Goal: Task Accomplishment & Management: Use online tool/utility

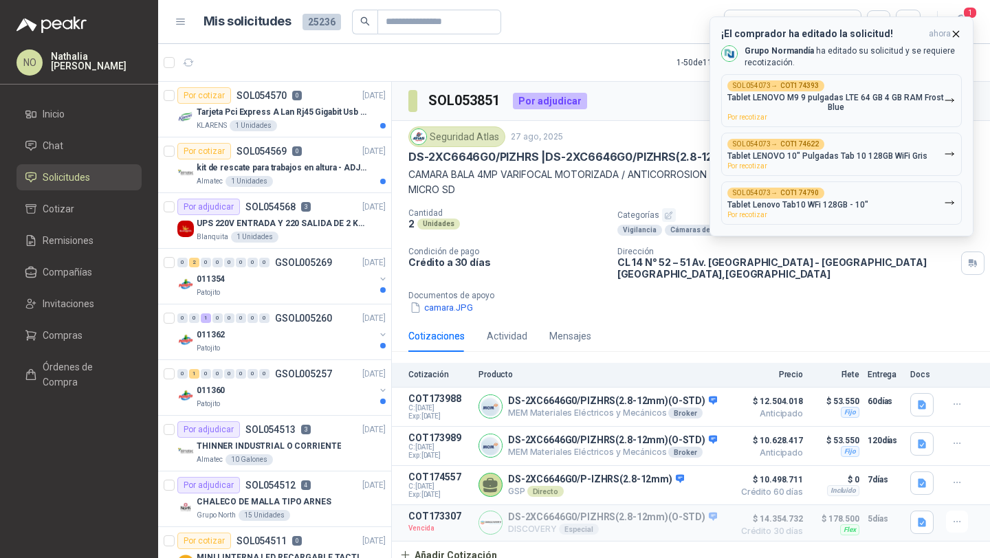
click at [818, 70] on div "¡El comprador ha editado la solicitud! ahora Grupo [PERSON_NAME] ha editado su …" at bounding box center [841, 126] width 241 height 197
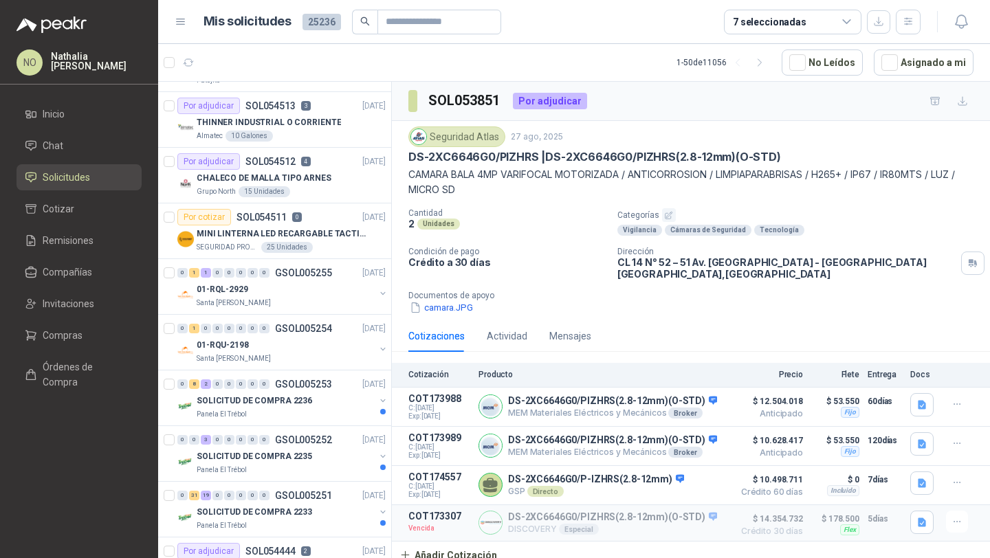
scroll to position [325, 0]
click at [926, 72] on button "Asignado a mi" at bounding box center [924, 63] width 100 height 26
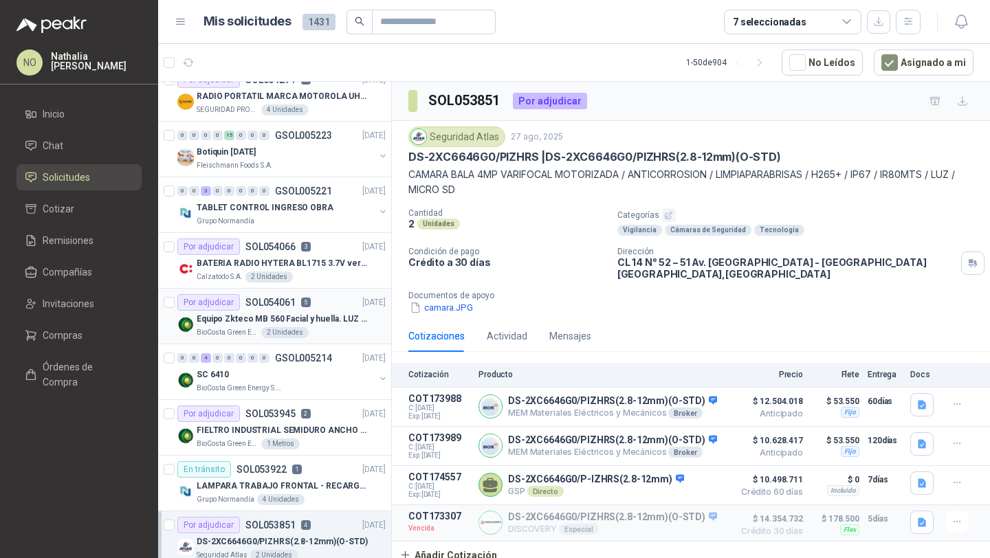
scroll to position [243, 0]
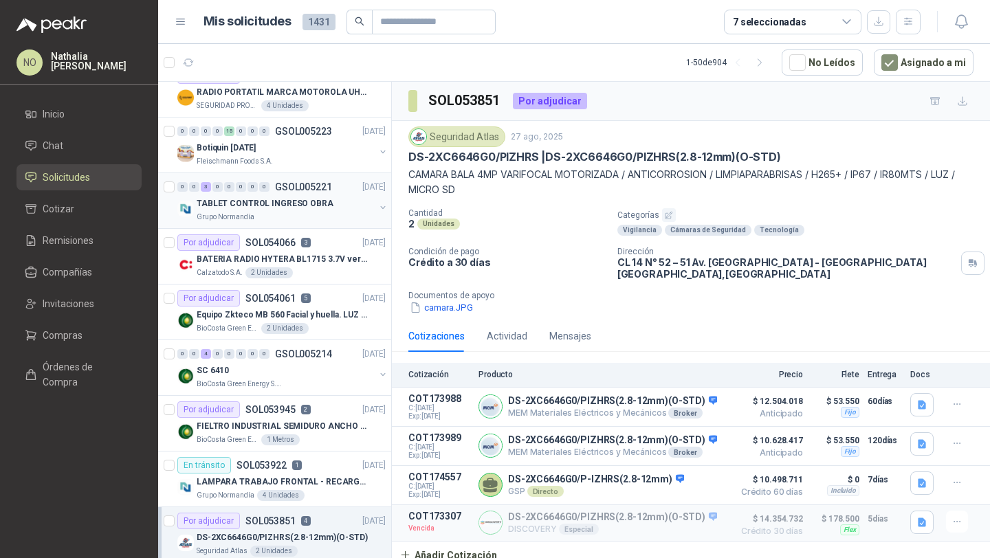
click at [321, 197] on div "TABLET CONTROL INGRESO OBRA" at bounding box center [286, 203] width 178 height 17
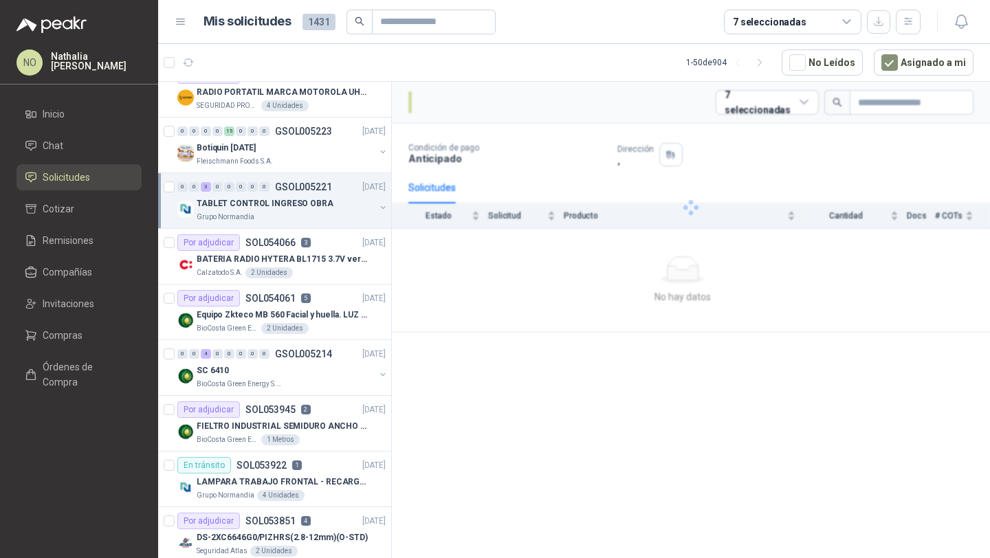
click at [321, 197] on div "TABLET CONTROL INGRESO OBRA" at bounding box center [286, 203] width 178 height 17
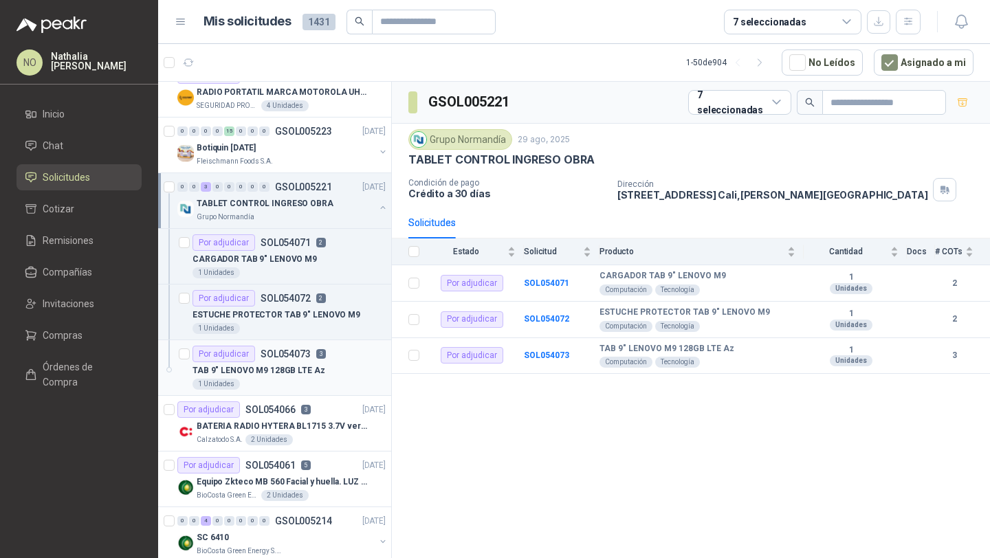
click at [294, 375] on p "TAB 9" LENOVO M9 128GB LTE Az" at bounding box center [259, 370] width 133 height 13
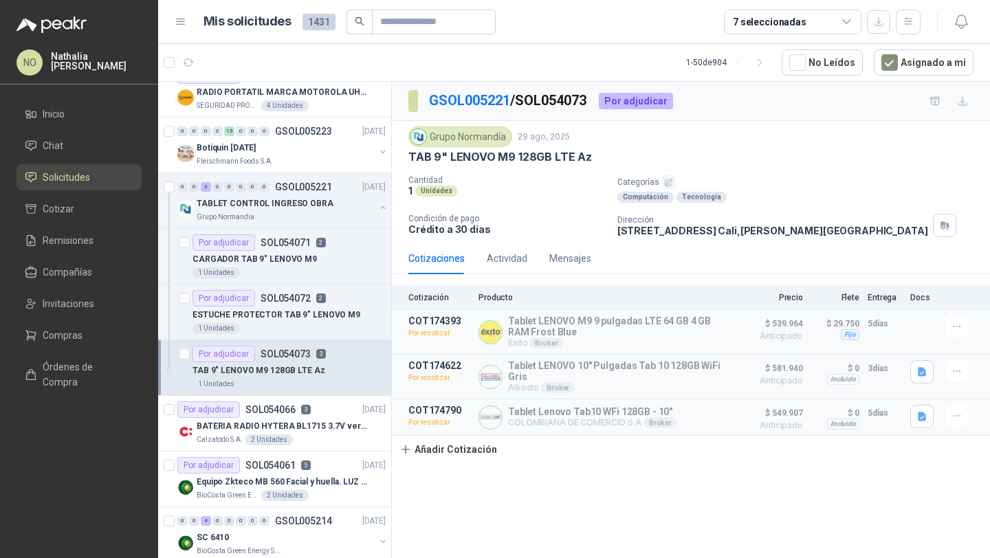
click at [410, 157] on p "TAB 9" LENOVO M9 128GB LTE Az" at bounding box center [500, 157] width 184 height 14
drag, startPoint x: 409, startPoint y: 157, endPoint x: 610, endPoint y: 153, distance: 200.8
click at [611, 153] on div "TAB 9" LENOVO M9 128GB LTE Az" at bounding box center [690, 157] width 565 height 14
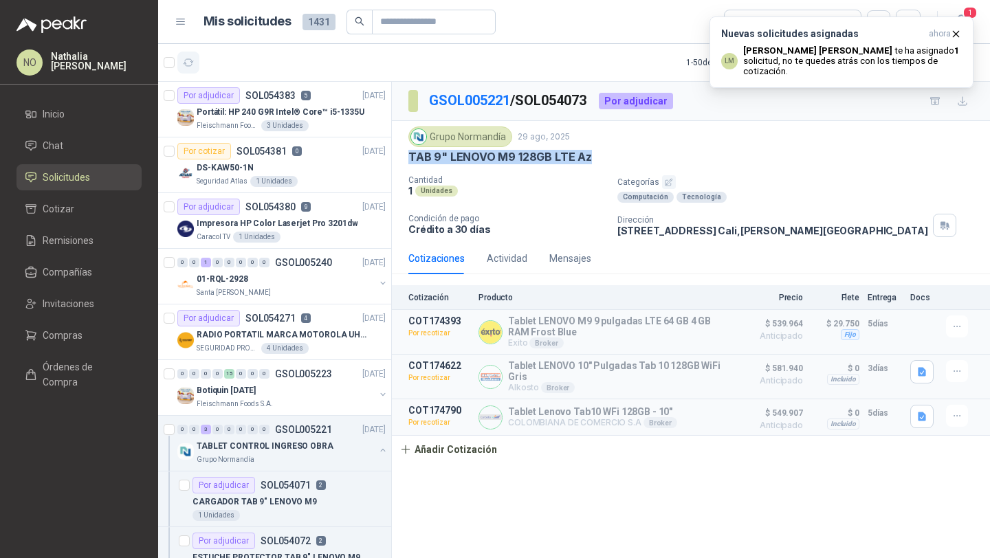
click at [188, 54] on button "button" at bounding box center [188, 63] width 22 height 22
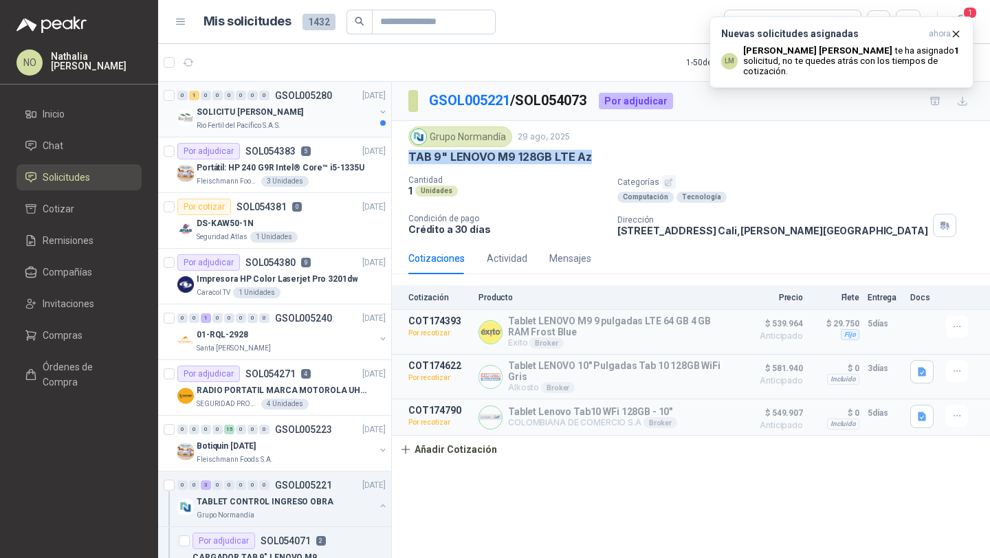
click at [254, 116] on p "SOLICITU [PERSON_NAME]" at bounding box center [250, 112] width 107 height 13
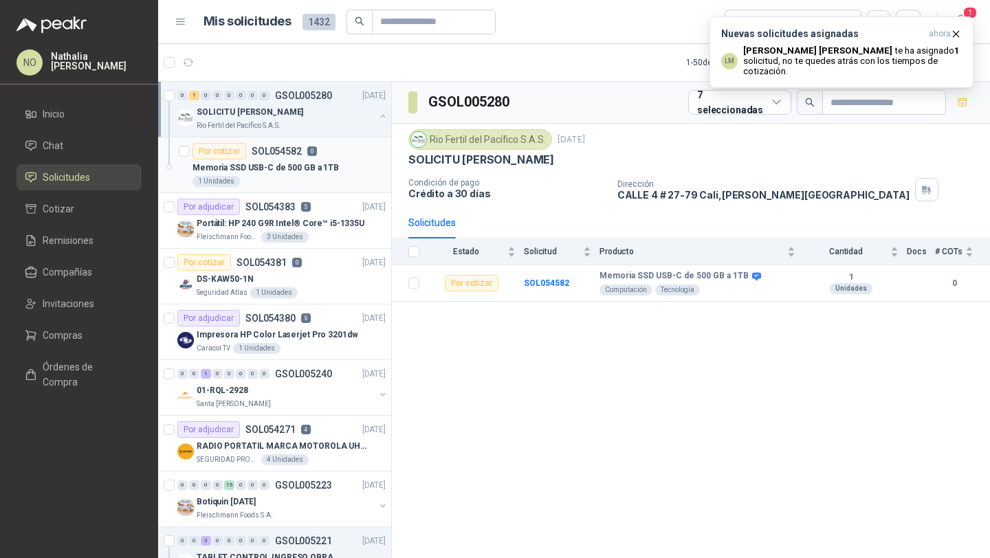
click at [306, 162] on p "Memoria SSD USB-C de 500 GB a 1TB" at bounding box center [266, 168] width 146 height 13
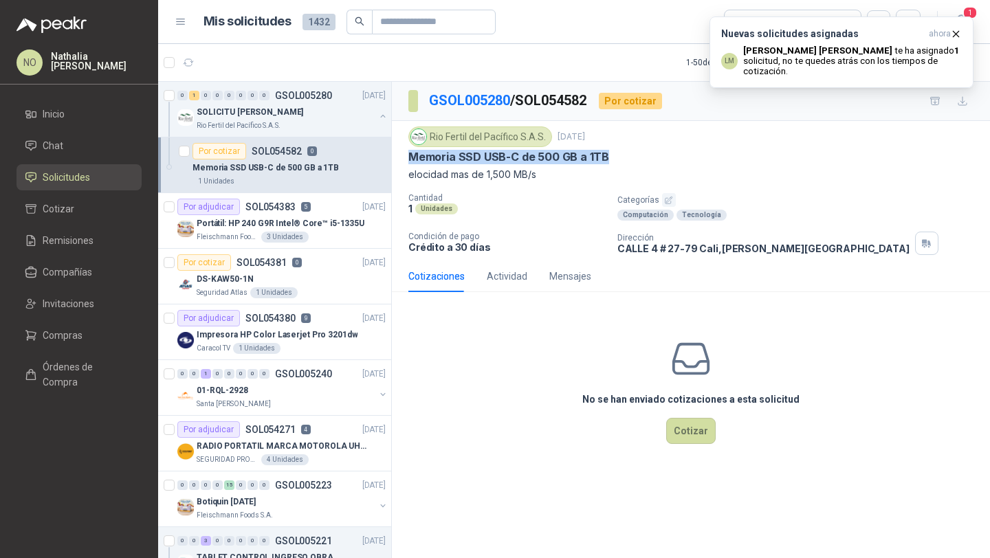
drag, startPoint x: 410, startPoint y: 161, endPoint x: 632, endPoint y: 162, distance: 222.1
click at [632, 162] on div "Memoria SSD USB-C de 500 GB a 1TB" at bounding box center [690, 157] width 565 height 14
copy p "Memoria SSD USB-C de 500 GB a 1TB"
click at [955, 32] on icon "button" at bounding box center [956, 34] width 12 height 12
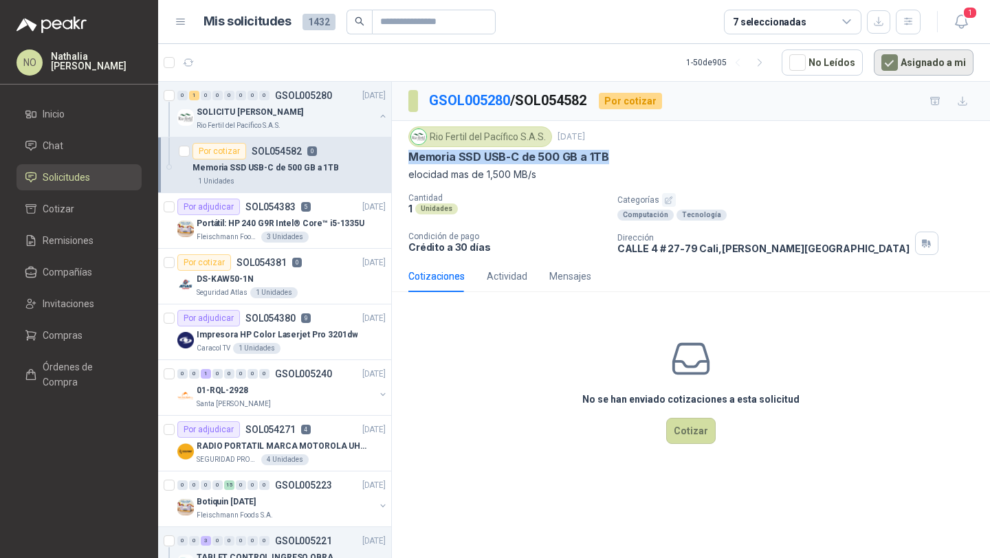
click at [915, 54] on button "Asignado a mi" at bounding box center [924, 63] width 100 height 26
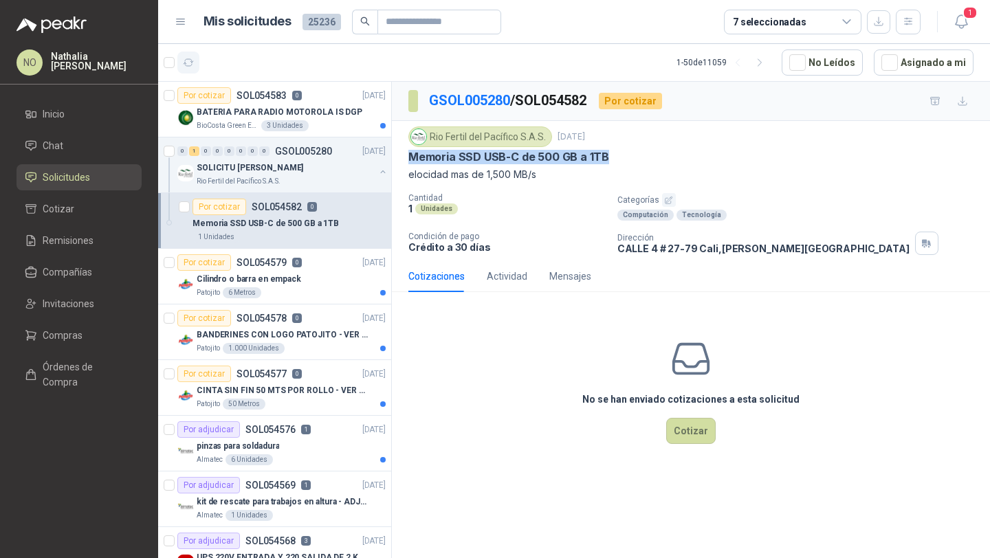
click at [187, 64] on icon "button" at bounding box center [189, 63] width 12 height 12
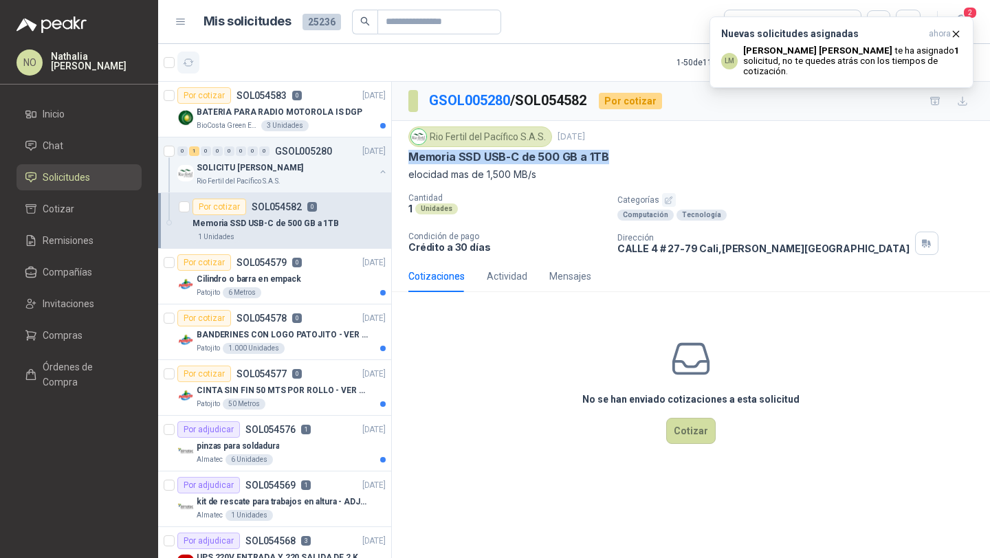
click at [186, 63] on icon "button" at bounding box center [189, 62] width 10 height 7
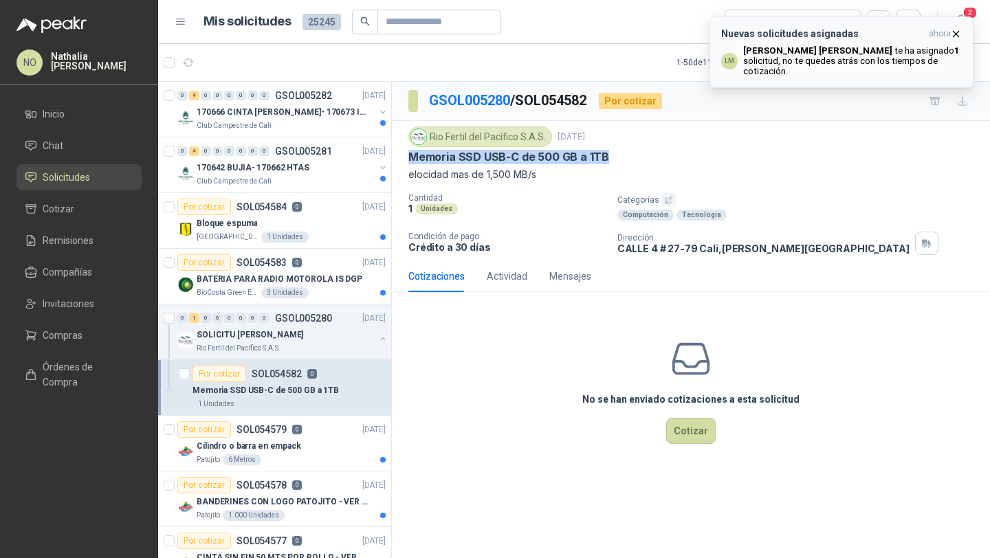
click at [954, 28] on icon "button" at bounding box center [956, 34] width 12 height 12
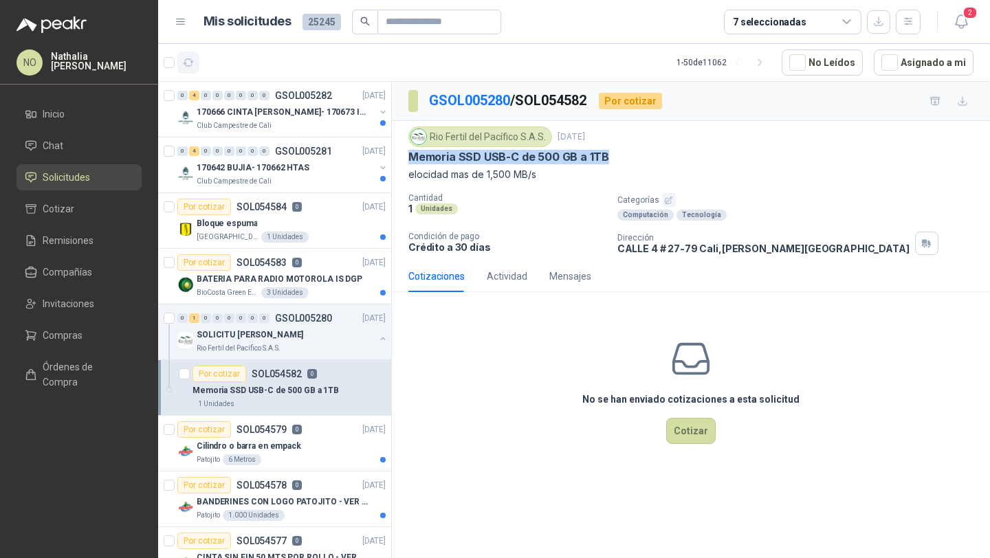
click at [198, 60] on button "button" at bounding box center [188, 63] width 22 height 22
click at [932, 67] on button "Asignado a mi" at bounding box center [924, 63] width 100 height 26
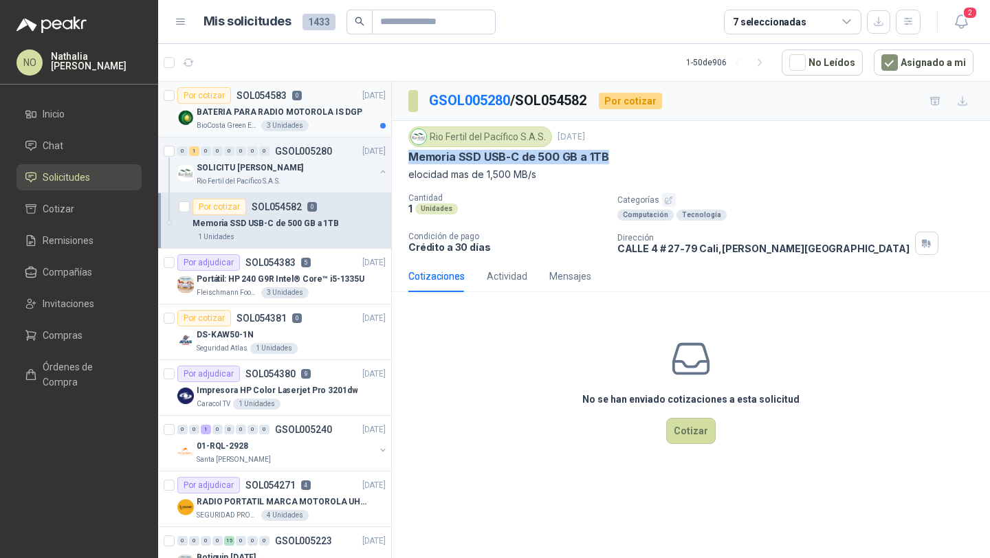
click at [303, 120] on div "BioCosta [PERSON_NAME] Energy S.A.S 3 Unidades" at bounding box center [291, 125] width 189 height 11
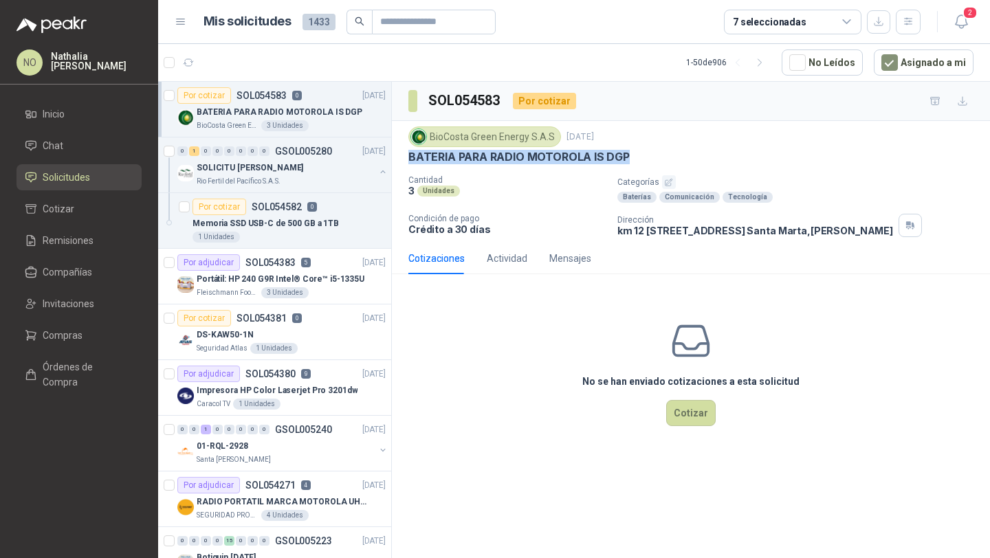
drag, startPoint x: 407, startPoint y: 156, endPoint x: 638, endPoint y: 157, distance: 231.0
click at [638, 157] on div "BioCosta [PERSON_NAME] Energy S.A.S [DATE] BATERIA PARA RADIO MOTOROLA IS DGP C…" at bounding box center [691, 182] width 598 height 122
copy p "BATERIA PARA RADIO MOTOROLA IS DGP"
click at [573, 258] on div "Mensajes" at bounding box center [570, 258] width 42 height 15
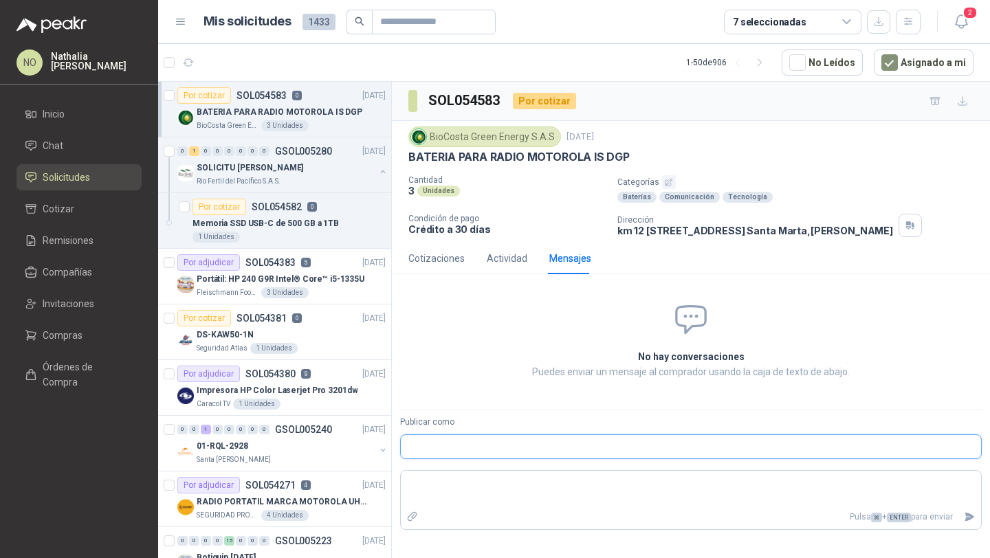
click at [491, 452] on input "Publicar como" at bounding box center [691, 446] width 580 height 23
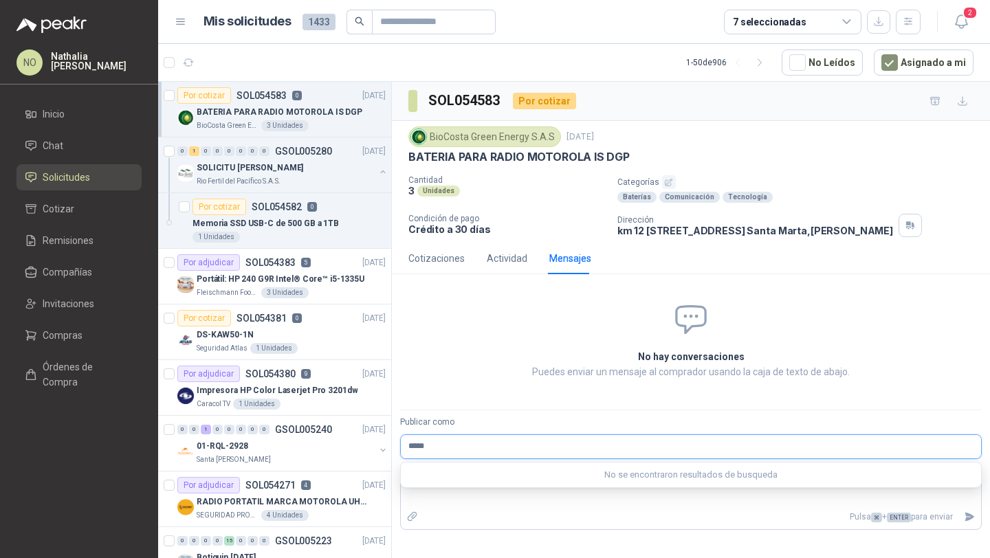
type input "******"
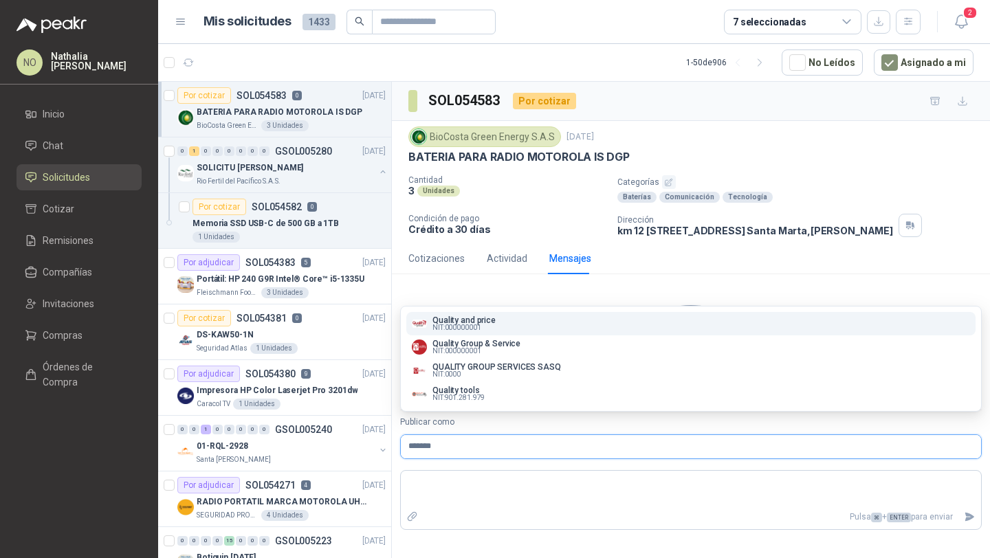
type input "*******"
click at [522, 327] on div "Quality and price NIT : 000000001" at bounding box center [691, 323] width 558 height 15
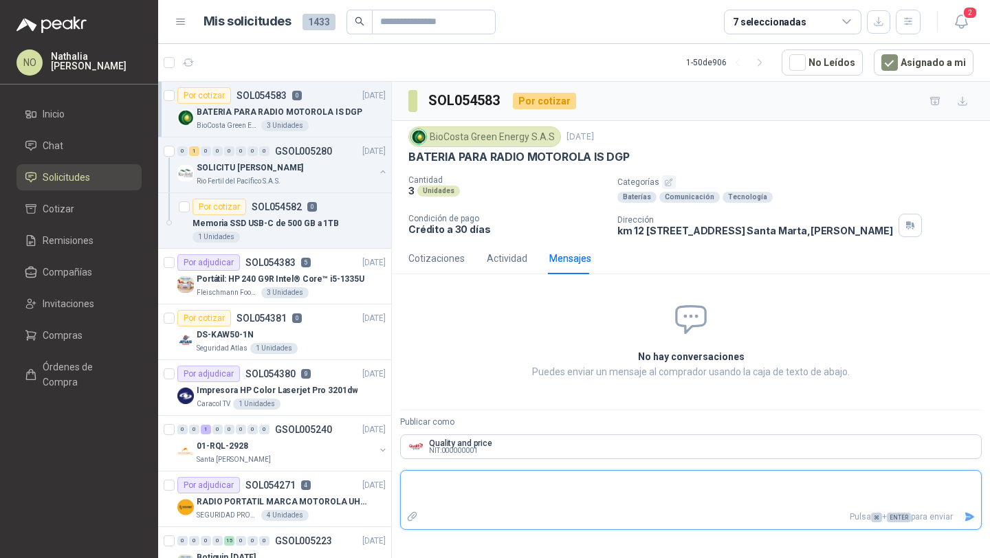
click at [479, 495] on textarea at bounding box center [691, 490] width 580 height 32
type textarea "*"
type textarea "**"
type textarea "****"
type textarea "*****"
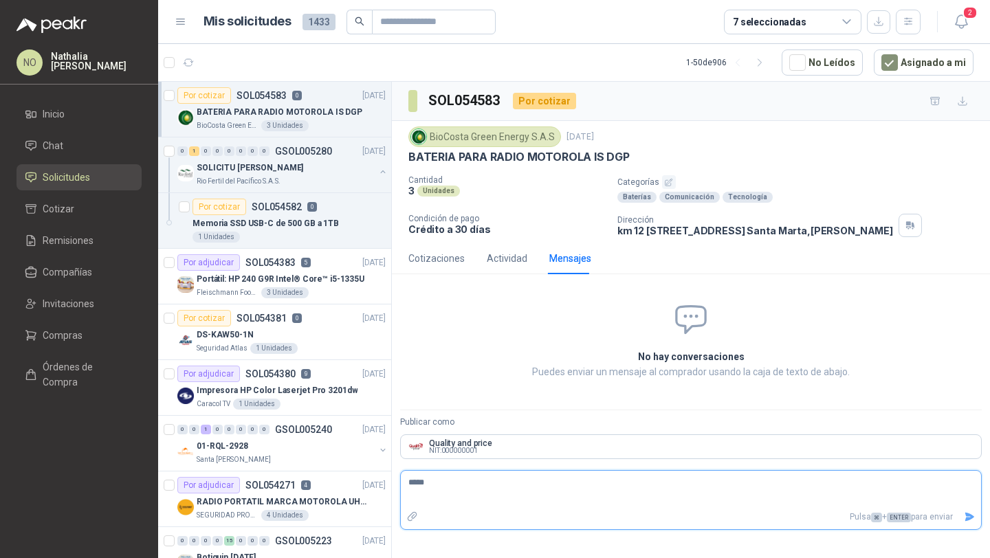
type textarea "******"
type textarea "********"
type textarea "**********"
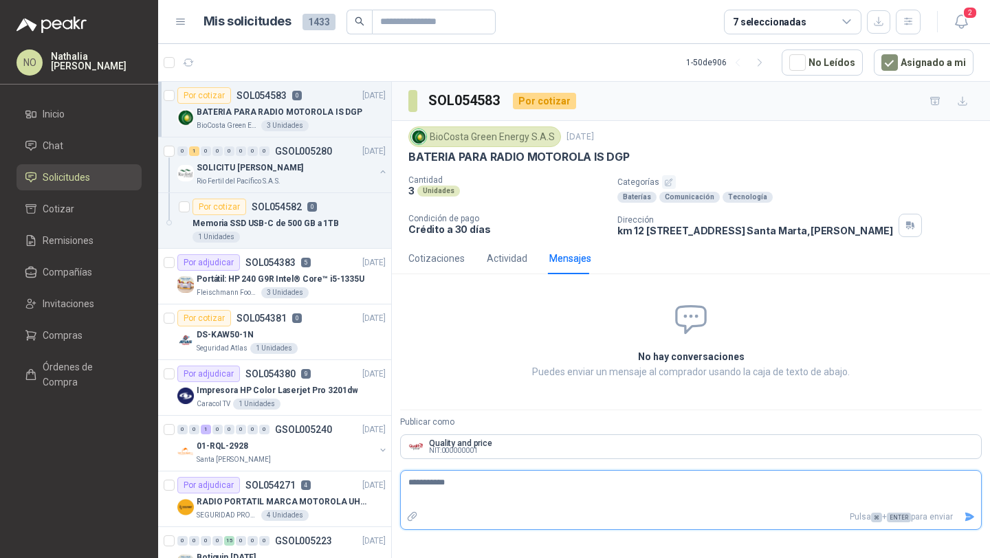
type textarea "**********"
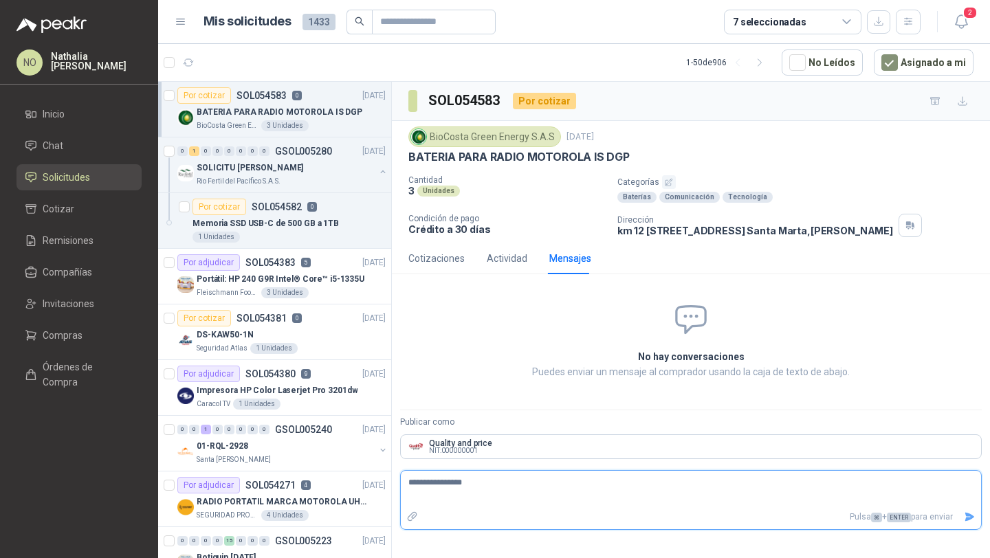
type textarea "**********"
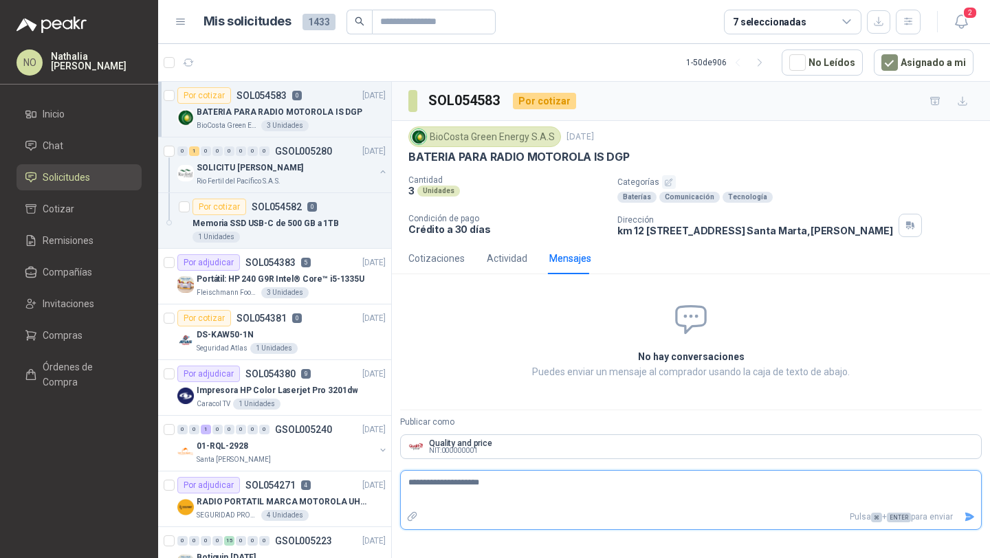
type textarea "**********"
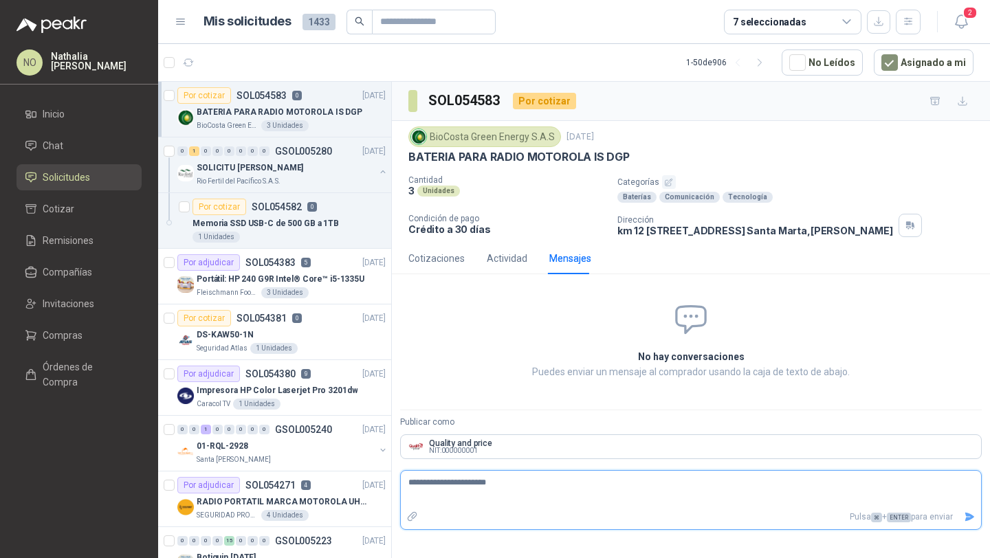
type textarea "**********"
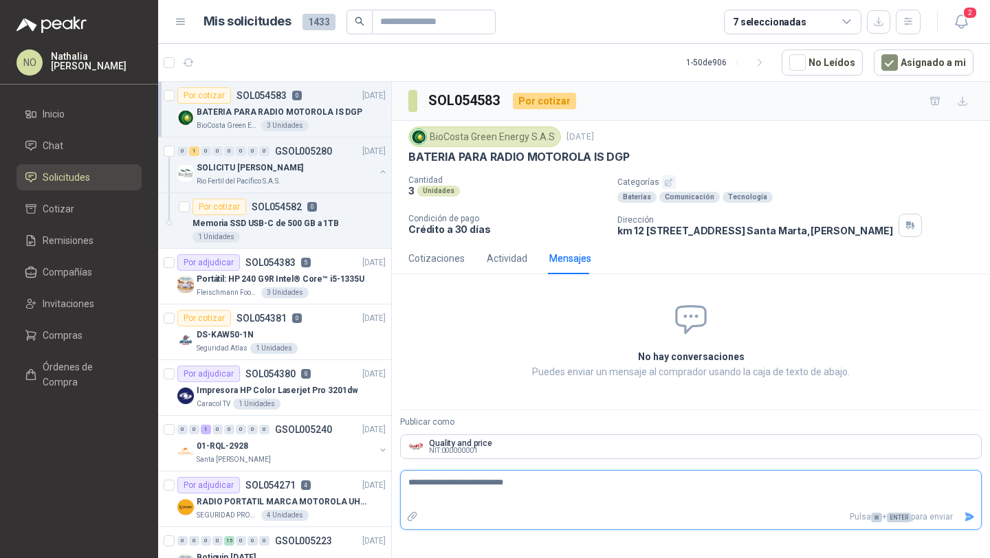
type textarea "**********"
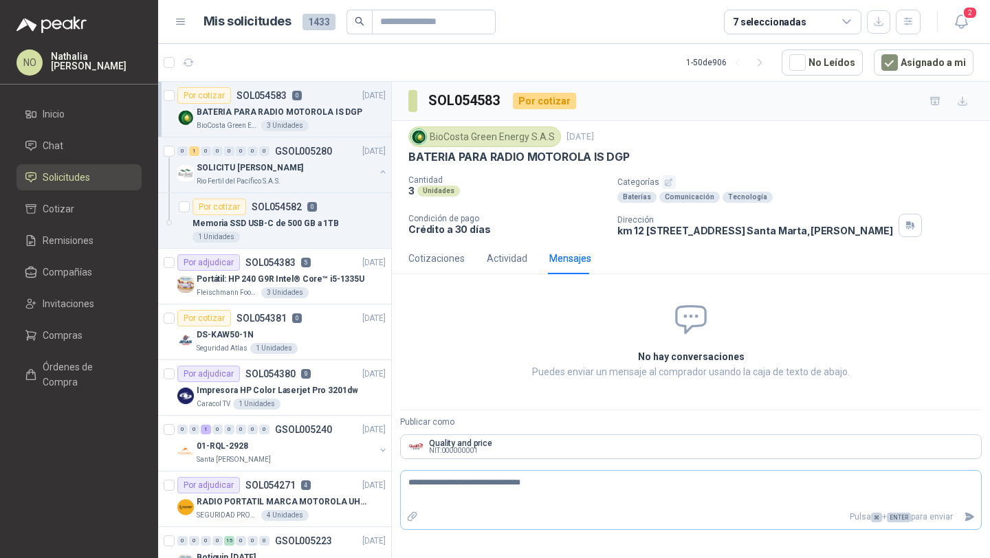
click at [970, 517] on icon "Enviar" at bounding box center [970, 517] width 10 height 9
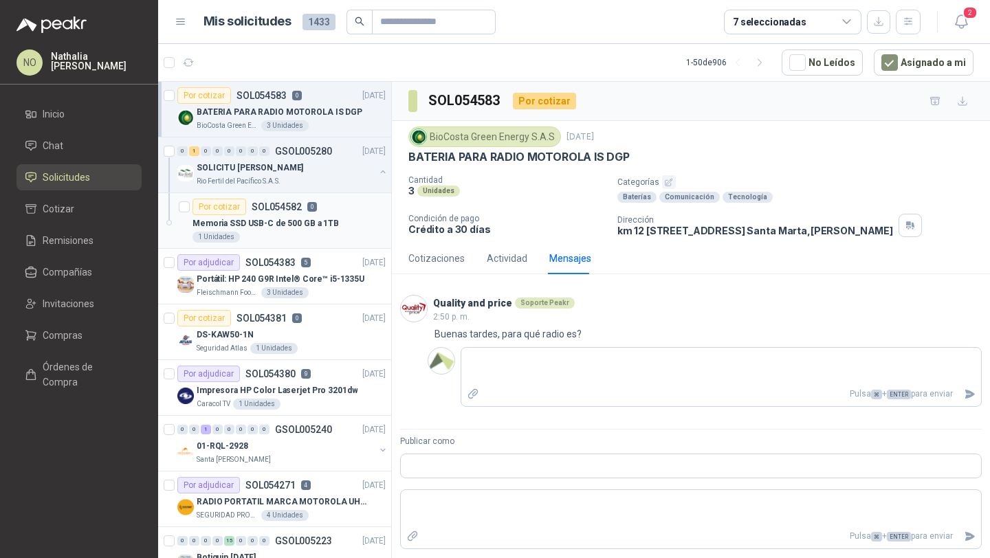
click at [329, 243] on article "Por cotizar SOL054582 0 Memoria SSD USB-C de 500 GB a 1TB 1 Unidades" at bounding box center [274, 221] width 233 height 56
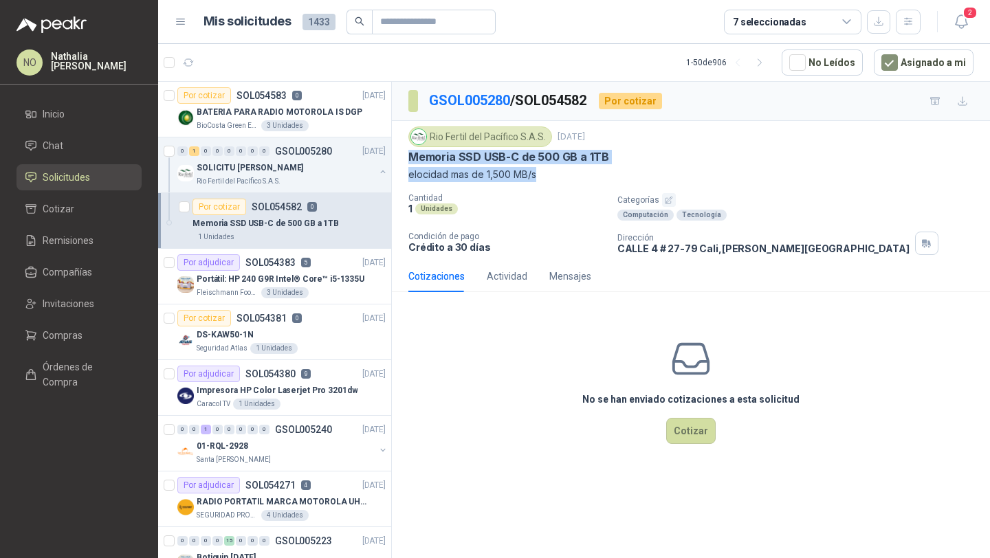
drag, startPoint x: 408, startPoint y: 158, endPoint x: 557, endPoint y: 184, distance: 150.8
click at [557, 184] on div "Rio Fertil [PERSON_NAME] S.A.S. [DATE] Memoria SSD USB-C de 500 GB a 1TB elocid…" at bounding box center [690, 191] width 565 height 129
copy div "Memoria SSD USB-C de 500 GB a 1TB elocidad mas de 1,500 MB/s"
click at [330, 267] on div "Por adjudicar SOL054383 5 [DATE]" at bounding box center [281, 262] width 208 height 17
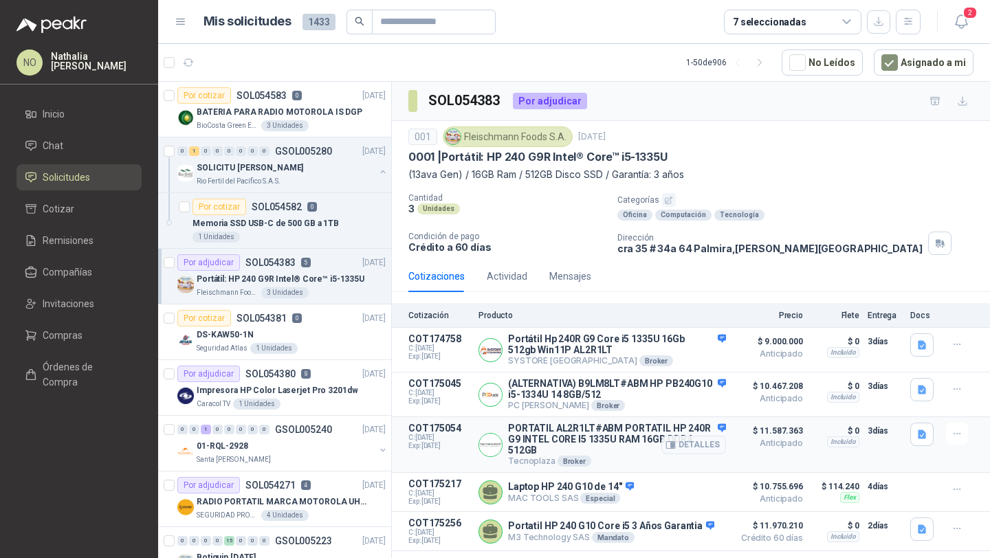
scroll to position [19, 0]
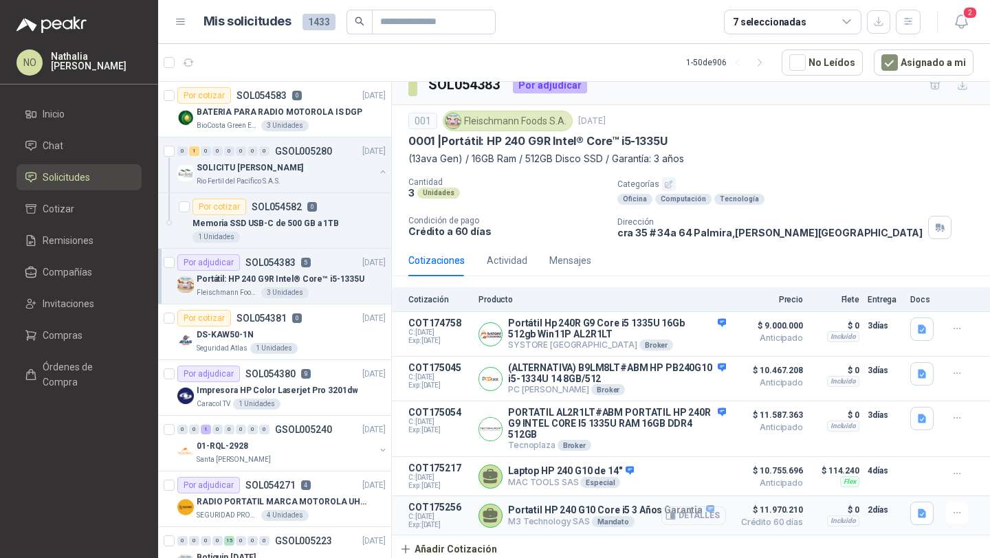
click at [688, 516] on button "Detalles" at bounding box center [693, 516] width 65 height 19
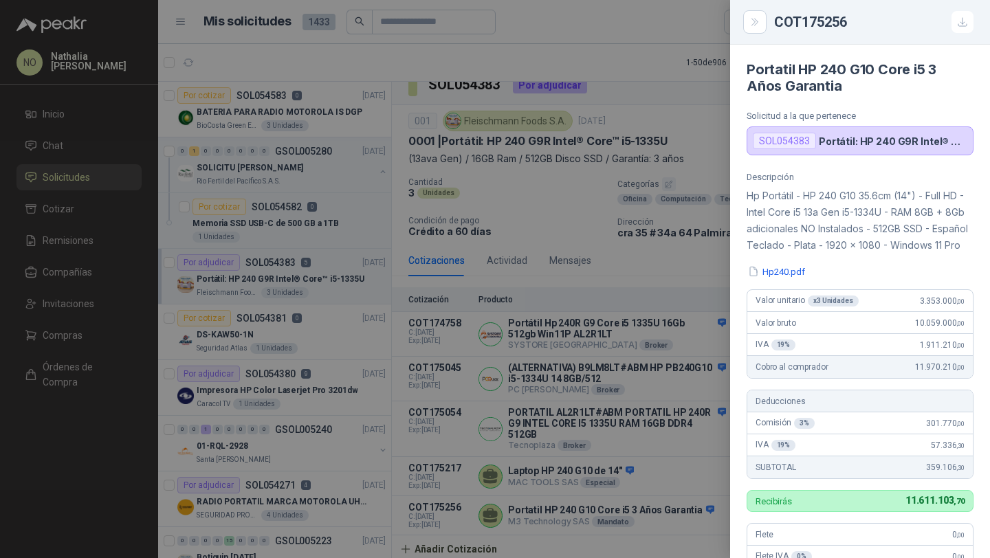
click at [593, 373] on div at bounding box center [495, 279] width 990 height 558
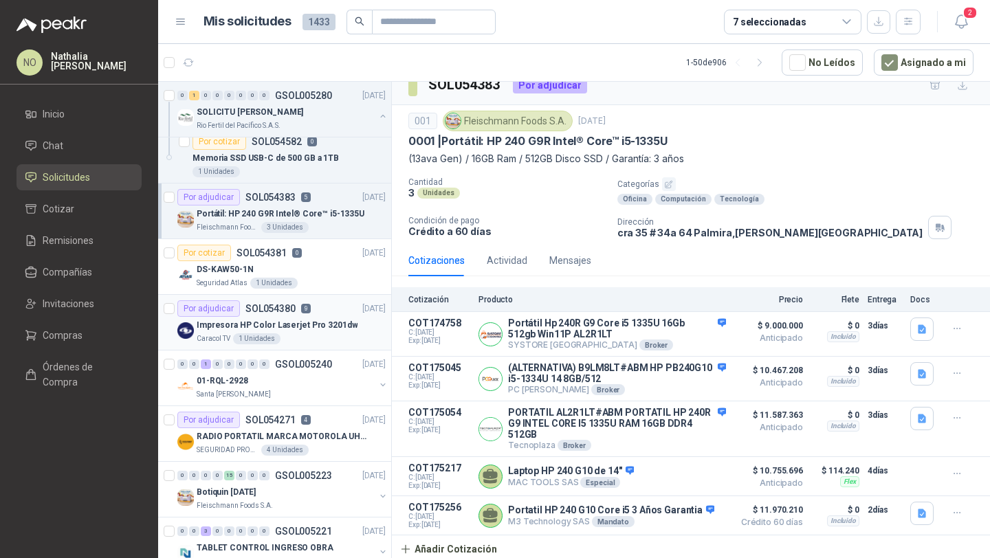
scroll to position [74, 0]
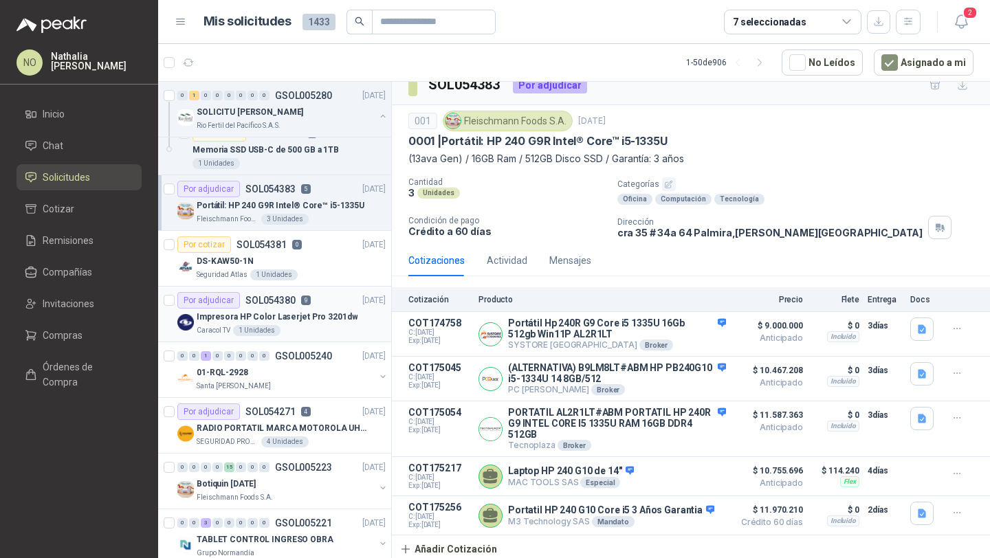
click at [240, 402] on article "Por adjudicar SOL054271 4 [DATE] RADIO PORTATIL MARCA MOTOROLA UHF SIN PANTALLA…" at bounding box center [274, 426] width 233 height 56
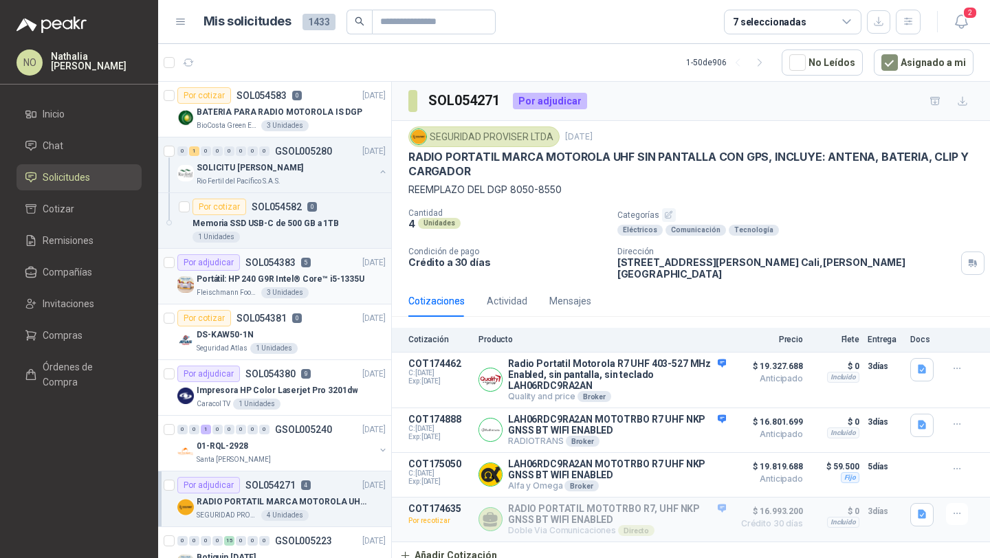
click at [287, 283] on p "Portátil: HP 240 G9R Intel® Core™ i5-1335U" at bounding box center [281, 279] width 168 height 13
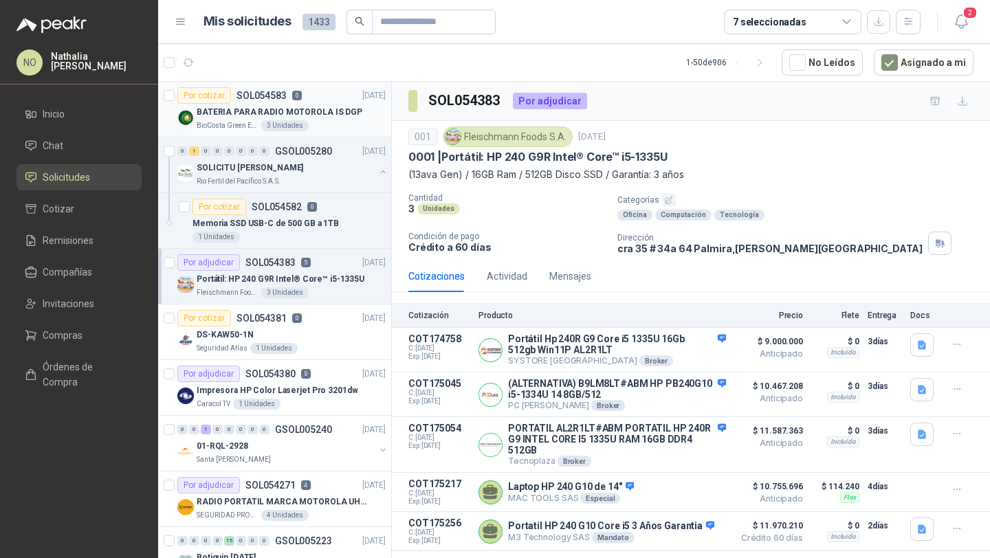
click at [318, 114] on p "BATERIA PARA RADIO MOTOROLA IS DGP" at bounding box center [280, 112] width 166 height 13
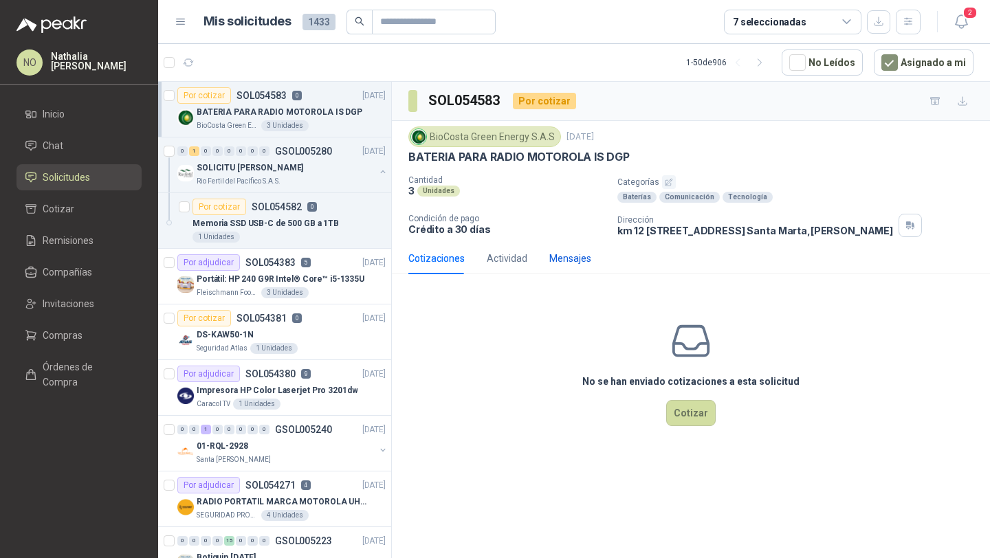
click at [585, 260] on div "Mensajes" at bounding box center [570, 258] width 42 height 15
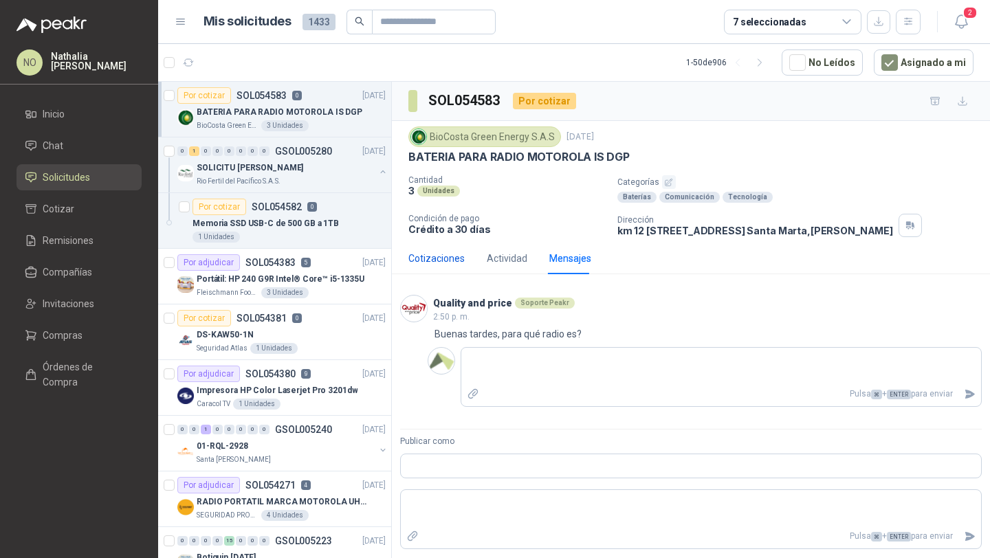
click at [442, 257] on div "Cotizaciones" at bounding box center [436, 258] width 56 height 15
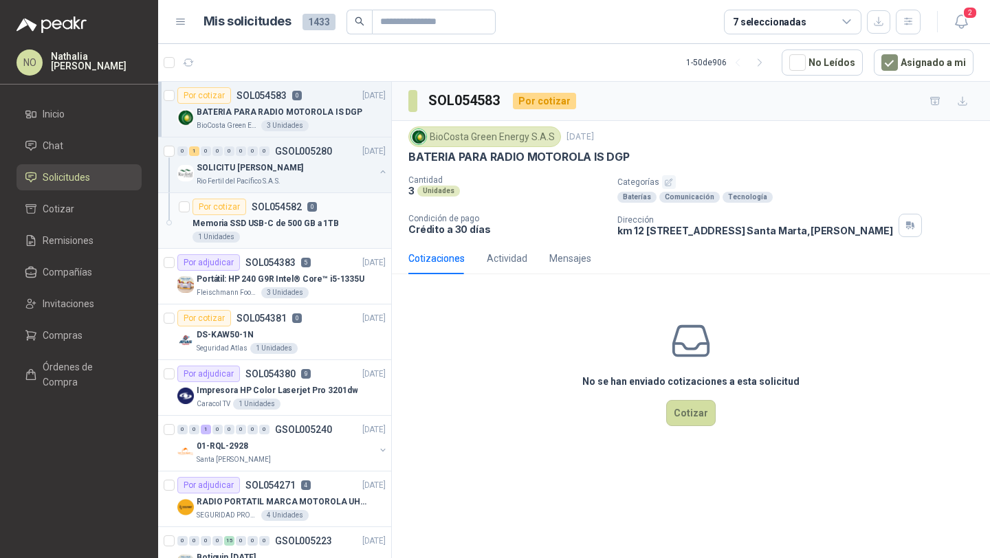
click at [318, 227] on p "Memoria SSD USB-C de 500 GB a 1TB" at bounding box center [266, 223] width 146 height 13
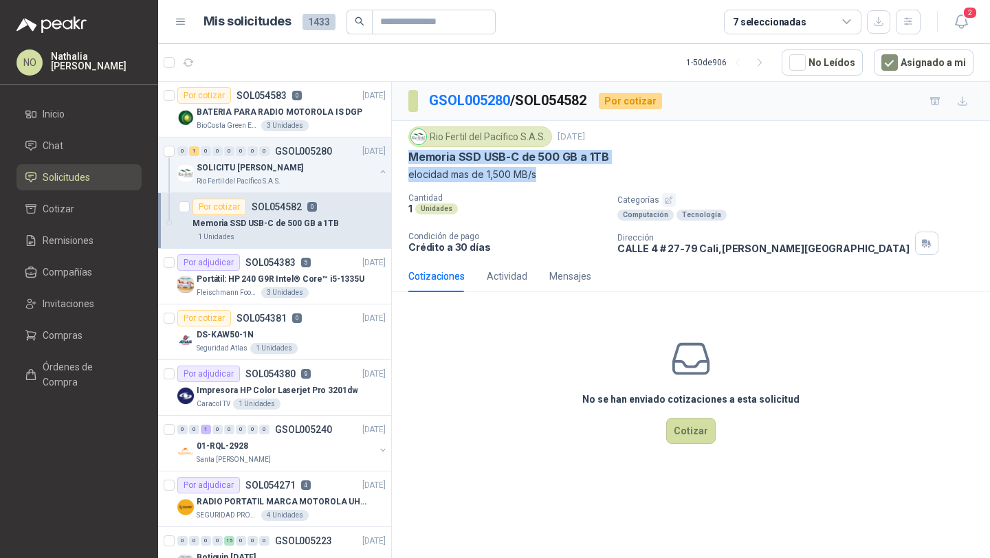
drag, startPoint x: 409, startPoint y: 160, endPoint x: 587, endPoint y: 177, distance: 178.2
click at [587, 177] on div "Rio Fertil [PERSON_NAME] S.A.S. [DATE] Memoria SSD USB-C de 500 GB a 1TB elocid…" at bounding box center [690, 155] width 565 height 56
copy div "Memoria SSD USB-C de 500 GB a 1TB elocidad mas de 1,500 MB/s"
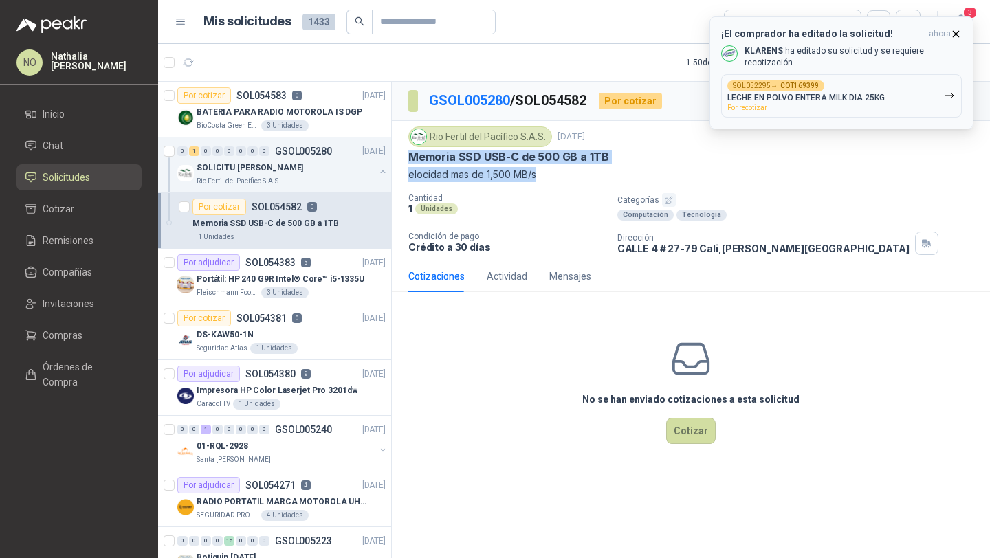
click at [861, 84] on div "SOL052295 → COT169399 LECHE EN POLVO ENTERA MILK DIA 25KG Por recotizar" at bounding box center [805, 95] width 157 height 31
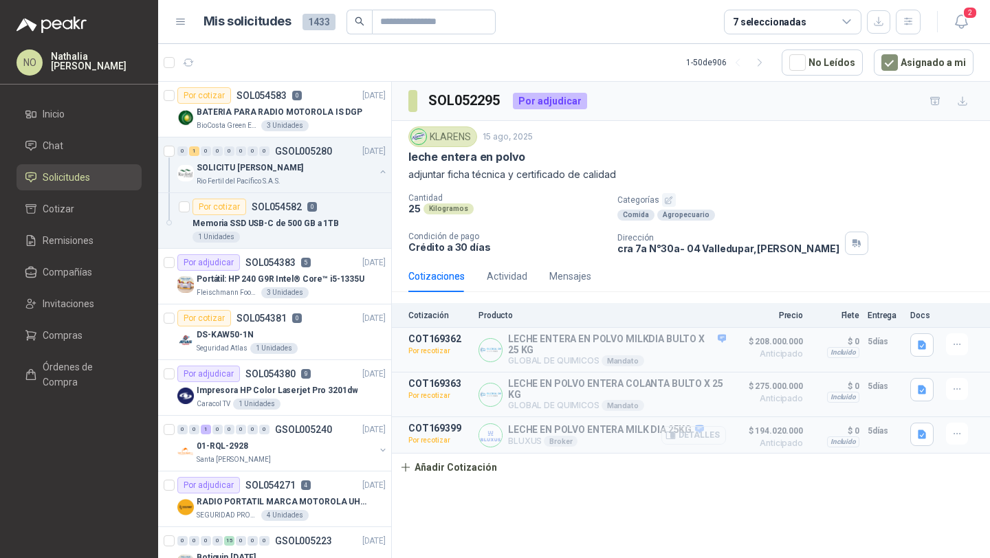
click at [692, 437] on button "Detalles" at bounding box center [693, 435] width 65 height 19
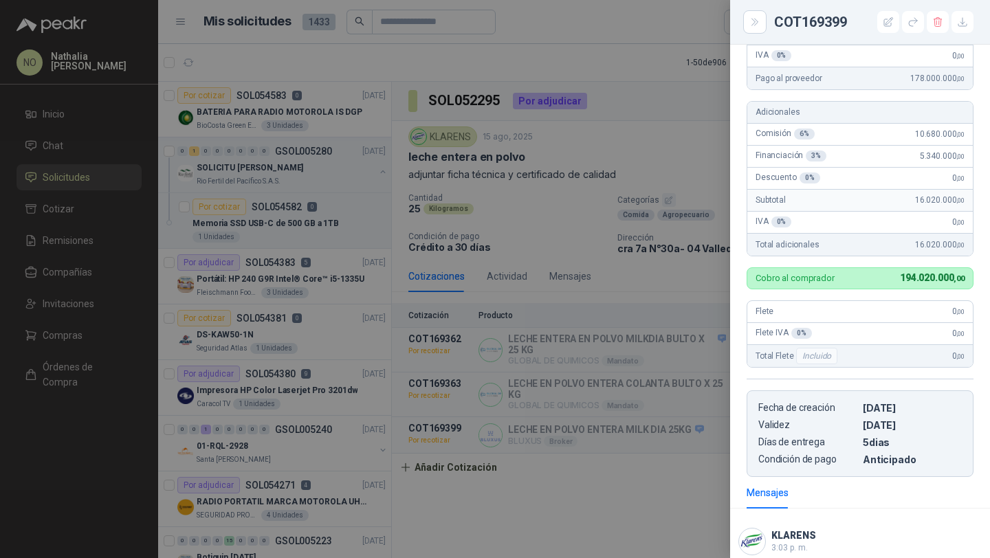
scroll to position [285, 0]
click at [568, 337] on div at bounding box center [495, 279] width 990 height 558
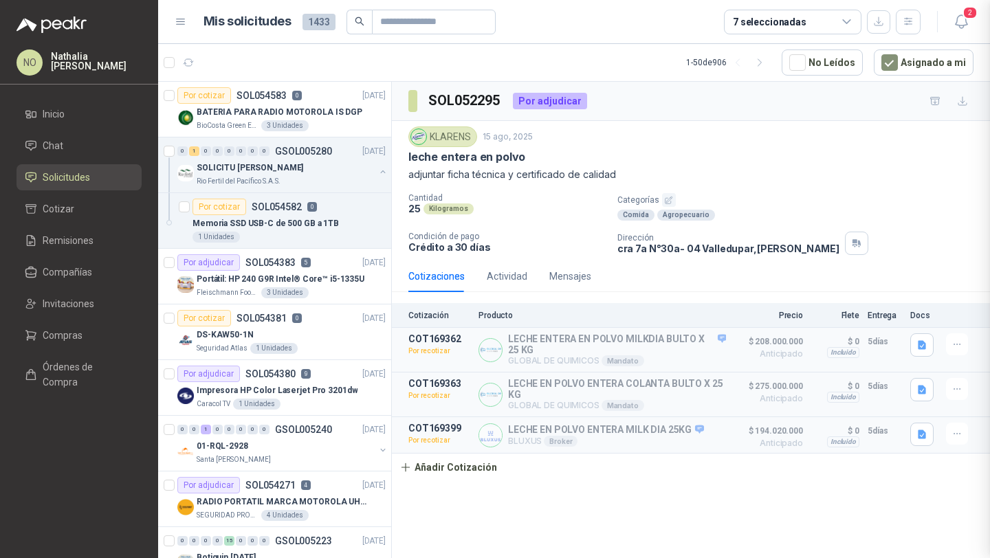
scroll to position [412, 0]
click at [329, 285] on div "Portátil: HP 240 G9R Intel® Core™ i5-1335U" at bounding box center [291, 279] width 189 height 17
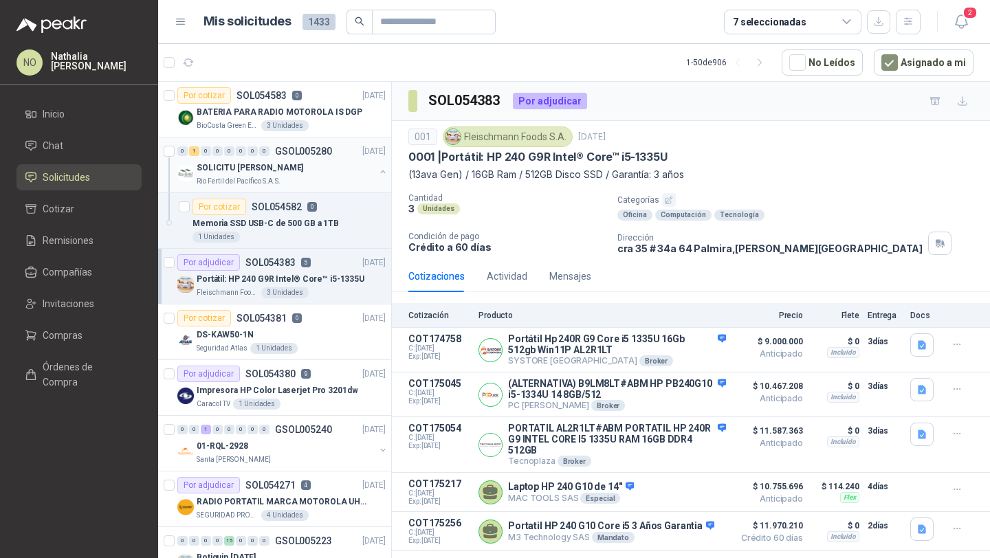
click at [313, 171] on div "SOLICITU [PERSON_NAME]" at bounding box center [286, 168] width 178 height 17
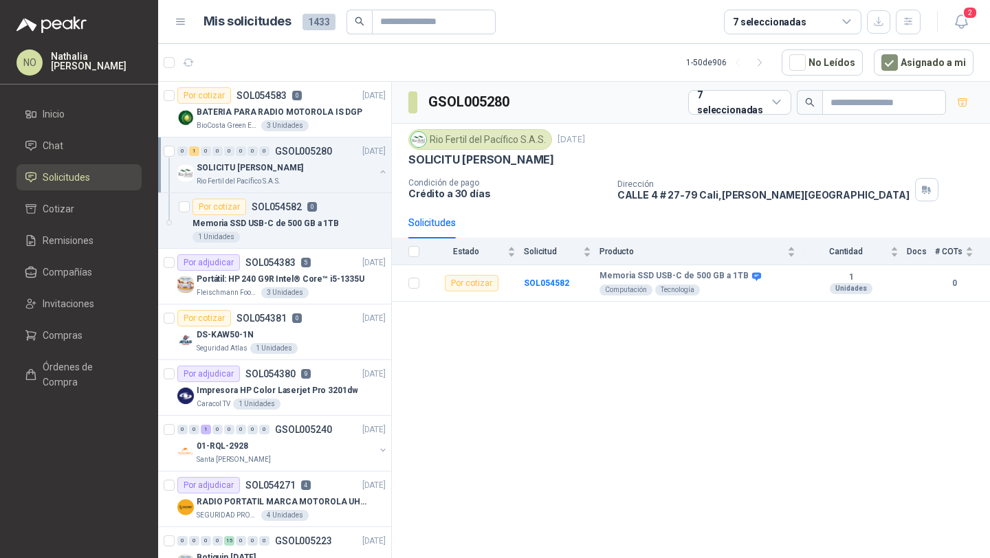
click at [313, 171] on div "SOLICITU [PERSON_NAME]" at bounding box center [286, 168] width 178 height 17
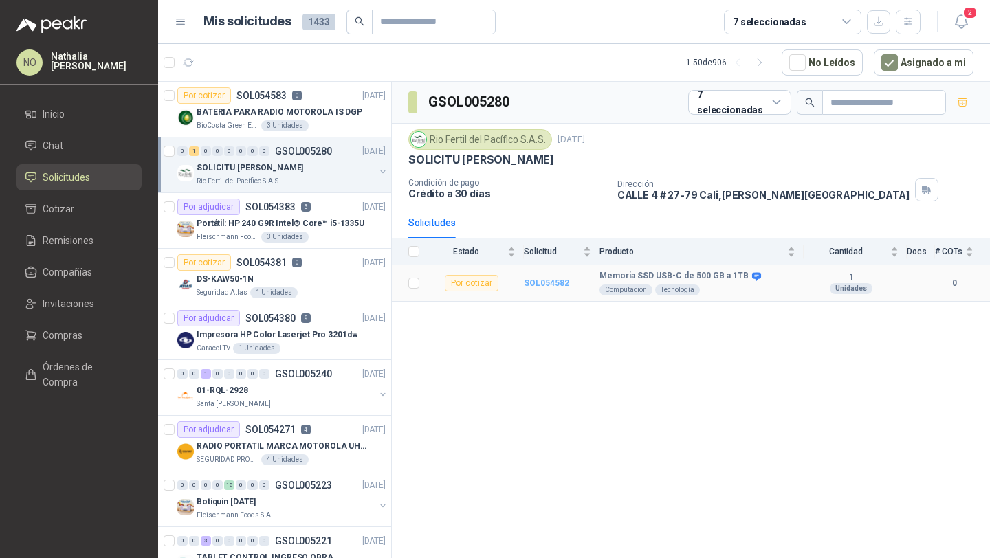
click at [547, 284] on b "SOL054582" at bounding box center [546, 283] width 45 height 10
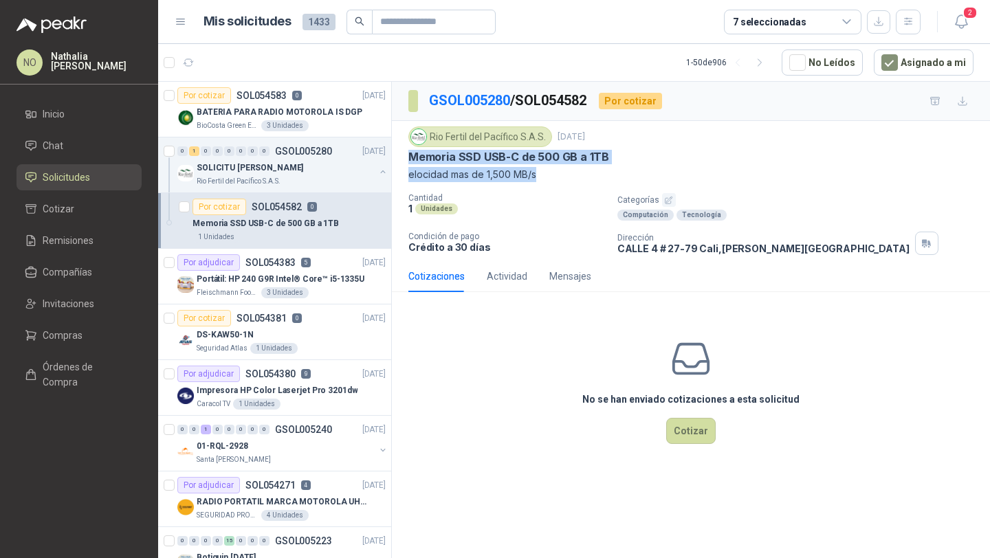
drag, startPoint x: 410, startPoint y: 158, endPoint x: 547, endPoint y: 172, distance: 137.5
click at [547, 172] on div "Rio Fertil [PERSON_NAME] S.A.S. [DATE] Memoria SSD USB-C de 500 GB a 1TB elocid…" at bounding box center [690, 155] width 565 height 56
copy div "Memoria SSD USB-C de 500 GB a 1TB elocidad mas de 1,500 MB/s"
click at [289, 284] on p "Portátil: HP 240 G9R Intel® Core™ i5-1335U" at bounding box center [281, 279] width 168 height 13
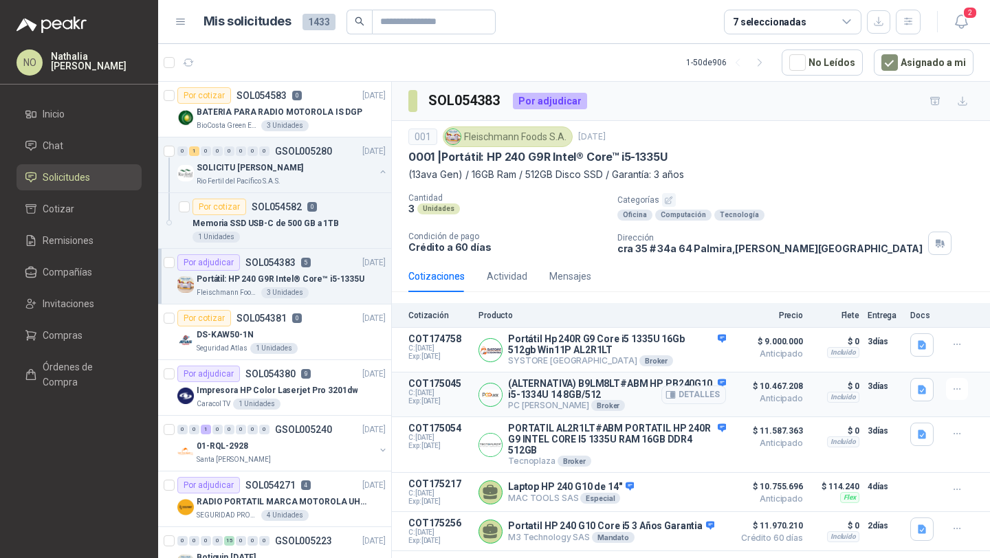
scroll to position [19, 0]
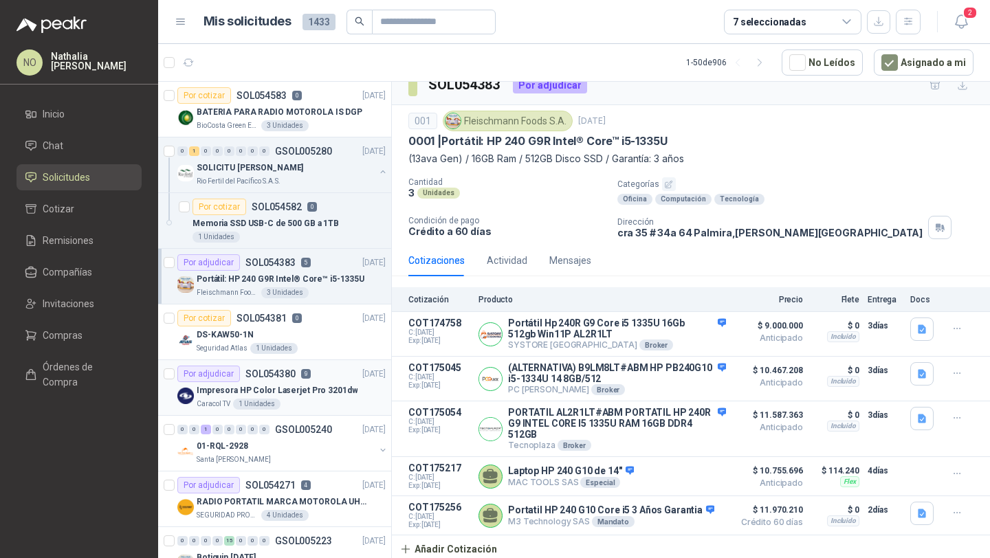
click at [340, 391] on p "Impresora HP Color Laserjet Pro 3201dw" at bounding box center [277, 390] width 161 height 13
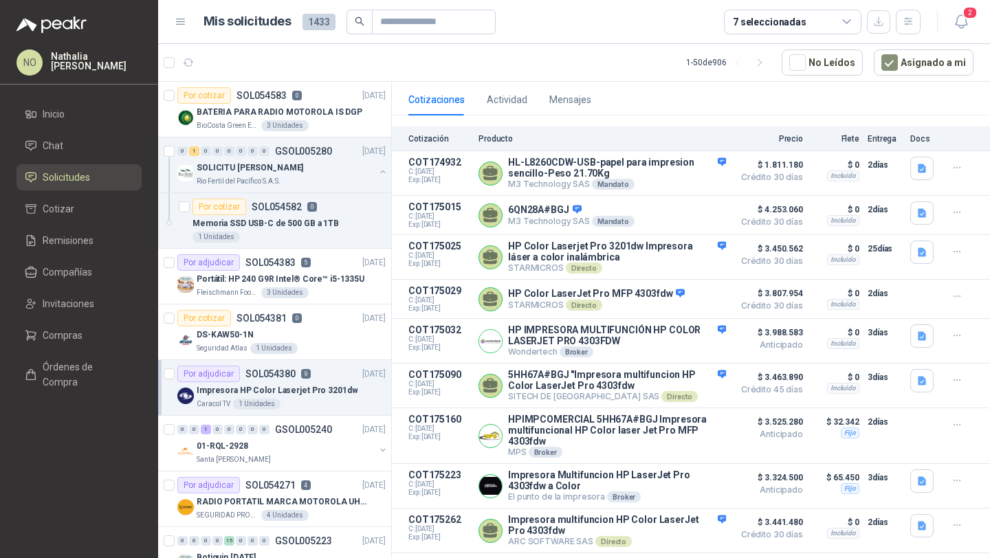
scroll to position [215, 0]
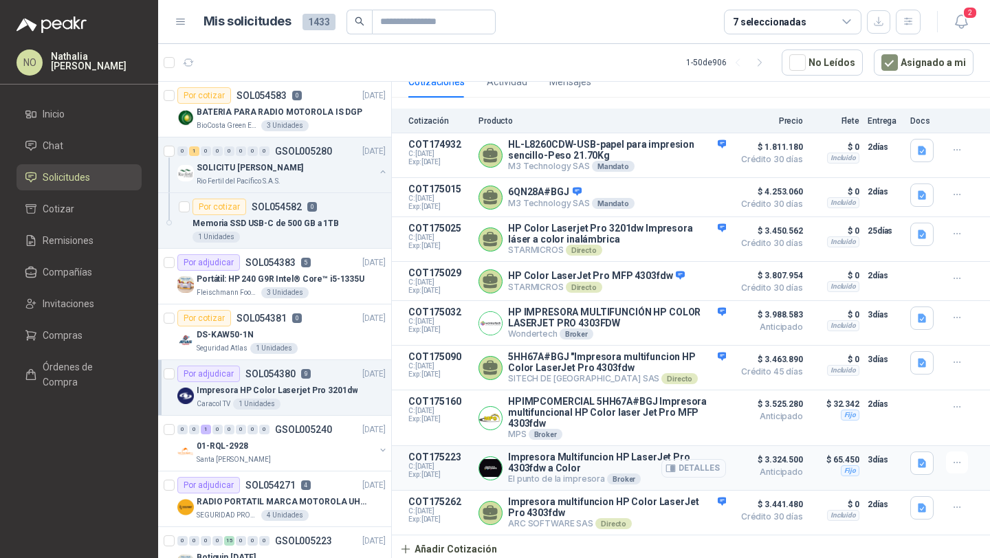
click at [689, 468] on button "Detalles" at bounding box center [693, 468] width 65 height 19
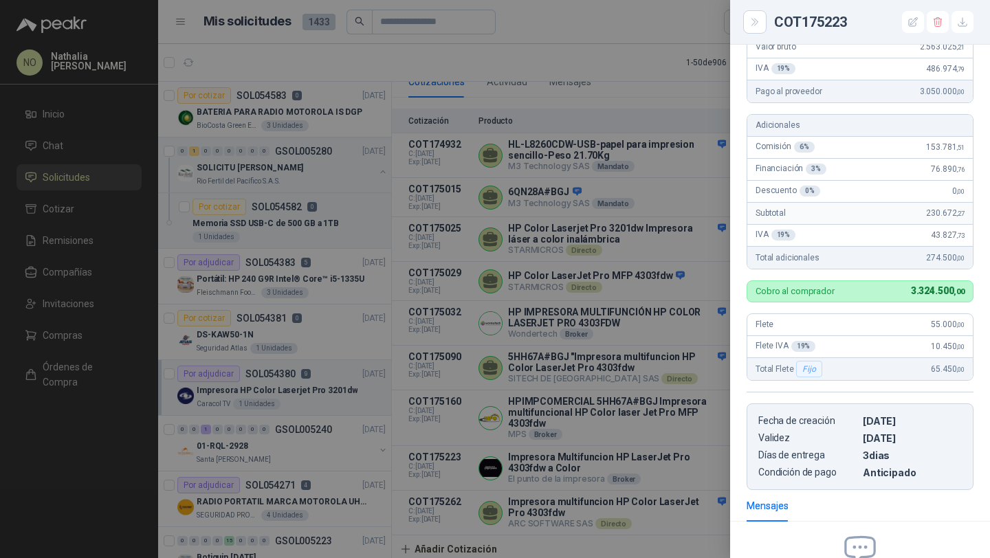
scroll to position [296, 0]
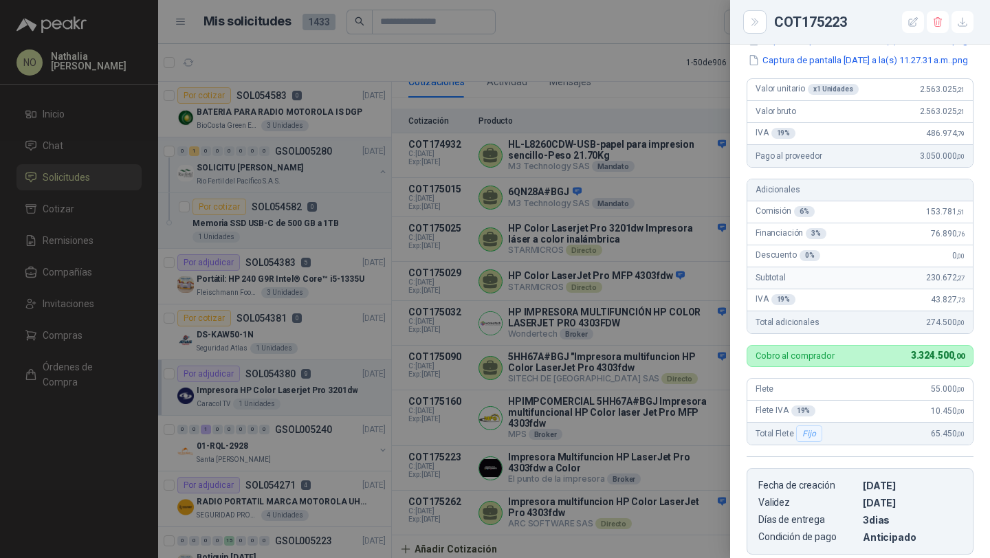
click at [597, 404] on div at bounding box center [495, 279] width 990 height 558
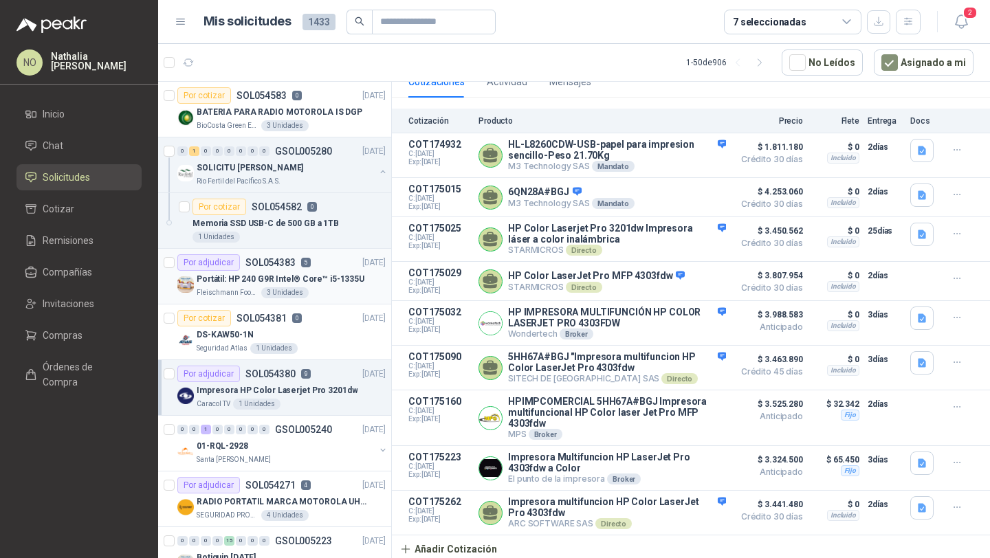
click at [272, 289] on div "3 Unidades" at bounding box center [284, 292] width 47 height 11
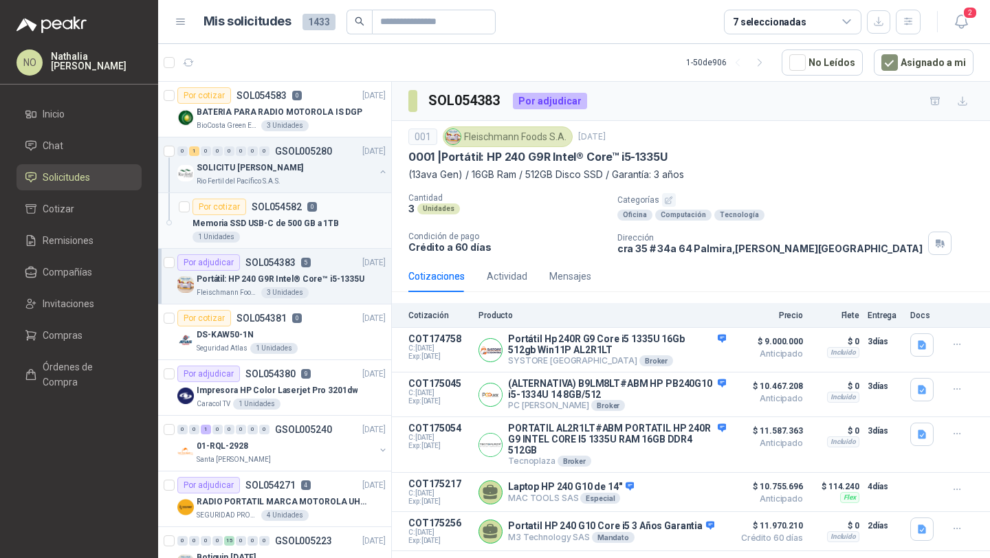
click at [306, 217] on p "Memoria SSD USB-C de 500 GB a 1TB" at bounding box center [266, 223] width 146 height 13
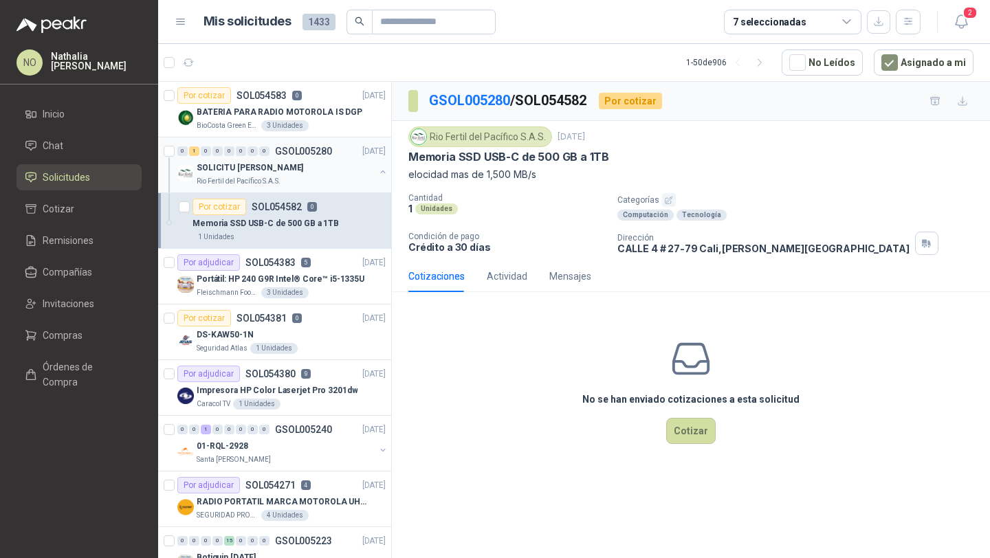
click at [318, 175] on div "SOLICITU [PERSON_NAME]" at bounding box center [286, 168] width 178 height 17
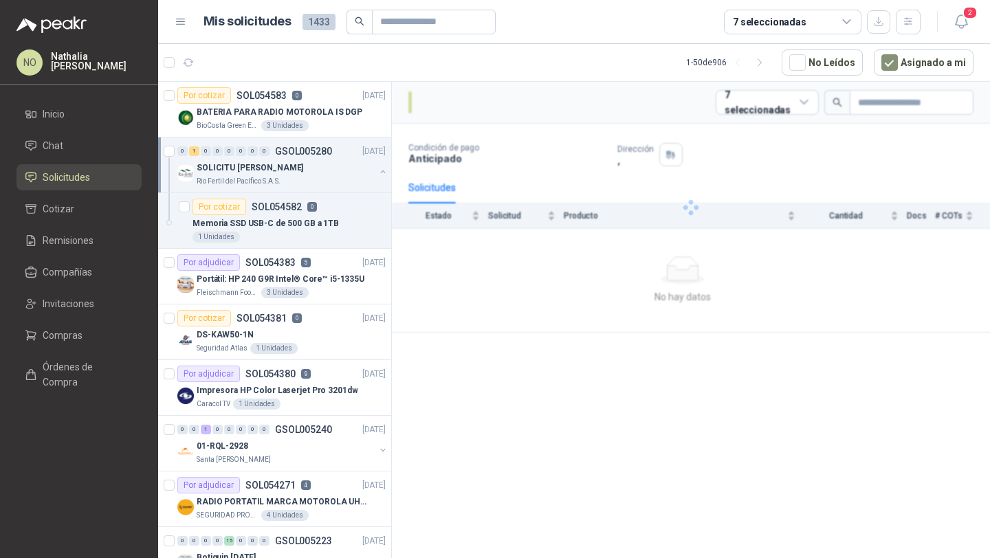
click at [318, 175] on div "SOLICITU [PERSON_NAME]" at bounding box center [286, 168] width 178 height 17
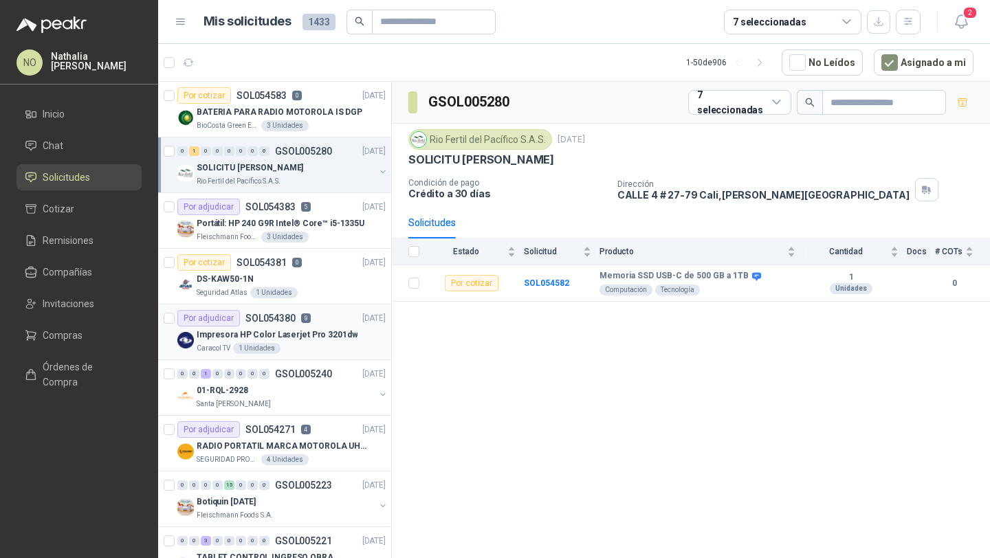
click at [326, 327] on div "Impresora HP Color Laserjet Pro 3201dw" at bounding box center [291, 335] width 189 height 17
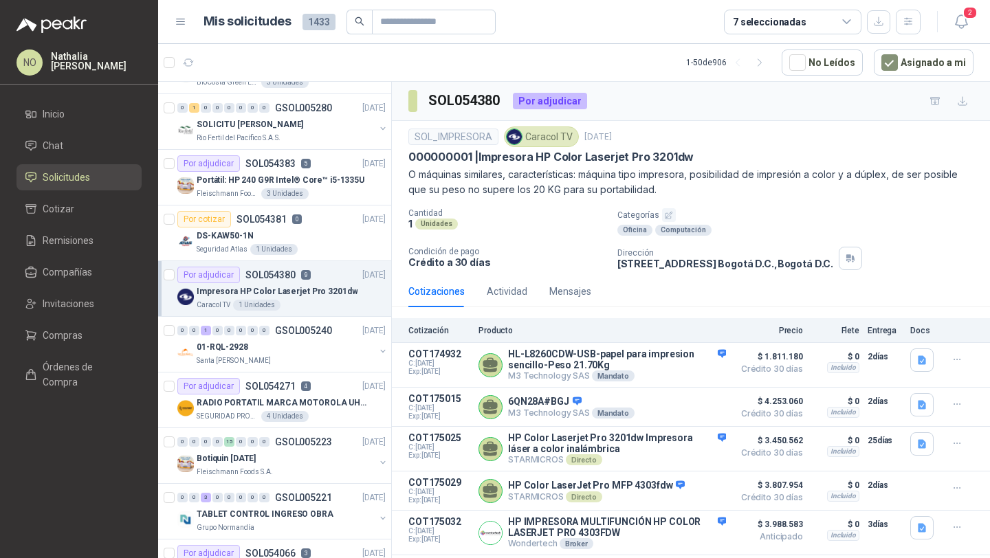
scroll to position [50, 0]
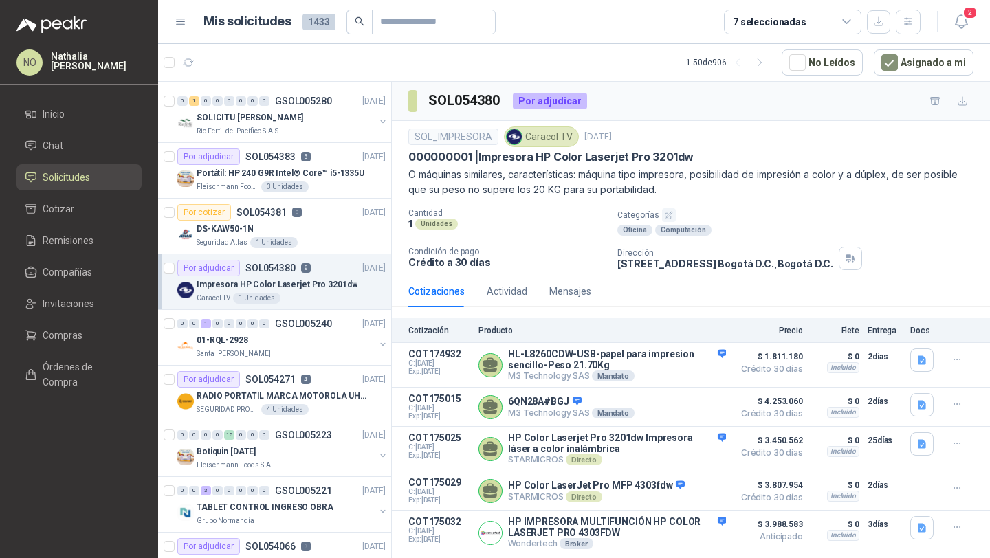
click at [326, 327] on p "GSOL005240" at bounding box center [303, 324] width 57 height 10
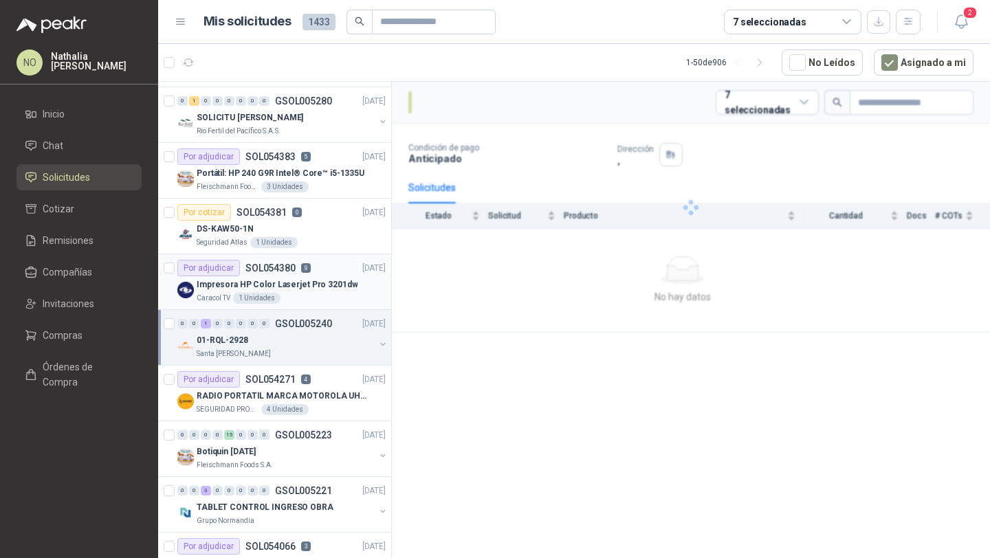
click at [326, 327] on p "GSOL005240" at bounding box center [303, 324] width 57 height 10
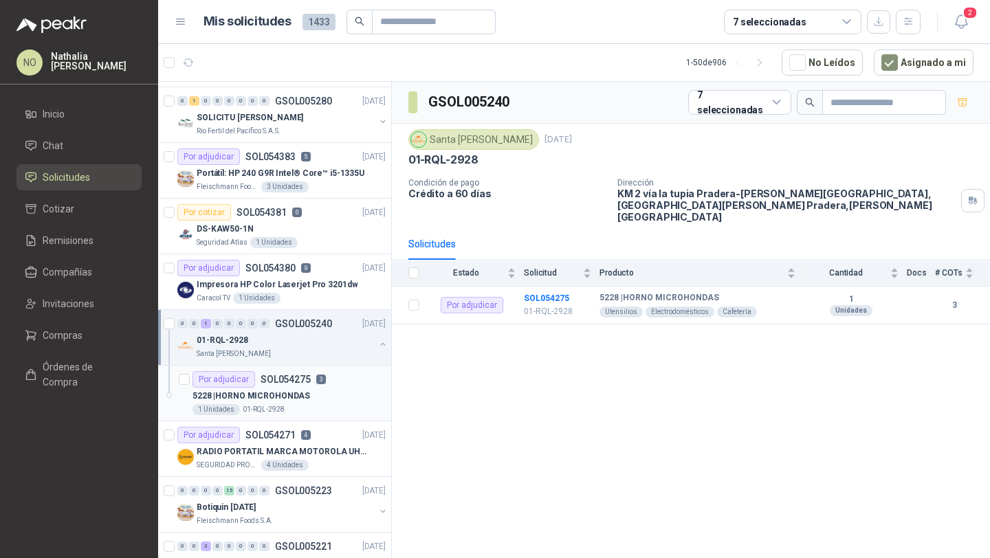
click at [316, 404] on div "5228 | HORNO MICROHONDAS" at bounding box center [289, 396] width 193 height 17
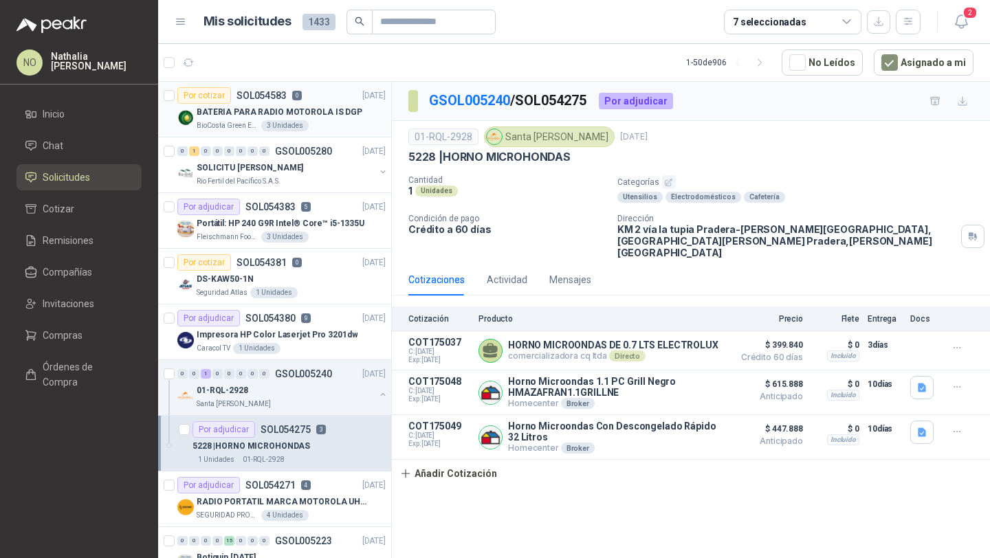
click at [307, 114] on p "BATERIA PARA RADIO MOTOROLA IS DGP" at bounding box center [280, 112] width 166 height 13
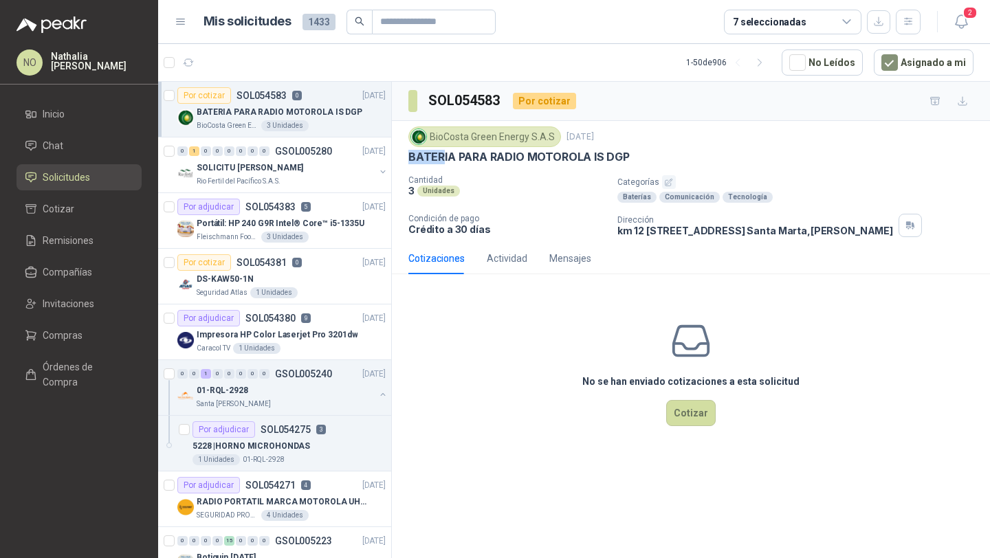
drag, startPoint x: 409, startPoint y: 160, endPoint x: 490, endPoint y: 159, distance: 81.1
click at [453, 159] on p "BATERIA PARA RADIO MOTOROLA IS DGP" at bounding box center [518, 157] width 221 height 14
click at [543, 160] on p "BATERIA PARA RADIO MOTOROLA IS DGP" at bounding box center [518, 157] width 221 height 14
click at [573, 256] on div "Mensajes" at bounding box center [570, 258] width 42 height 15
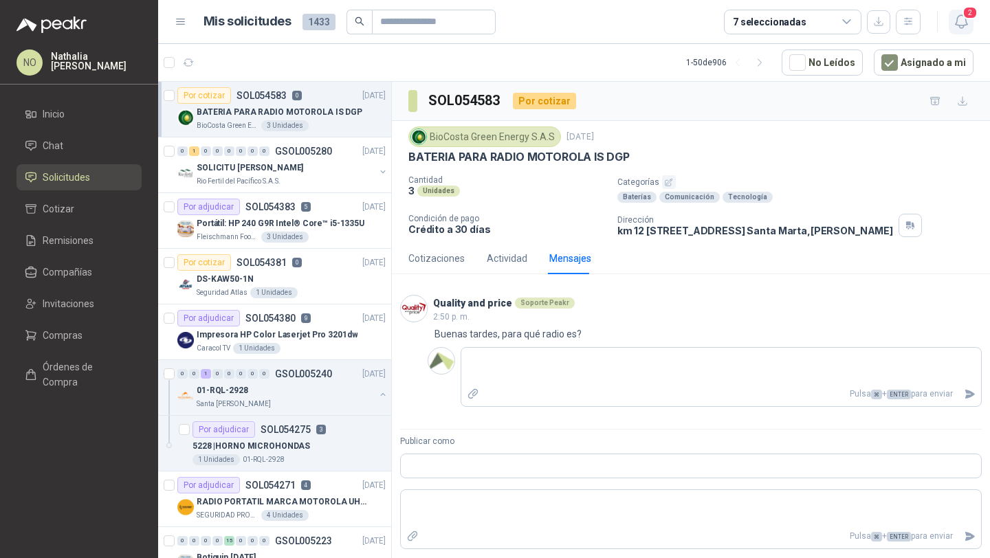
click at [967, 21] on icon "button" at bounding box center [961, 21] width 17 height 17
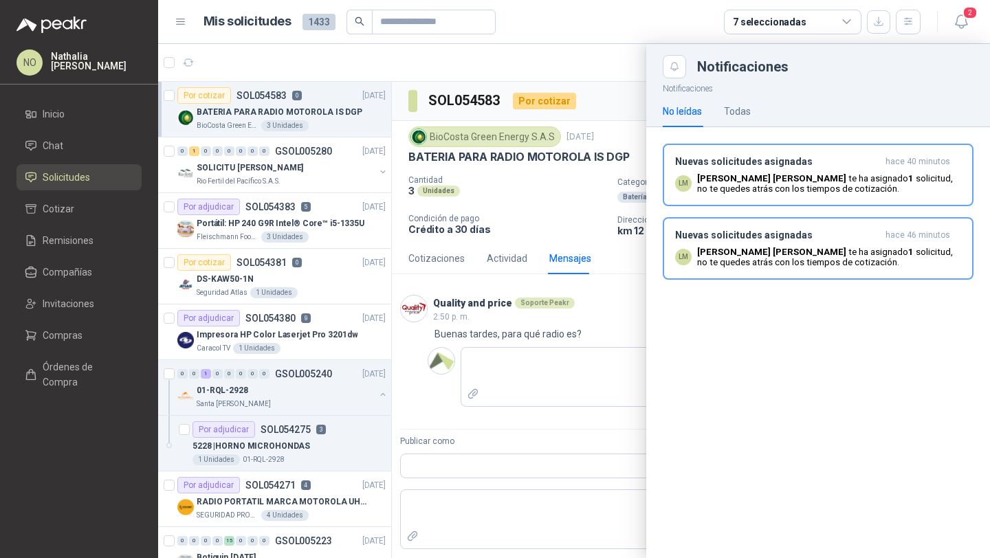
click at [882, 177] on p "[PERSON_NAME] te ha asignado 1 solicitud , no te quedes atrás con los tiempos d…" at bounding box center [829, 183] width 264 height 21
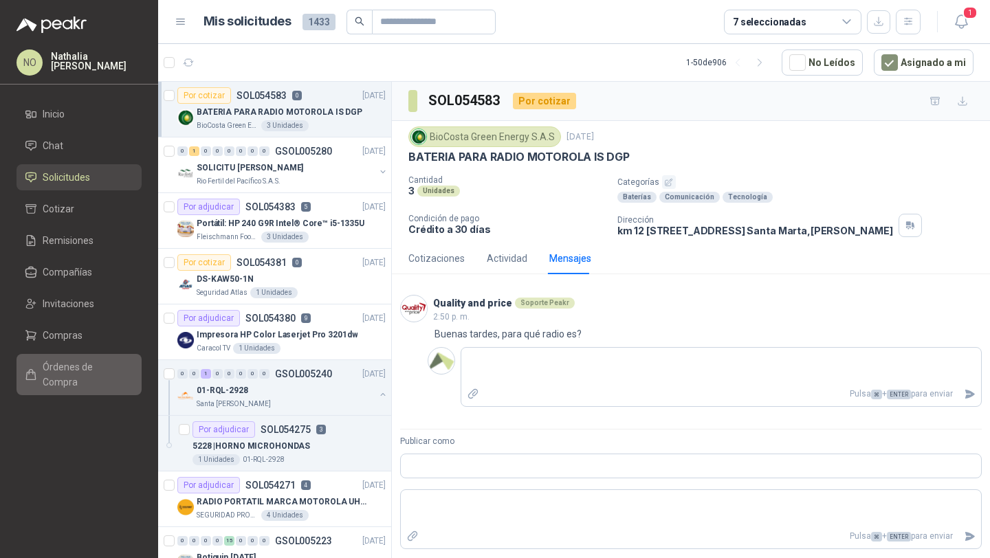
click at [107, 364] on span "Órdenes de Compra" at bounding box center [86, 375] width 86 height 30
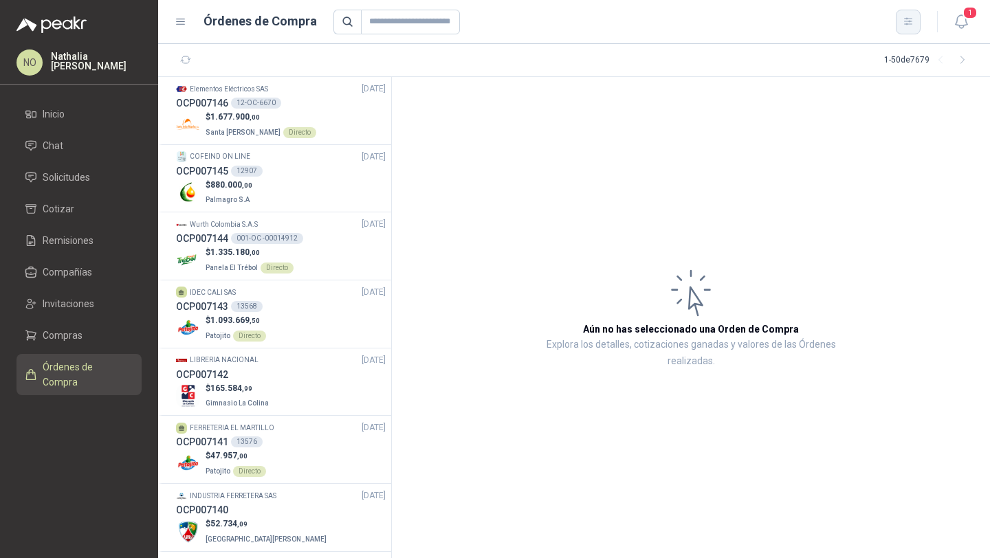
click at [906, 28] on button "button" at bounding box center [908, 22] width 25 height 25
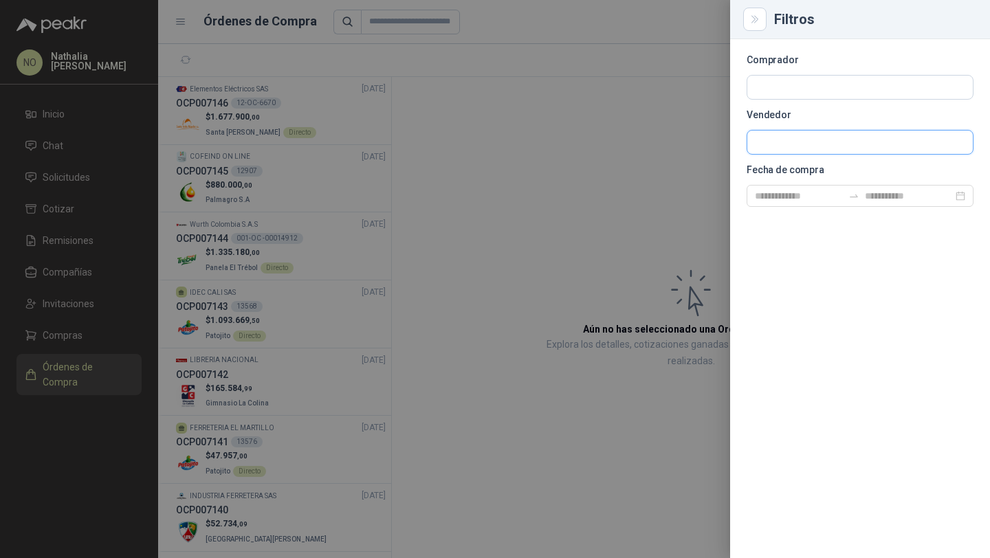
click at [841, 99] on input "text" at bounding box center [860, 87] width 226 height 23
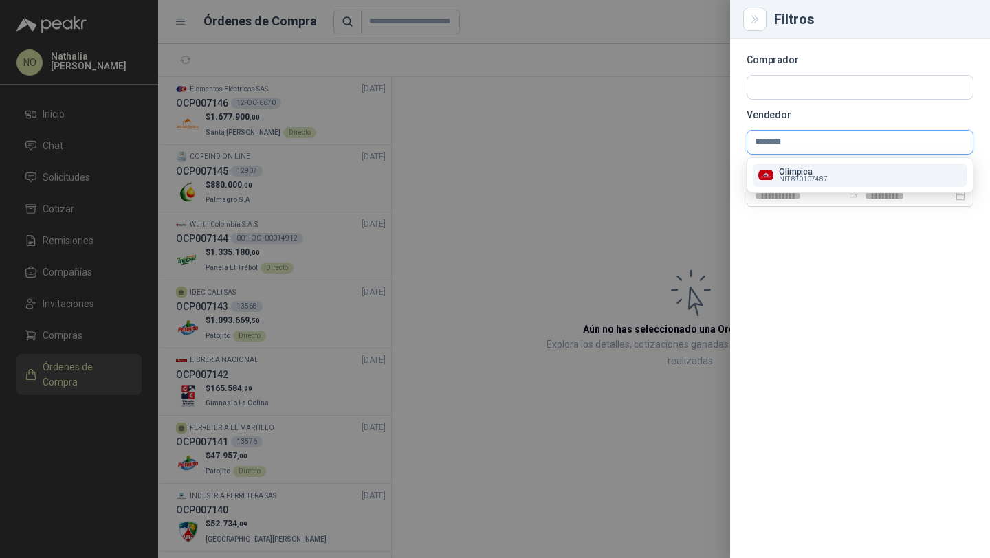
type input "********"
click at [864, 175] on div "Olimpica NIT : 890107487" at bounding box center [860, 175] width 204 height 15
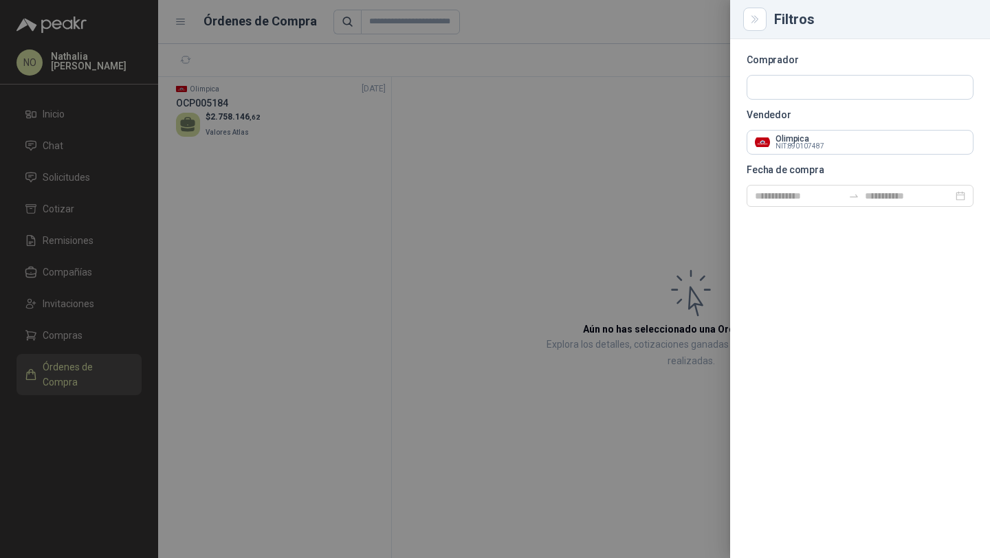
click at [296, 111] on div at bounding box center [495, 279] width 990 height 558
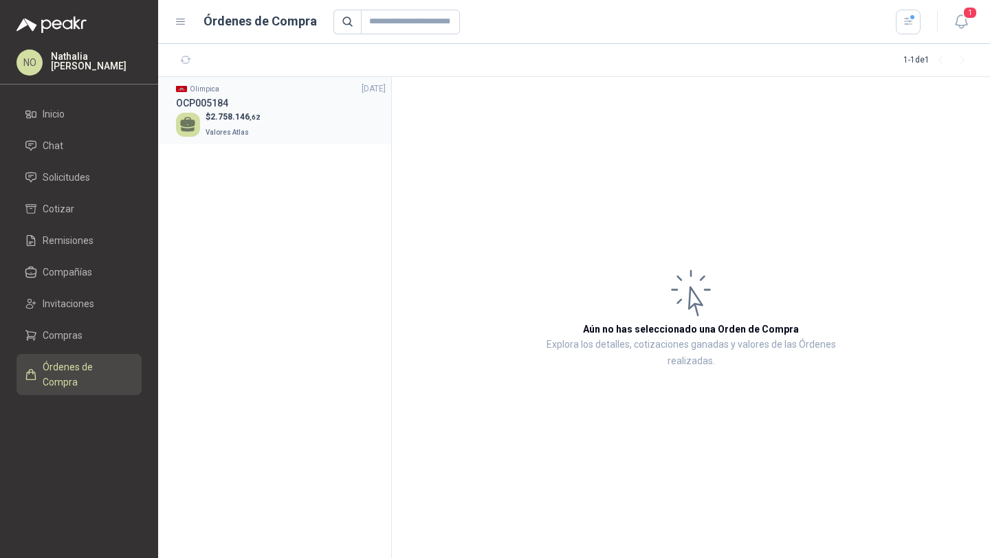
click at [286, 114] on div "$ 2.758.146 ,62 Valores Atlas" at bounding box center [281, 125] width 210 height 28
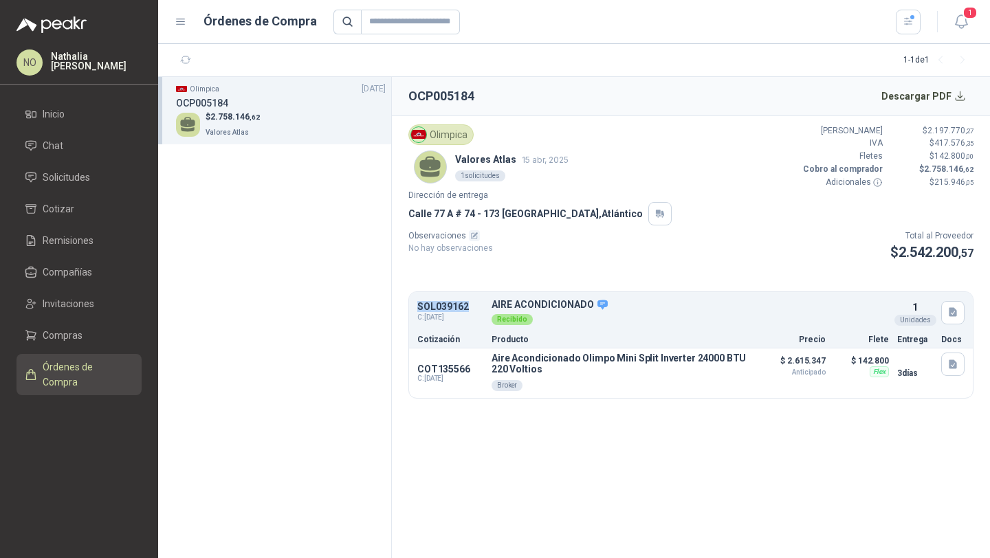
drag, startPoint x: 418, startPoint y: 310, endPoint x: 471, endPoint y: 307, distance: 53.0
click at [471, 307] on p "SOL039162" at bounding box center [450, 307] width 66 height 10
copy p "SOL039162"
click at [76, 182] on span "Solicitudes" at bounding box center [66, 177] width 47 height 15
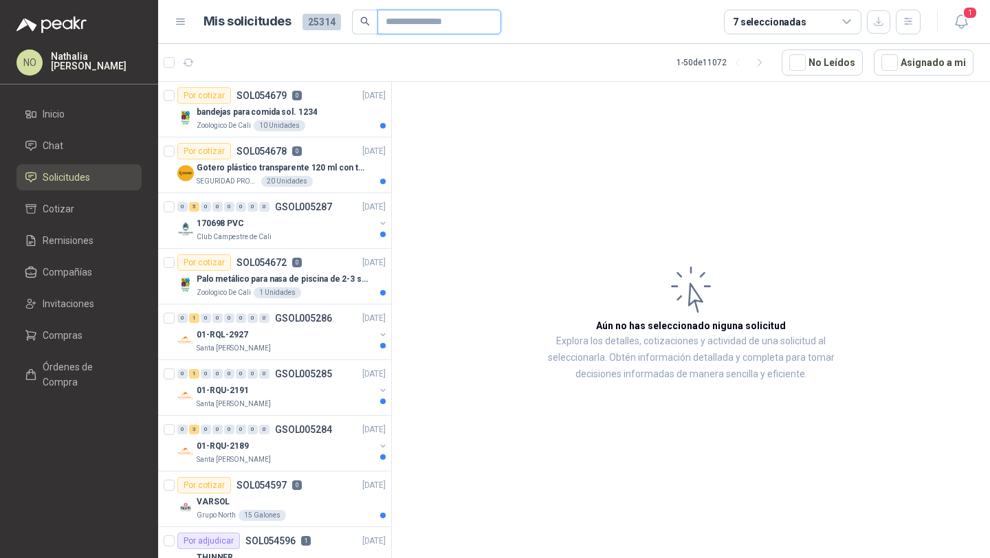
click at [426, 23] on input "text" at bounding box center [434, 21] width 96 height 23
paste input "*********"
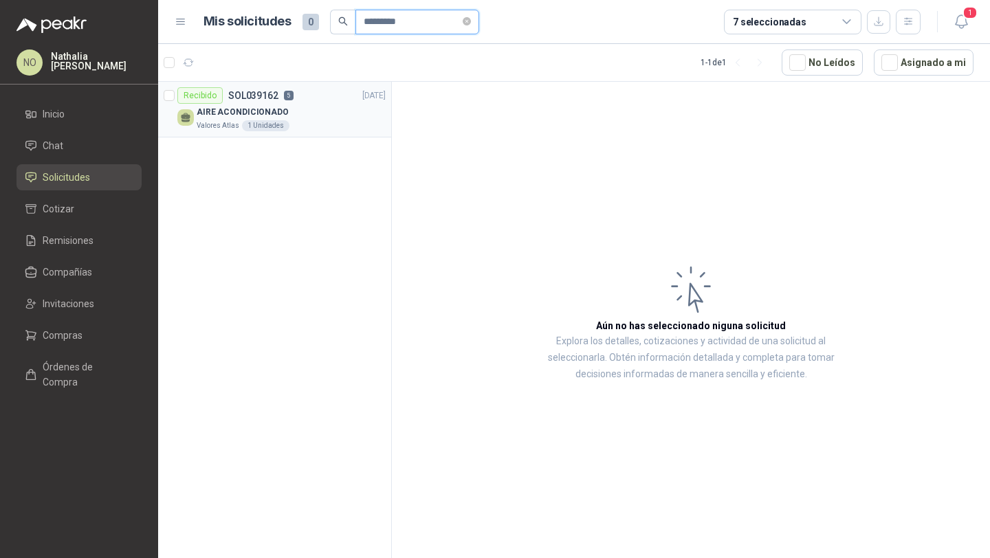
type input "*********"
click at [322, 111] on div "AIRE ACONDICIONADO" at bounding box center [291, 112] width 189 height 17
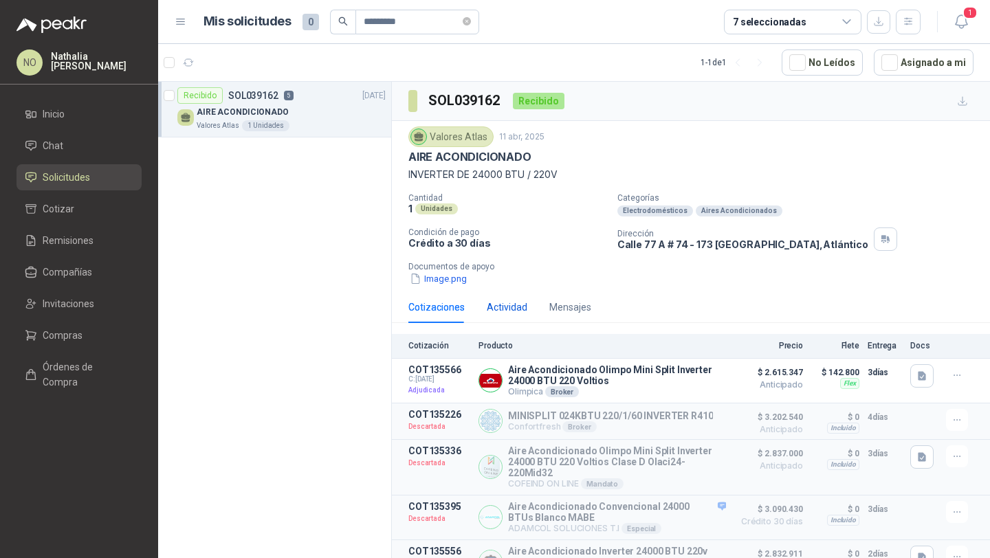
click at [503, 311] on div "Actividad" at bounding box center [507, 307] width 41 height 15
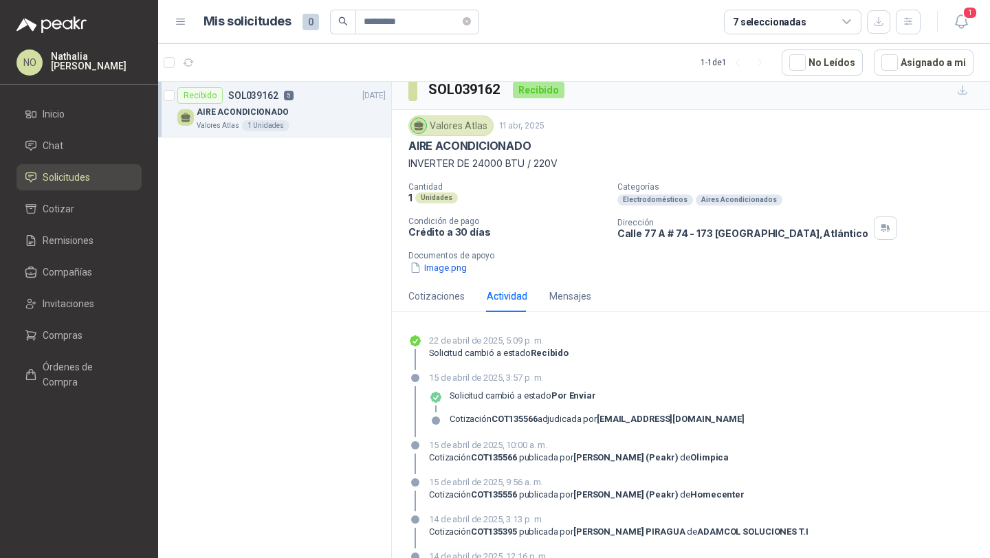
scroll to position [12, 0]
click at [466, 23] on icon "close-circle" at bounding box center [467, 21] width 8 height 8
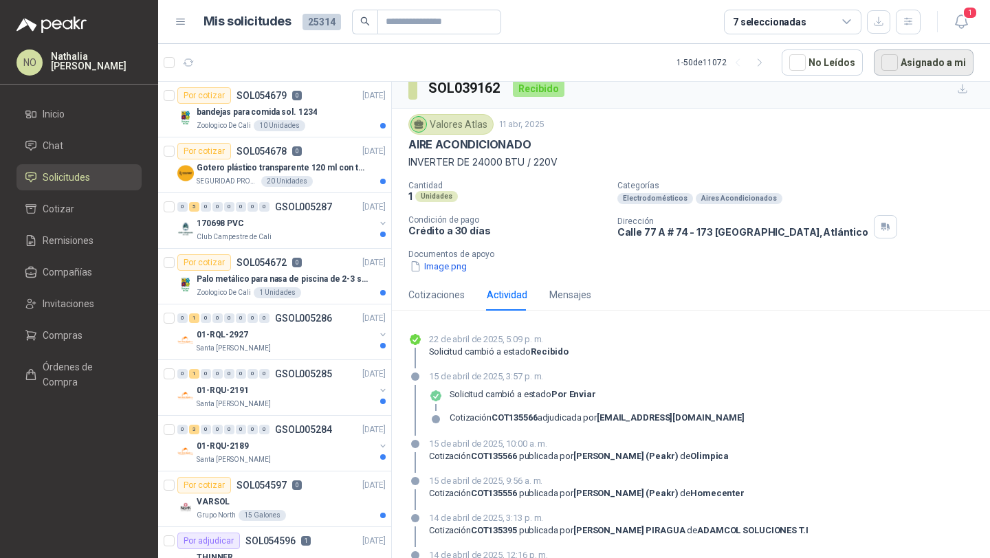
click at [891, 72] on button "Asignado a mi" at bounding box center [924, 63] width 100 height 26
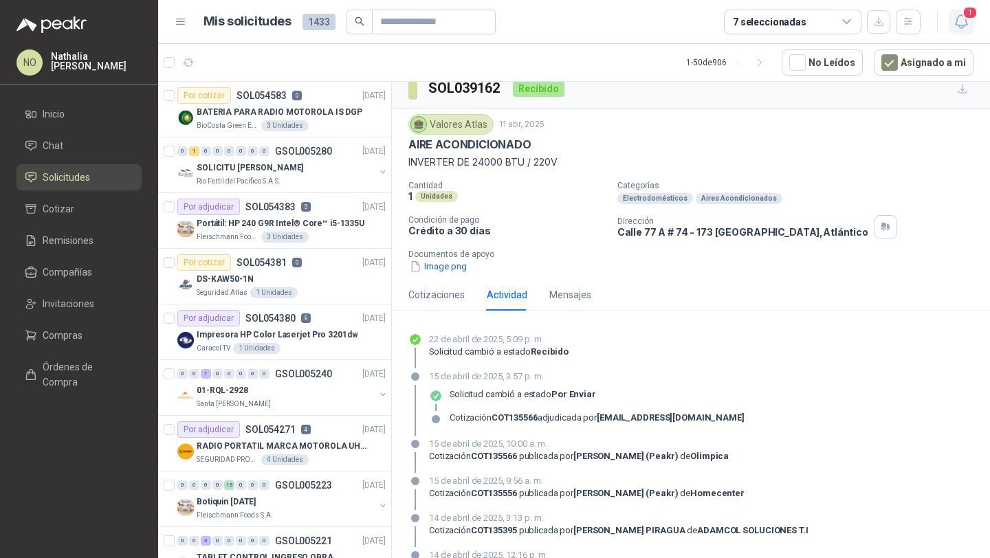
click at [966, 19] on span "1" at bounding box center [970, 12] width 15 height 13
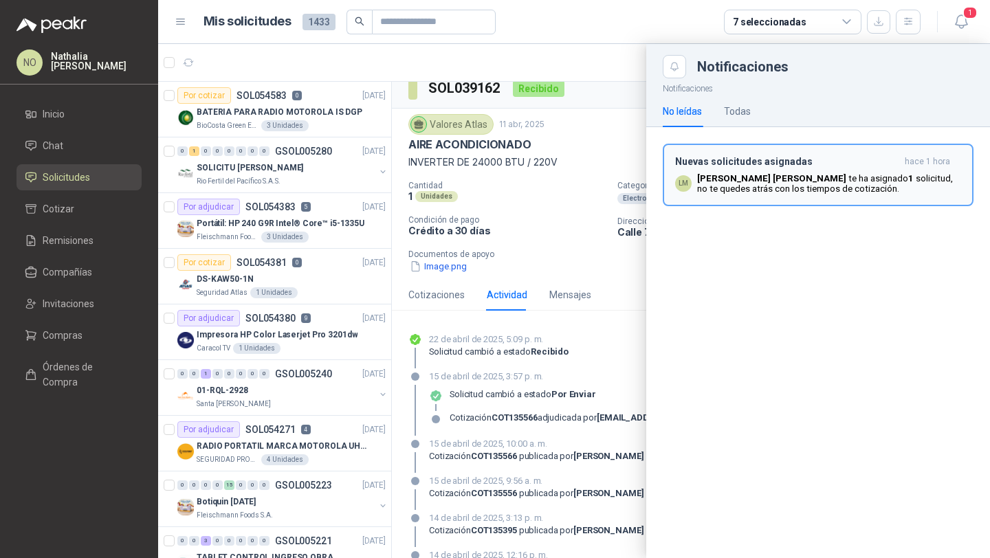
click at [812, 180] on p "[PERSON_NAME] te ha asignado 1 solicitud , no te quedes atrás con los tiempos d…" at bounding box center [829, 183] width 264 height 21
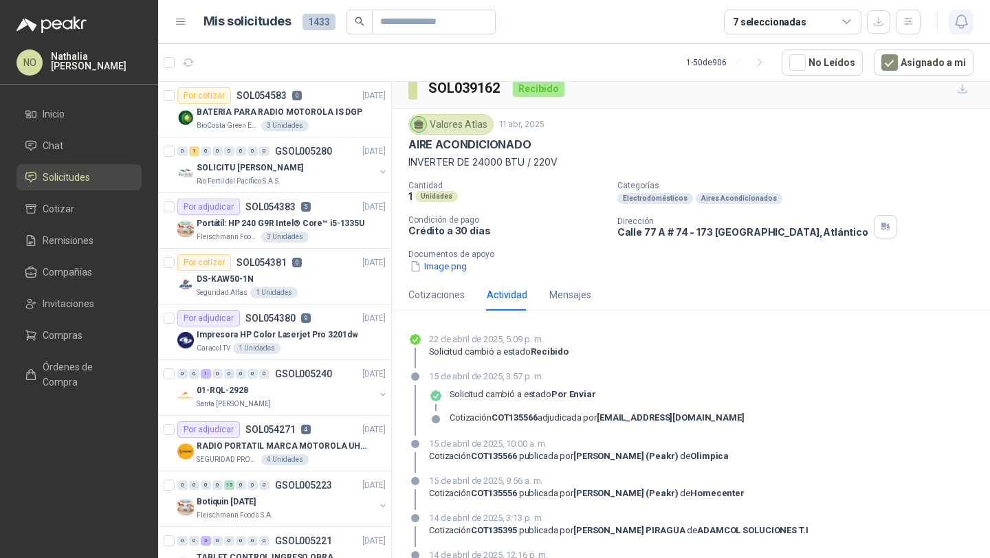
click at [959, 23] on icon "button" at bounding box center [961, 21] width 17 height 17
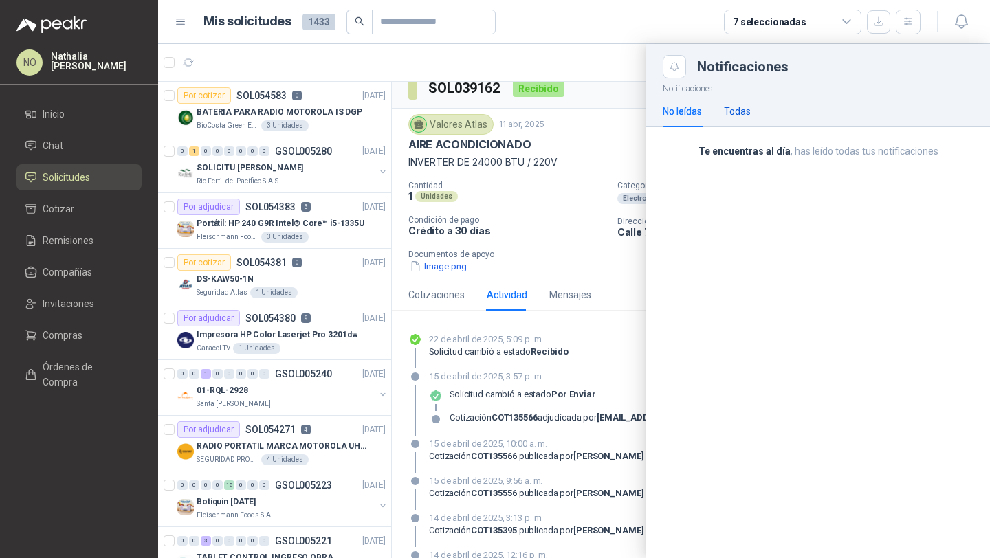
click at [732, 111] on div "Todas" at bounding box center [737, 111] width 27 height 15
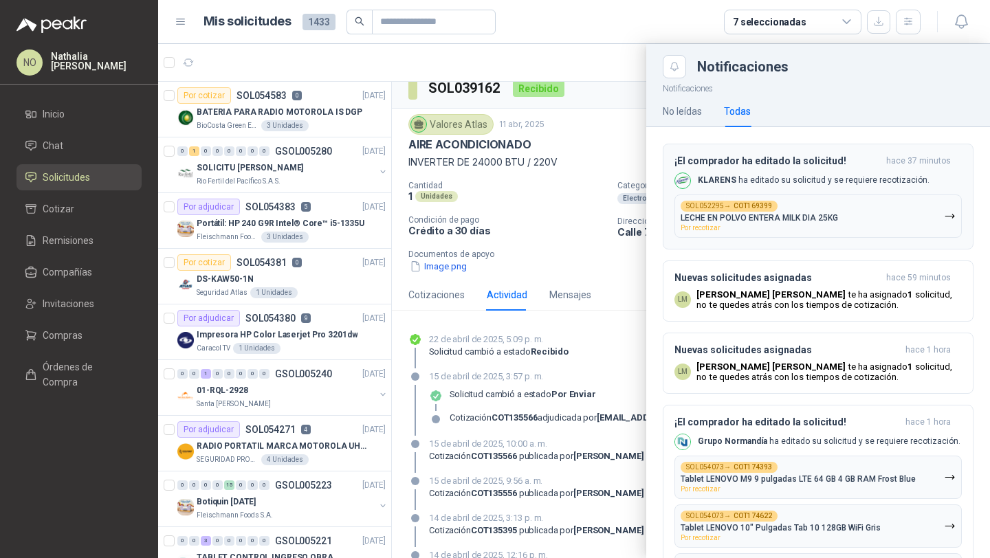
click at [780, 229] on div "SOL052295 → COT169399 LECHE EN POLVO ENTERA MILK DIA 25KG Por recotizar" at bounding box center [759, 216] width 157 height 31
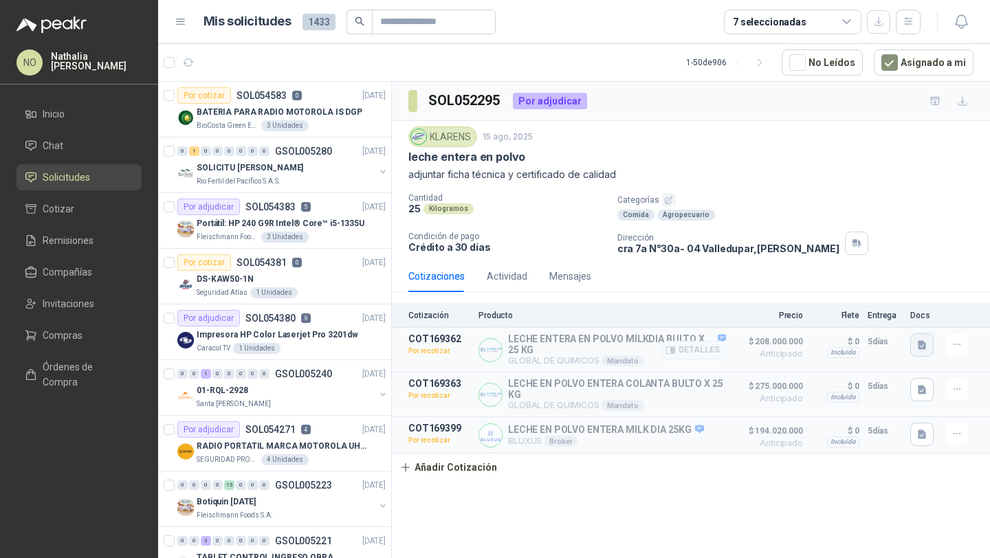
click at [928, 347] on button "button" at bounding box center [921, 344] width 23 height 23
click at [886, 316] on button "Ficha Tecnica Leche en Polvo Entera Milk Dia - [DATE].pdf" at bounding box center [801, 315] width 245 height 14
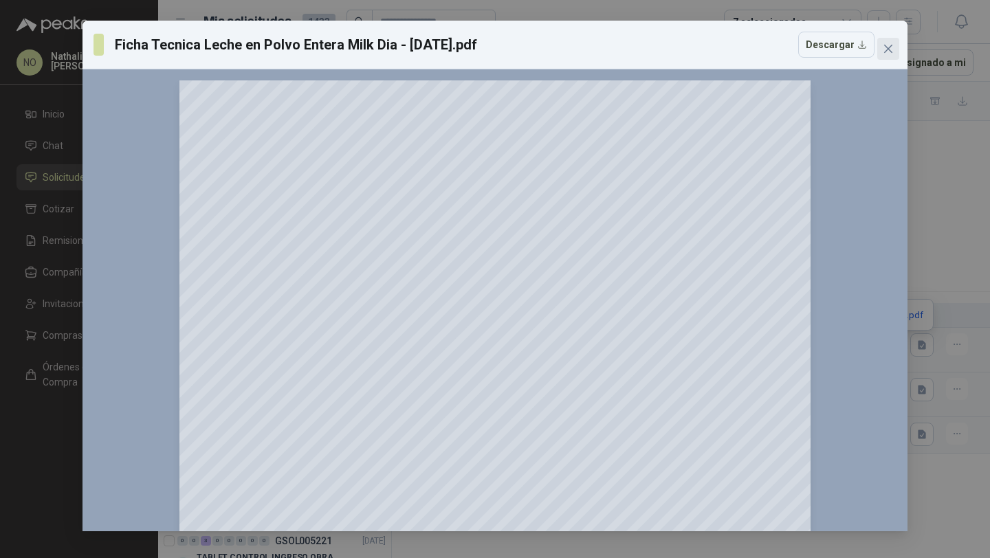
click at [891, 44] on icon "close" at bounding box center [888, 48] width 11 height 11
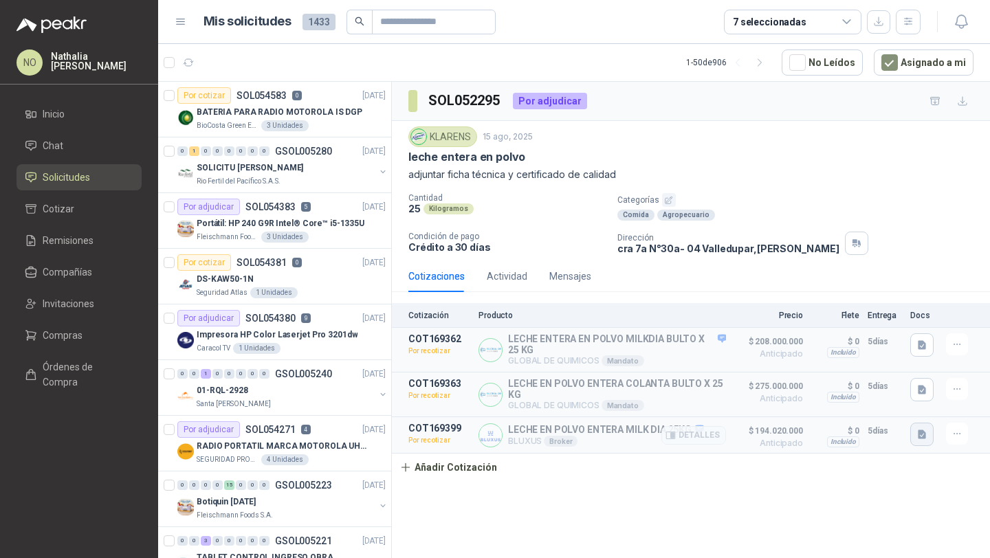
click at [927, 437] on icon "button" at bounding box center [923, 435] width 12 height 12
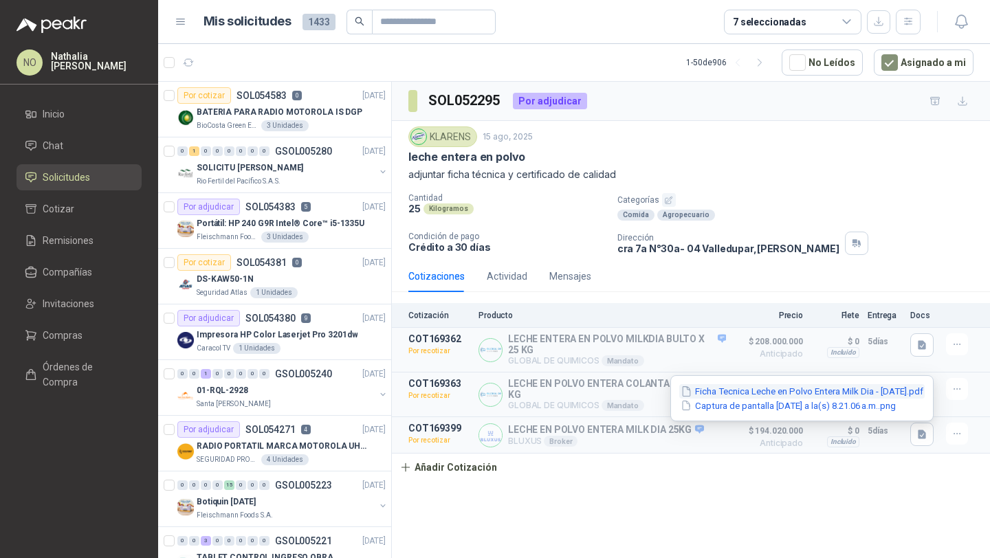
click at [843, 391] on button "Ficha Tecnica Leche en Polvo Entera Milk Dia - [DATE].pdf" at bounding box center [801, 391] width 245 height 14
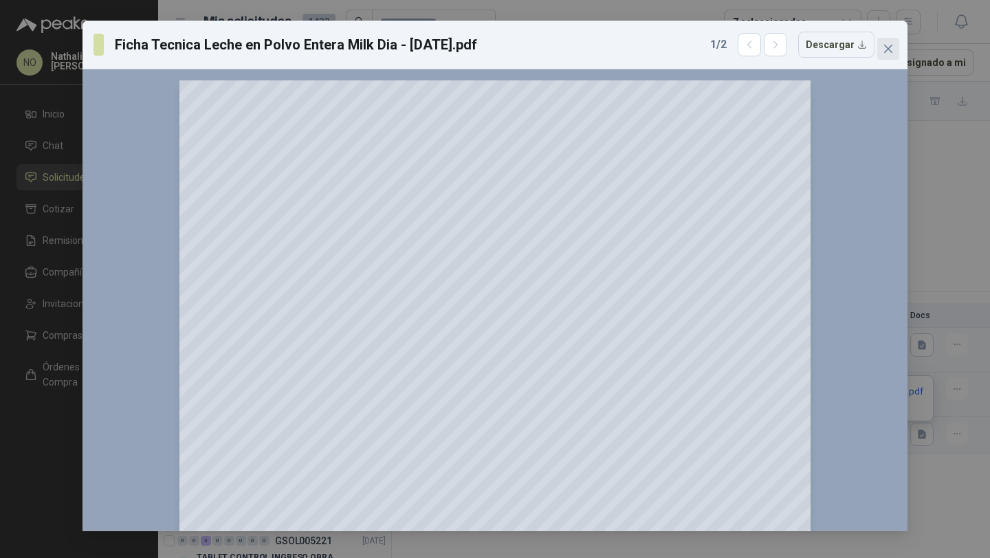
click at [890, 44] on icon "close" at bounding box center [888, 48] width 11 height 11
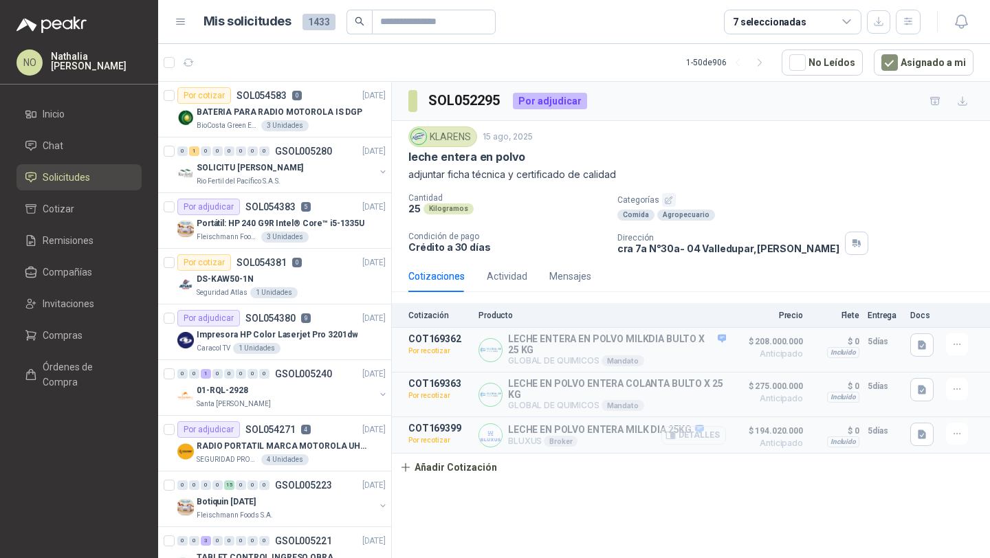
click at [708, 435] on button "Detalles" at bounding box center [693, 435] width 65 height 19
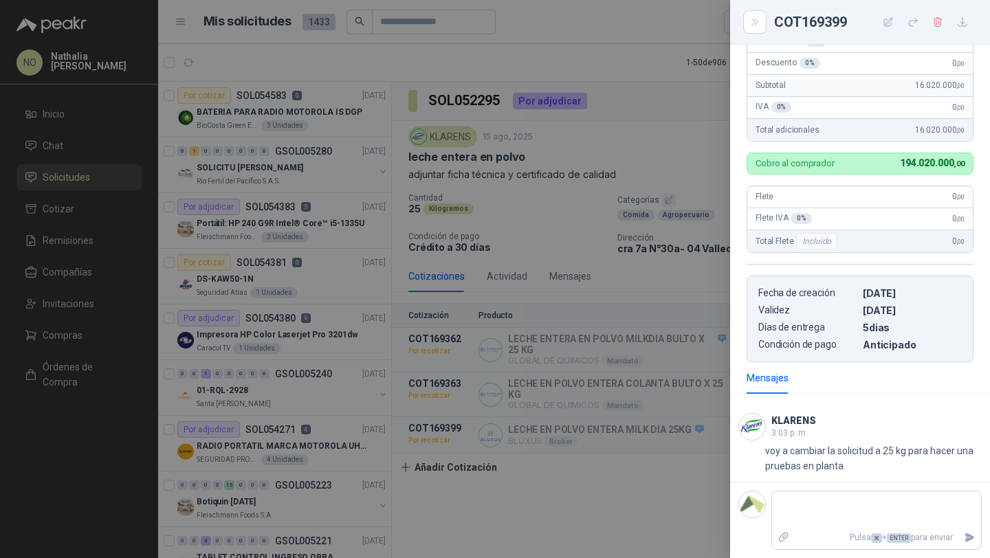
scroll to position [412, 0]
click at [434, 344] on div at bounding box center [495, 279] width 990 height 558
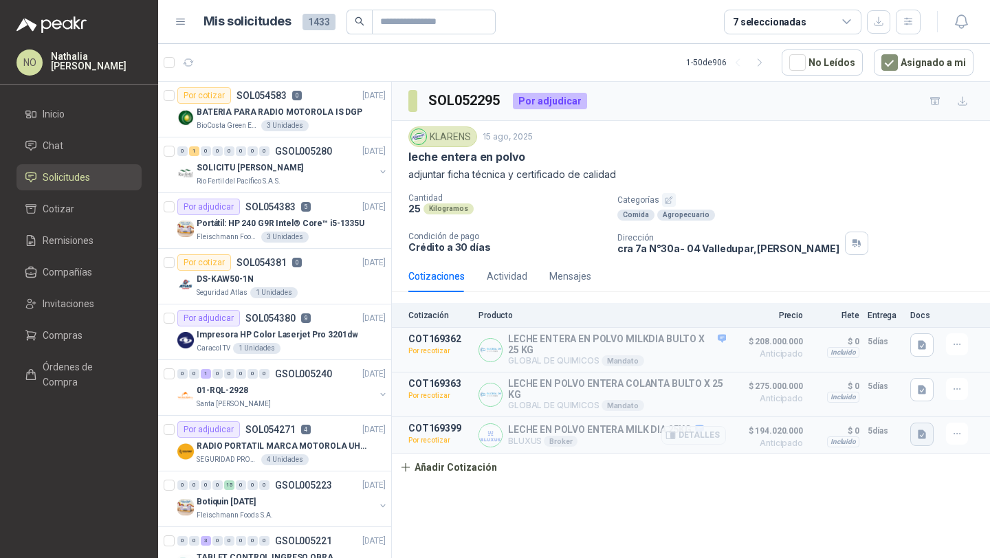
click at [914, 430] on button "button" at bounding box center [921, 434] width 23 height 23
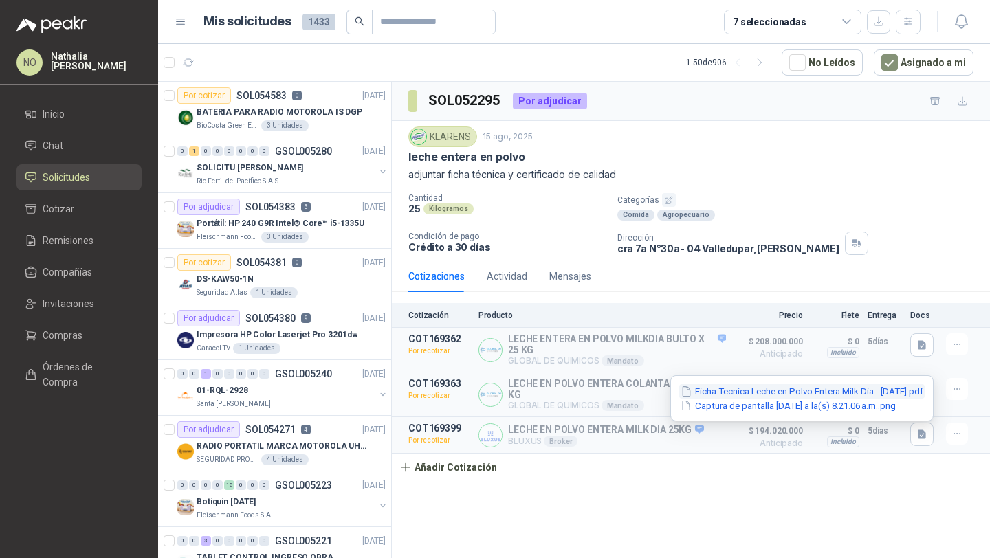
click at [873, 394] on button "Ficha Tecnica Leche en Polvo Entera Milk Dia - [DATE].pdf" at bounding box center [801, 391] width 245 height 14
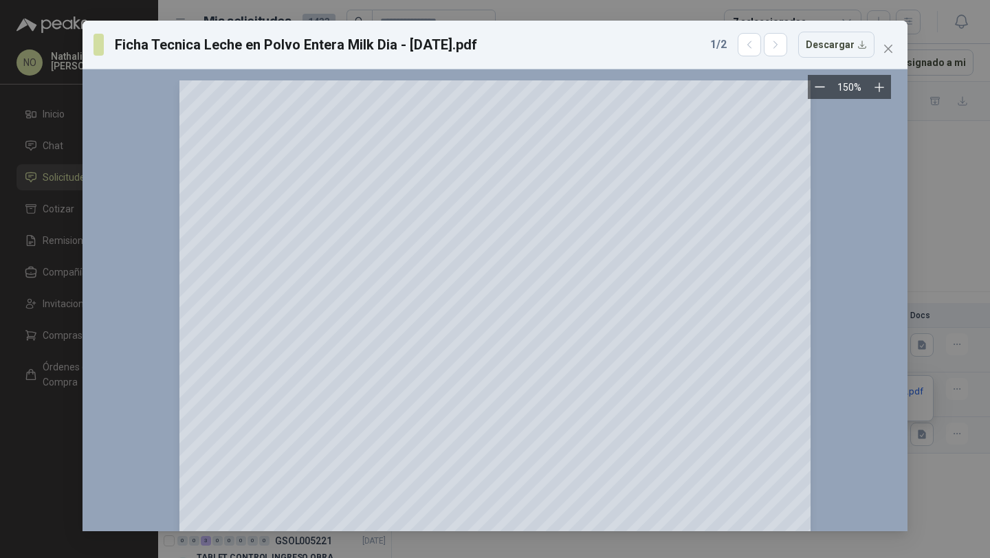
scroll to position [9, 0]
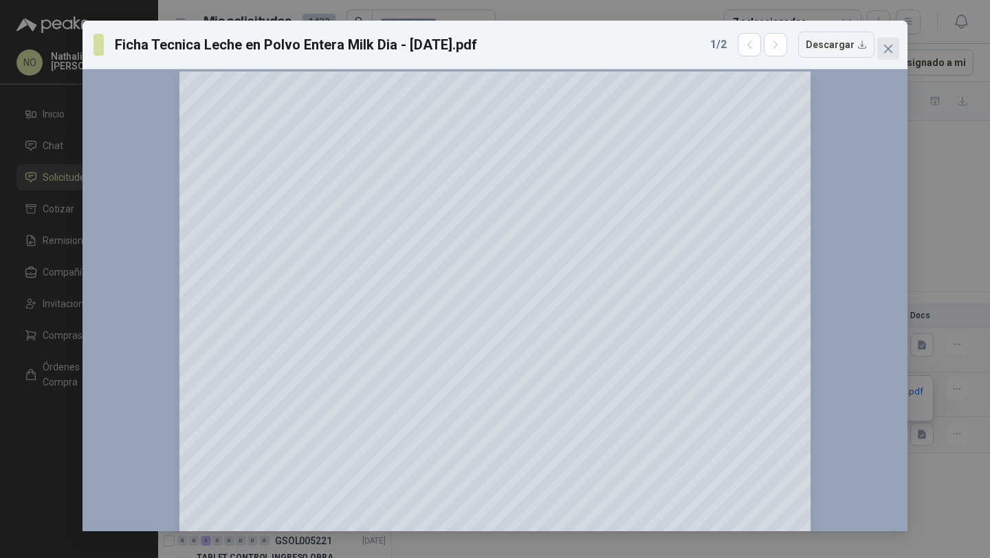
click at [888, 43] on icon "close" at bounding box center [888, 48] width 11 height 11
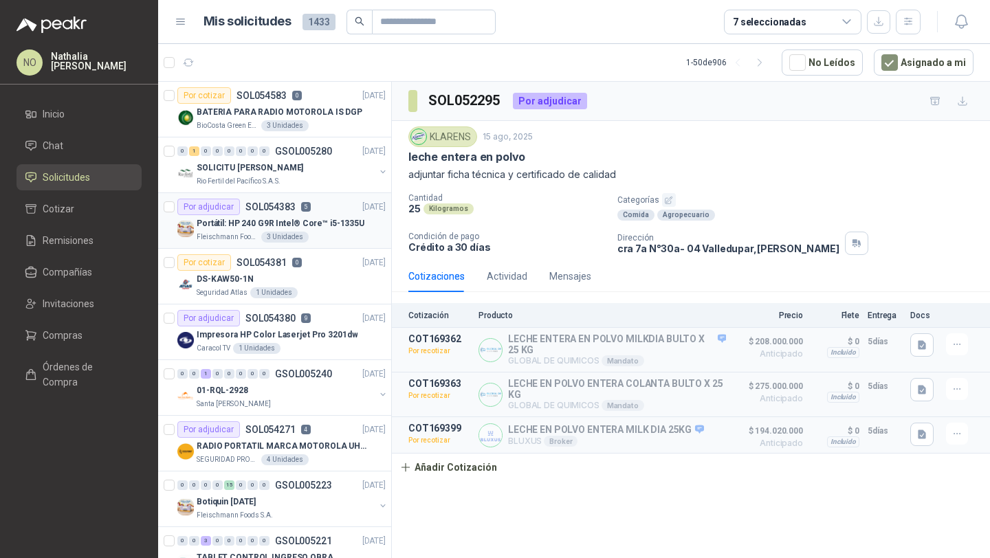
click at [313, 212] on div "Por adjudicar SOL054383 5 [DATE]" at bounding box center [281, 207] width 208 height 17
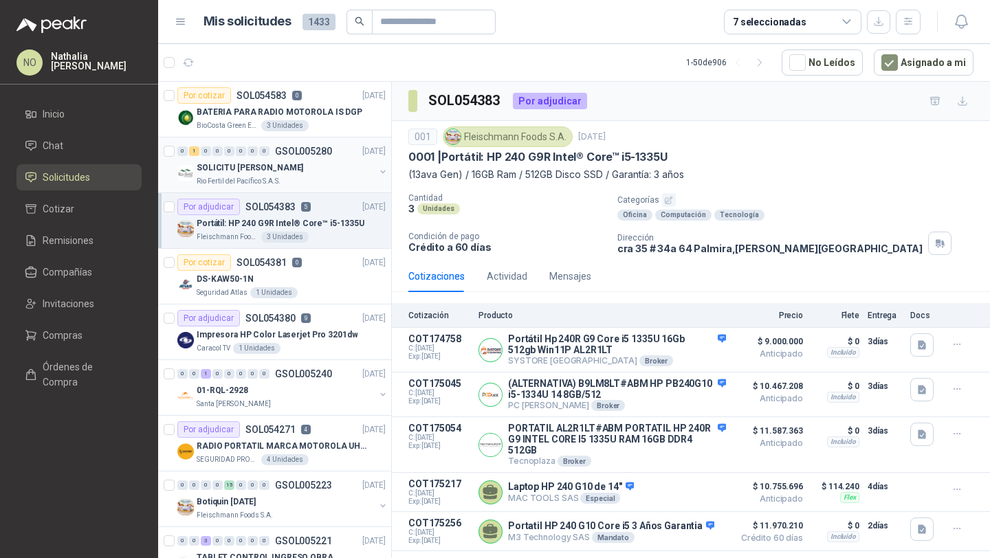
click at [299, 165] on div "SOLICITU [PERSON_NAME]" at bounding box center [286, 168] width 178 height 17
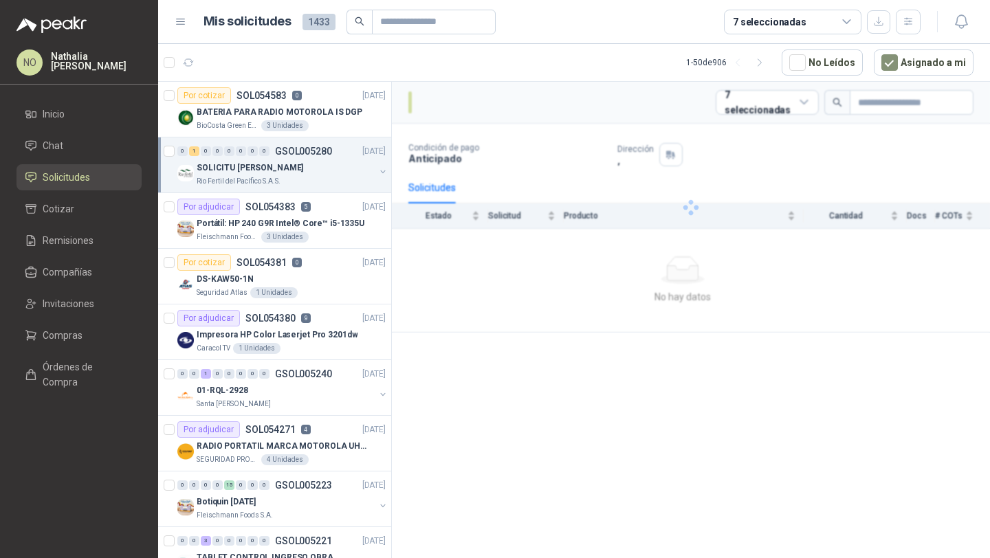
click at [299, 165] on div "SOLICITU [PERSON_NAME]" at bounding box center [286, 168] width 178 height 17
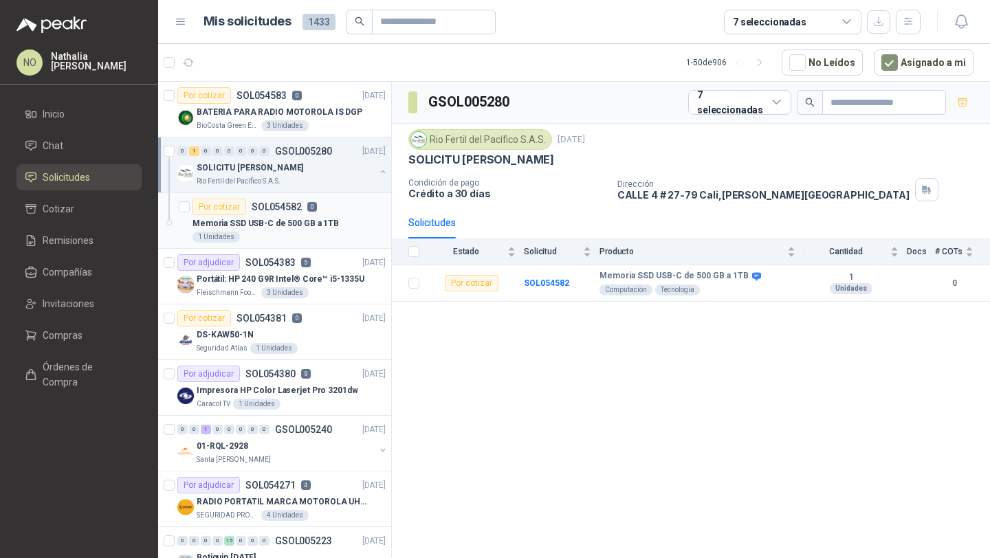
click at [284, 217] on p "Memoria SSD USB-C de 500 GB a 1TB" at bounding box center [266, 223] width 146 height 13
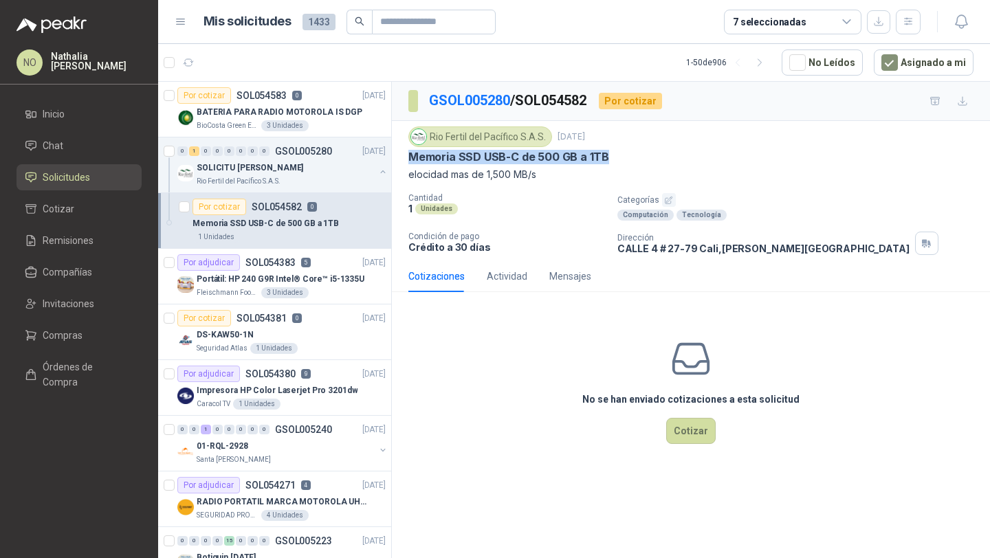
drag, startPoint x: 411, startPoint y: 157, endPoint x: 609, endPoint y: 157, distance: 197.3
click at [609, 157] on div "Memoria SSD USB-C de 500 GB a 1TB" at bounding box center [690, 157] width 565 height 14
copy p "Memoria SSD USB-C de 500 GB a 1TB"
click at [964, 22] on icon "button" at bounding box center [961, 21] width 17 height 17
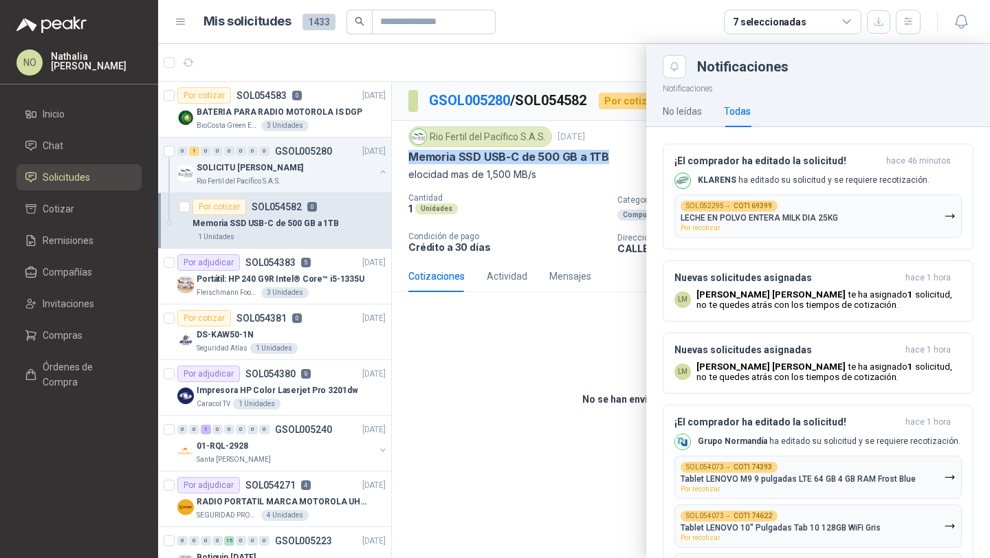
click at [547, 444] on div at bounding box center [574, 301] width 832 height 514
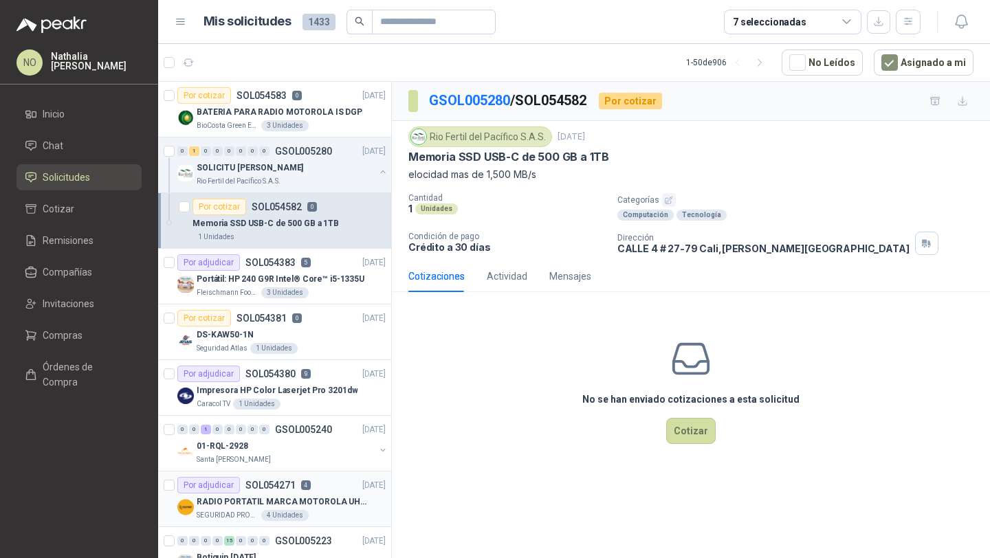
click at [303, 510] on div "SEGURIDAD PROVISER LTDA 4 Unidades" at bounding box center [291, 515] width 189 height 11
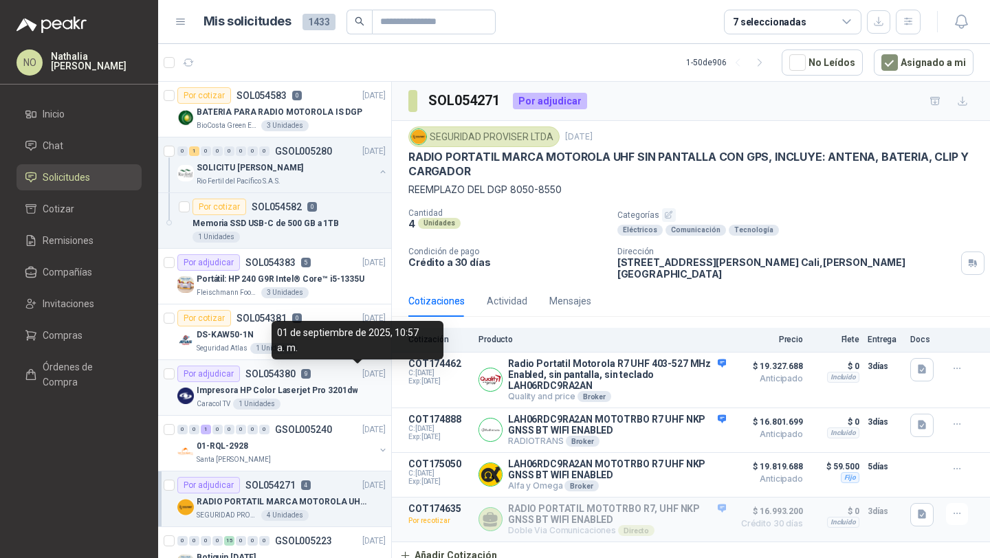
click at [362, 379] on p "[DATE]" at bounding box center [373, 374] width 23 height 13
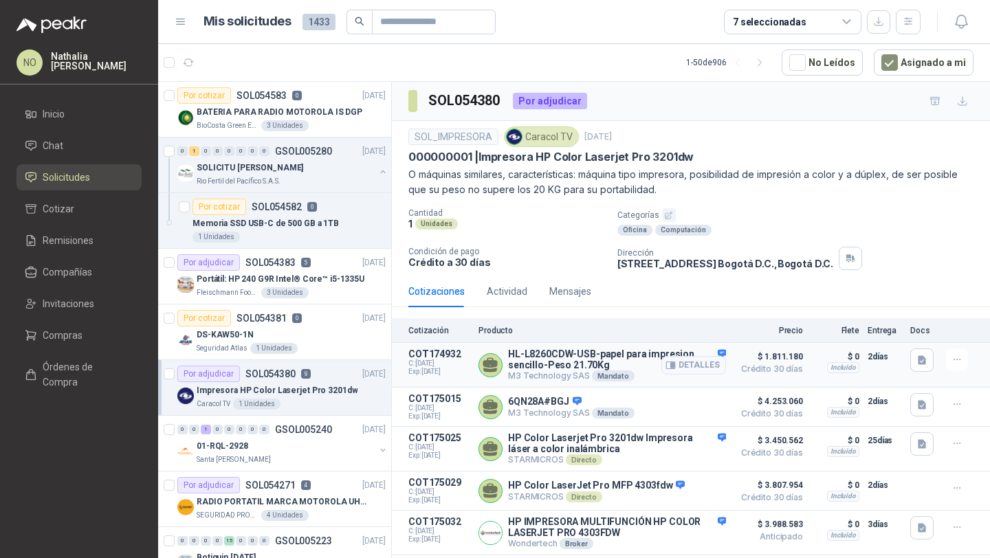
scroll to position [215, 0]
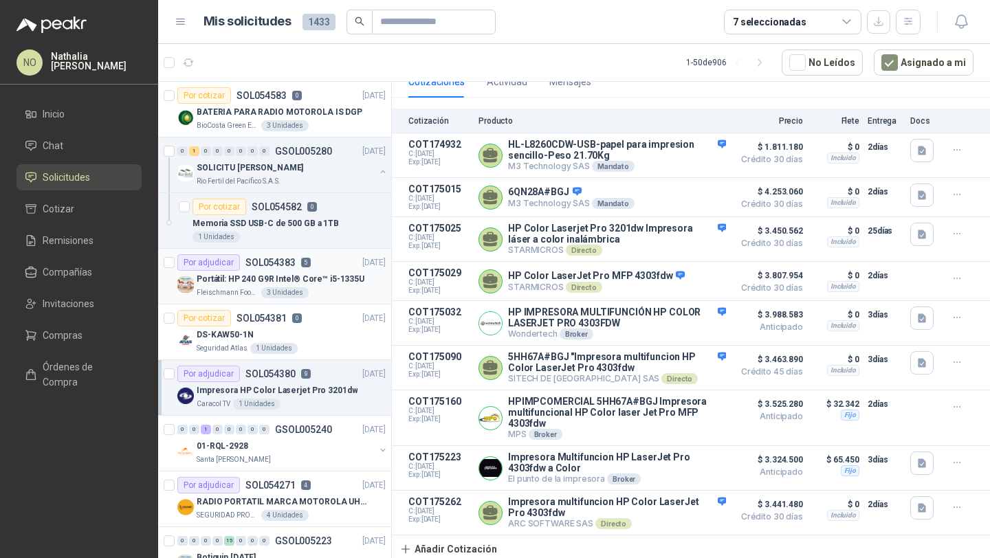
click at [323, 278] on p "Portátil: HP 240 G9R Intel® Core™ i5-1335U" at bounding box center [281, 279] width 168 height 13
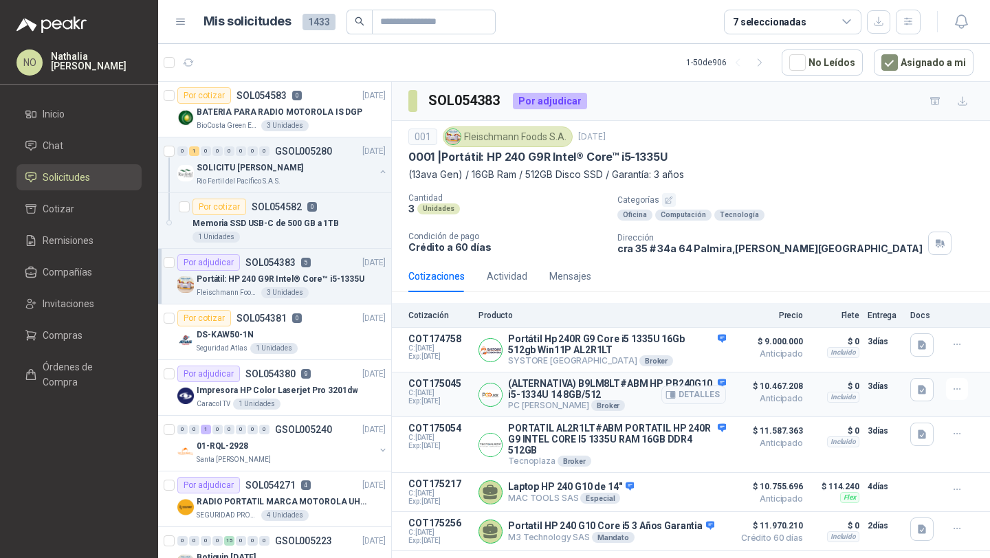
scroll to position [19, 0]
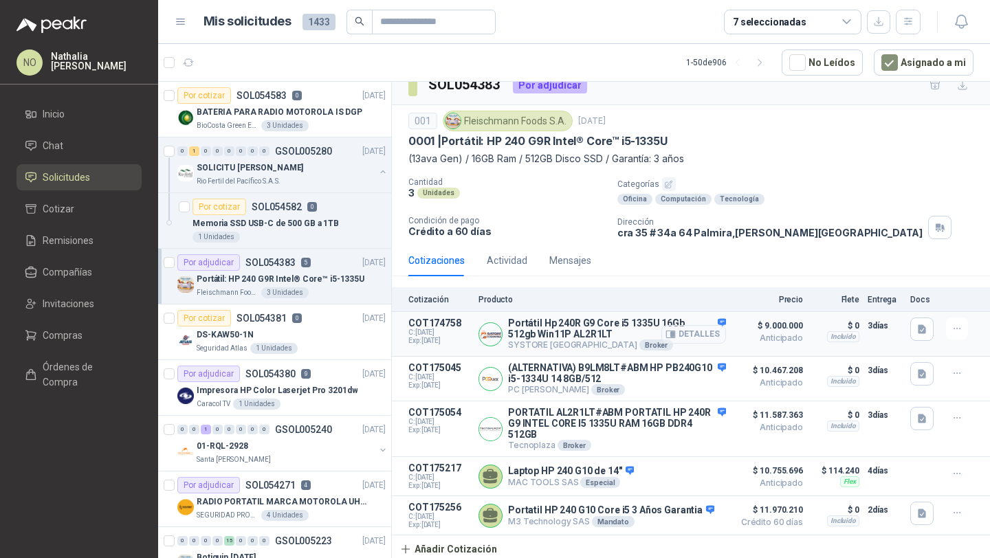
click at [671, 332] on icon "button" at bounding box center [672, 335] width 3 height 6
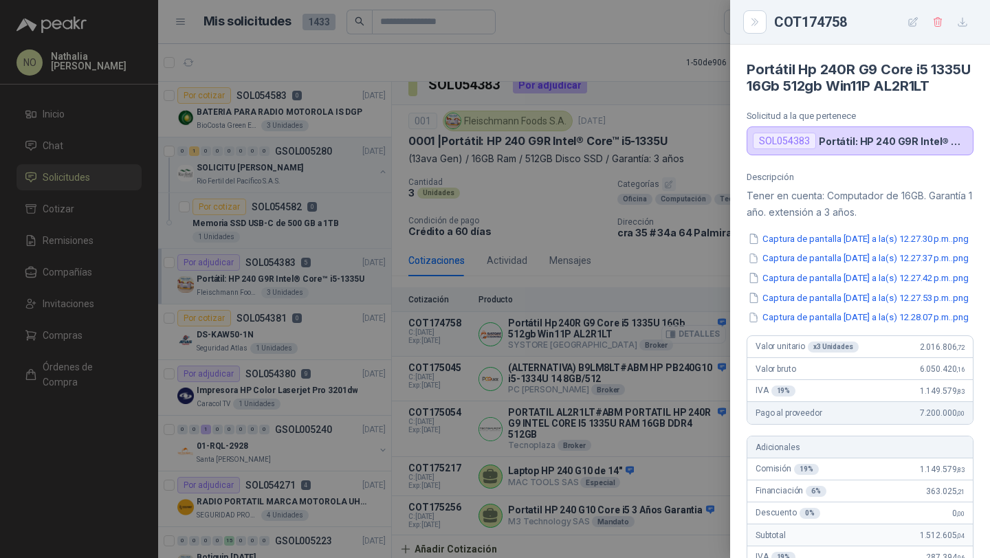
scroll to position [919, 0]
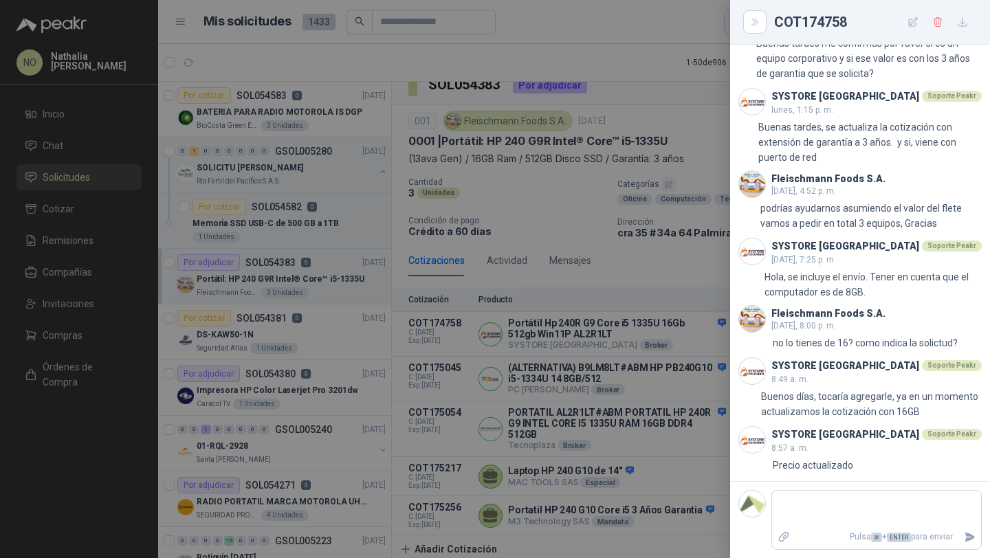
click at [635, 301] on div at bounding box center [495, 279] width 990 height 558
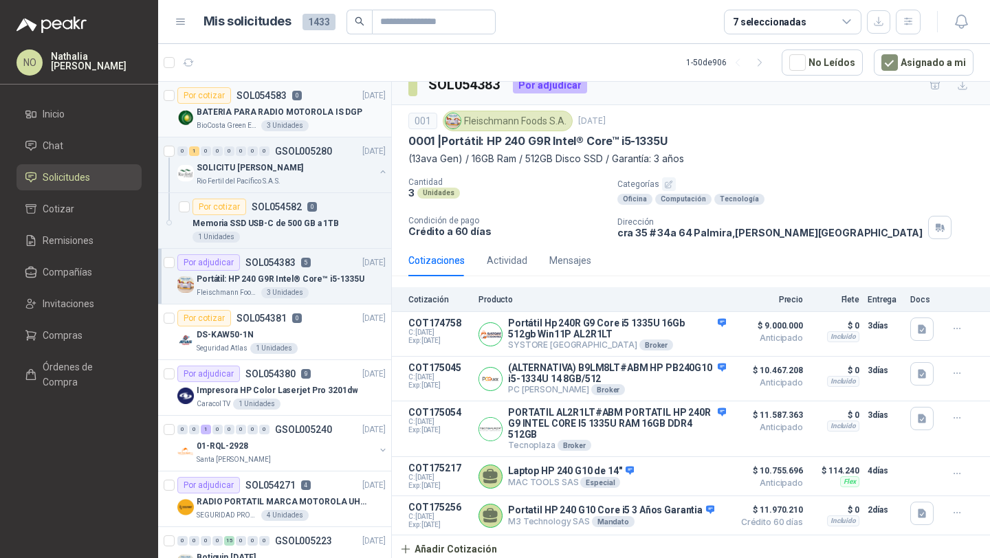
click at [320, 119] on div "BATERIA PARA RADIO MOTOROLA IS DGP" at bounding box center [291, 112] width 189 height 17
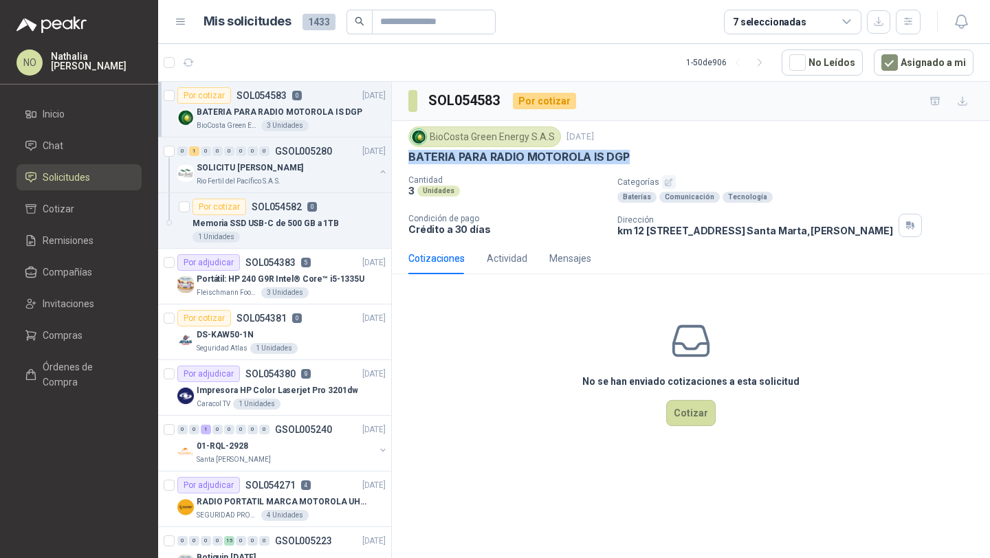
drag, startPoint x: 407, startPoint y: 155, endPoint x: 694, endPoint y: 168, distance: 287.0
click at [694, 168] on div "BioCosta [PERSON_NAME] Energy S.A.S [DATE] BATERIA PARA RADIO MOTOROLA IS DGP C…" at bounding box center [691, 182] width 598 height 122
click at [579, 253] on div "Mensajes" at bounding box center [570, 258] width 42 height 15
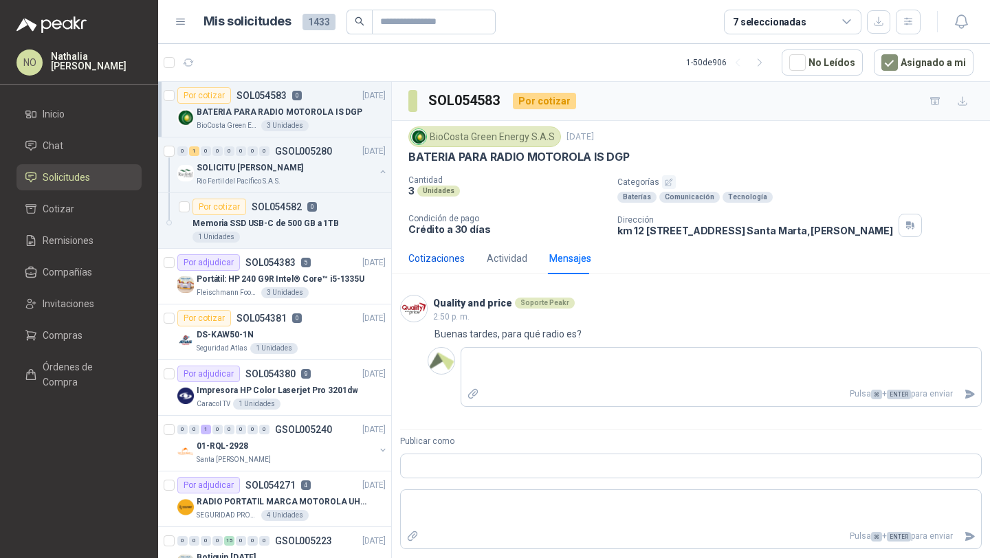
click at [446, 253] on div "Cotizaciones" at bounding box center [436, 258] width 56 height 15
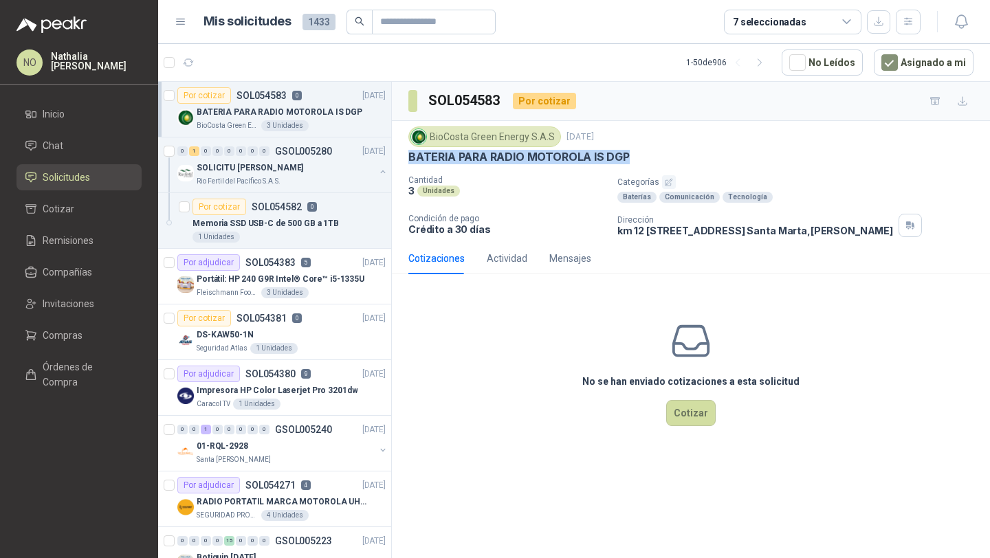
drag, startPoint x: 404, startPoint y: 155, endPoint x: 639, endPoint y: 155, distance: 234.5
click at [639, 155] on div "BioCosta [PERSON_NAME] Energy S.A.S [DATE] BATERIA PARA RADIO MOTOROLA IS DGP C…" at bounding box center [691, 182] width 598 height 122
copy p "BATERIA PARA RADIO MOTOROLA IS DGP"
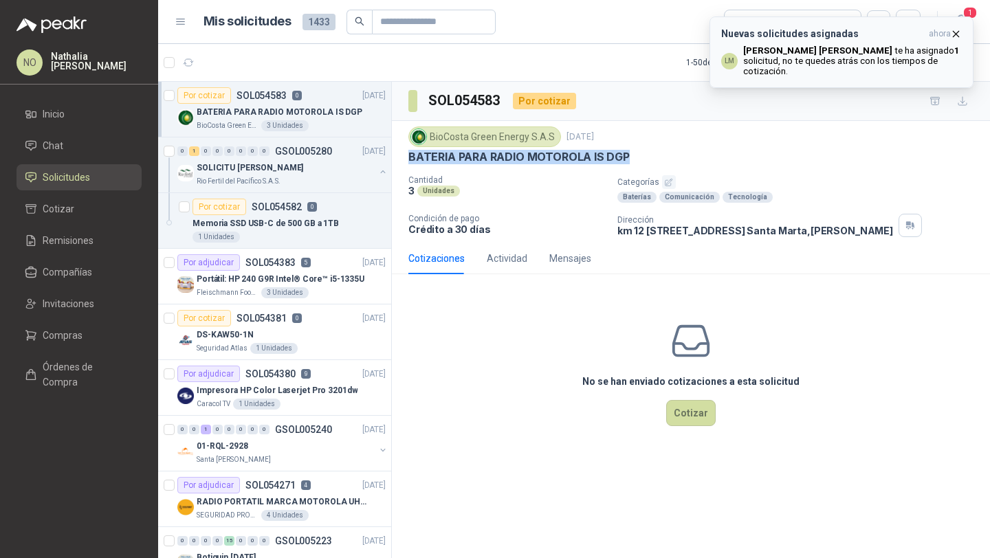
click at [962, 31] on button "Nuevas solicitudes asignadas ahora LM [PERSON_NAME] te ha asignado 1 solicitud …" at bounding box center [842, 53] width 264 height 72
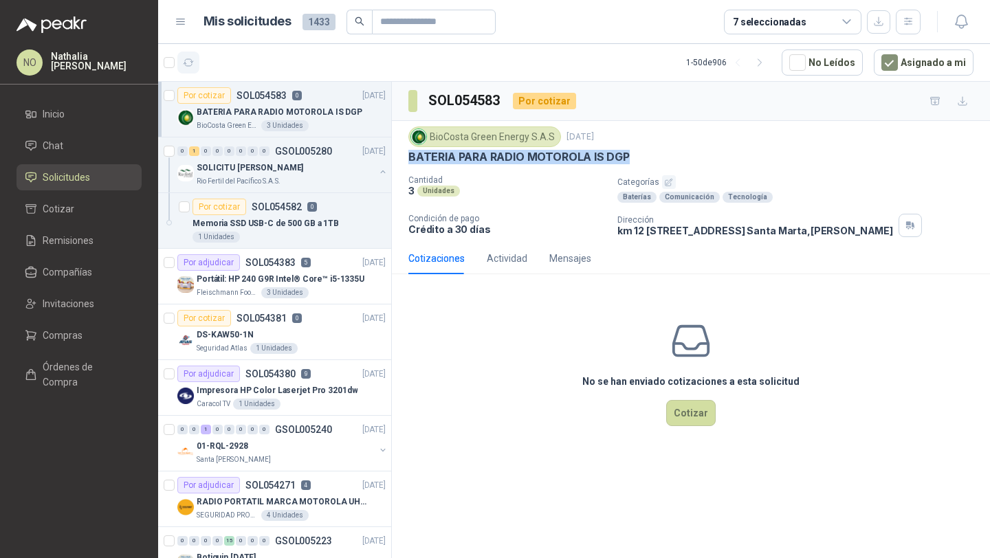
click at [188, 60] on icon "button" at bounding box center [189, 63] width 12 height 12
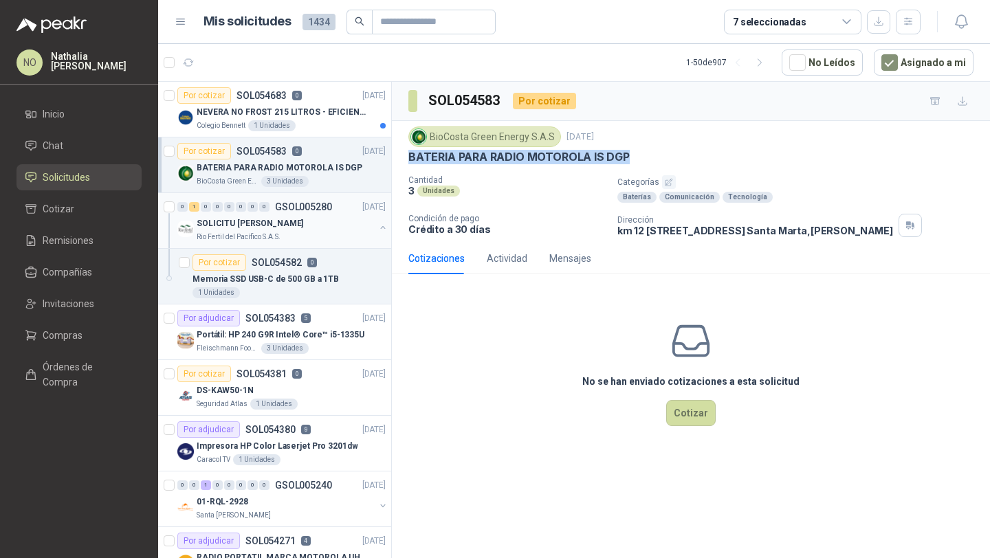
click at [316, 241] on div "Rio Fertil del Pacífico S.A.S." at bounding box center [286, 237] width 178 height 11
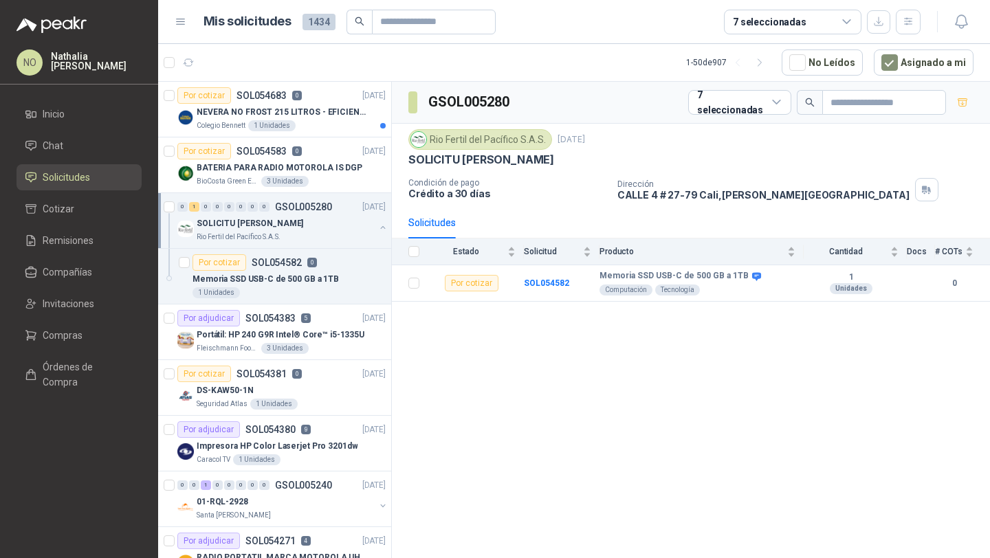
click at [316, 241] on div "Rio Fertil del Pacífico S.A.S." at bounding box center [286, 237] width 178 height 11
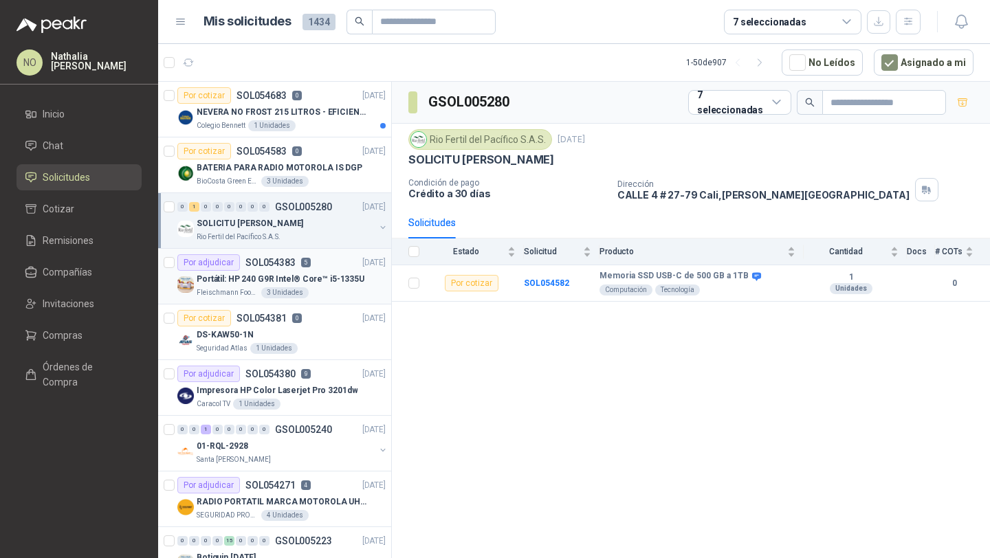
click at [333, 270] on div "Por adjudicar SOL054383 5 [DATE]" at bounding box center [281, 262] width 208 height 17
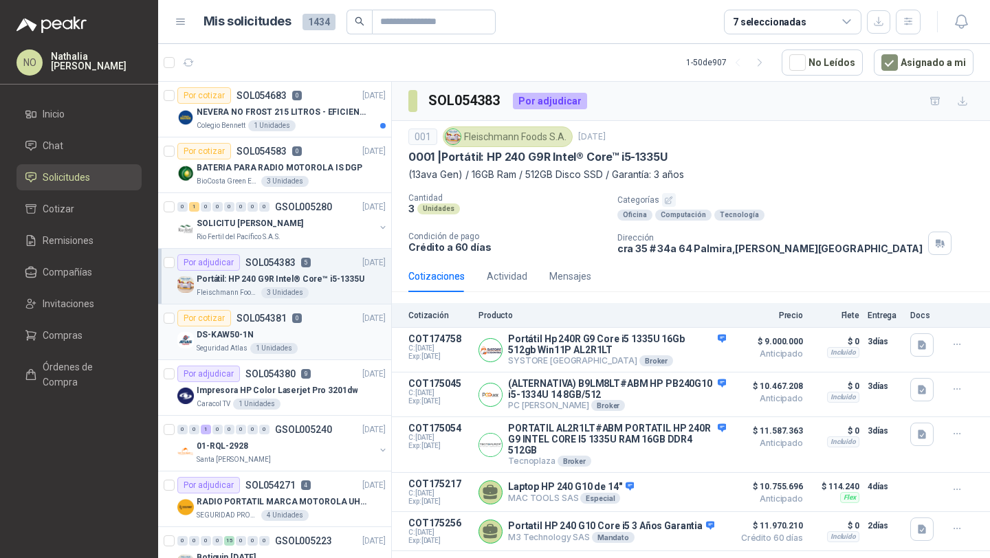
click at [299, 329] on div "DS-KAW50-1N" at bounding box center [291, 335] width 189 height 17
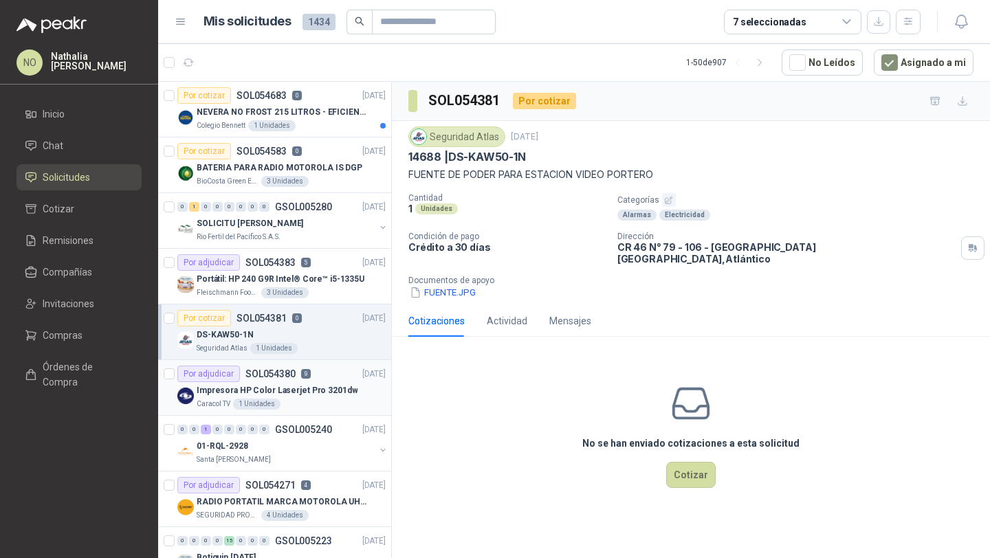
click at [315, 395] on p "Impresora HP Color Laserjet Pro 3201dw" at bounding box center [277, 390] width 161 height 13
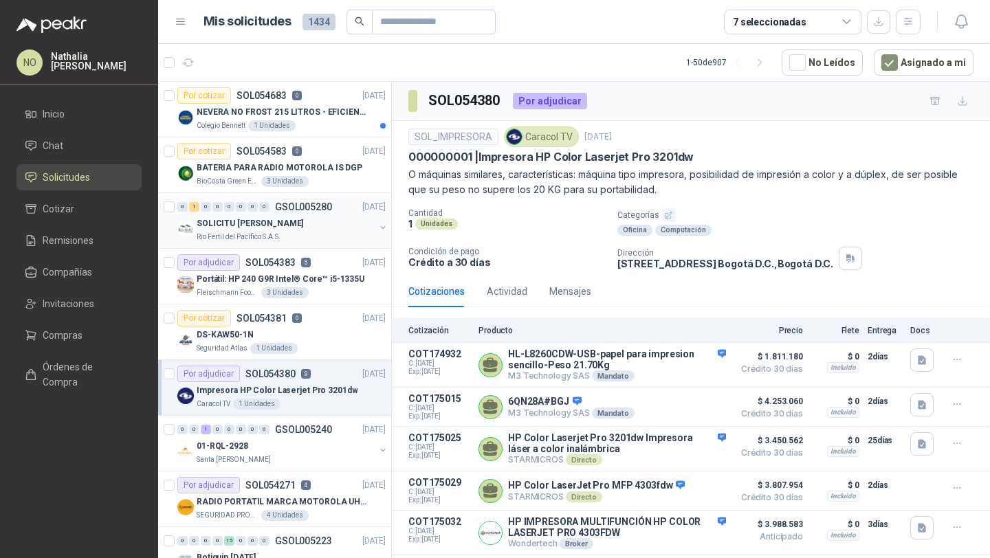
click at [289, 214] on div "0 1 0 0 0 0 0 0 GSOL005280 [DATE]" at bounding box center [282, 207] width 211 height 17
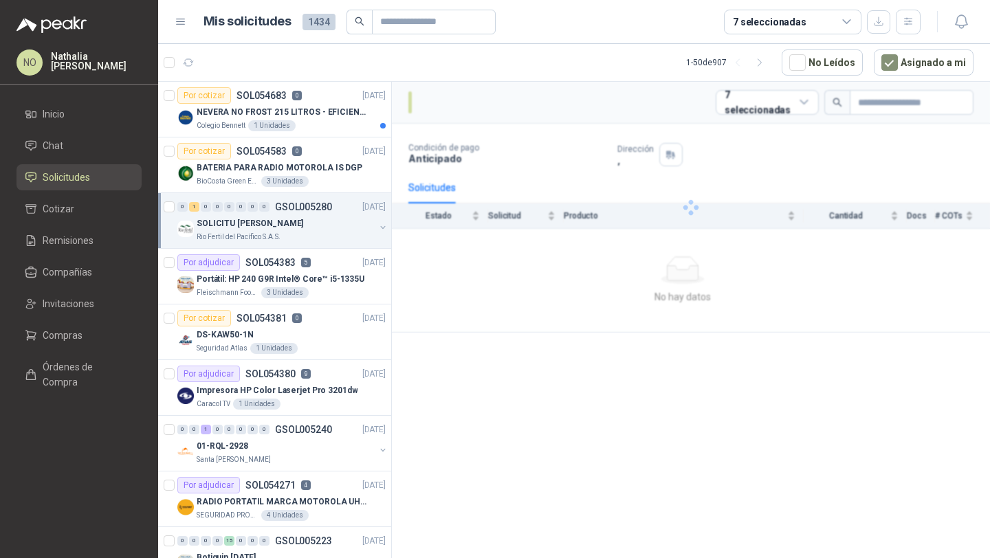
click at [289, 214] on div "0 1 0 0 0 0 0 0 GSOL005280 [DATE]" at bounding box center [282, 207] width 211 height 17
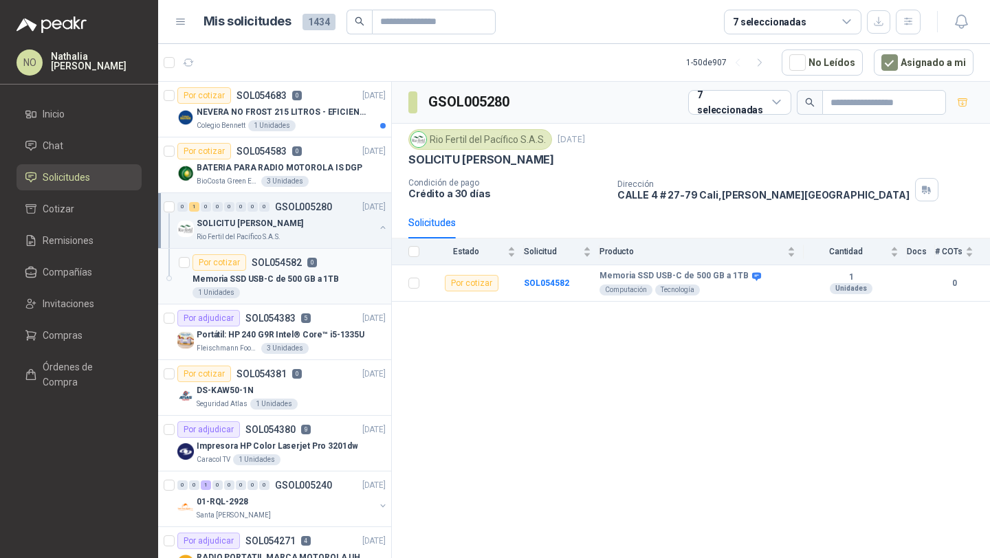
click at [290, 288] on div "1 Unidades" at bounding box center [289, 292] width 193 height 11
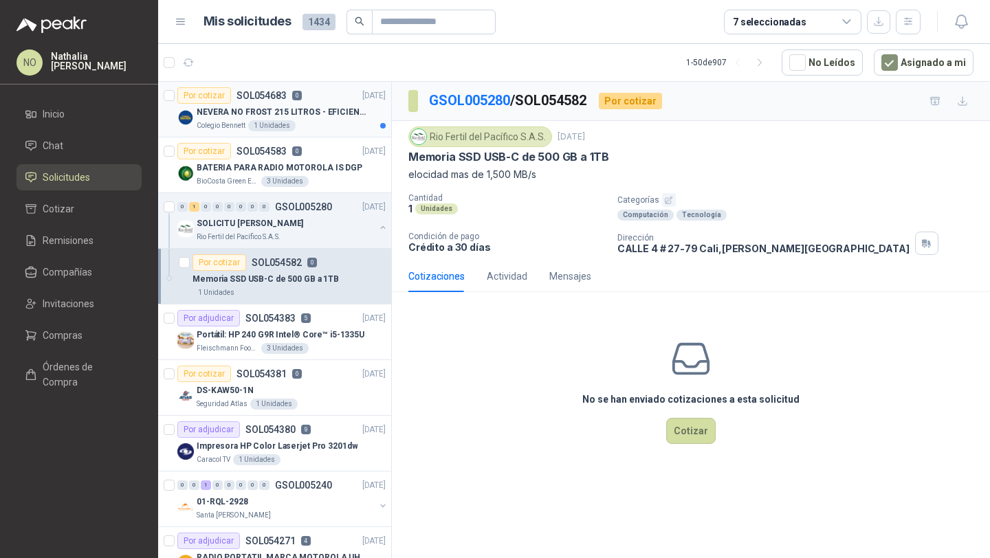
click at [316, 109] on p "NEVERA NO FROST 215 LITROS - EFICIENCIA ENERGETICA A" at bounding box center [282, 112] width 171 height 13
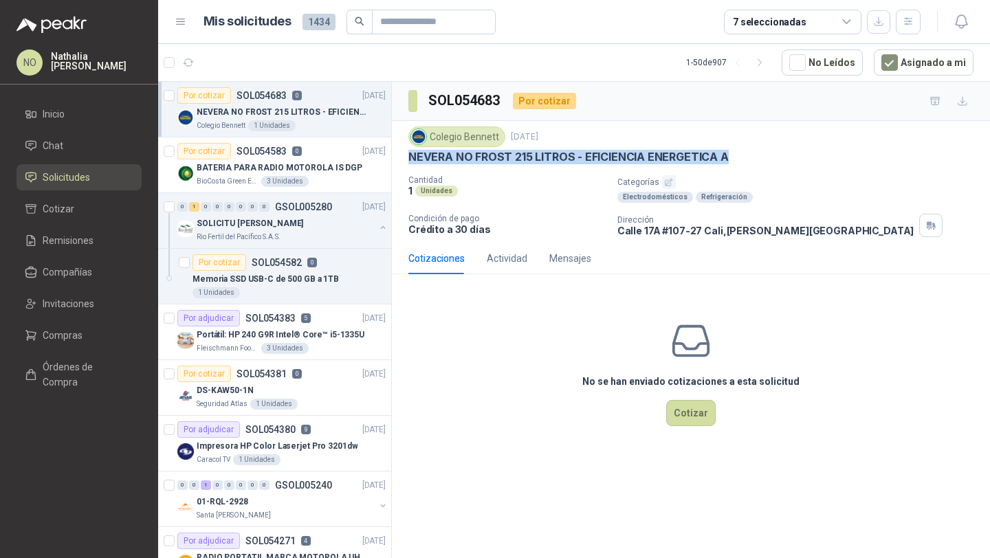
drag, startPoint x: 404, startPoint y: 164, endPoint x: 737, endPoint y: 163, distance: 332.8
click at [737, 163] on div "Colegio [PERSON_NAME] [DATE] NEVERA NO FROST 215 LITROS - EFICIENCIA ENERGETICA…" at bounding box center [691, 182] width 598 height 122
copy p "NEVERA NO FROST 215 LITROS - EFICIENCIA ENERGETICA A"
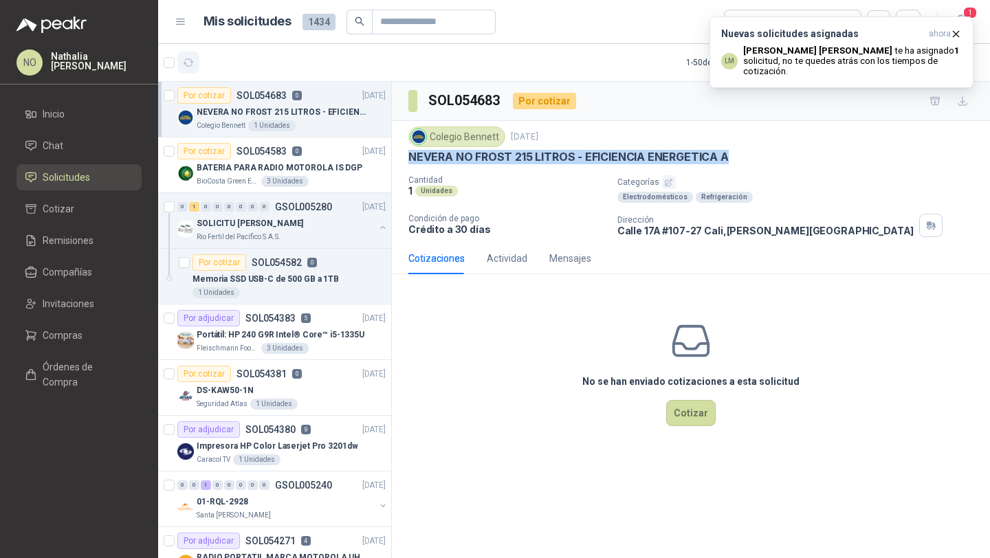
click at [192, 55] on button "button" at bounding box center [188, 63] width 22 height 22
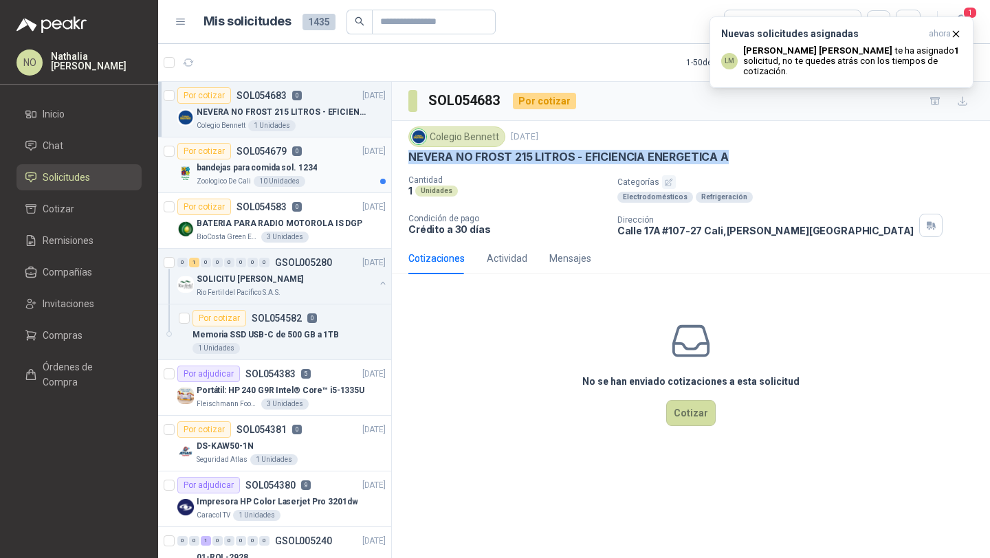
click at [309, 166] on p "bandejas para comida sol. 1234" at bounding box center [257, 168] width 120 height 13
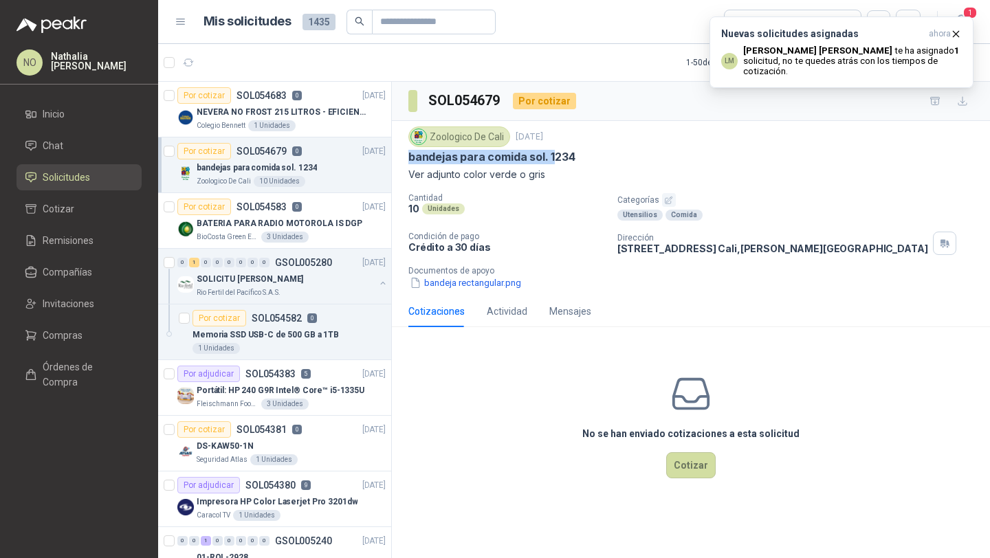
drag, startPoint x: 408, startPoint y: 155, endPoint x: 551, endPoint y: 162, distance: 143.2
click at [551, 162] on div "Zoologico De Cali [DATE] bandejas para comida sol. 1234 Ver adjunto color verde…" at bounding box center [691, 208] width 598 height 175
click at [479, 278] on button "bandeja rectangular.png" at bounding box center [465, 283] width 114 height 14
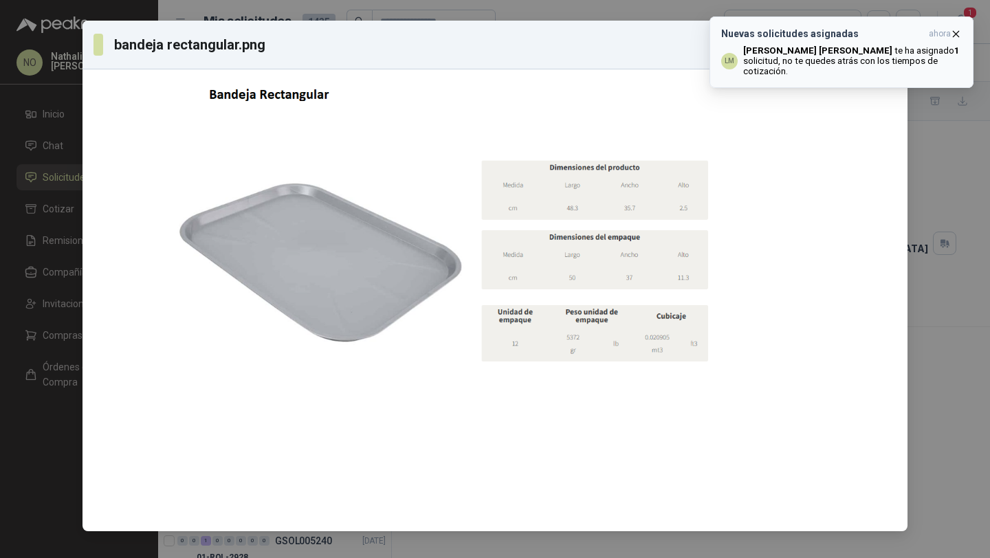
click at [957, 32] on icon "button" at bounding box center [957, 34] width 6 height 6
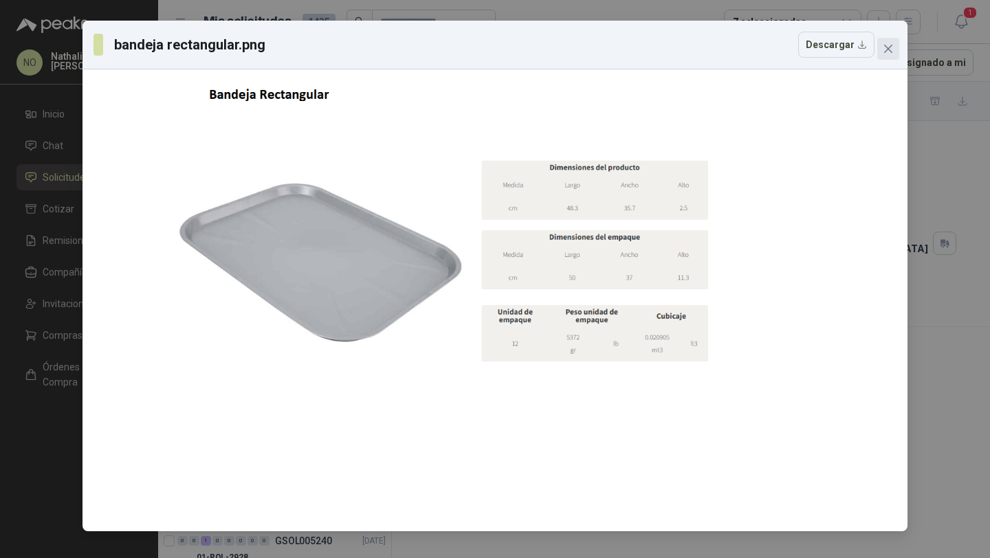
click at [892, 47] on icon "close" at bounding box center [888, 48] width 11 height 11
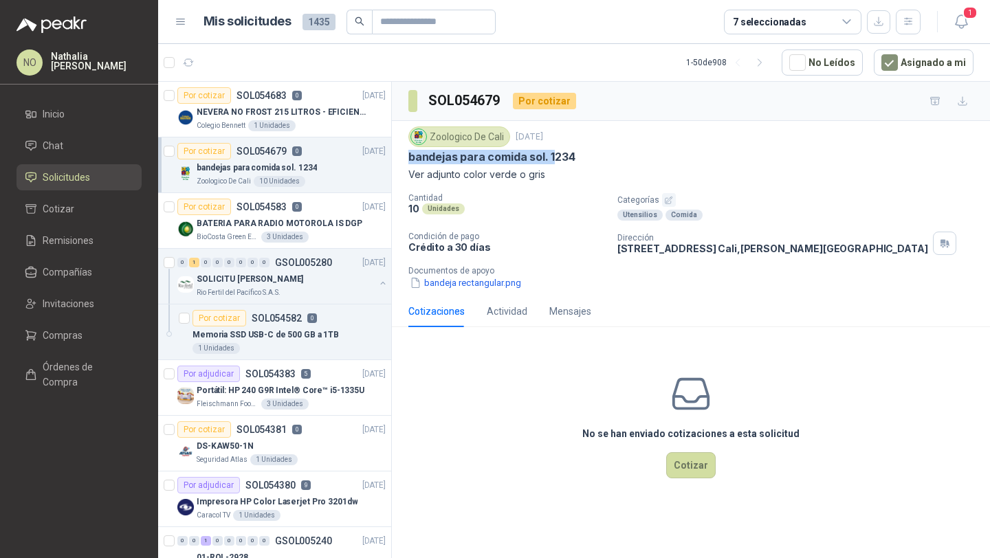
click at [435, 164] on p "bandejas para comida sol. 1234" at bounding box center [491, 157] width 167 height 14
drag, startPoint x: 408, startPoint y: 160, endPoint x: 523, endPoint y: 162, distance: 114.2
click at [523, 162] on p "bandejas para comida sol. 1234" at bounding box center [491, 157] width 167 height 14
copy p "bandejas para comida"
click at [484, 283] on button "bandeja rectangular.png" at bounding box center [465, 283] width 114 height 14
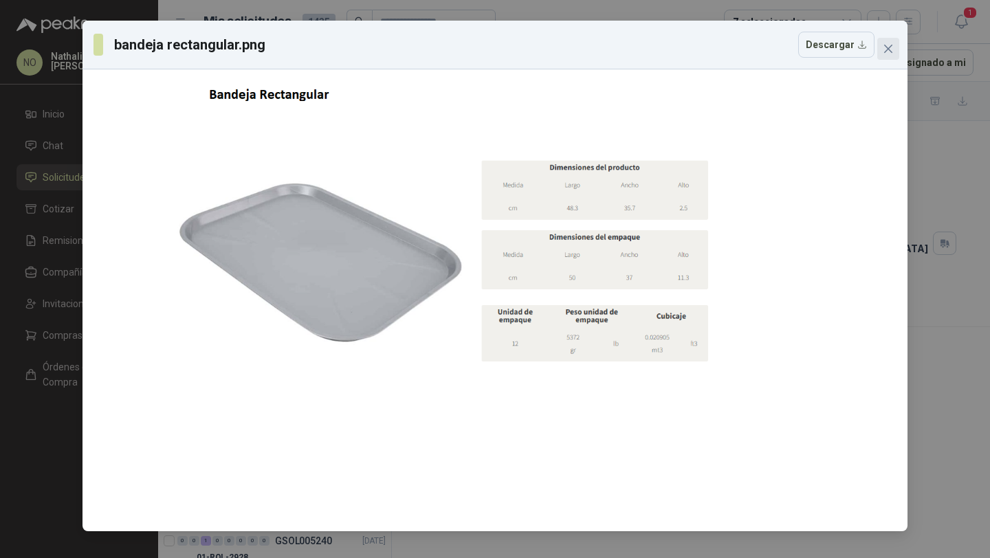
click at [886, 42] on button "Close" at bounding box center [888, 49] width 22 height 22
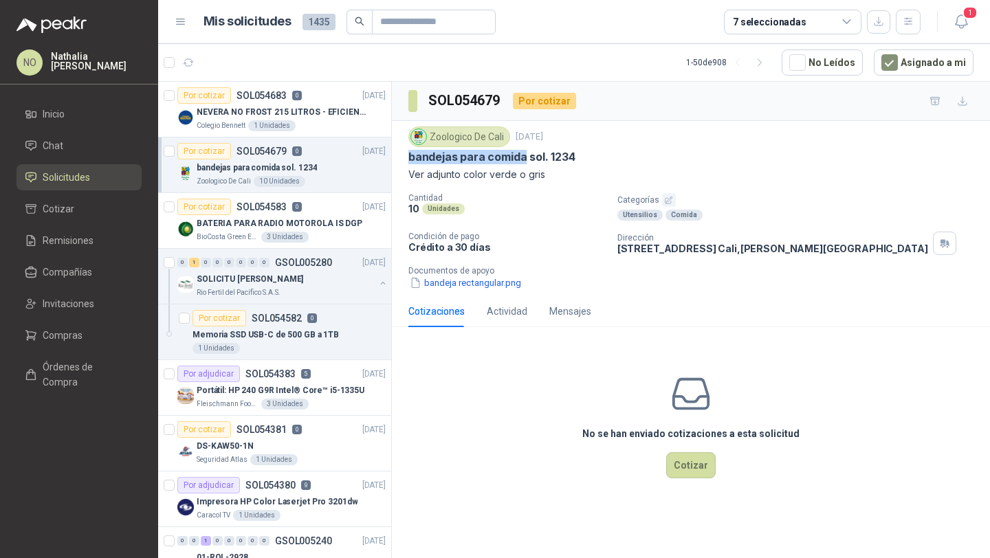
click at [433, 158] on p "bandejas para comida sol. 1234" at bounding box center [491, 157] width 167 height 14
drag, startPoint x: 410, startPoint y: 156, endPoint x: 569, endPoint y: 177, distance: 160.2
click at [569, 177] on div "Zoologico De Cali [DATE] bandejas para comida sol. 1234 Ver adjunto color verde…" at bounding box center [690, 155] width 565 height 56
click at [497, 276] on button "bandeja rectangular.png" at bounding box center [465, 283] width 114 height 14
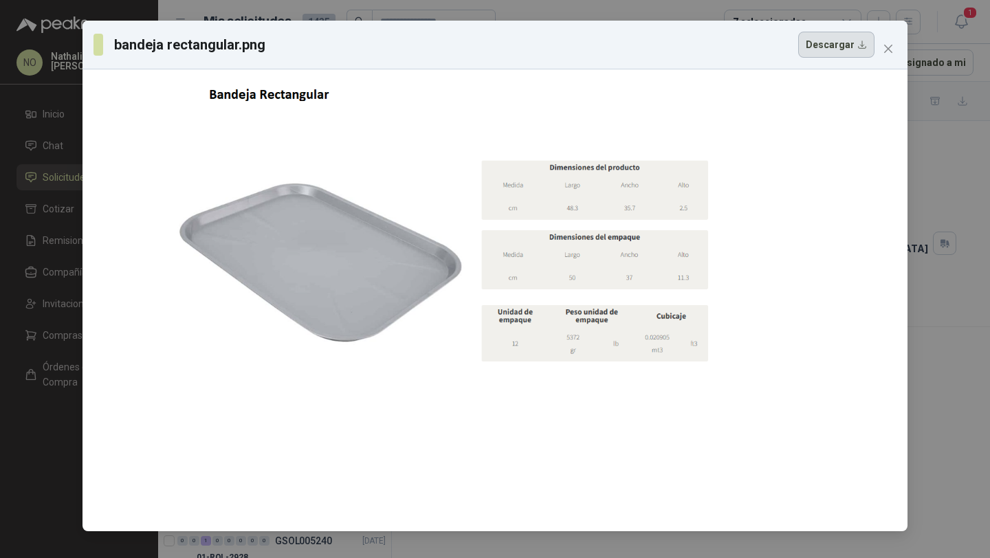
click at [824, 54] on button "Descargar" at bounding box center [836, 45] width 76 height 26
click at [887, 52] on icon "close" at bounding box center [888, 48] width 11 height 11
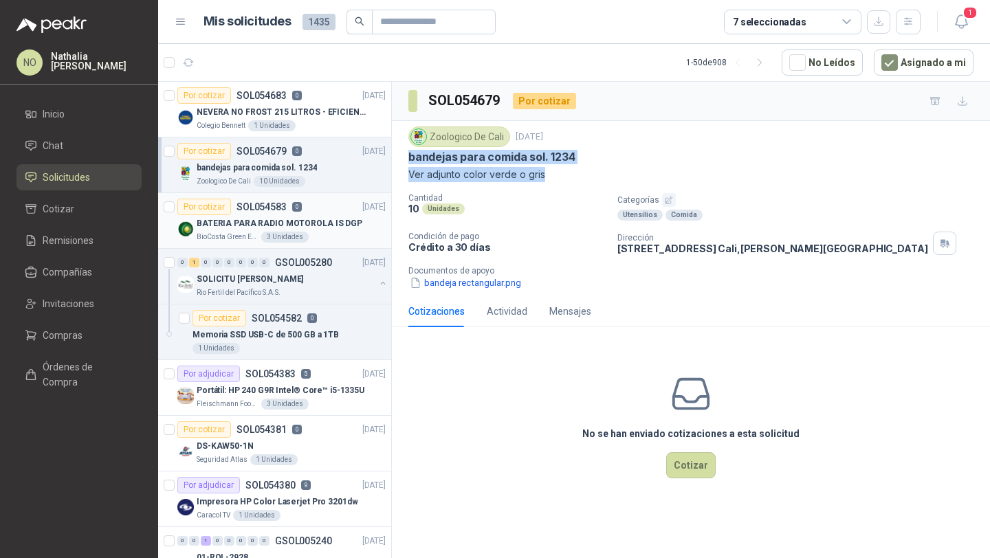
click at [324, 229] on p "BATERIA PARA RADIO MOTOROLA IS DGP" at bounding box center [280, 223] width 166 height 13
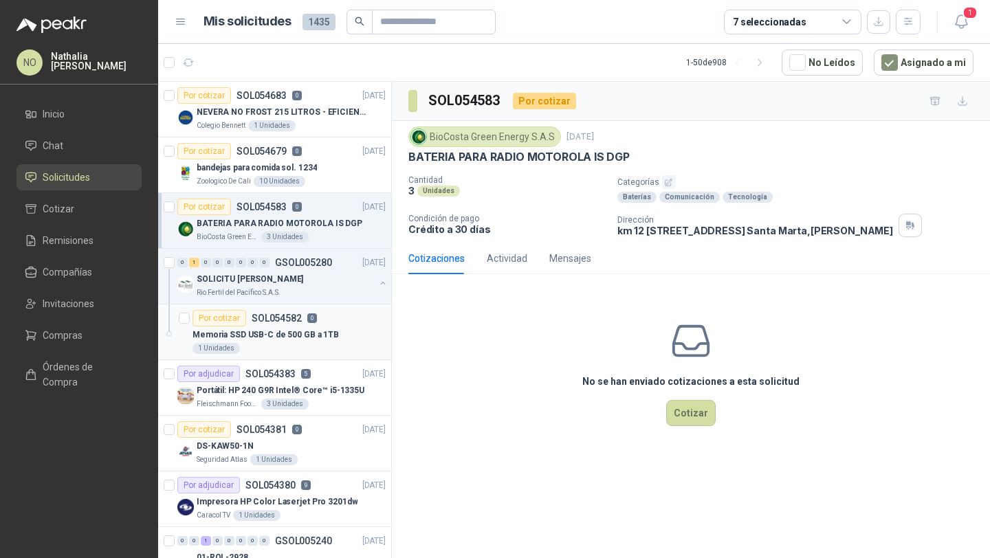
click at [329, 333] on p "Memoria SSD USB-C de 500 GB a 1TB" at bounding box center [266, 335] width 146 height 13
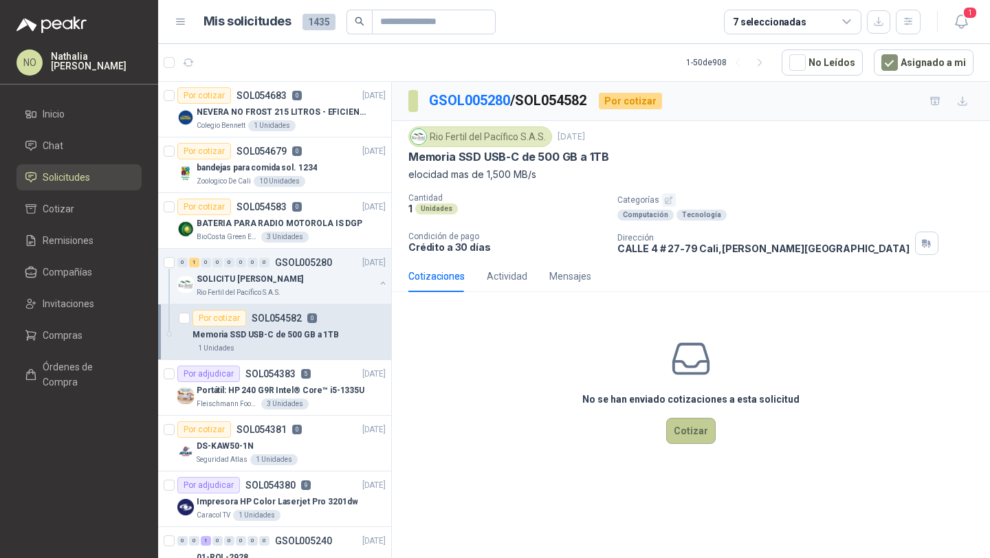
click at [676, 430] on button "Cotizar" at bounding box center [691, 431] width 50 height 26
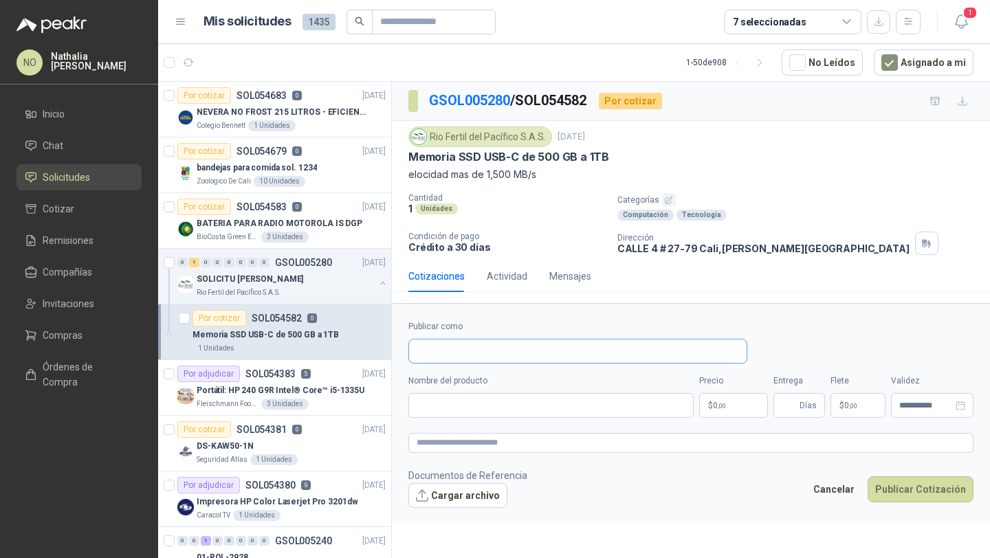
click at [463, 347] on input "Publicar como" at bounding box center [578, 351] width 338 height 23
drag, startPoint x: 408, startPoint y: 155, endPoint x: 549, endPoint y: 171, distance: 141.8
click at [551, 171] on div "Rio Fertil [PERSON_NAME] S.A.S. [DATE] Memoria SSD USB-C de 500 GB a 1TB elocid…" at bounding box center [690, 155] width 565 height 56
click at [492, 353] on input "Publicar como" at bounding box center [578, 351] width 338 height 23
type input "*******"
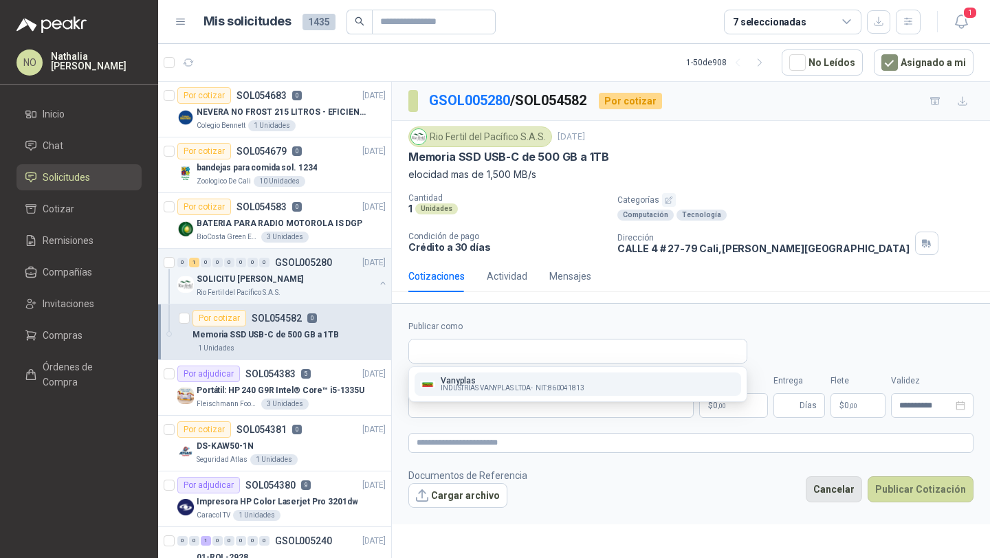
click at [820, 485] on button "Cancelar" at bounding box center [834, 490] width 56 height 26
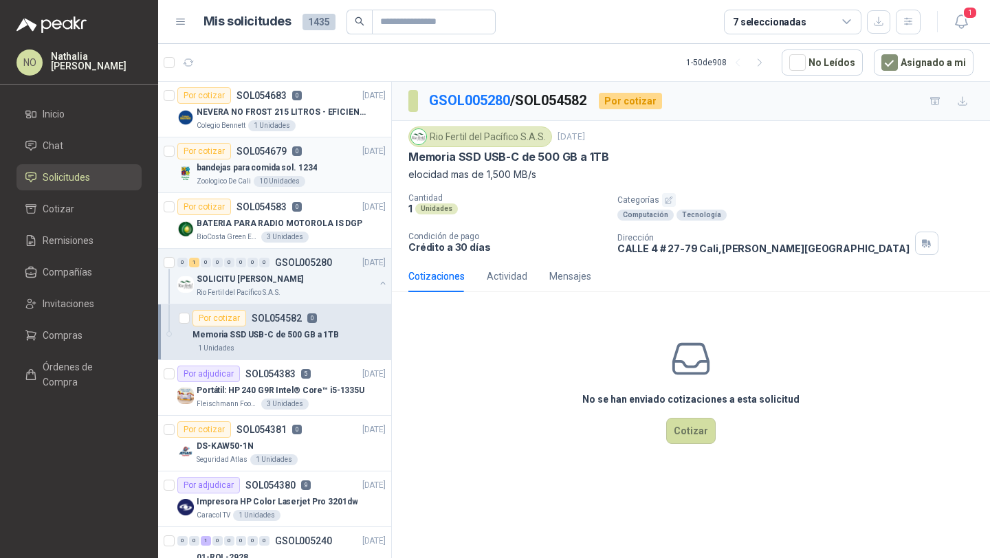
click at [341, 172] on div "bandejas para comida sol. 1234" at bounding box center [291, 168] width 189 height 17
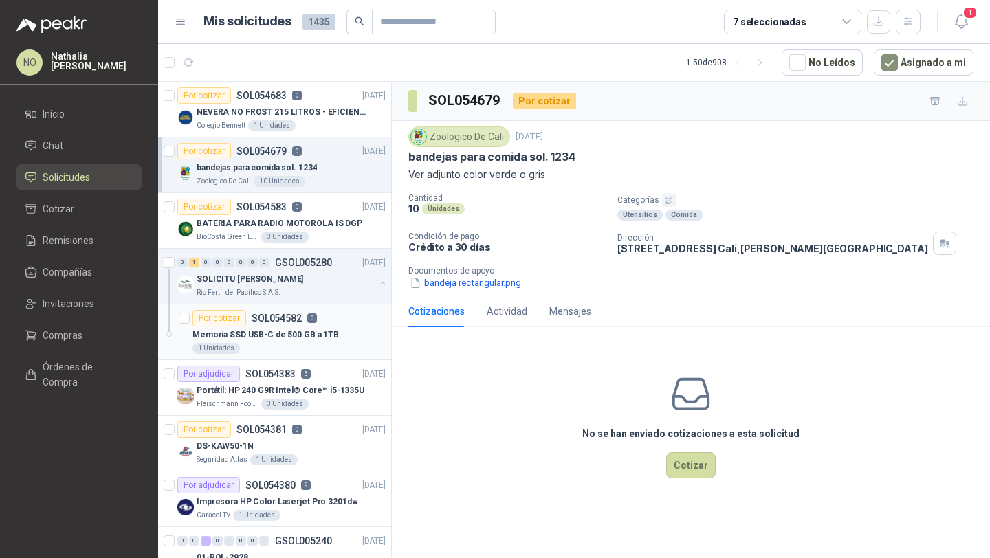
click at [335, 341] on div "Memoria SSD USB-C de 500 GB a 1TB" at bounding box center [289, 335] width 193 height 17
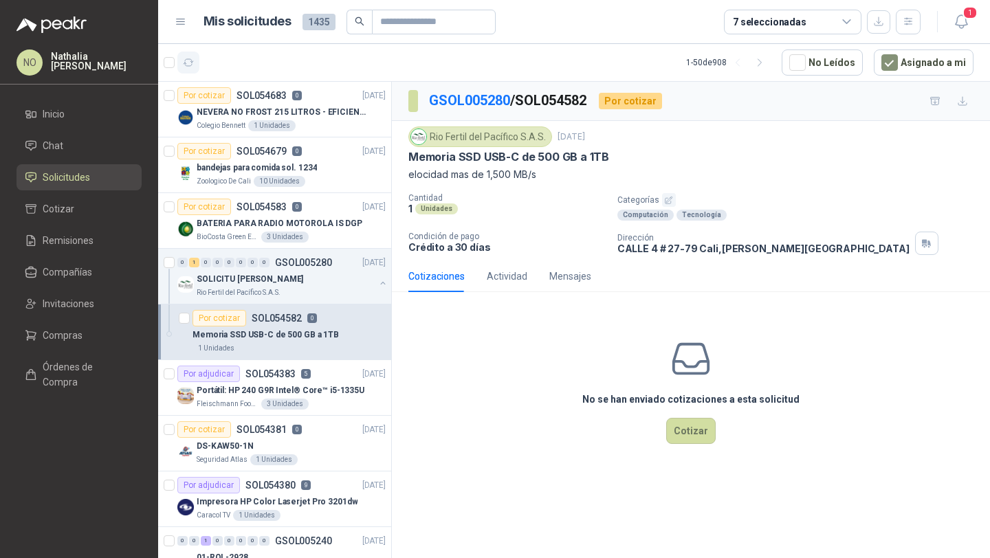
click at [191, 59] on icon "button" at bounding box center [189, 63] width 12 height 12
click at [324, 109] on p "NEVERA NO FROST 215 LITROS - EFICIENCIA ENERGETICA A" at bounding box center [282, 112] width 171 height 13
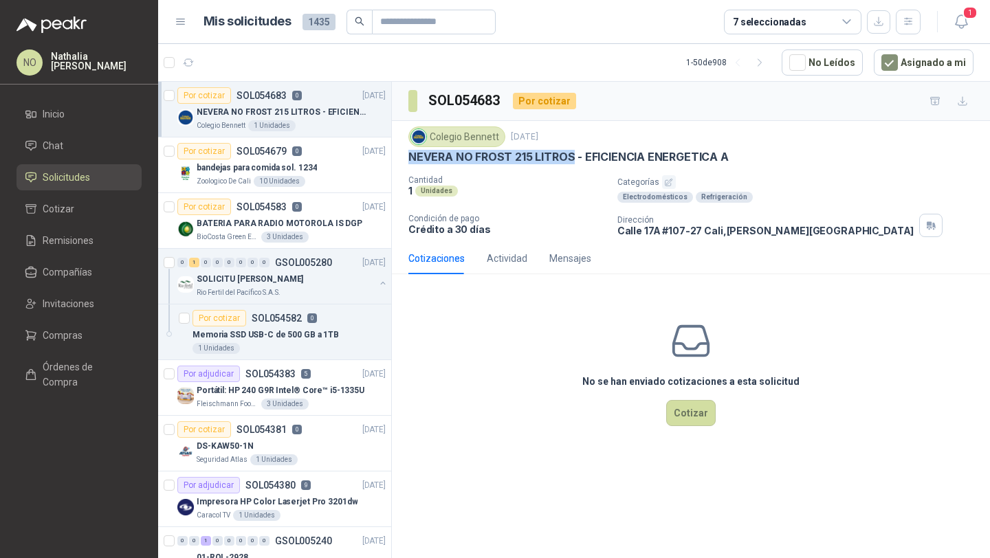
drag, startPoint x: 407, startPoint y: 157, endPoint x: 571, endPoint y: 161, distance: 164.4
click at [571, 161] on div "Colegio [PERSON_NAME] [DATE] NEVERA NO FROST 215 LITROS - EFICIENCIA ENERGETICA…" at bounding box center [691, 182] width 598 height 122
click at [105, 250] on link "Remisiones" at bounding box center [79, 241] width 125 height 26
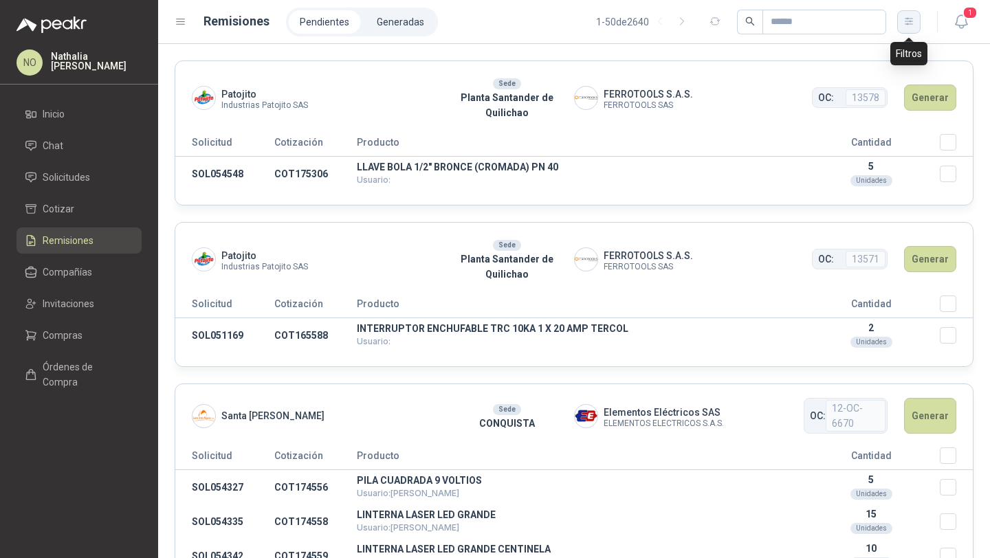
click at [910, 21] on icon "button" at bounding box center [909, 21] width 8 height 7
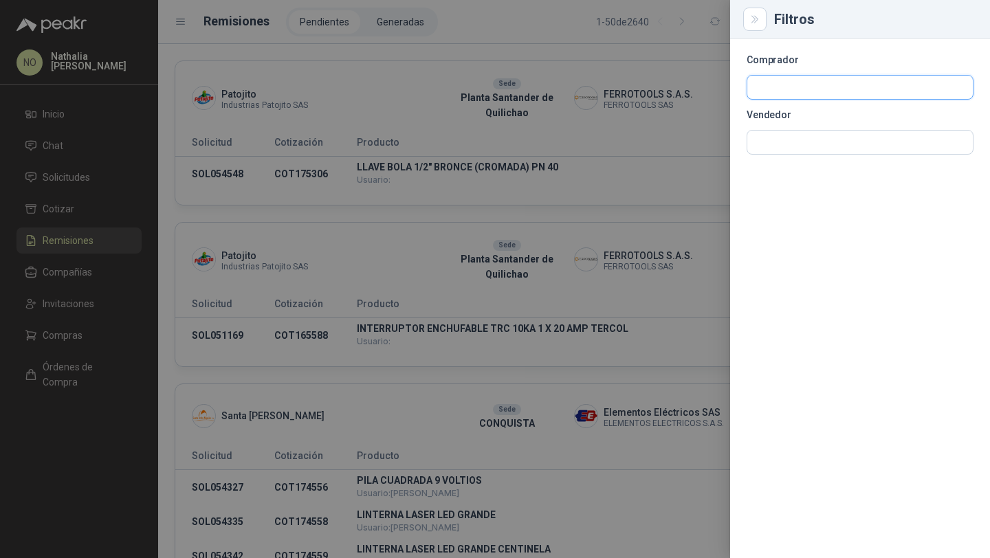
click at [794, 81] on input "text" at bounding box center [860, 87] width 226 height 23
click at [781, 147] on input "text" at bounding box center [860, 142] width 226 height 23
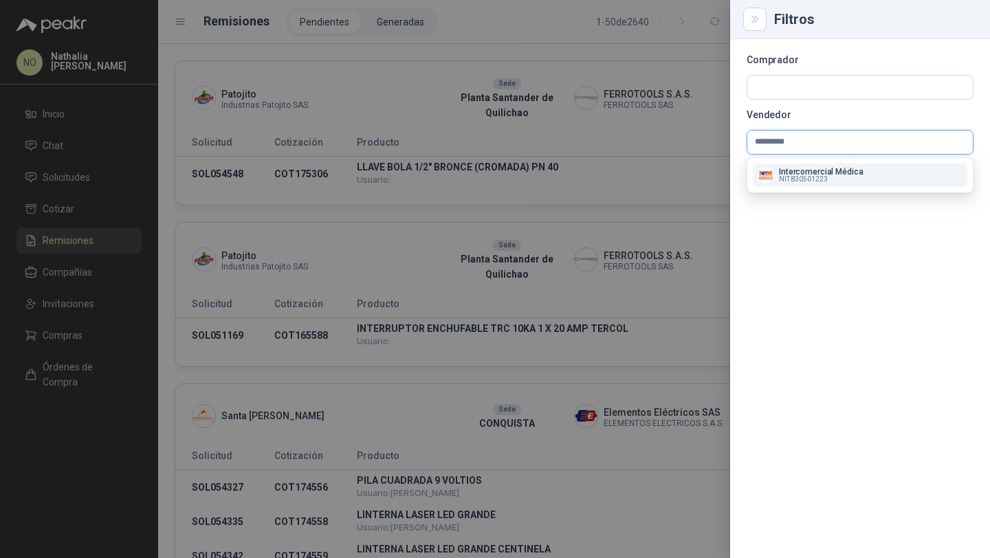
type input "*********"
click at [827, 186] on button "Intercomercial Médica NIT : 830501223" at bounding box center [860, 175] width 215 height 23
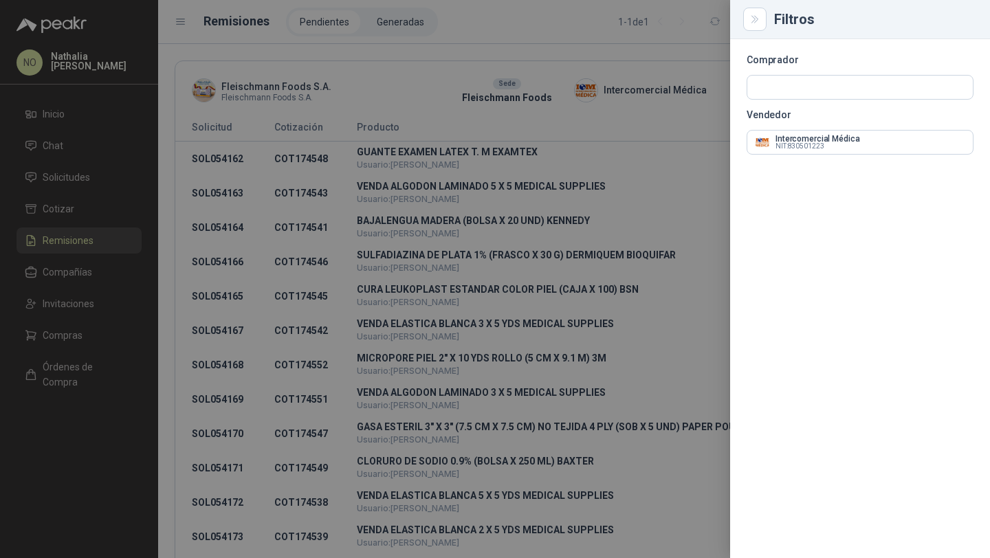
click at [617, 142] on div at bounding box center [495, 279] width 990 height 558
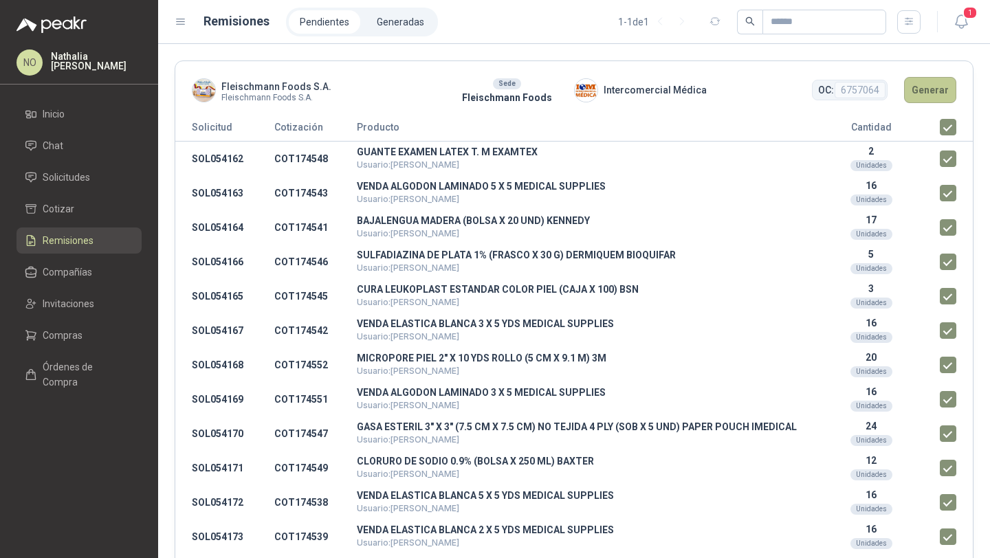
click at [922, 94] on button "Generar" at bounding box center [930, 90] width 52 height 26
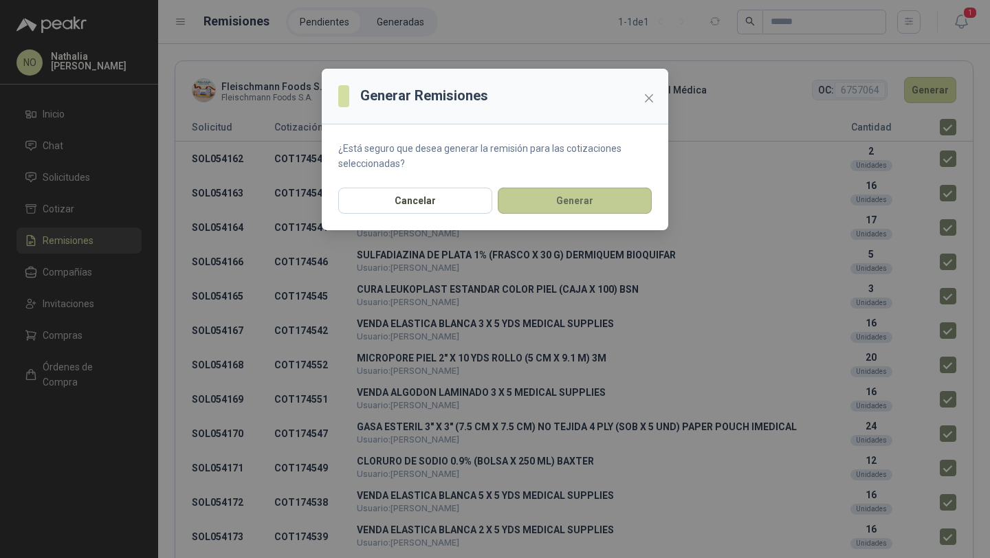
click at [592, 193] on button "Generar" at bounding box center [575, 201] width 154 height 26
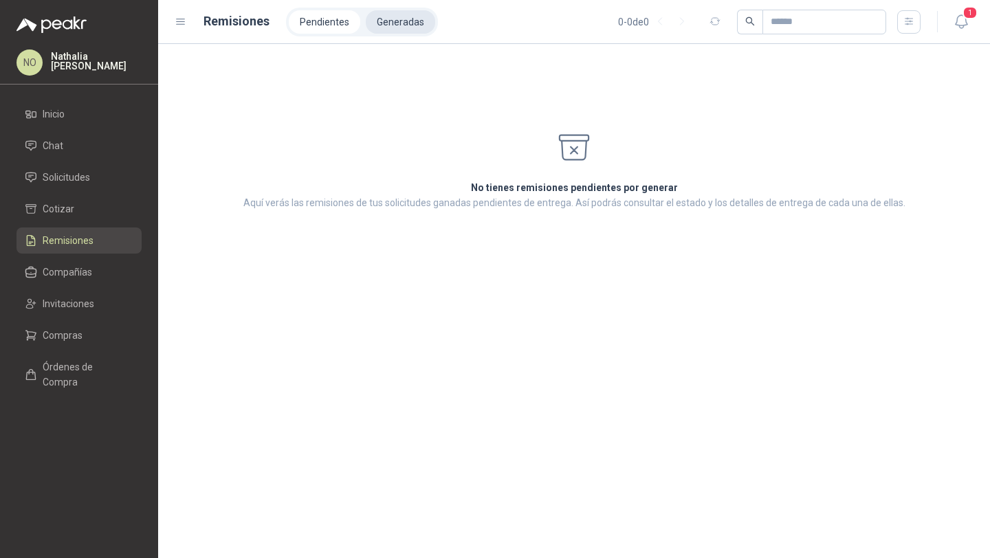
click at [395, 25] on li "Generadas" at bounding box center [400, 21] width 69 height 23
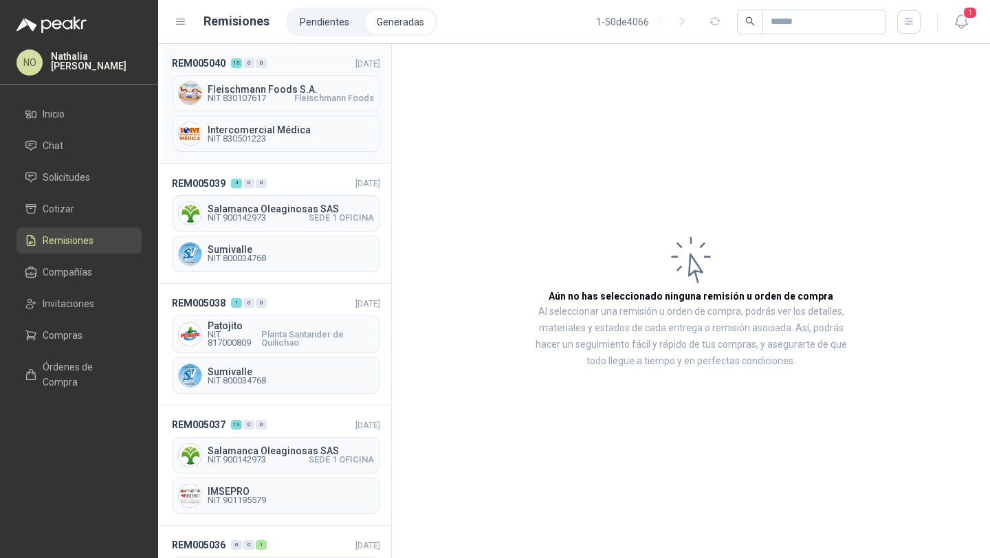
click at [303, 118] on div "Intercomercial Médica NIT 830501223" at bounding box center [276, 134] width 208 height 36
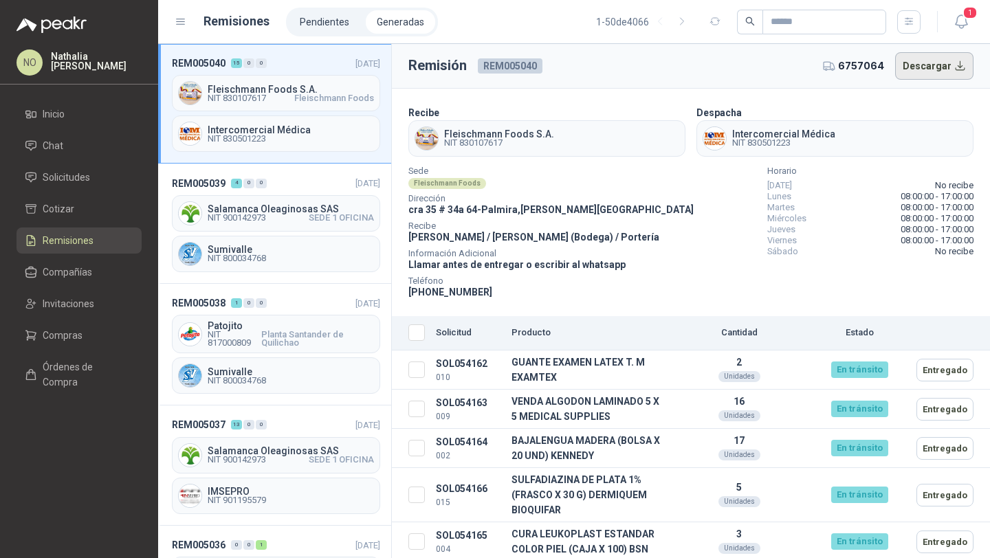
click at [933, 68] on button "Descargar" at bounding box center [934, 66] width 79 height 28
click at [102, 178] on li "Solicitudes" at bounding box center [79, 177] width 109 height 15
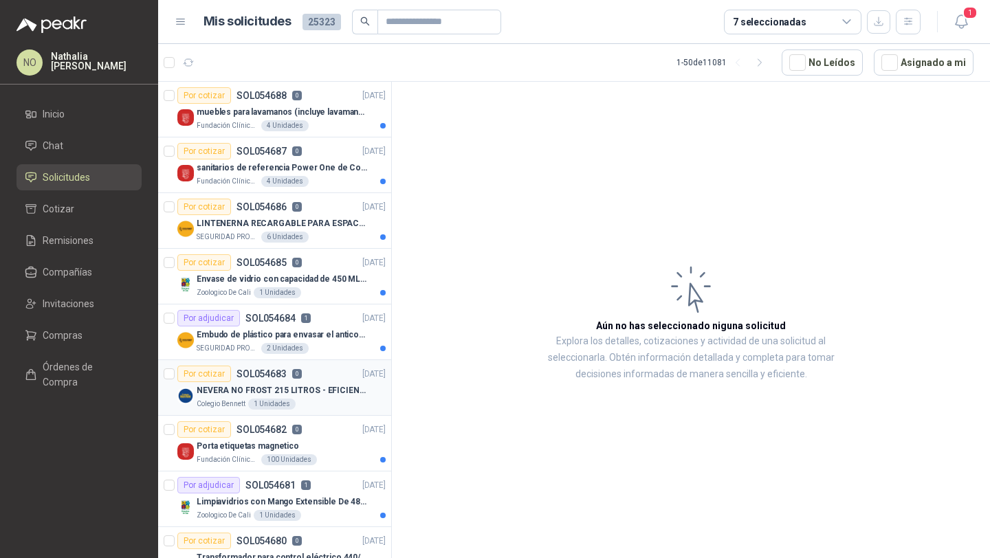
scroll to position [117, 0]
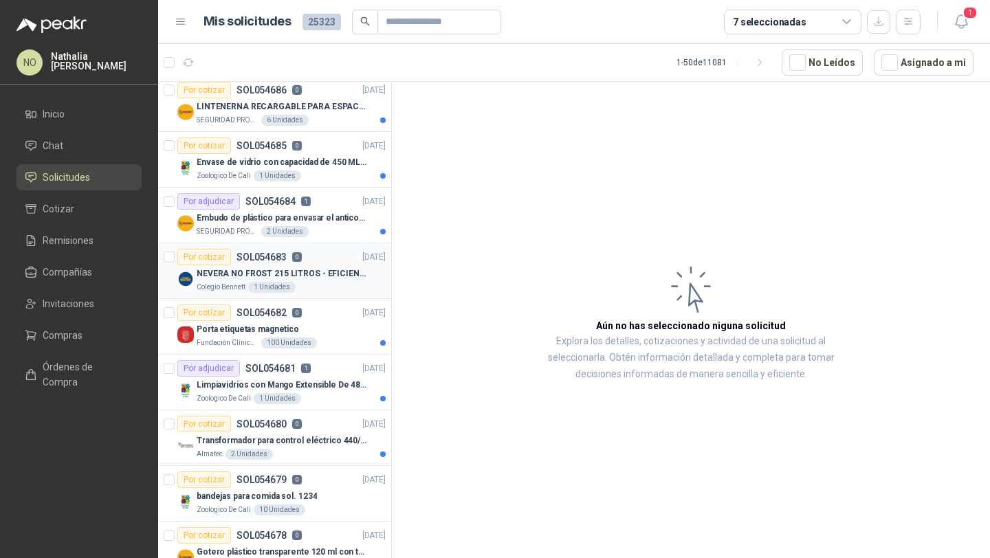
click at [319, 389] on p "Limpiavidrios con Mango Extensible De 48 a 78 cm" at bounding box center [282, 385] width 171 height 13
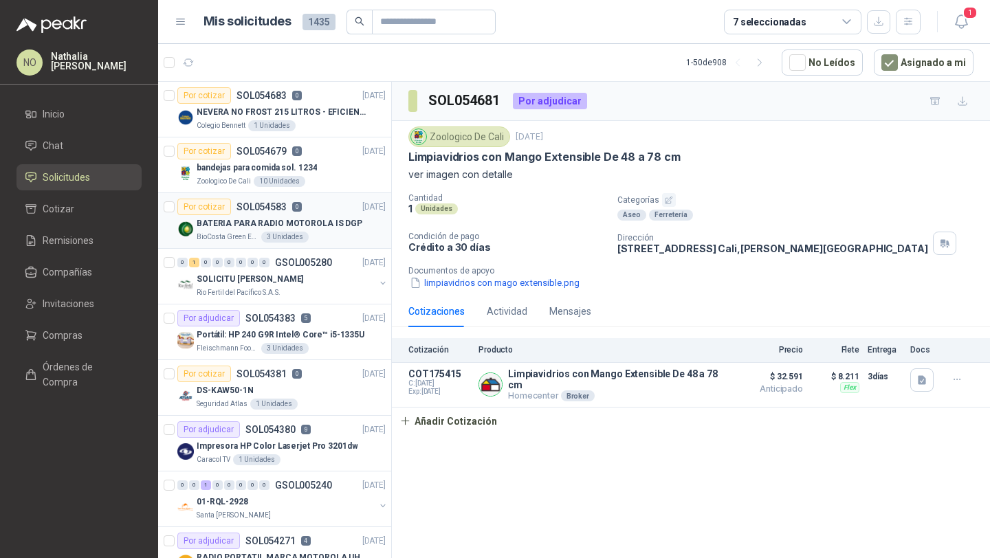
click at [327, 227] on p "BATERIA PARA RADIO MOTOROLA IS DGP" at bounding box center [280, 223] width 166 height 13
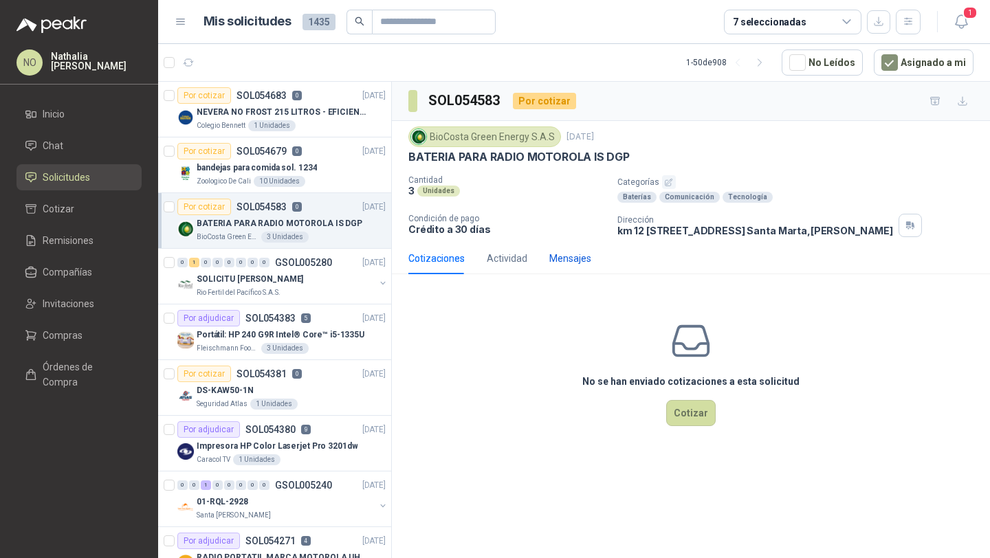
click at [565, 261] on div "Mensajes" at bounding box center [570, 258] width 42 height 15
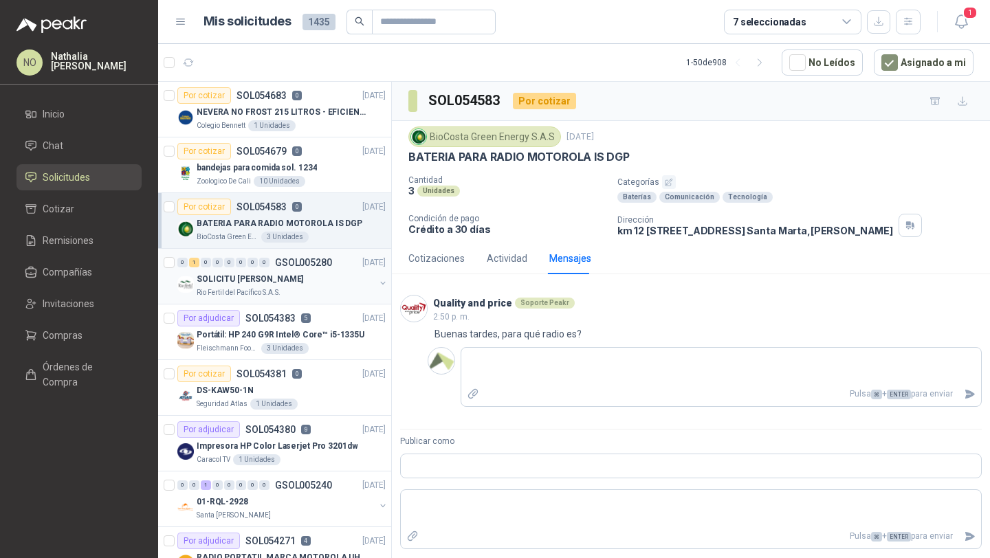
click at [322, 294] on div "Rio Fertil del Pacífico S.A.S." at bounding box center [286, 292] width 178 height 11
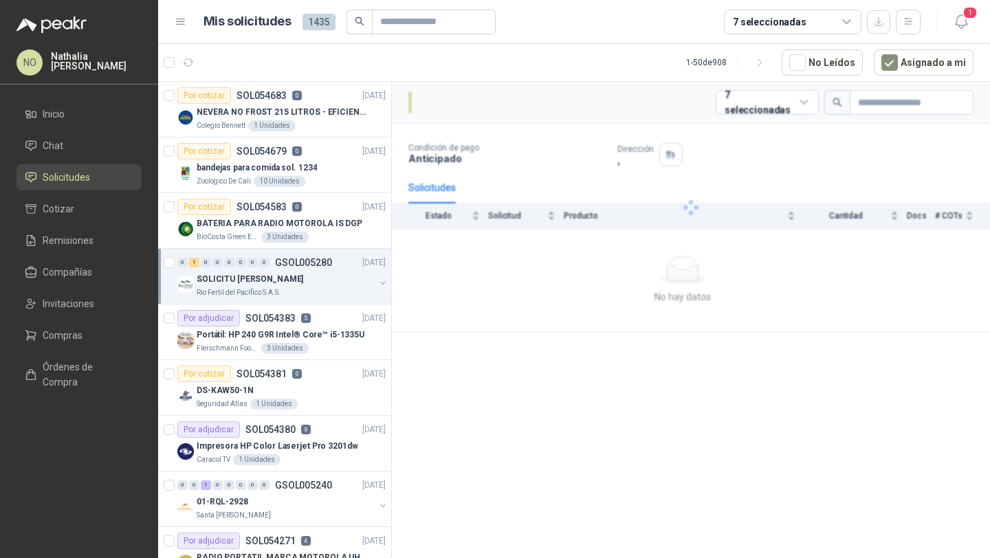
click at [322, 294] on div "Rio Fertil del Pacífico S.A.S." at bounding box center [286, 292] width 178 height 11
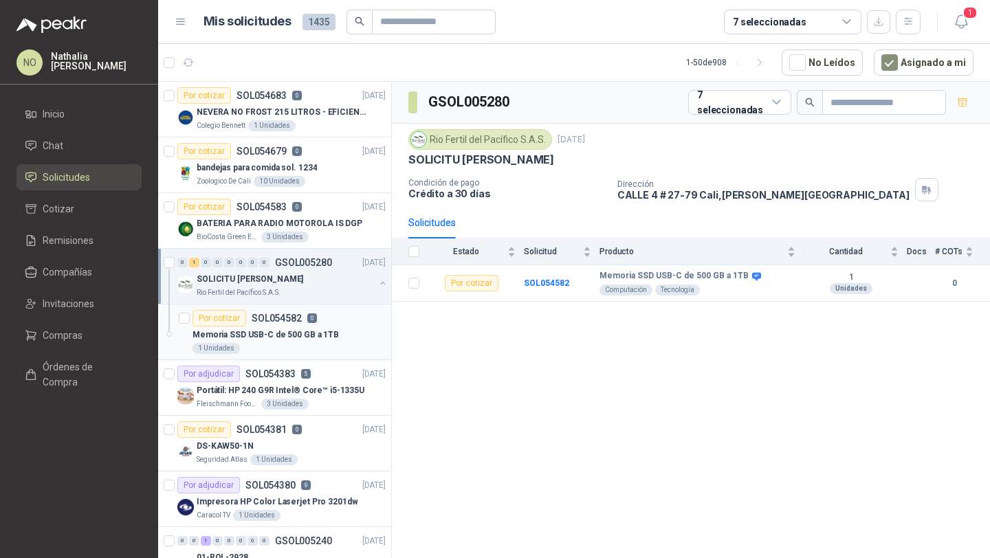
click at [322, 329] on p "Memoria SSD USB-C de 500 GB a 1TB" at bounding box center [266, 335] width 146 height 13
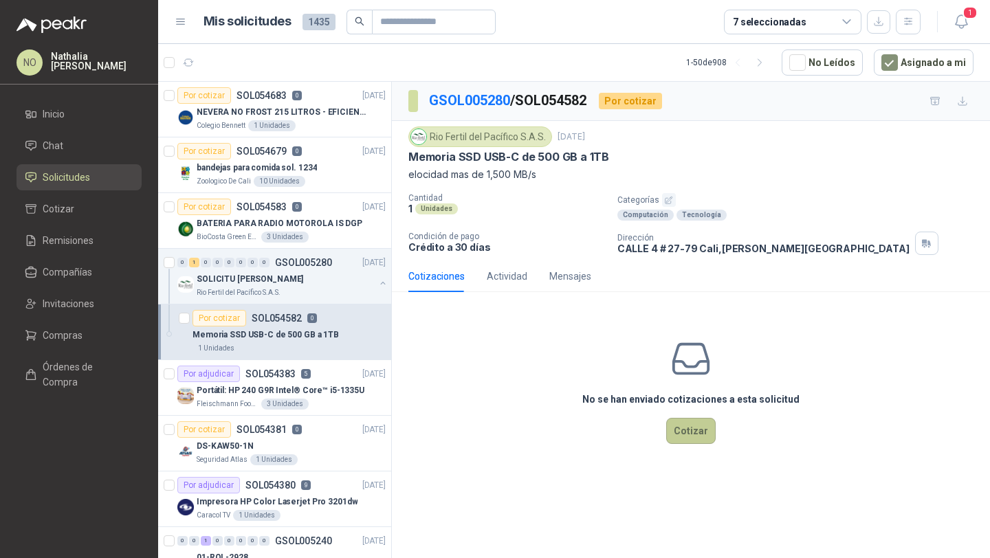
click at [683, 428] on button "Cotizar" at bounding box center [691, 431] width 50 height 26
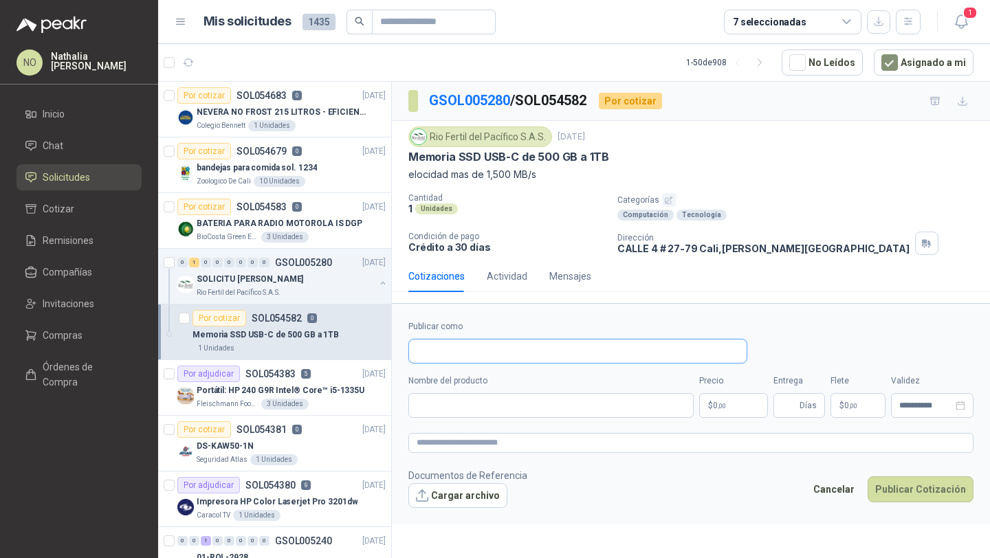
click at [484, 352] on input "Publicar como" at bounding box center [578, 351] width 338 height 23
type input "**"
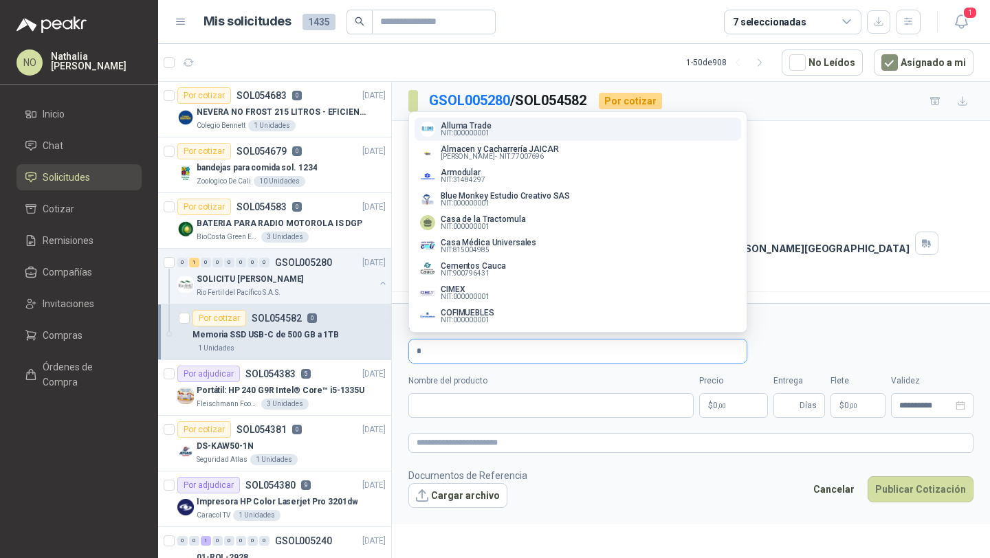
type input "*"
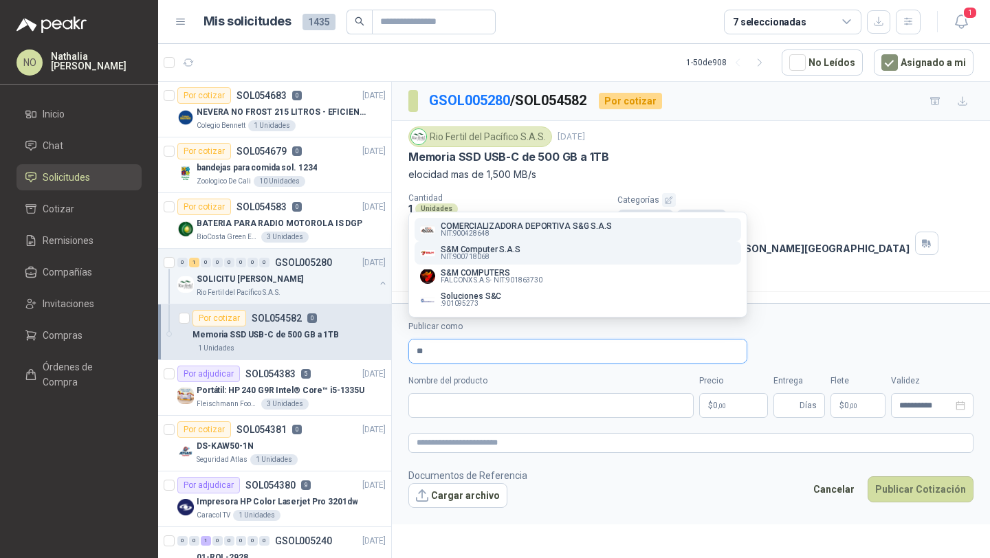
type input "**"
click at [559, 249] on div "S&M Computer S.A.S NIT : 900718068" at bounding box center [578, 252] width 316 height 15
type input "**********"
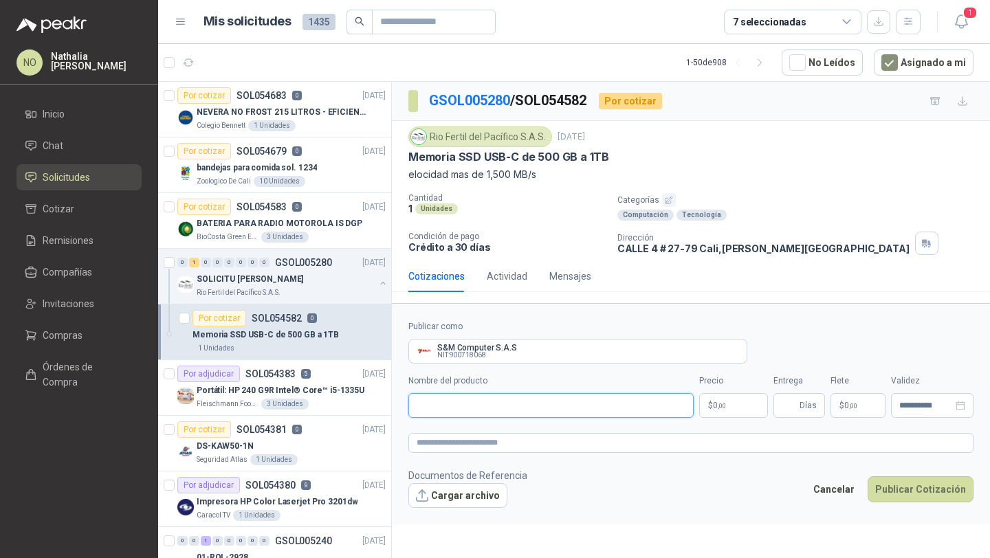
click at [481, 409] on input "Nombre del producto" at bounding box center [550, 405] width 285 height 25
paste input "**********"
type input "**********"
click at [741, 404] on body "NO [PERSON_NAME] Inicio Chat Solicitudes Cotizar Remisiones Compañías Invitacio…" at bounding box center [495, 279] width 990 height 558
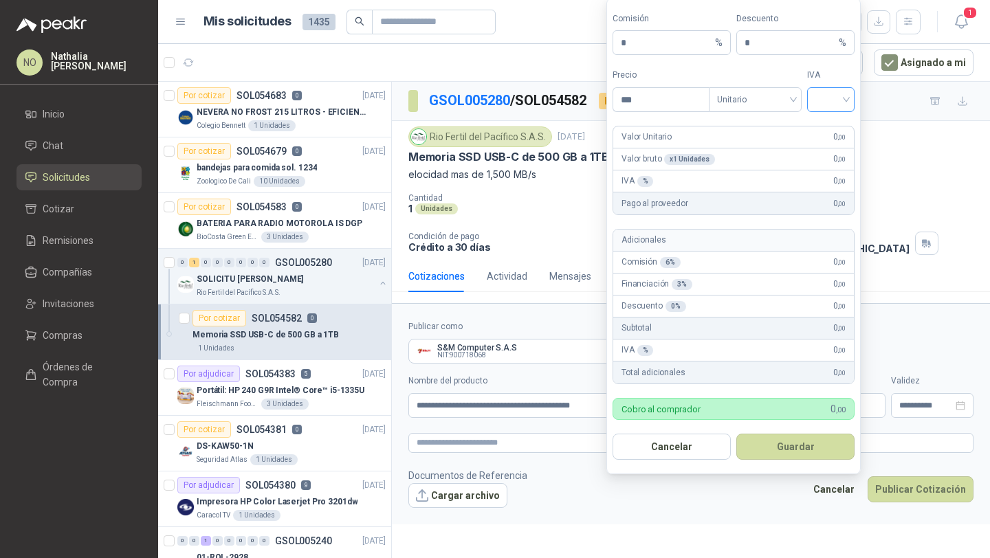
click at [829, 102] on input "search" at bounding box center [831, 98] width 31 height 21
click at [833, 129] on div "19%" at bounding box center [830, 128] width 25 height 15
click at [750, 95] on span "Unitario" at bounding box center [755, 99] width 76 height 21
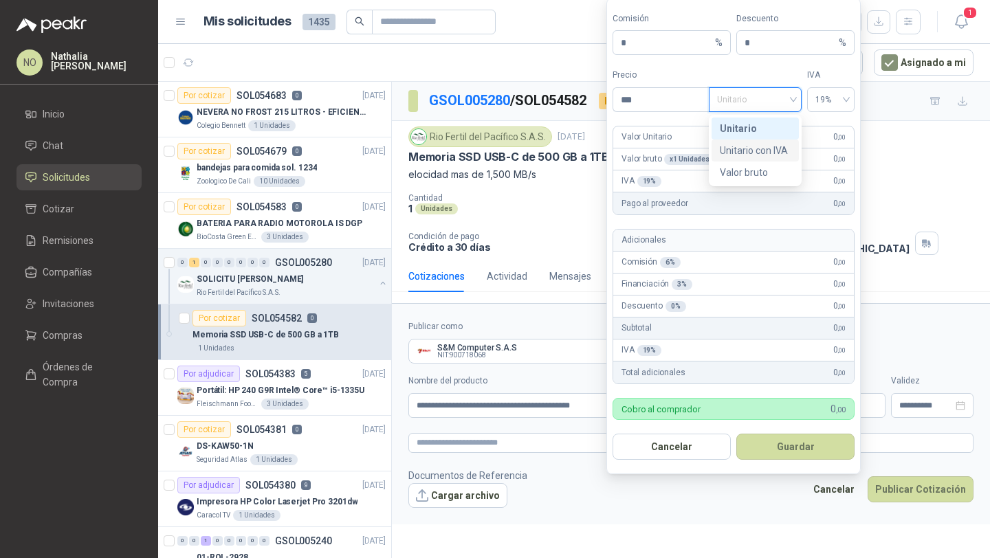
click at [760, 151] on div "Unitario con IVA" at bounding box center [755, 150] width 71 height 15
click at [657, 104] on input "***" at bounding box center [661, 99] width 96 height 23
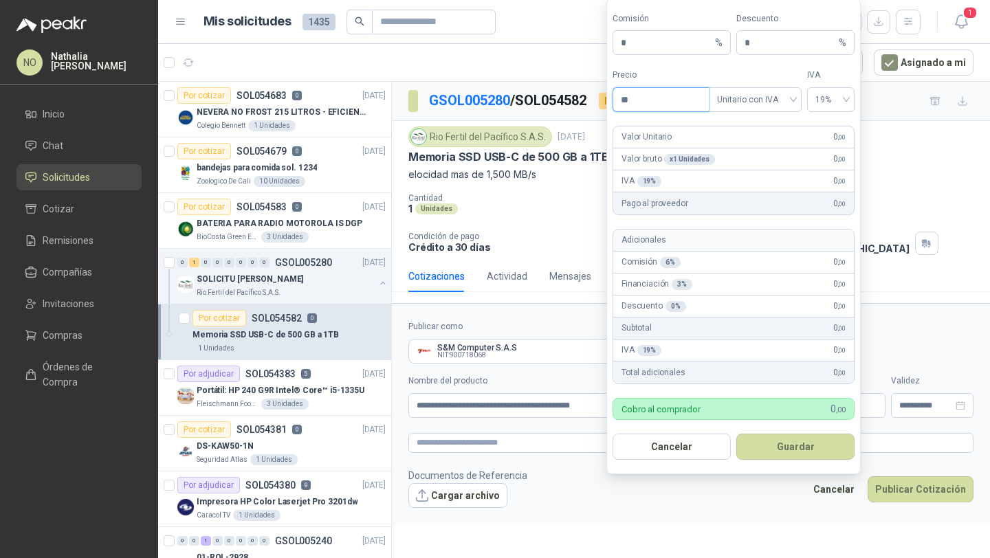
type input "*"
type input "*********"
click at [798, 442] on button "Guardar" at bounding box center [795, 447] width 118 height 26
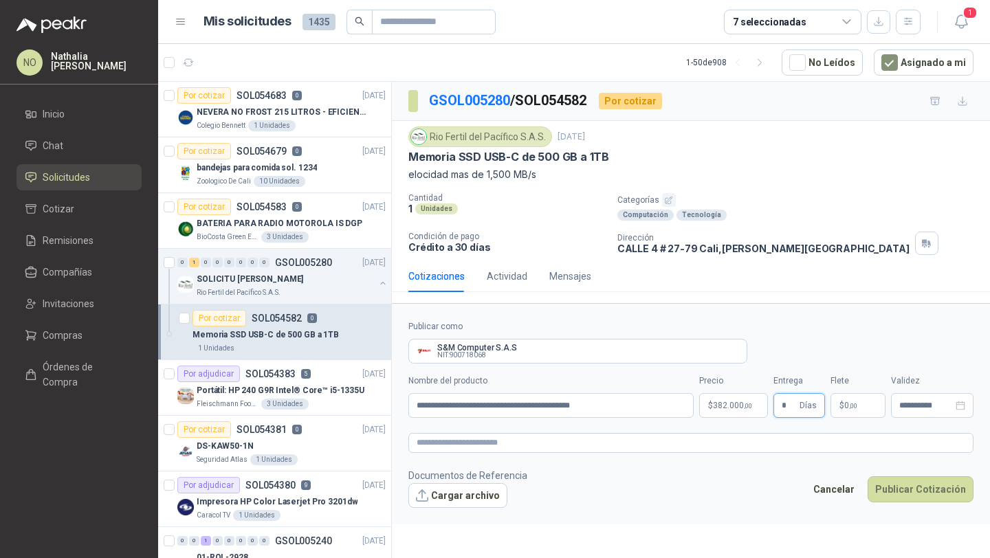
type input "*"
click at [746, 490] on footer "Documentos de Referencia Cargar archivo Cancelar Publicar Cotización" at bounding box center [690, 488] width 565 height 40
click at [854, 404] on span ",00" at bounding box center [853, 406] width 8 height 8
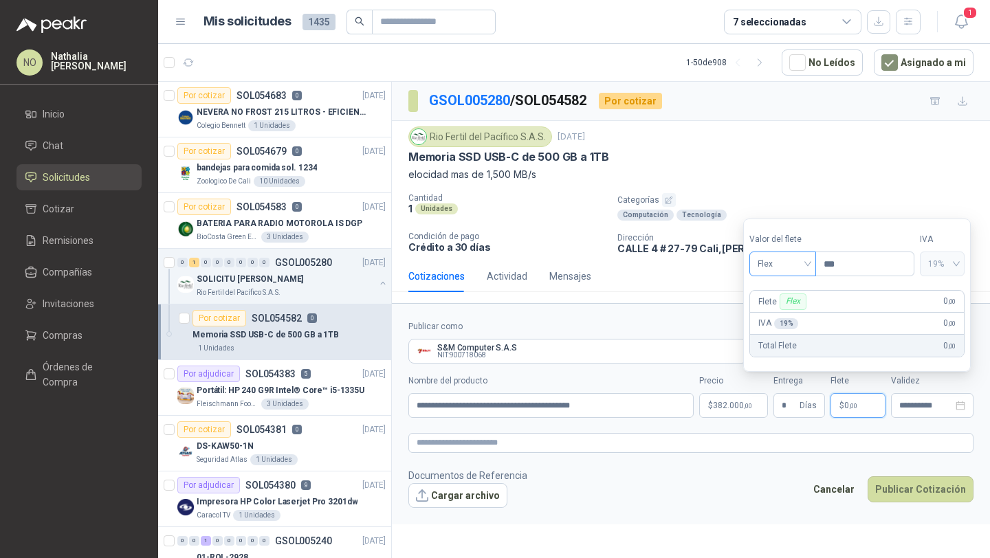
click at [785, 258] on span "Flex" at bounding box center [783, 264] width 50 height 21
click at [783, 342] on div "Fijo" at bounding box center [783, 336] width 45 height 15
click at [850, 267] on input "***" at bounding box center [865, 263] width 98 height 23
type input "*"
click at [905, 411] on div "**********" at bounding box center [932, 405] width 83 height 25
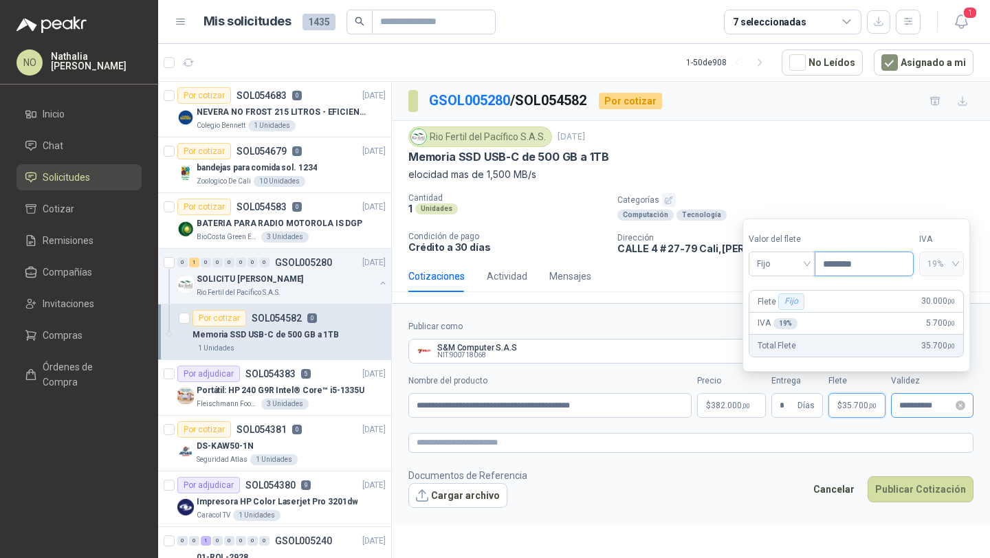
type input "********"
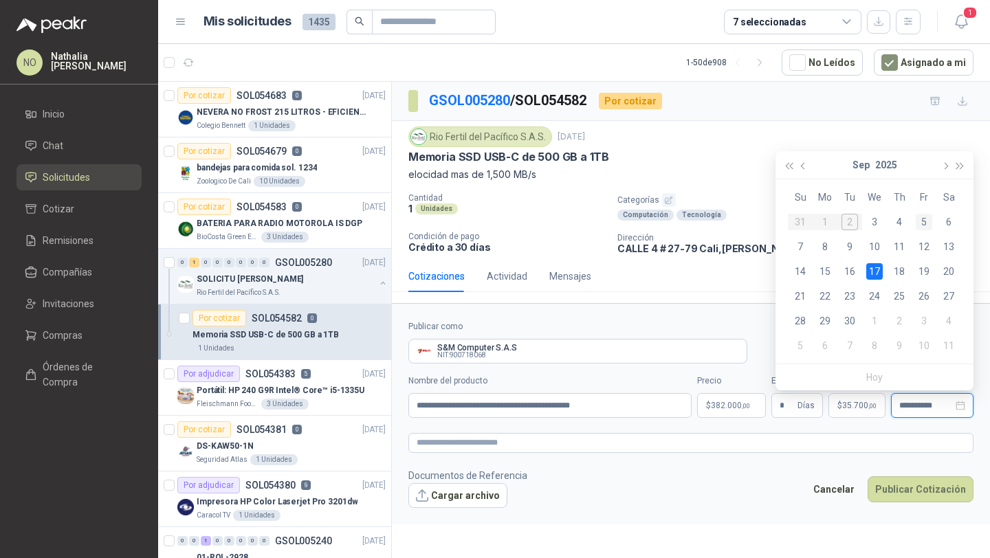
type input "**********"
click at [928, 223] on div "5" at bounding box center [924, 222] width 17 height 17
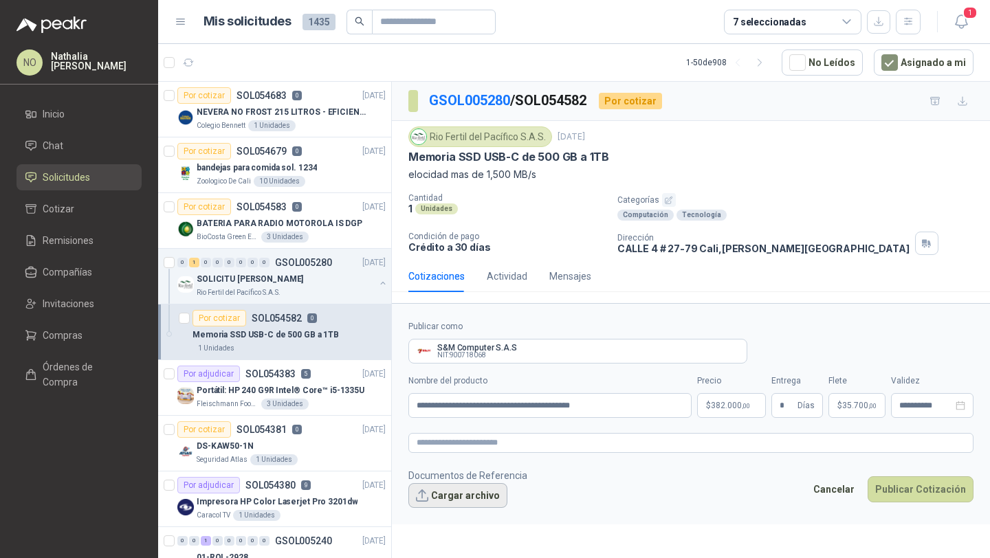
click at [468, 501] on button "Cargar archivo" at bounding box center [457, 495] width 99 height 25
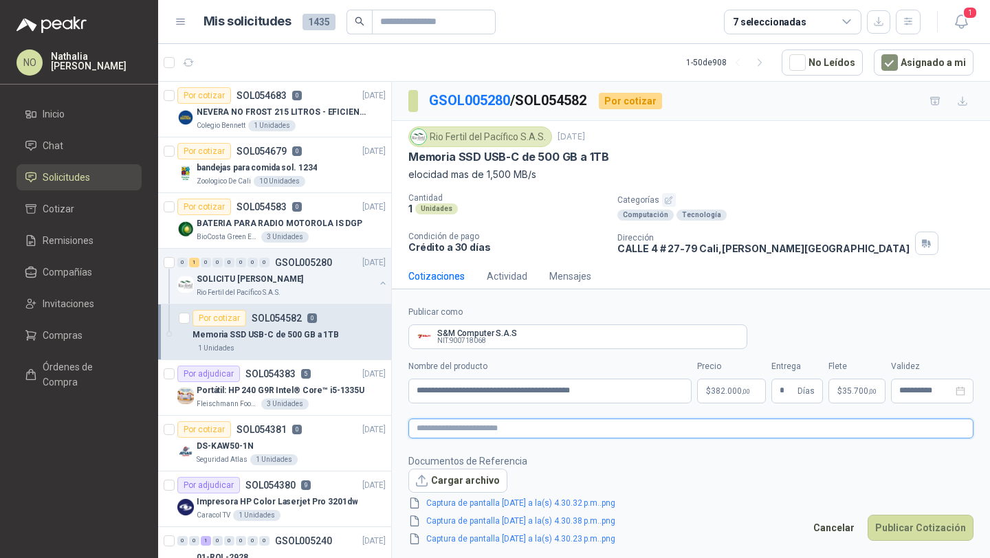
click at [488, 426] on textarea at bounding box center [690, 429] width 565 height 20
paste textarea "**********"
type textarea "**********"
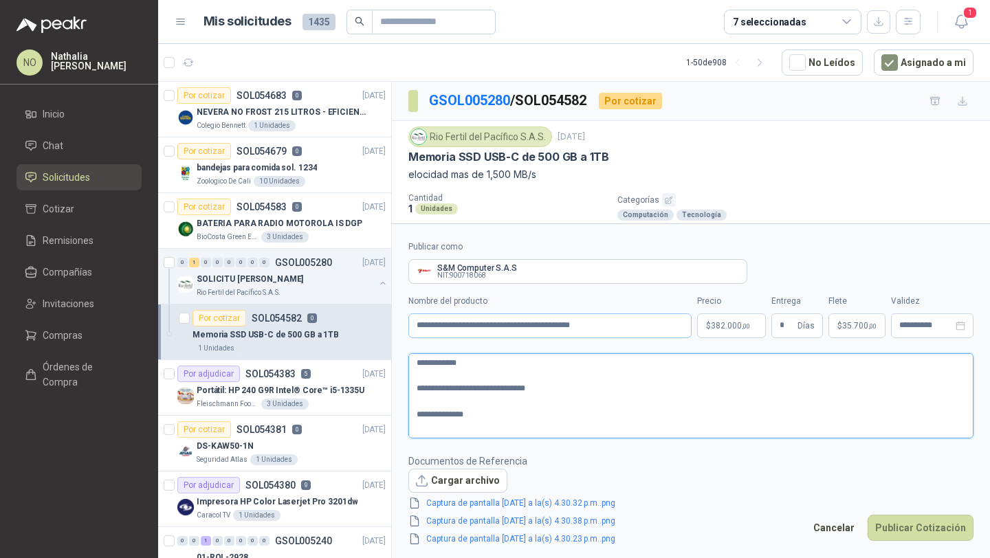
type textarea "**********"
click at [415, 328] on input "**********" at bounding box center [549, 326] width 283 height 25
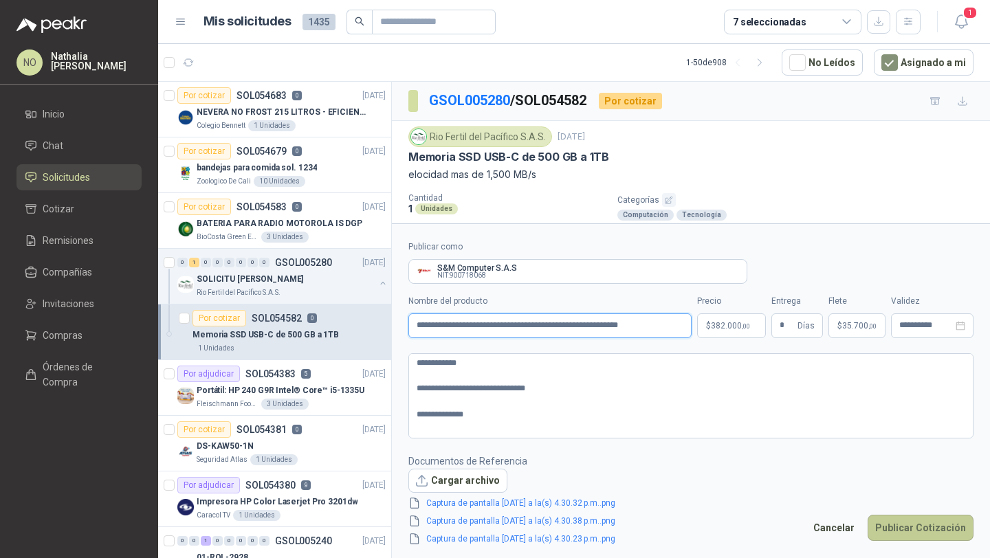
type input "**********"
click at [904, 525] on button "Publicar Cotización" at bounding box center [921, 528] width 106 height 26
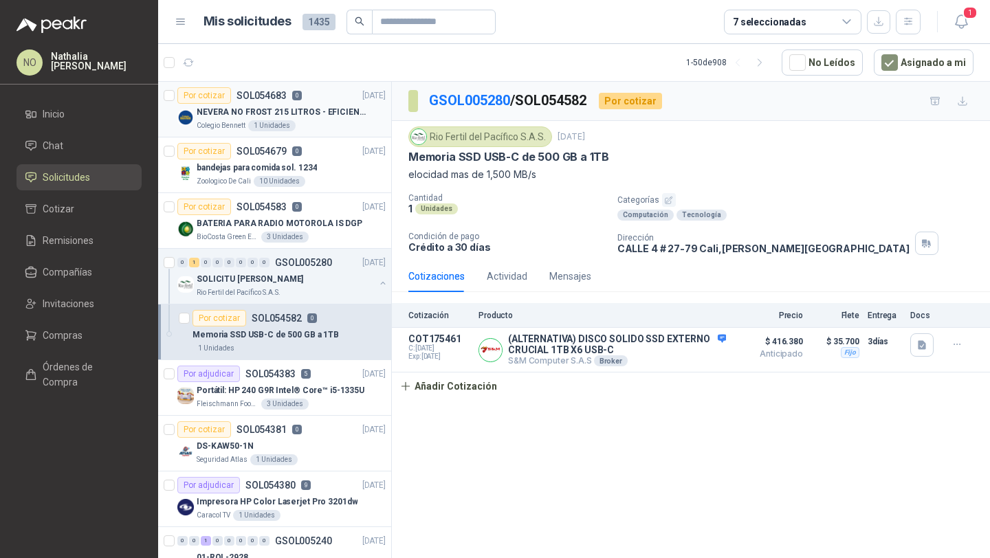
click at [313, 127] on div "Colegio [PERSON_NAME] 1 Unidades" at bounding box center [291, 125] width 189 height 11
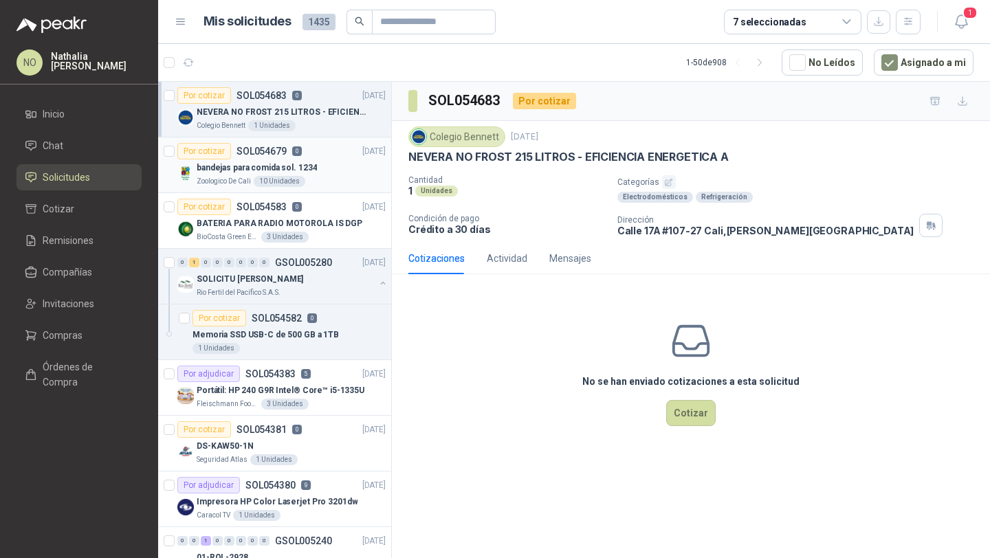
click at [294, 175] on div "bandejas para comida sol. 1234" at bounding box center [291, 168] width 189 height 17
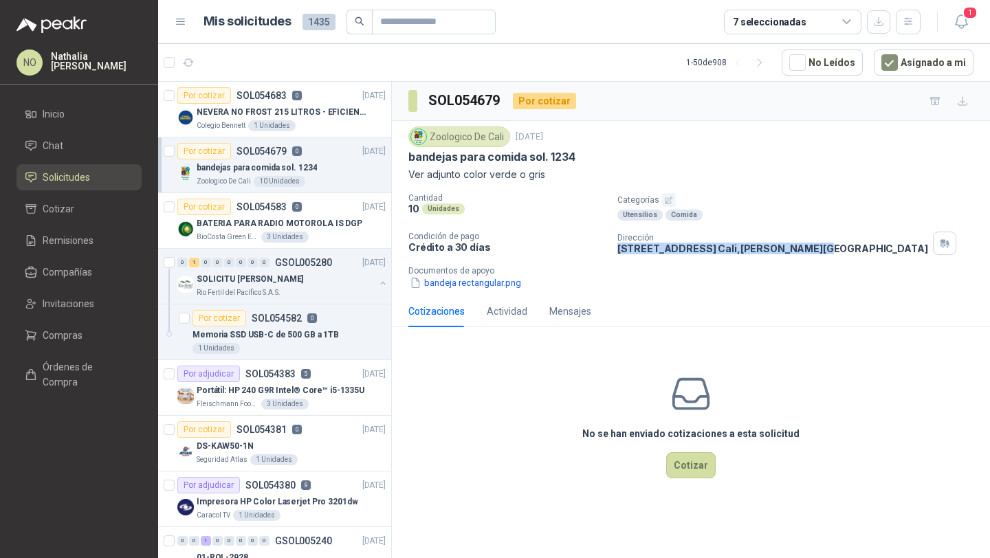
drag, startPoint x: 620, startPoint y: 251, endPoint x: 838, endPoint y: 254, distance: 218.0
click at [838, 254] on div "Dirección [STREET_ADDRESS][PERSON_NAME]" at bounding box center [800, 243] width 367 height 23
click at [488, 285] on button "bandeja rectangular.png" at bounding box center [465, 283] width 114 height 14
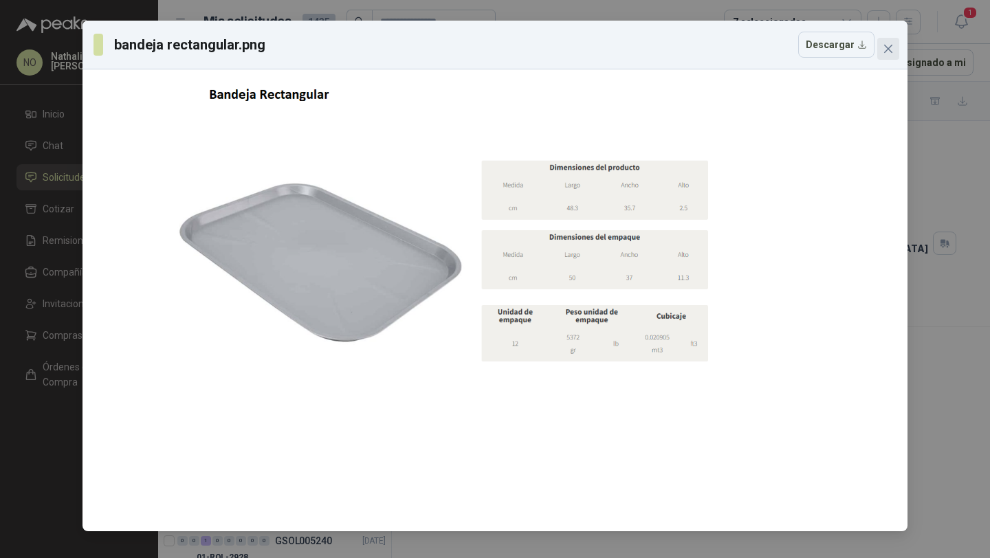
click at [889, 47] on icon "close" at bounding box center [888, 49] width 8 height 8
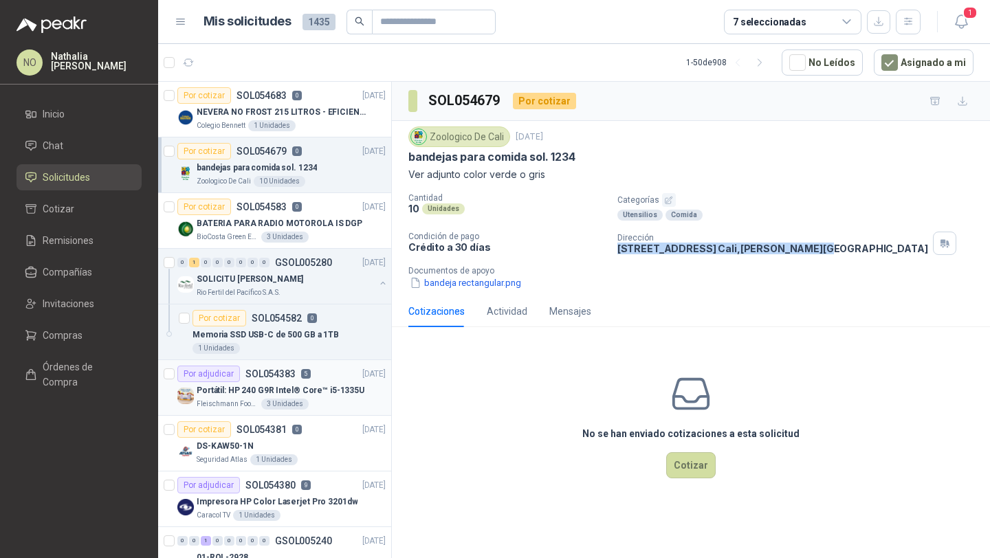
click at [318, 388] on p "Portátil: HP 240 G9R Intel® Core™ i5-1335U" at bounding box center [281, 390] width 168 height 13
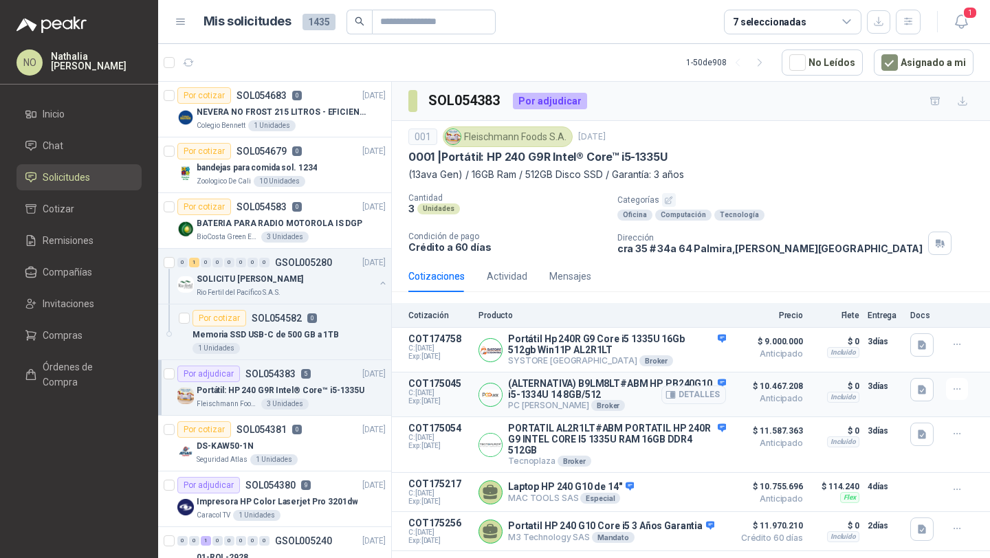
scroll to position [19, 0]
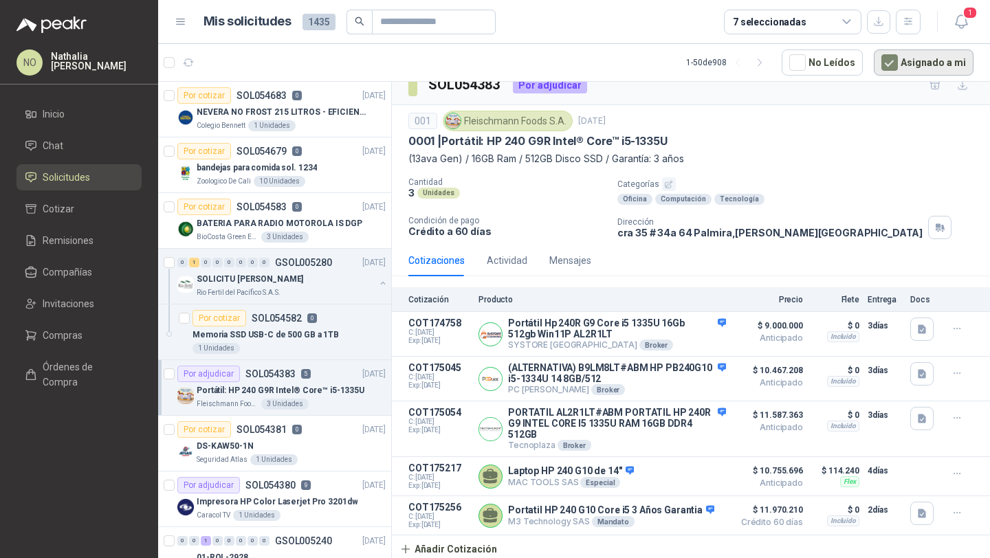
click at [912, 56] on button "Asignado a mi" at bounding box center [924, 63] width 100 height 26
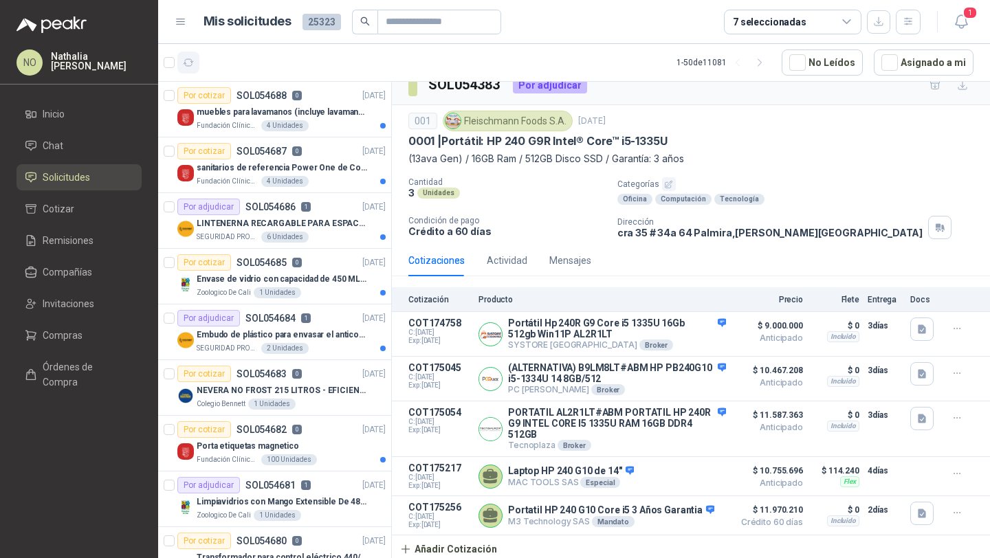
click at [191, 67] on icon "button" at bounding box center [189, 63] width 12 height 12
click at [188, 63] on icon "button" at bounding box center [189, 63] width 12 height 12
click at [186, 54] on button "button" at bounding box center [188, 63] width 22 height 22
click at [908, 61] on button "Asignado a mi" at bounding box center [924, 63] width 100 height 26
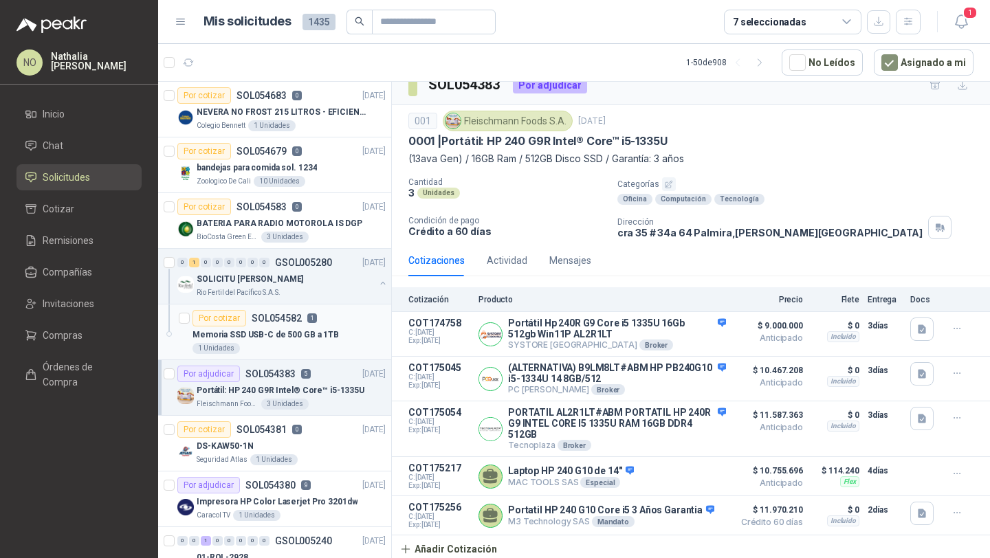
click at [322, 331] on p "Memoria SSD USB-C de 500 GB a 1TB" at bounding box center [266, 335] width 146 height 13
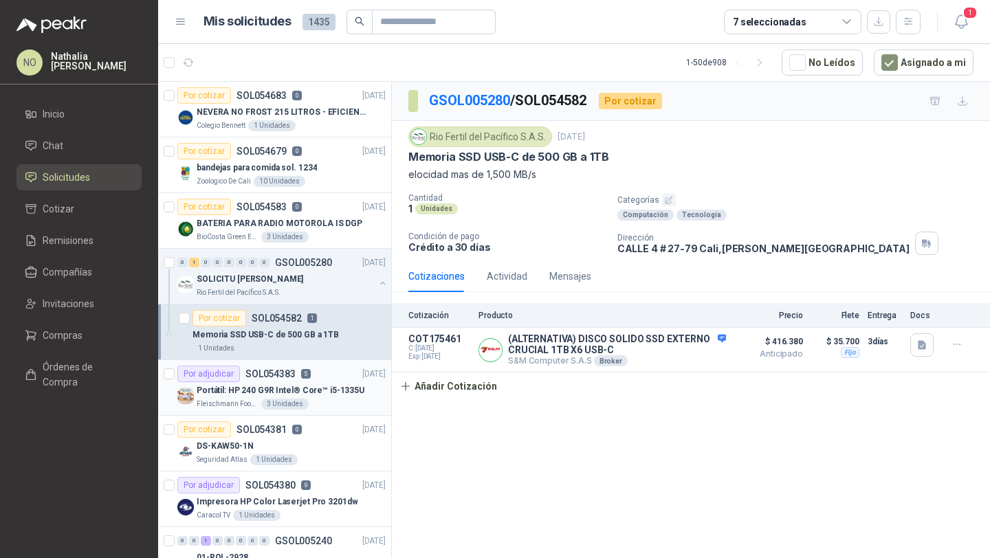
click at [316, 383] on div "Portátil: HP 240 G9R Intel® Core™ i5-1335U" at bounding box center [291, 390] width 189 height 17
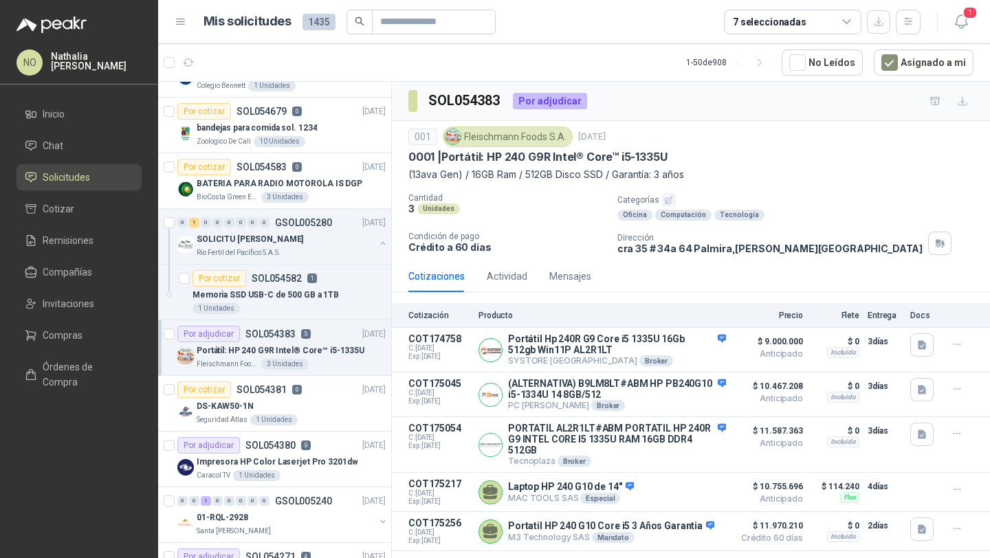
scroll to position [42, 0]
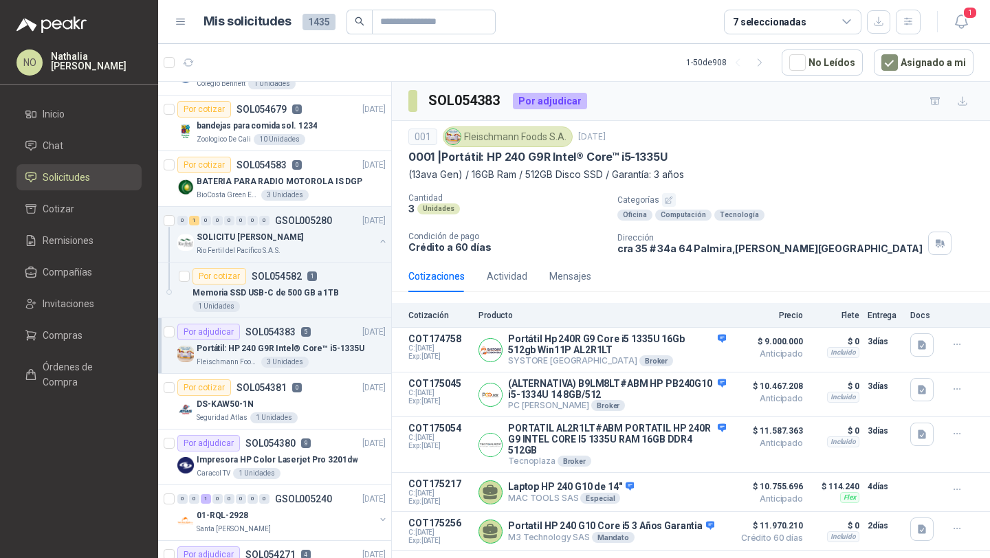
click at [316, 383] on div "Por cotizar SOL054381 0 [DATE]" at bounding box center [281, 388] width 208 height 17
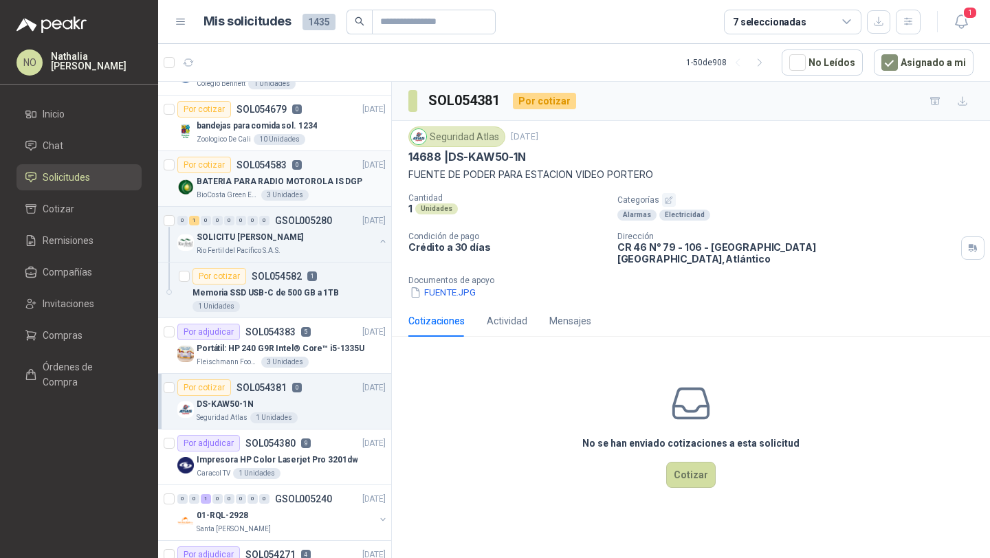
click at [309, 180] on p "BATERIA PARA RADIO MOTOROLA IS DGP" at bounding box center [280, 181] width 166 height 13
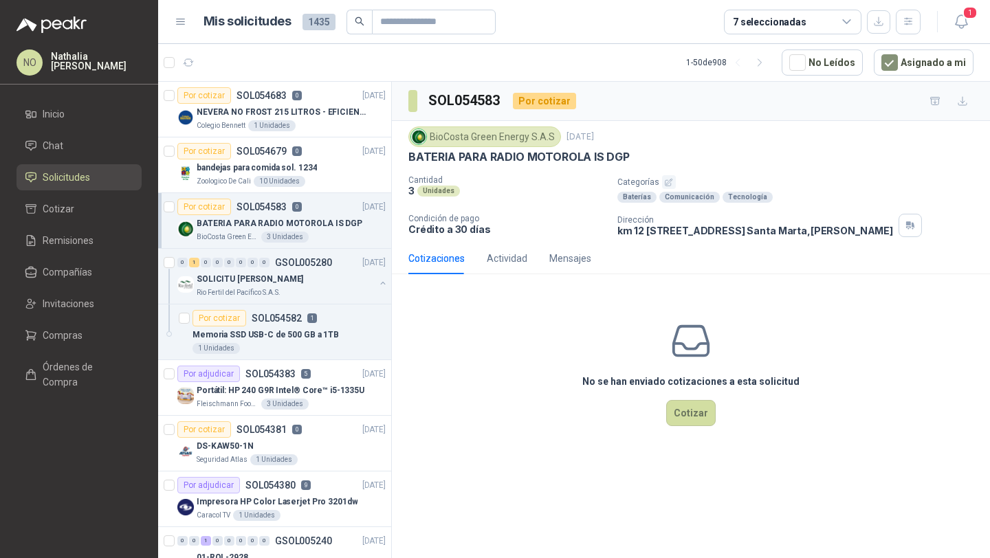
click at [309, 180] on div "Zoologico De Cali 10 Unidades" at bounding box center [291, 181] width 189 height 11
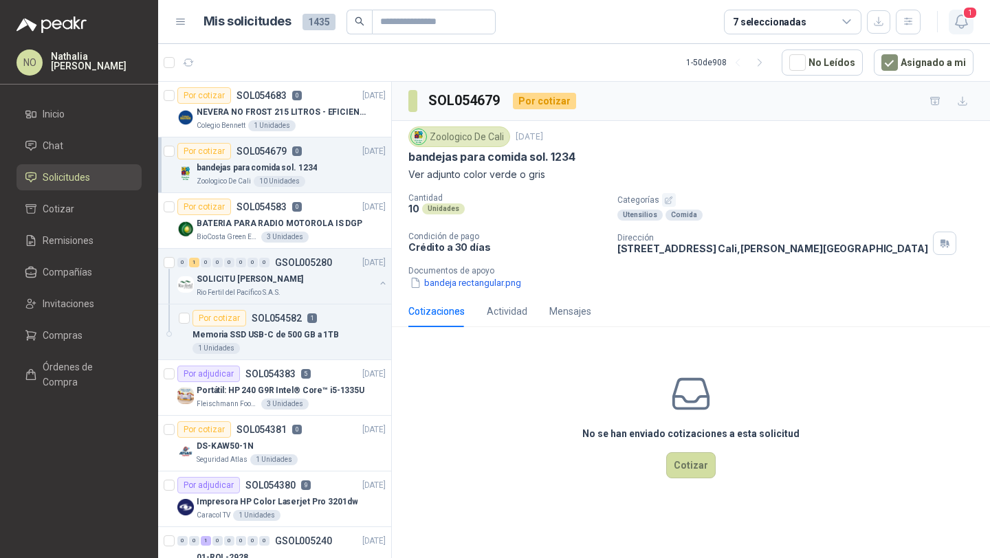
click at [970, 21] on button "1" at bounding box center [961, 22] width 25 height 25
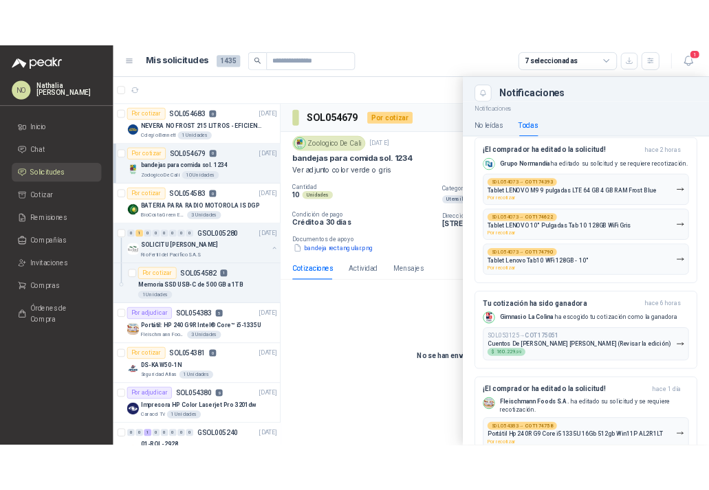
scroll to position [430, 0]
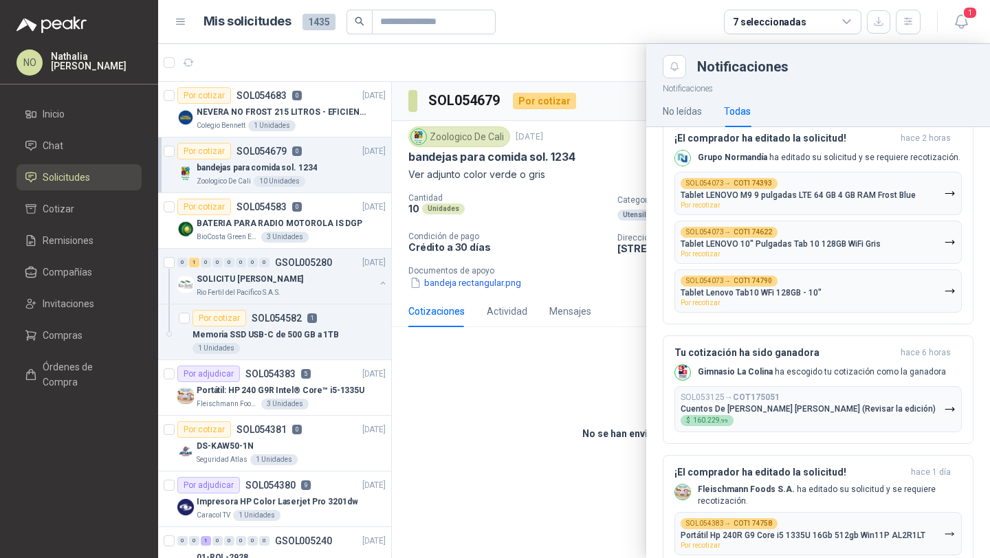
click at [819, 369] on div "Tu cotización ha sido ganadora hace 6 horas Gimnasio La Colina ha escogido tu c…" at bounding box center [818, 389] width 287 height 85
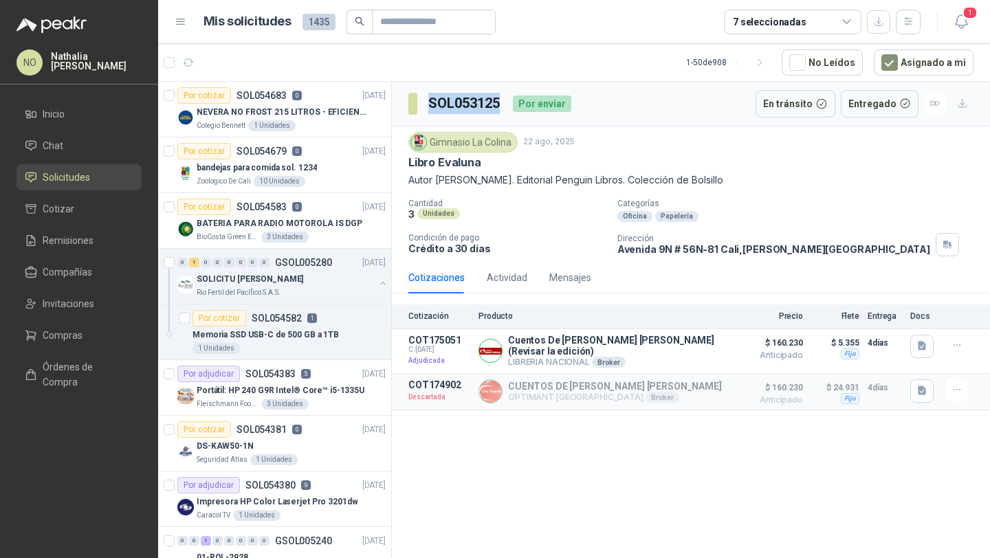
drag, startPoint x: 430, startPoint y: 97, endPoint x: 499, endPoint y: 104, distance: 68.4
click at [499, 104] on h3 "SOL053125" at bounding box center [465, 103] width 74 height 21
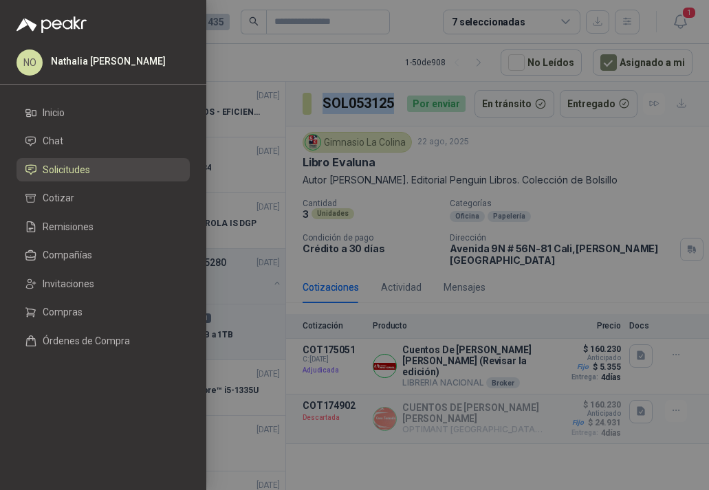
click at [321, 267] on div at bounding box center [354, 245] width 709 height 490
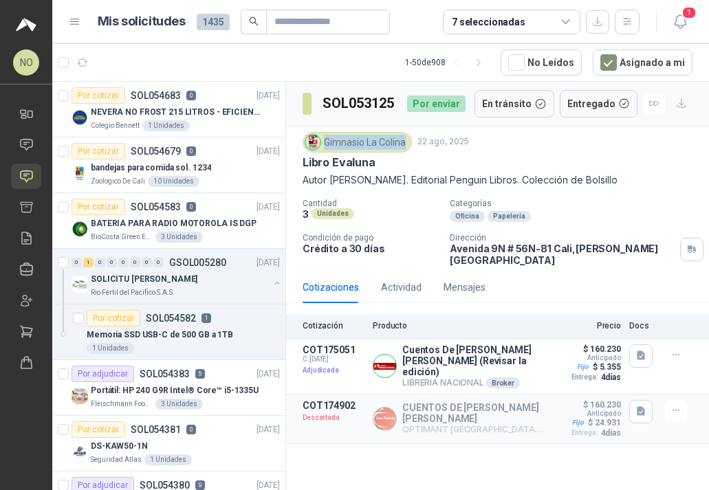
drag, startPoint x: 324, startPoint y: 142, endPoint x: 405, endPoint y: 142, distance: 81.1
click at [405, 142] on div "Gimnasio La Colina" at bounding box center [357, 142] width 109 height 21
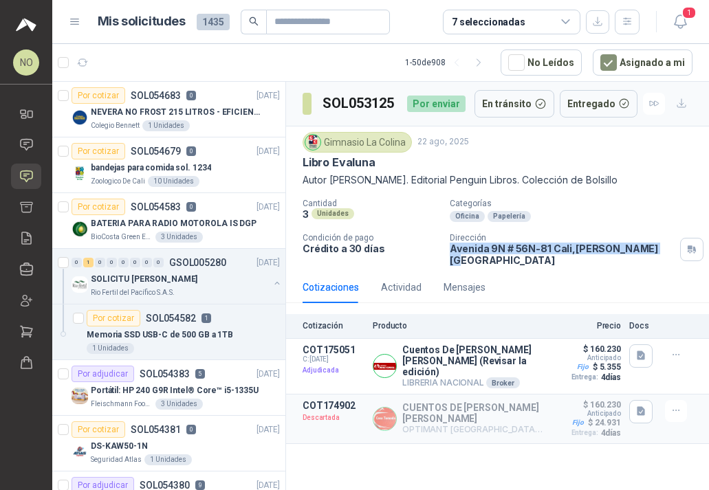
drag, startPoint x: 450, startPoint y: 250, endPoint x: 642, endPoint y: 254, distance: 191.9
click at [642, 254] on p "[STREET_ADDRESS][PERSON_NAME]" at bounding box center [562, 254] width 225 height 23
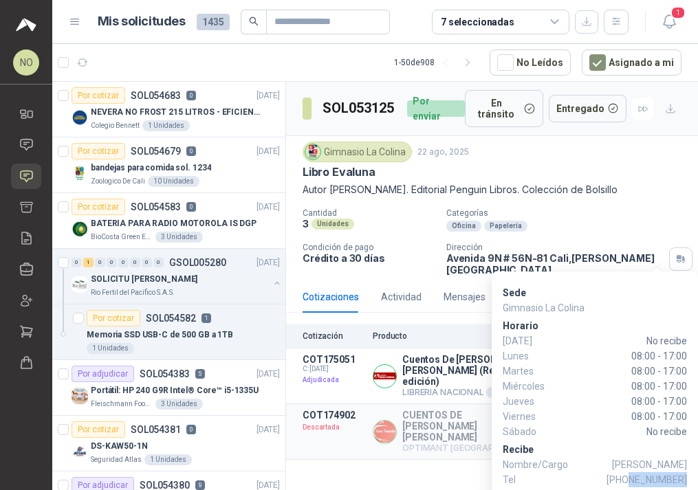
drag, startPoint x: 635, startPoint y: 482, endPoint x: 686, endPoint y: 475, distance: 51.3
click at [686, 475] on span "[PHONE_NUMBER]" at bounding box center [646, 479] width 80 height 15
drag, startPoint x: 613, startPoint y: 467, endPoint x: 686, endPoint y: 466, distance: 73.6
click at [686, 466] on span "[PERSON_NAME]" at bounding box center [649, 464] width 75 height 15
drag, startPoint x: 631, startPoint y: 356, endPoint x: 686, endPoint y: 355, distance: 55.7
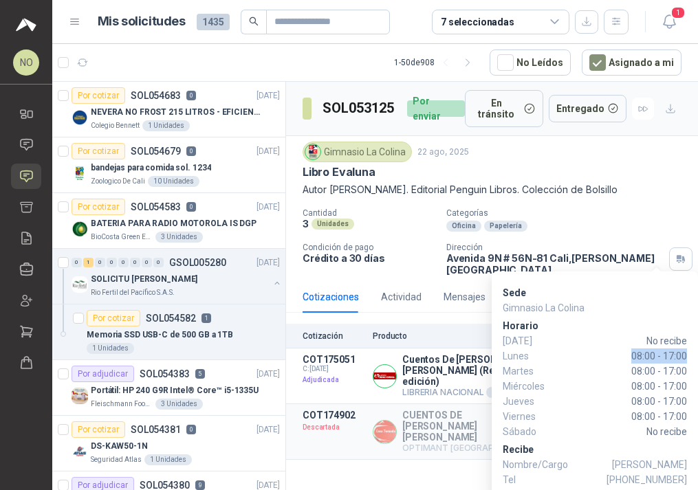
click at [686, 355] on span "08:00 - 17:00" at bounding box center [622, 356] width 129 height 15
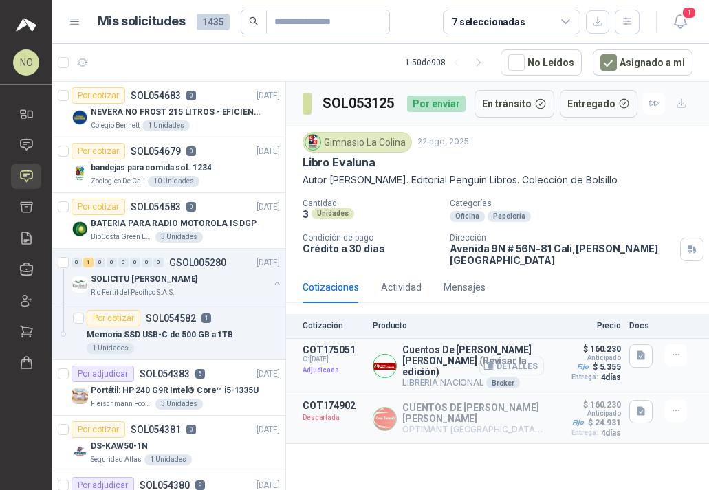
click at [503, 357] on button "Detalles" at bounding box center [511, 366] width 65 height 19
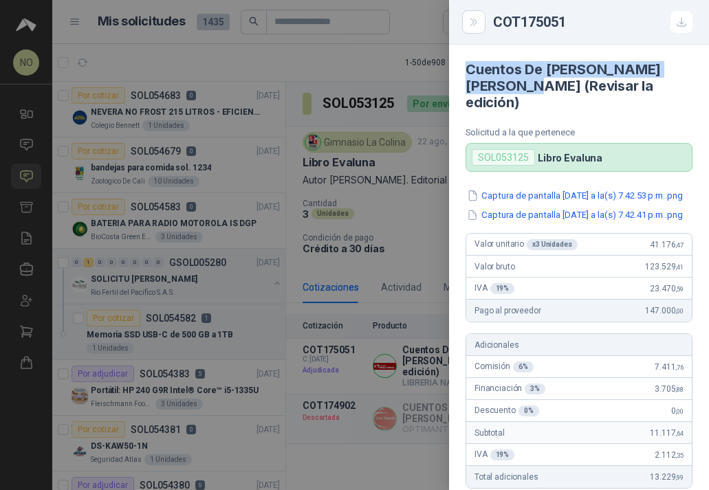
drag, startPoint x: 467, startPoint y: 67, endPoint x: 514, endPoint y: 89, distance: 52.3
click at [514, 89] on h4 "Cuentos De [PERSON_NAME] [PERSON_NAME] (Revisar la edición)" at bounding box center [579, 86] width 227 height 50
click at [391, 262] on div at bounding box center [354, 245] width 709 height 490
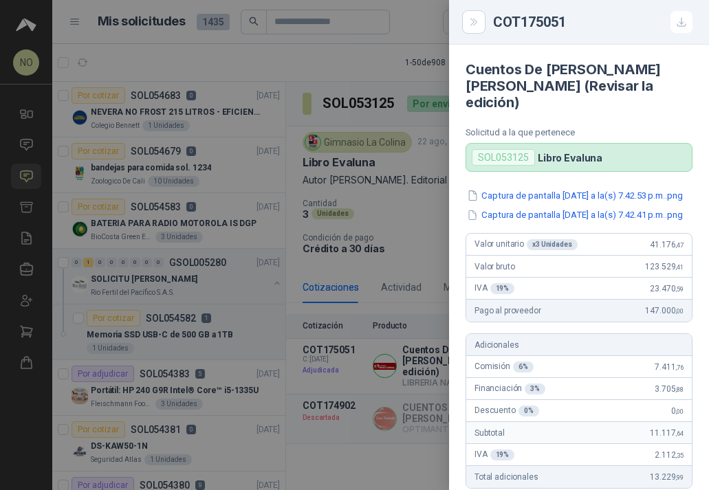
scroll to position [452, 0]
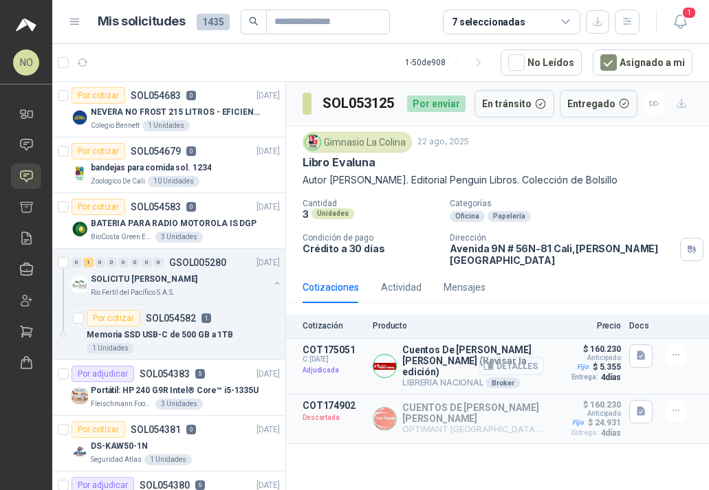
click at [510, 357] on button "Detalles" at bounding box center [511, 366] width 65 height 19
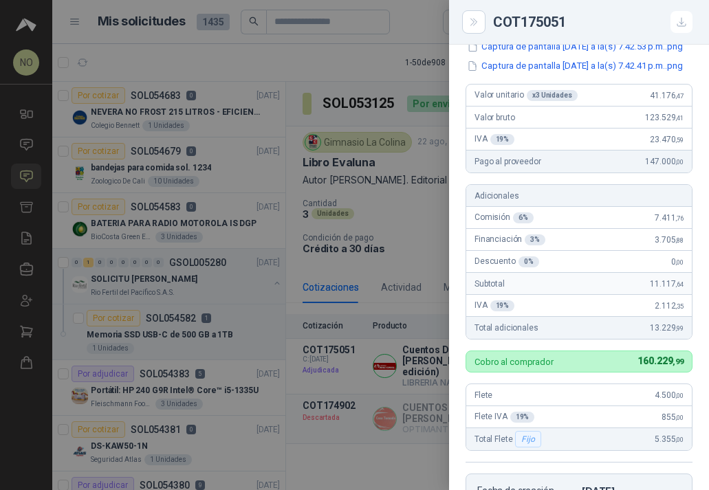
scroll to position [0, 0]
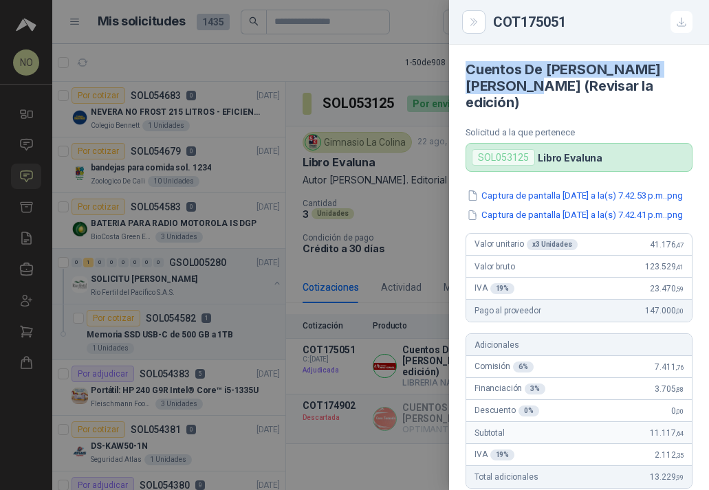
drag, startPoint x: 468, startPoint y: 69, endPoint x: 514, endPoint y: 87, distance: 49.7
click at [514, 87] on h4 "Cuentos De [PERSON_NAME] [PERSON_NAME] (Revisar la edición)" at bounding box center [579, 86] width 227 height 50
click at [386, 332] on div at bounding box center [354, 245] width 709 height 490
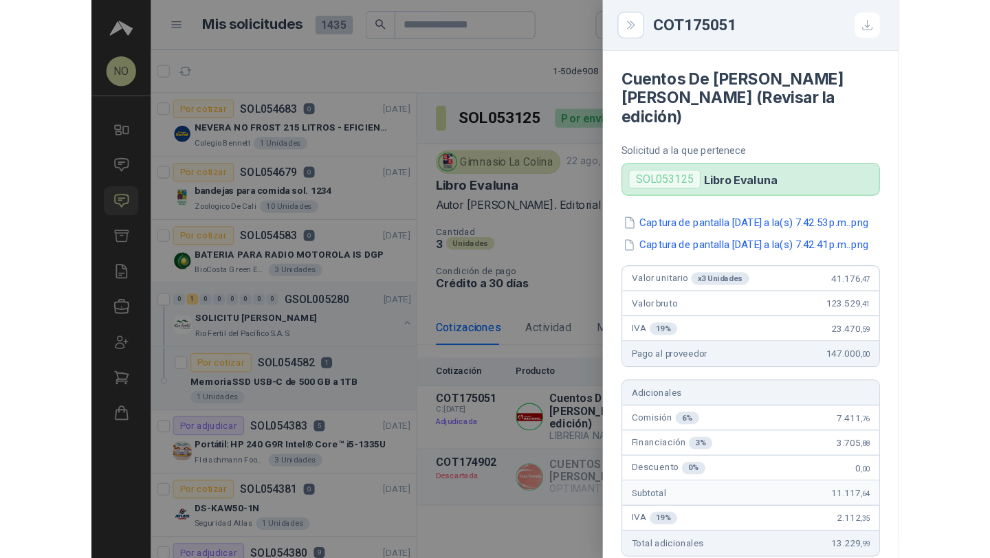
scroll to position [452, 0]
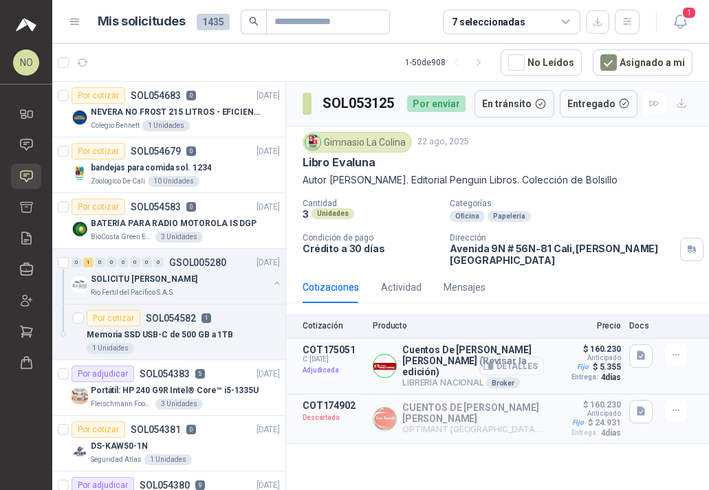
click at [491, 360] on button "Detalles" at bounding box center [511, 366] width 65 height 19
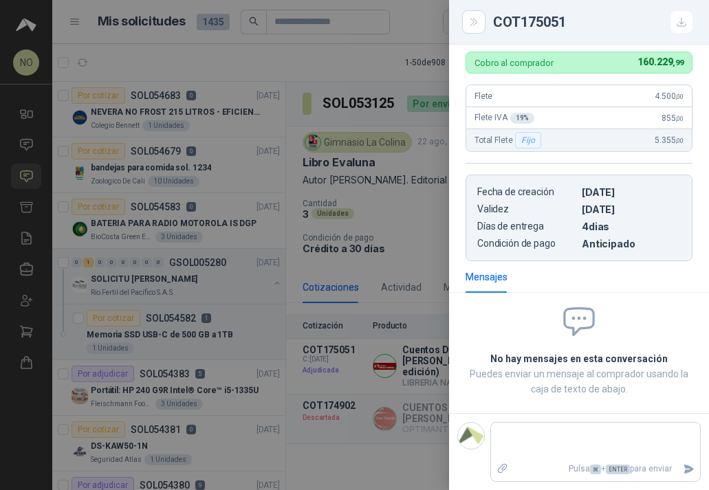
click at [360, 265] on div at bounding box center [354, 245] width 709 height 490
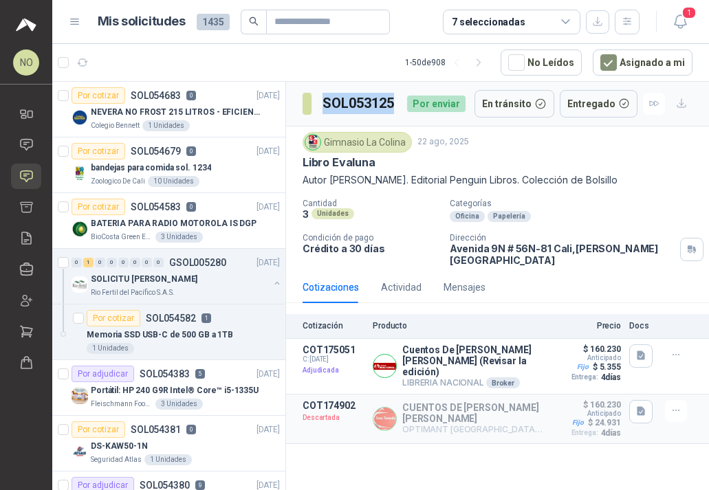
drag, startPoint x: 322, startPoint y: 101, endPoint x: 398, endPoint y: 106, distance: 76.5
click at [398, 106] on div "SOL053125 Por enviar" at bounding box center [384, 104] width 163 height 28
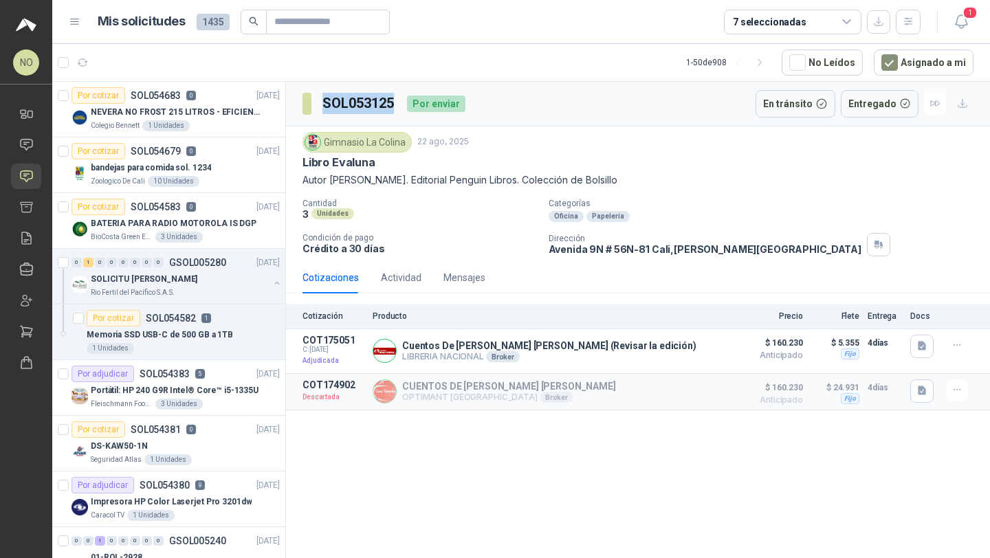
click at [344, 107] on h3 "SOL053125" at bounding box center [359, 103] width 74 height 21
drag, startPoint x: 321, startPoint y: 100, endPoint x: 393, endPoint y: 100, distance: 71.5
click at [393, 100] on section "SOL053125" at bounding box center [350, 104] width 94 height 22
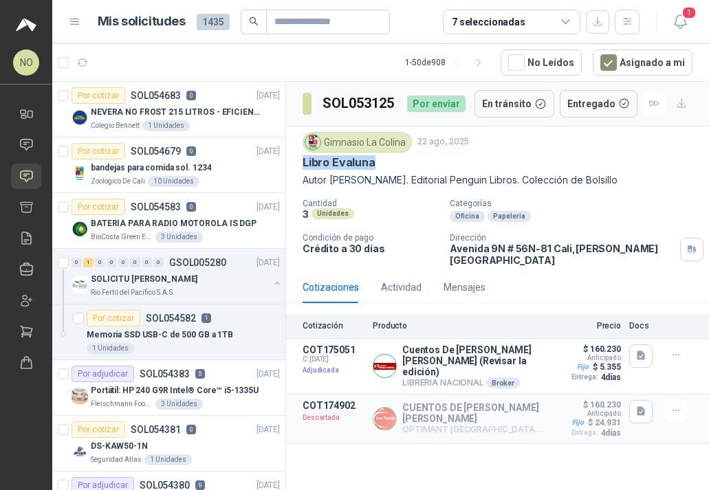
drag, startPoint x: 304, startPoint y: 162, endPoint x: 379, endPoint y: 163, distance: 75.0
click at [380, 163] on div "Libro Evaluna" at bounding box center [498, 162] width 390 height 14
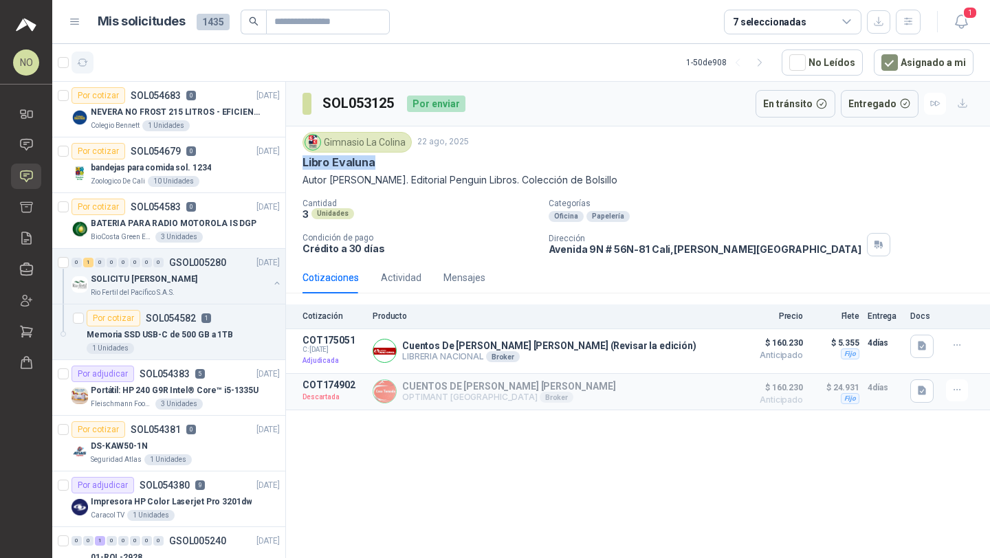
click at [82, 58] on icon "button" at bounding box center [83, 63] width 12 height 12
click at [212, 230] on div "BATERIA PARA RADIO MOTOROLA IS DGP" at bounding box center [185, 223] width 189 height 17
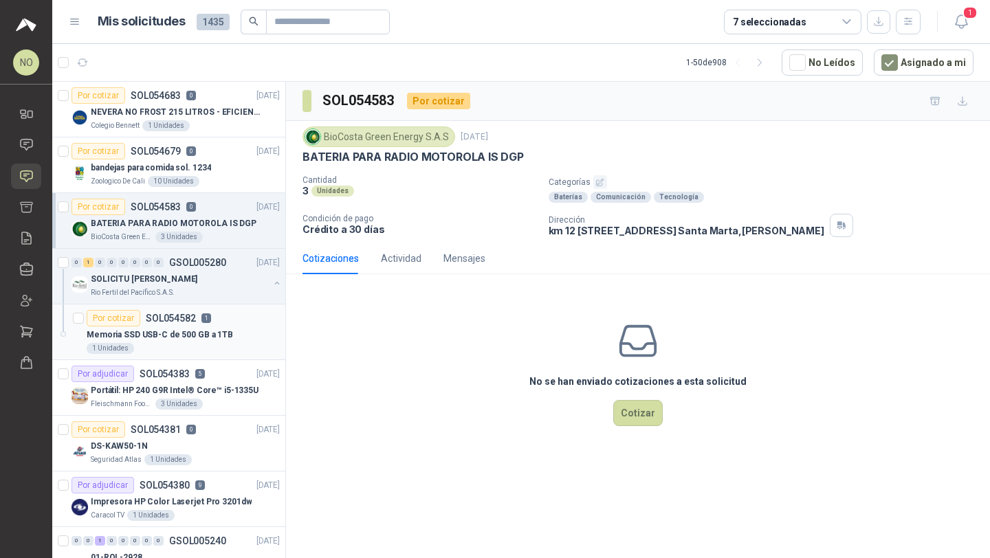
click at [186, 342] on div "Memoria SSD USB-C de 500 GB a 1TB" at bounding box center [183, 335] width 193 height 17
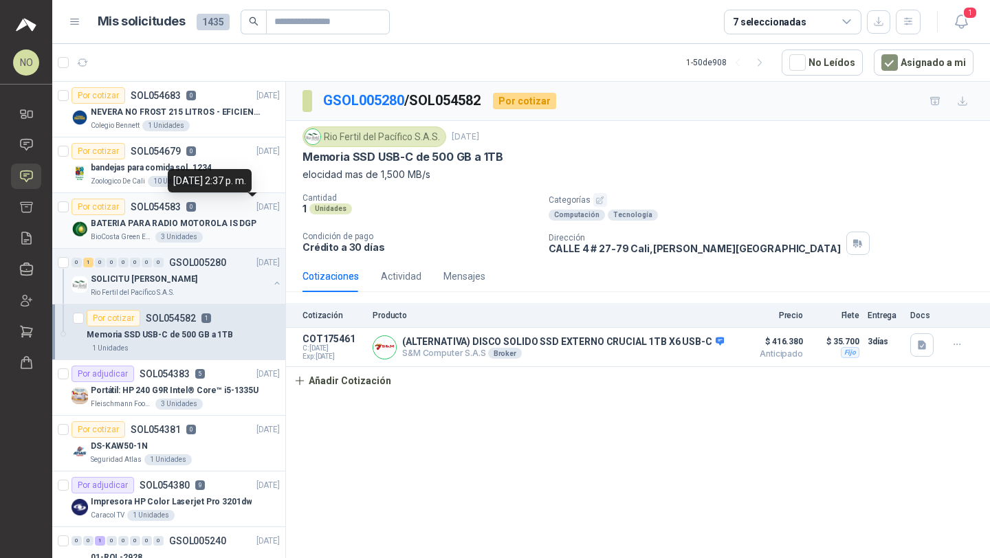
click at [237, 215] on div "BATERIA PARA RADIO MOTOROLA IS DGP" at bounding box center [185, 223] width 189 height 17
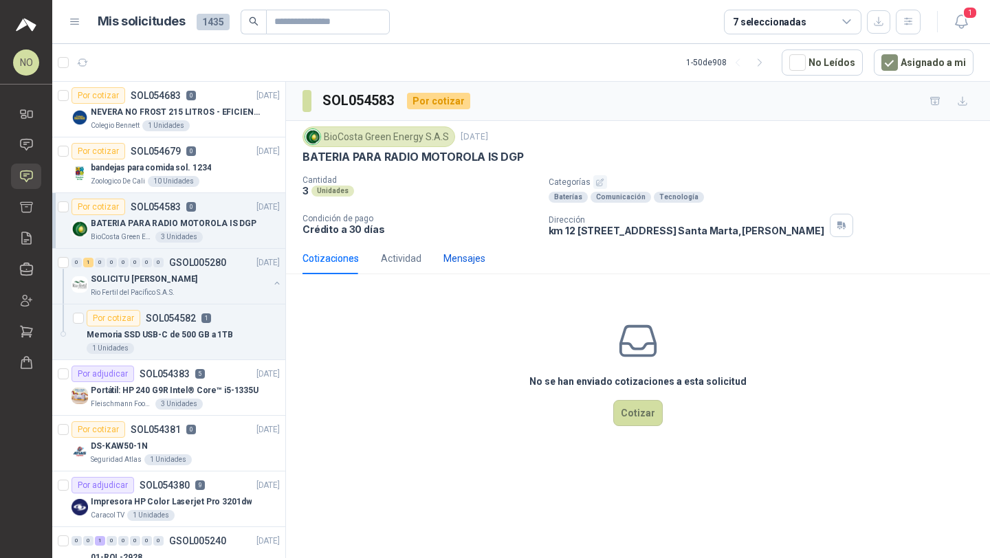
click at [458, 258] on div "Mensajes" at bounding box center [465, 258] width 42 height 15
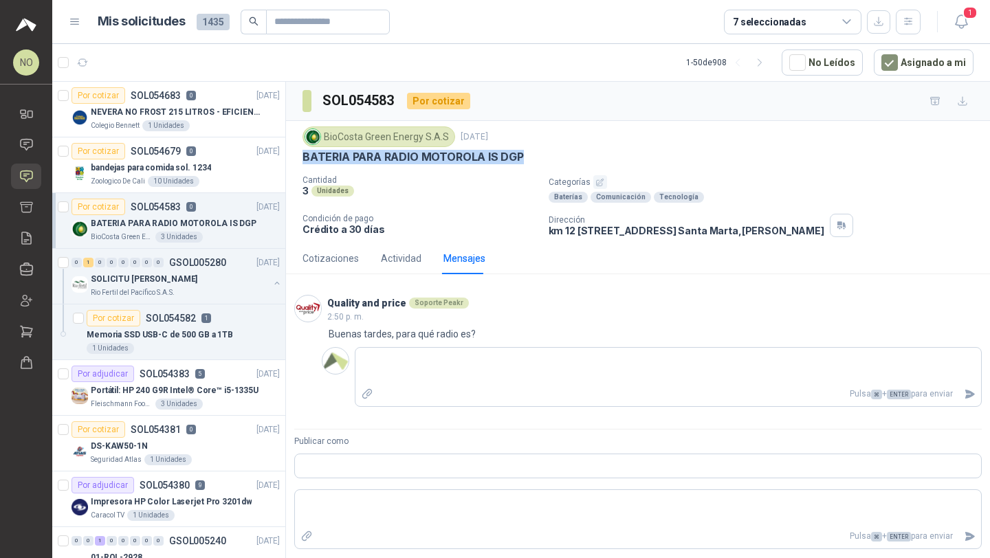
drag, startPoint x: 305, startPoint y: 158, endPoint x: 528, endPoint y: 158, distance: 223.5
click at [528, 158] on div "BATERIA PARA RADIO MOTOROLA IS DGP" at bounding box center [638, 157] width 671 height 14
click at [238, 109] on p "NEVERA NO FROST 215 LITROS - EFICIENCIA ENERGETICA A" at bounding box center [176, 112] width 171 height 13
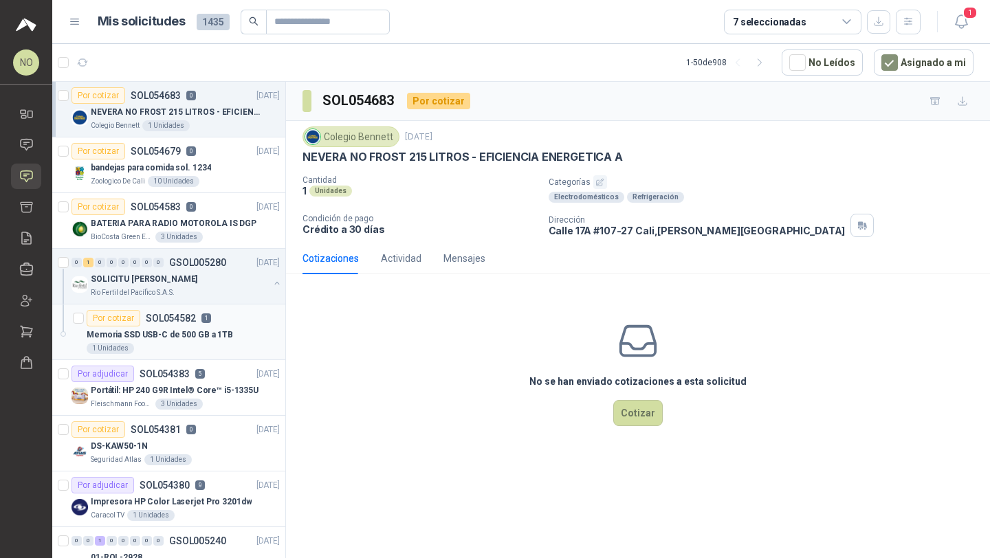
click at [217, 334] on p "Memoria SSD USB-C de 500 GB a 1TB" at bounding box center [160, 335] width 146 height 13
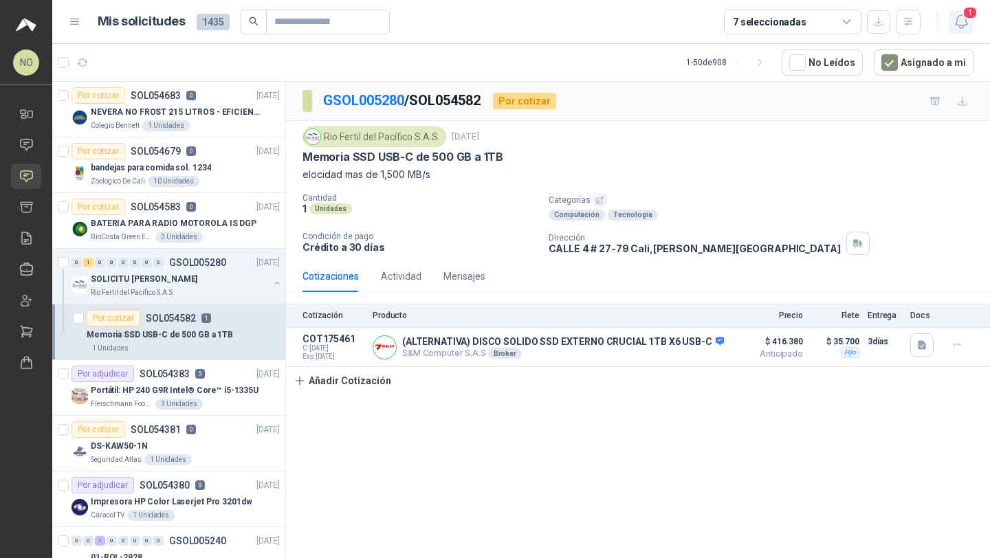
click at [965, 28] on icon "button" at bounding box center [961, 21] width 17 height 17
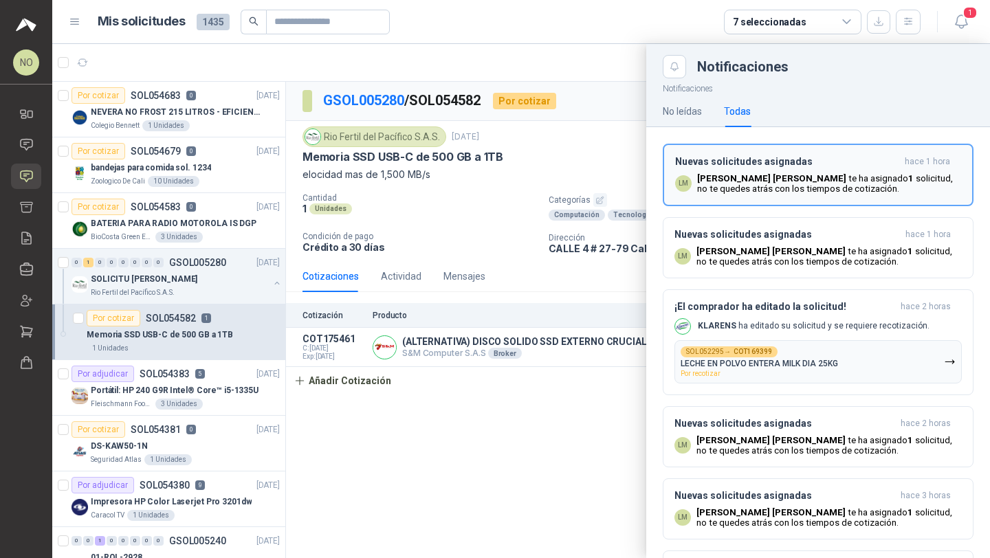
click at [833, 177] on p "[PERSON_NAME] te ha asignado 1 solicitud , no te quedes atrás con los tiempos d…" at bounding box center [829, 183] width 264 height 21
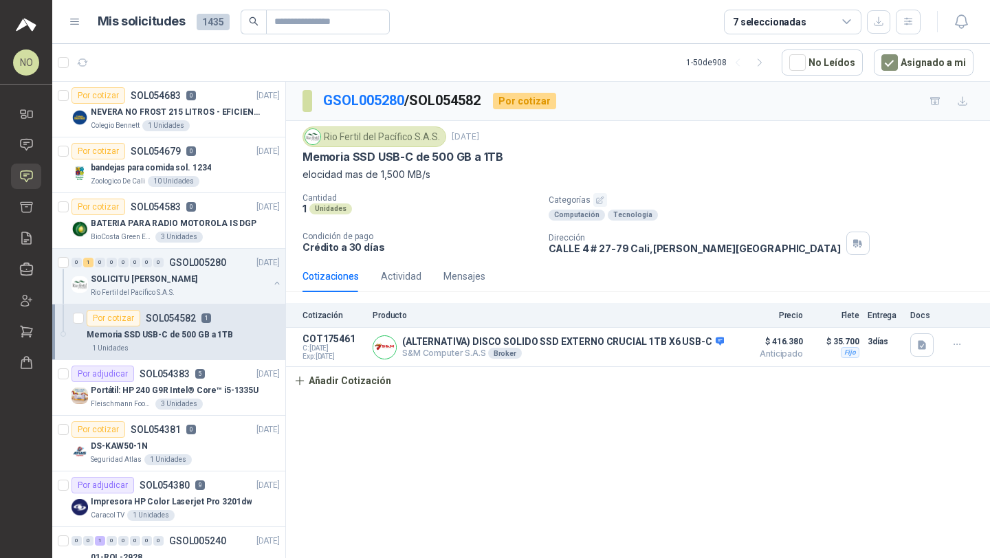
click at [698, 182] on p "elocidad mas de 1,500 MB/s" at bounding box center [638, 174] width 671 height 15
click at [238, 228] on p "BATERIA PARA RADIO MOTOROLA IS DGP" at bounding box center [174, 223] width 166 height 13
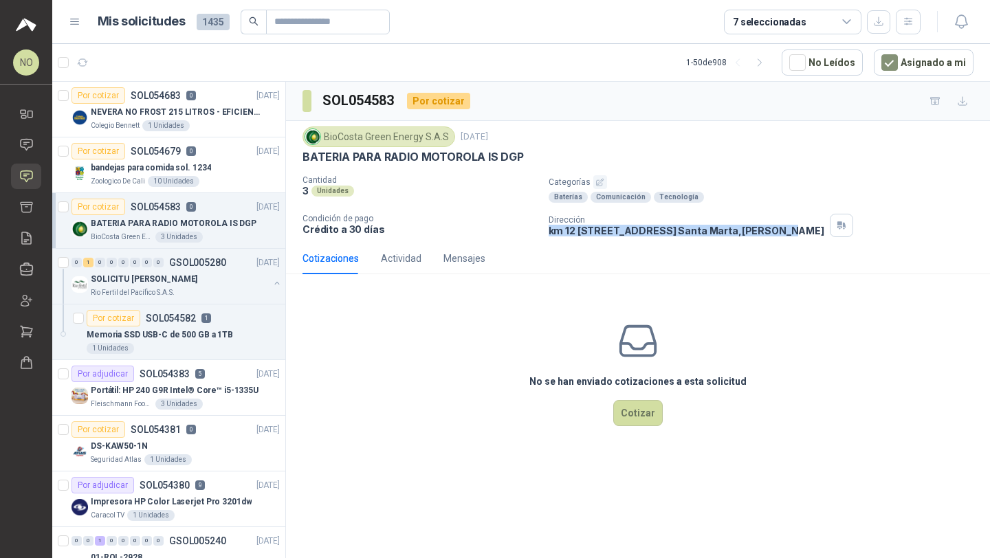
drag, startPoint x: 549, startPoint y: 230, endPoint x: 866, endPoint y: 235, distance: 317.0
click at [824, 235] on p "km 12 [STREET_ADDRESS][PERSON_NAME]" at bounding box center [687, 231] width 276 height 12
click at [641, 411] on button "Cotizar" at bounding box center [638, 413] width 50 height 26
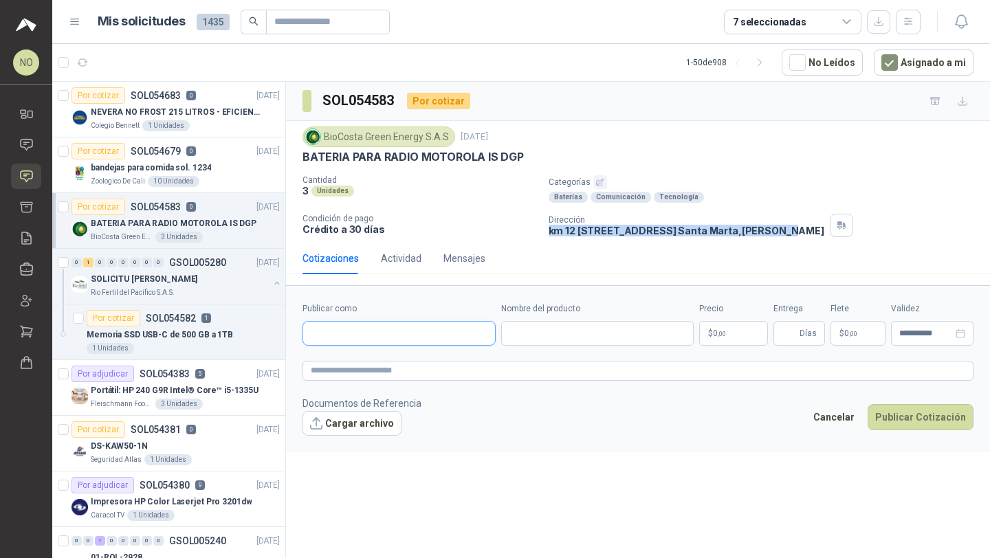
click at [406, 332] on input "Publicar como" at bounding box center [399, 333] width 192 height 23
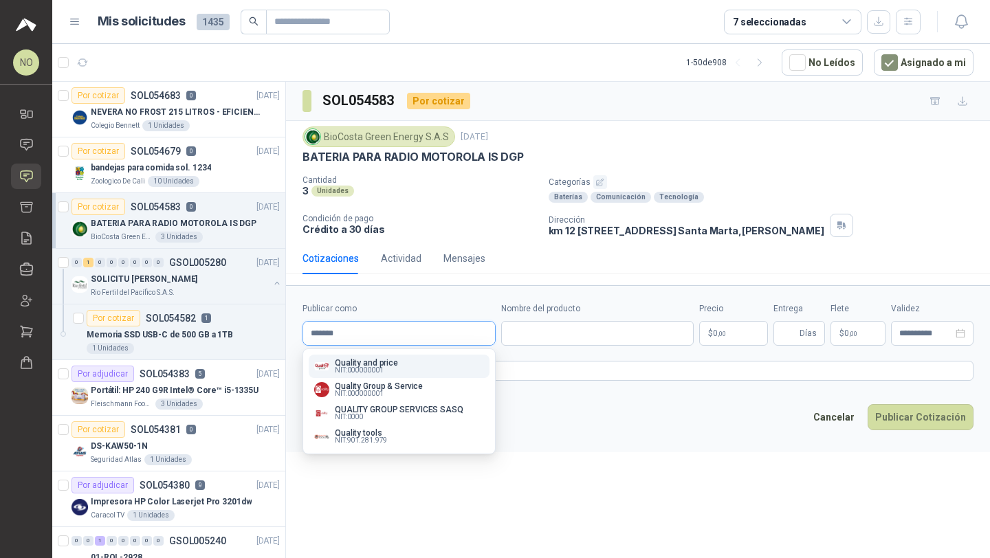
type input "*******"
click at [415, 373] on div "Quality and price NIT : 000000001" at bounding box center [399, 366] width 170 height 15
type input "**********"
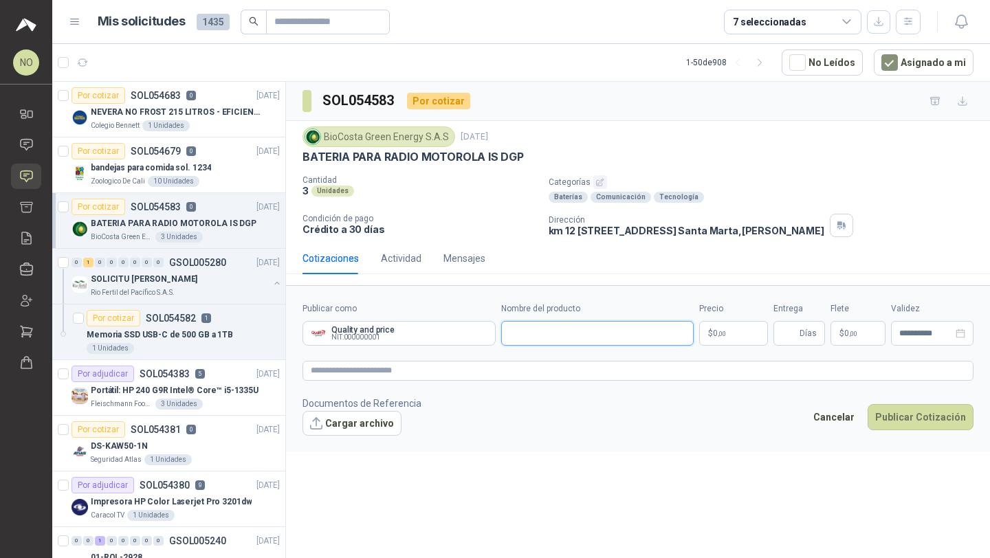
click at [547, 337] on input "Nombre del producto" at bounding box center [597, 333] width 193 height 25
paste input "**********"
type input "**********"
click at [650, 365] on textarea at bounding box center [638, 371] width 671 height 20
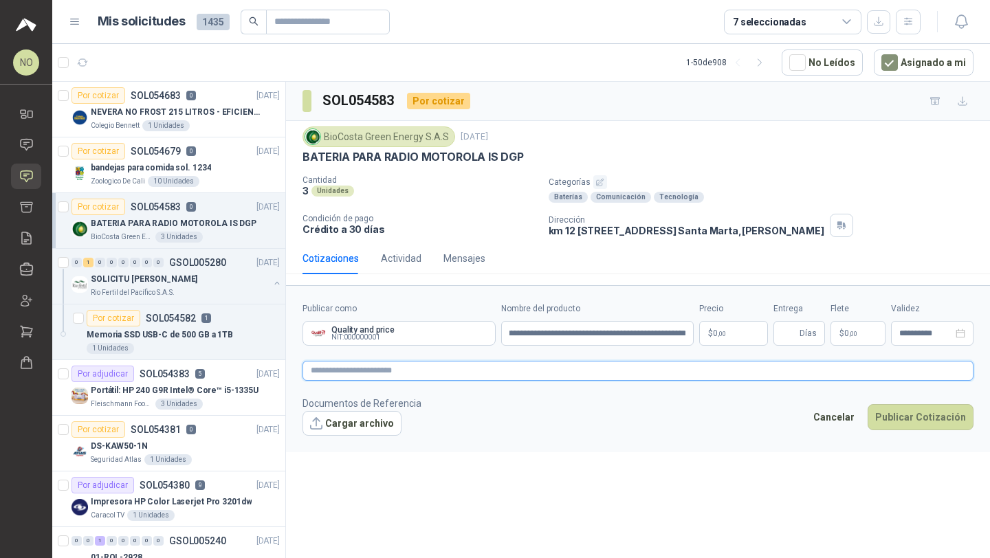
scroll to position [0, 0]
paste textarea "**********"
type textarea "**********"
click at [734, 322] on body "NO [PERSON_NAME] Inicio Chat Solicitudes Cotizar Remisiones Compañías Invitacio…" at bounding box center [495, 279] width 990 height 558
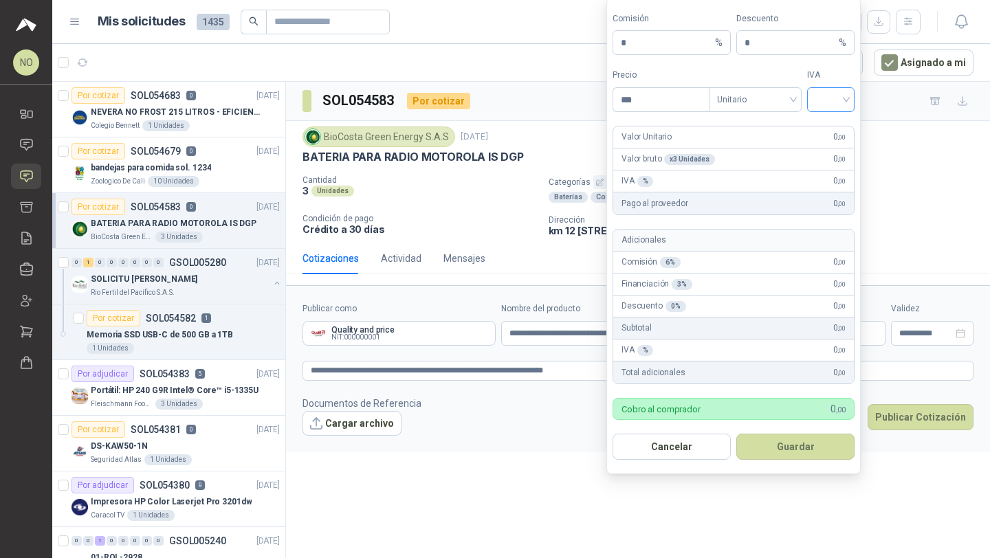
click at [822, 97] on input "search" at bounding box center [831, 98] width 31 height 21
click at [827, 135] on div "19%" at bounding box center [830, 128] width 25 height 15
click at [771, 111] on div "Unitario" at bounding box center [755, 99] width 93 height 25
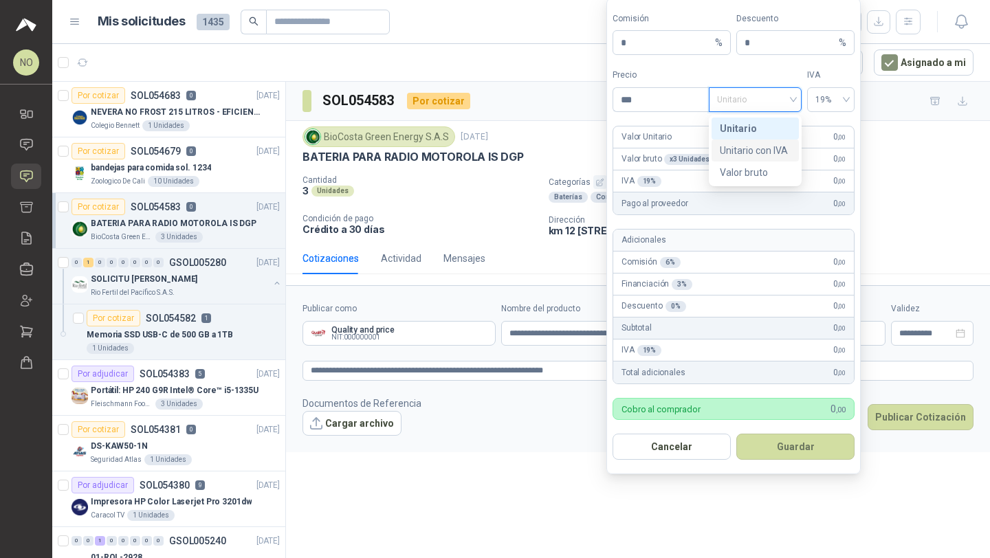
click at [774, 150] on div "Unitario con IVA" at bounding box center [755, 150] width 71 height 15
click at [668, 96] on input "***" at bounding box center [661, 99] width 96 height 23
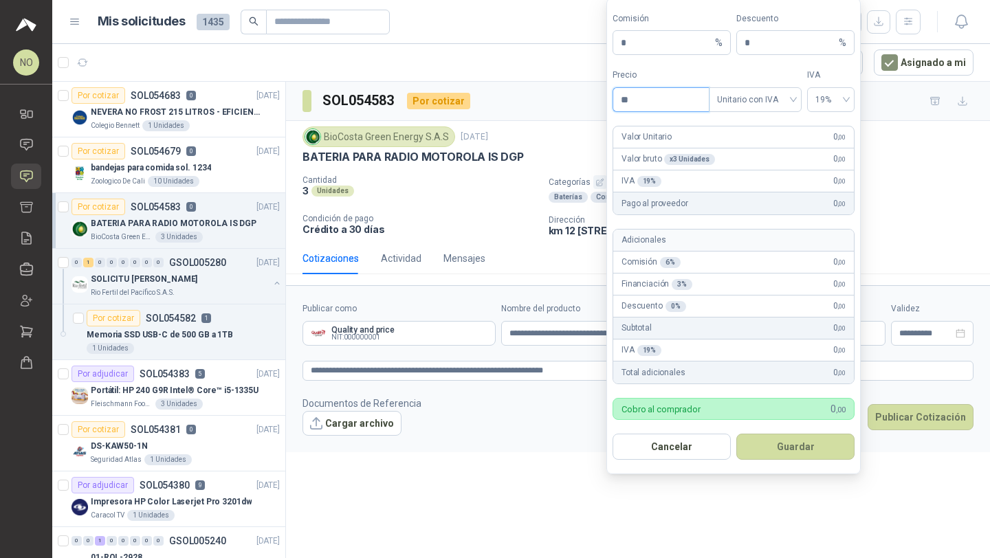
type input "*"
type input "*********"
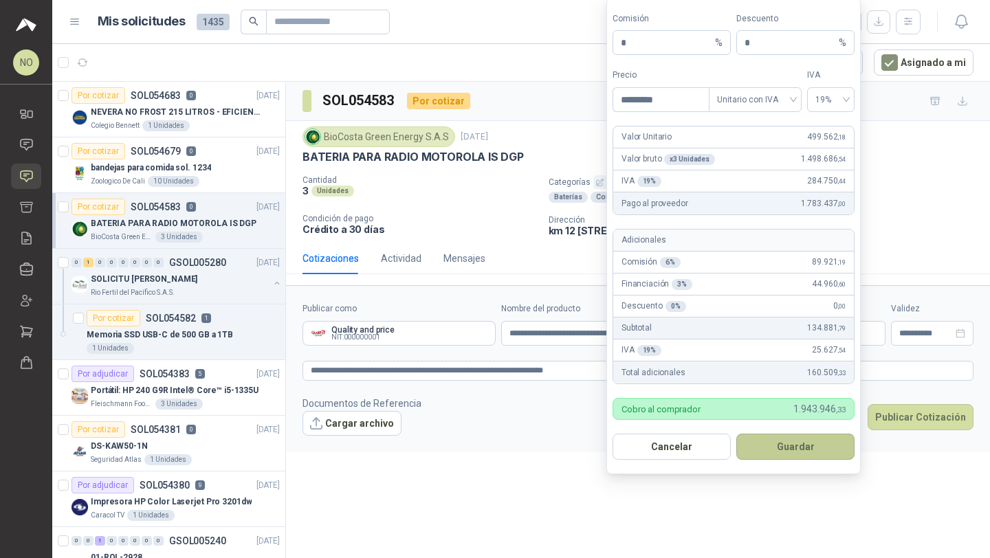
click at [797, 442] on button "Guardar" at bounding box center [795, 447] width 118 height 26
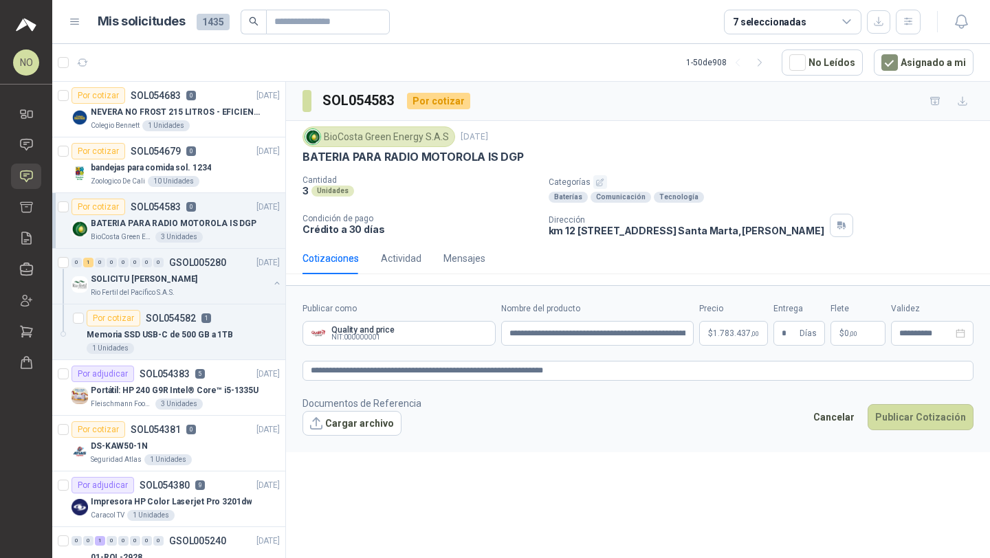
click at [768, 474] on div "**********" at bounding box center [638, 322] width 704 height 481
click at [856, 333] on span ",00" at bounding box center [853, 334] width 8 height 8
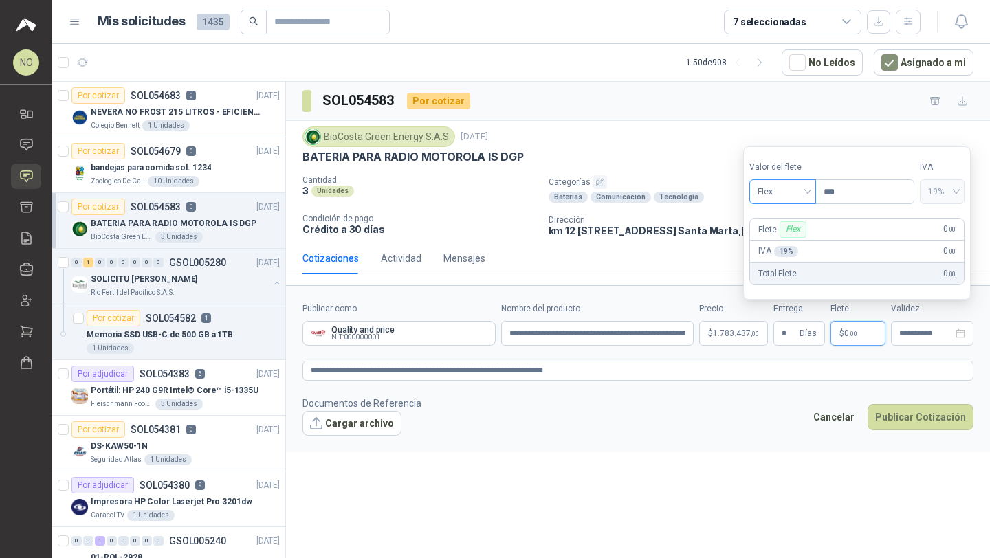
click at [778, 187] on span "Flex" at bounding box center [783, 192] width 50 height 21
click at [793, 252] on div "Incluido" at bounding box center [783, 243] width 62 height 22
click at [794, 332] on input "*" at bounding box center [789, 333] width 15 height 23
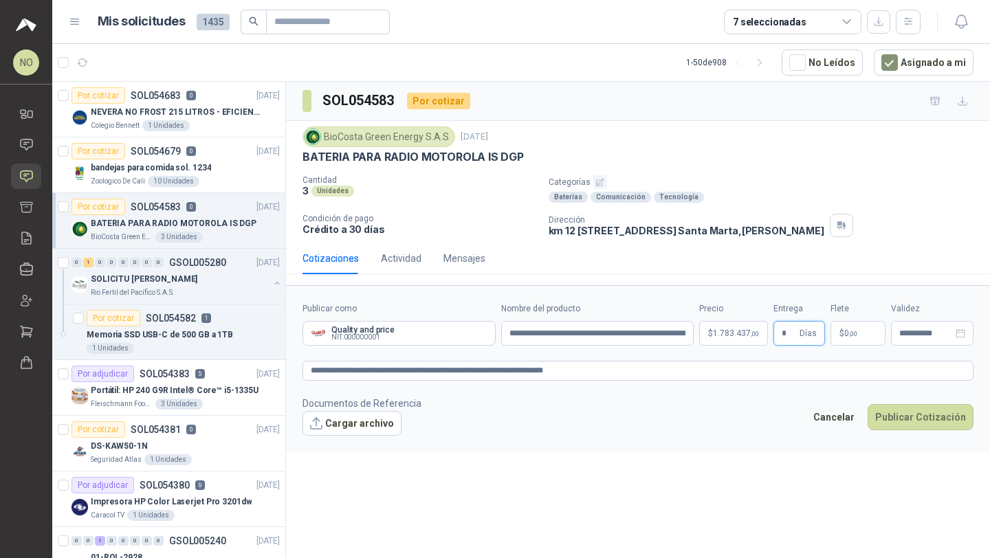
type input "*"
click at [783, 419] on footer "Documentos de Referencia Cargar archivo Cancelar Publicar Cotización" at bounding box center [638, 416] width 671 height 40
click at [914, 330] on input "**********" at bounding box center [926, 333] width 54 height 9
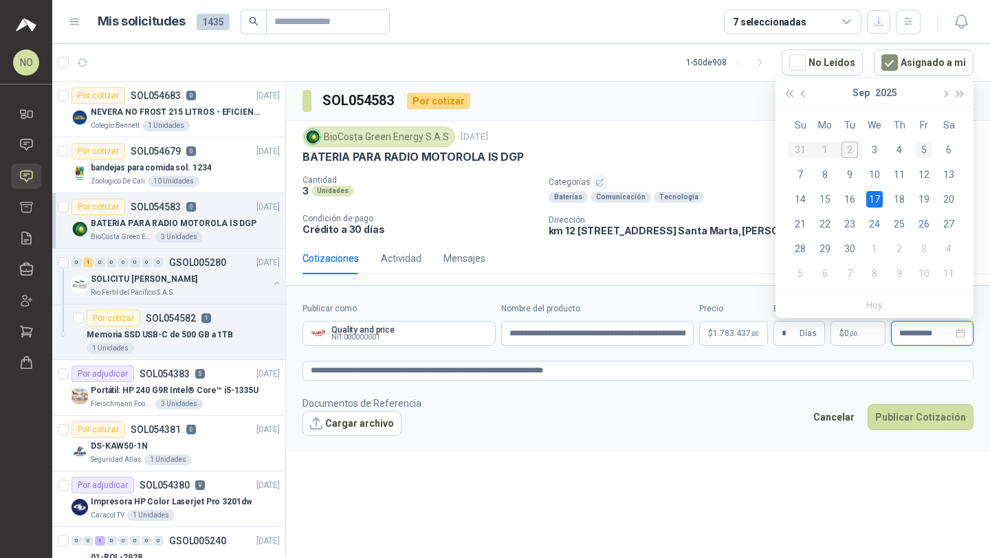
type input "**********"
click at [925, 149] on div "5" at bounding box center [924, 150] width 17 height 17
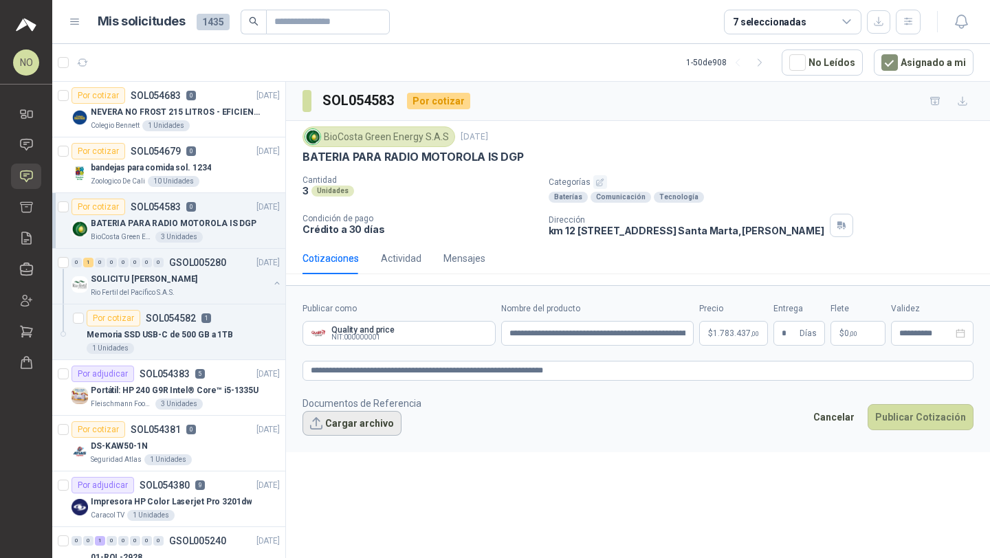
click at [366, 431] on button "Cargar archivo" at bounding box center [352, 423] width 99 height 25
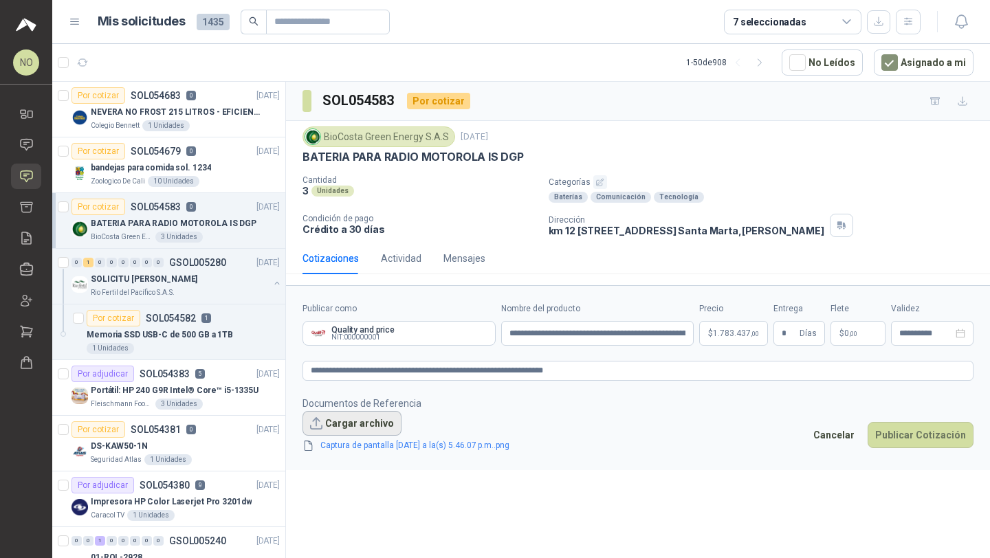
click at [349, 424] on button "Cargar archivo" at bounding box center [352, 423] width 99 height 25
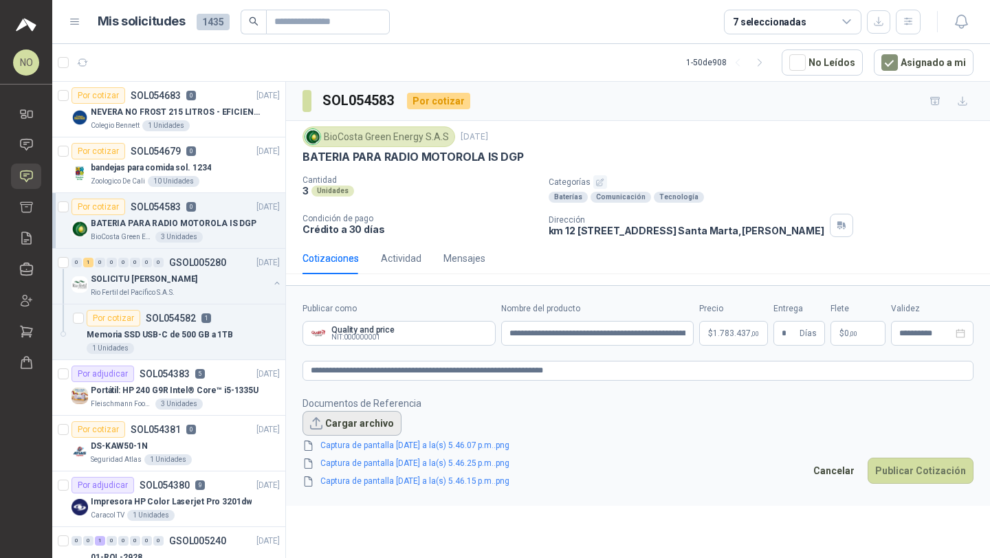
click at [351, 424] on button "Cargar archivo" at bounding box center [352, 423] width 99 height 25
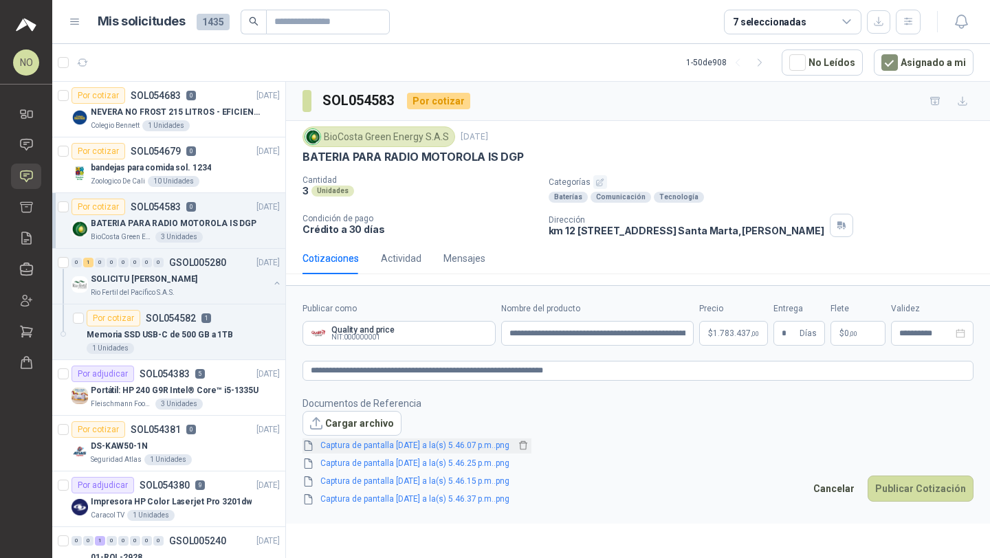
click at [485, 445] on link "Captura de pantalla [DATE] a la(s) 5.46.07 p.m..png" at bounding box center [415, 445] width 200 height 13
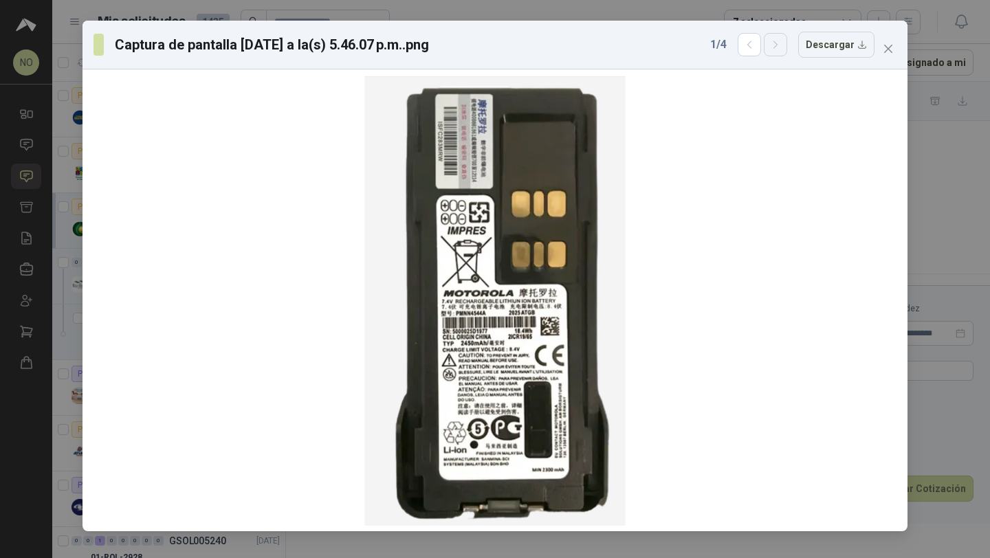
click at [787, 47] on button "button" at bounding box center [775, 44] width 23 height 23
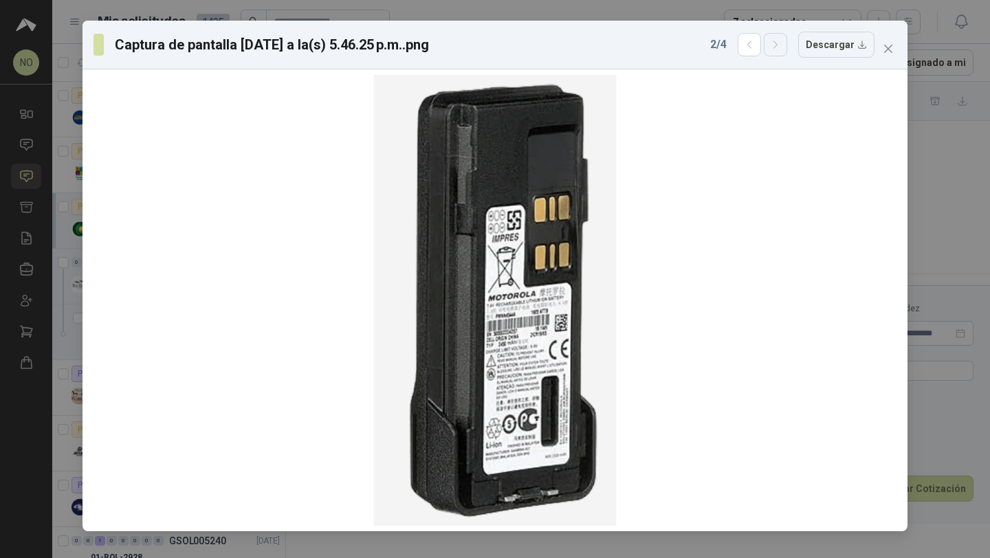
click at [787, 47] on button "button" at bounding box center [775, 44] width 23 height 23
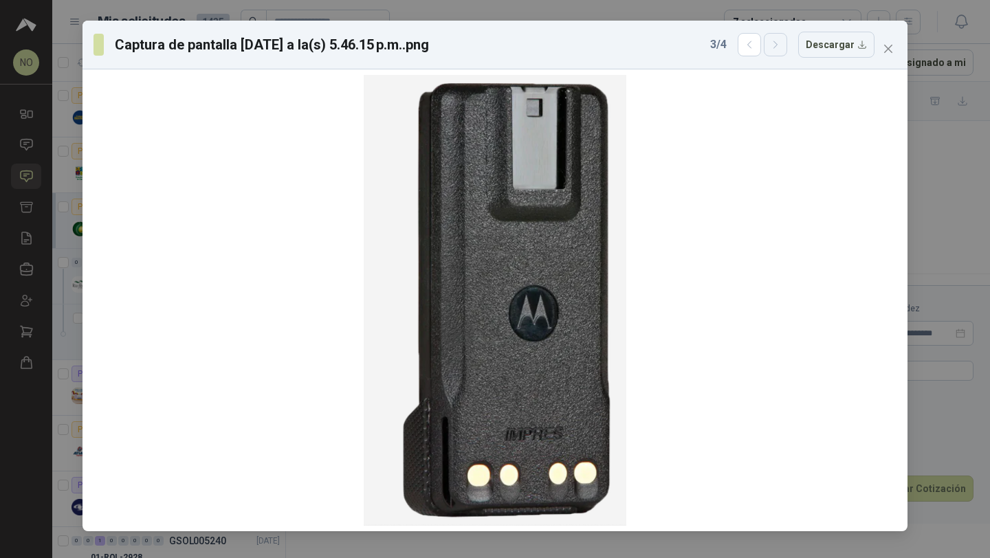
click at [787, 47] on button "button" at bounding box center [775, 44] width 23 height 23
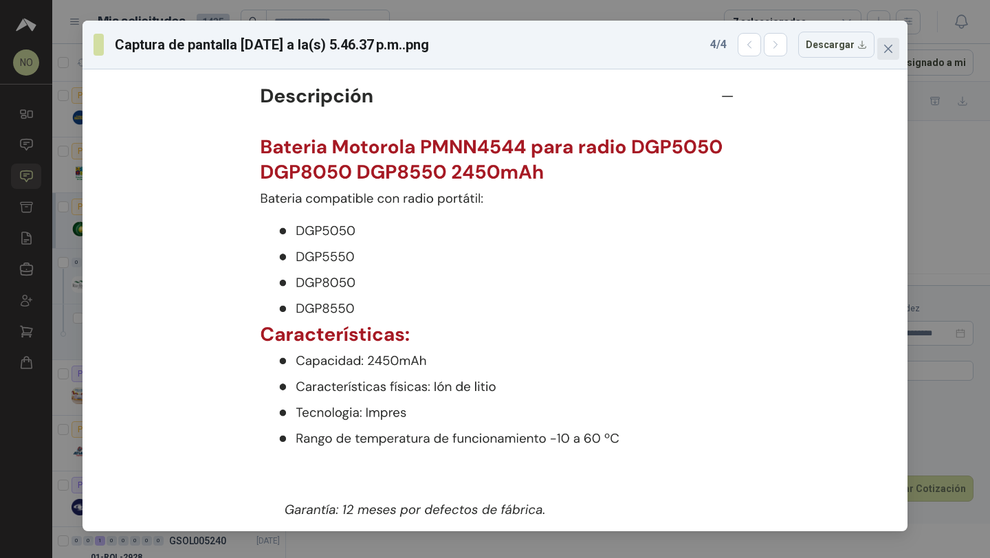
click at [895, 44] on span "Close" at bounding box center [888, 48] width 22 height 11
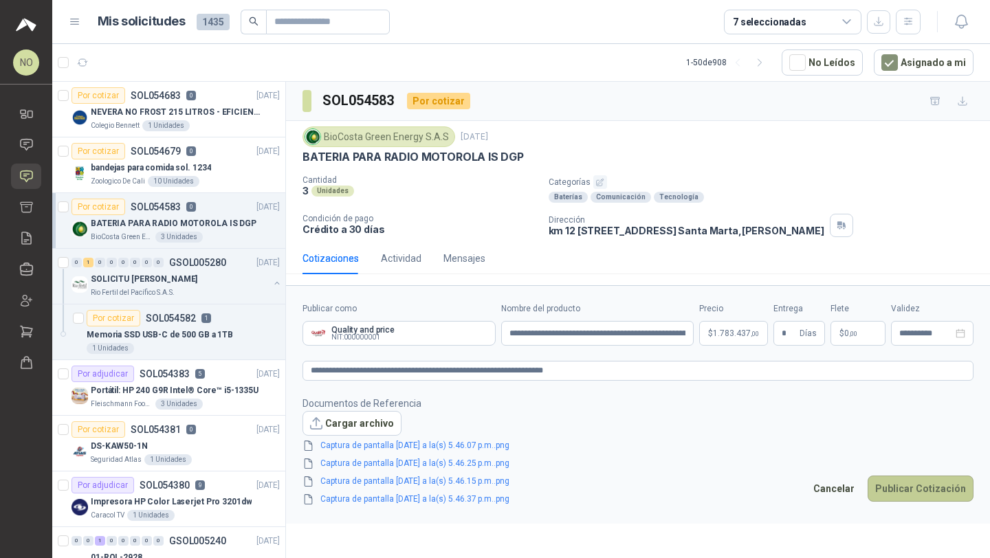
click at [921, 496] on button "Publicar Cotización" at bounding box center [921, 489] width 106 height 26
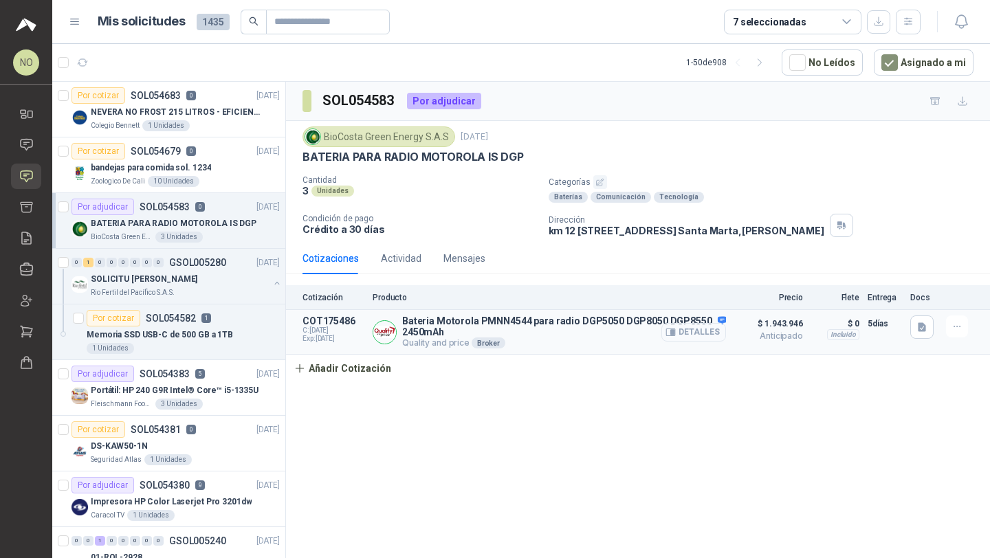
click at [710, 333] on button "Detalles" at bounding box center [693, 332] width 65 height 19
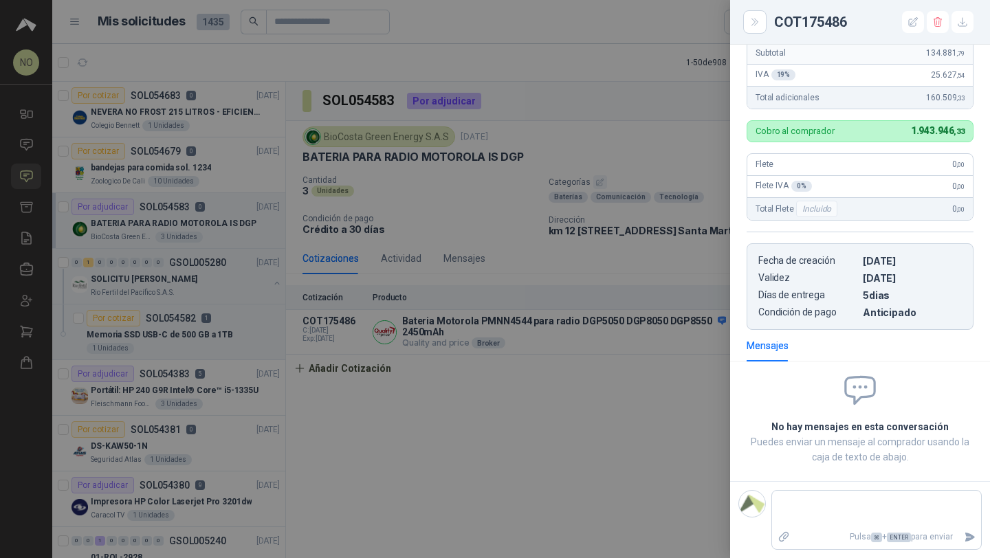
scroll to position [315, 0]
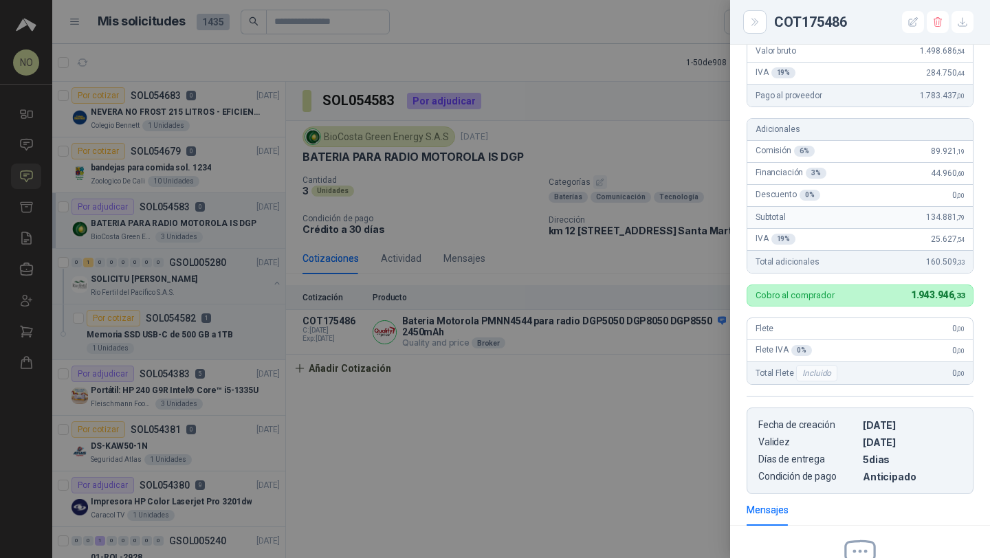
click at [555, 424] on div at bounding box center [495, 279] width 990 height 558
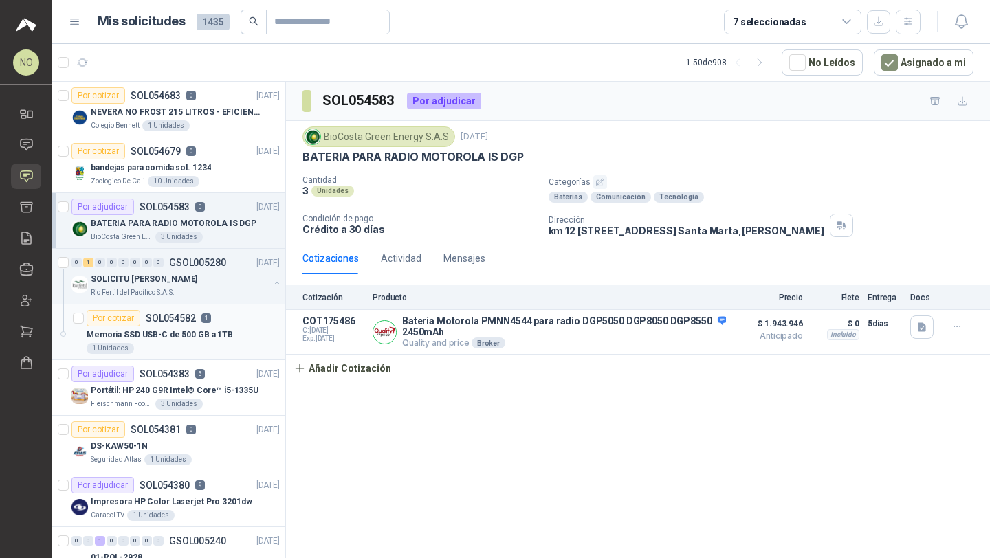
click at [228, 347] on div "1 Unidades" at bounding box center [183, 348] width 193 height 11
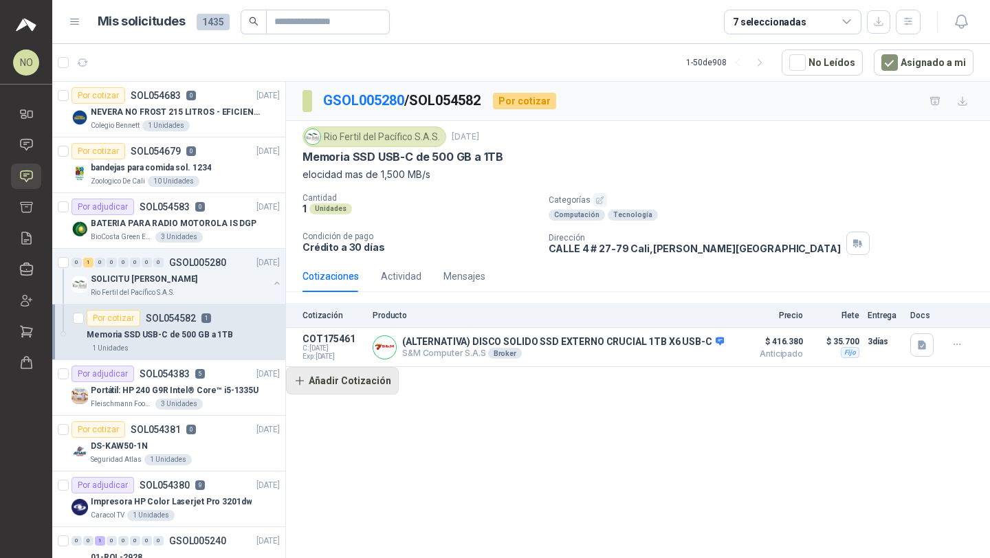
click at [347, 375] on button "Añadir Cotización" at bounding box center [342, 381] width 113 height 28
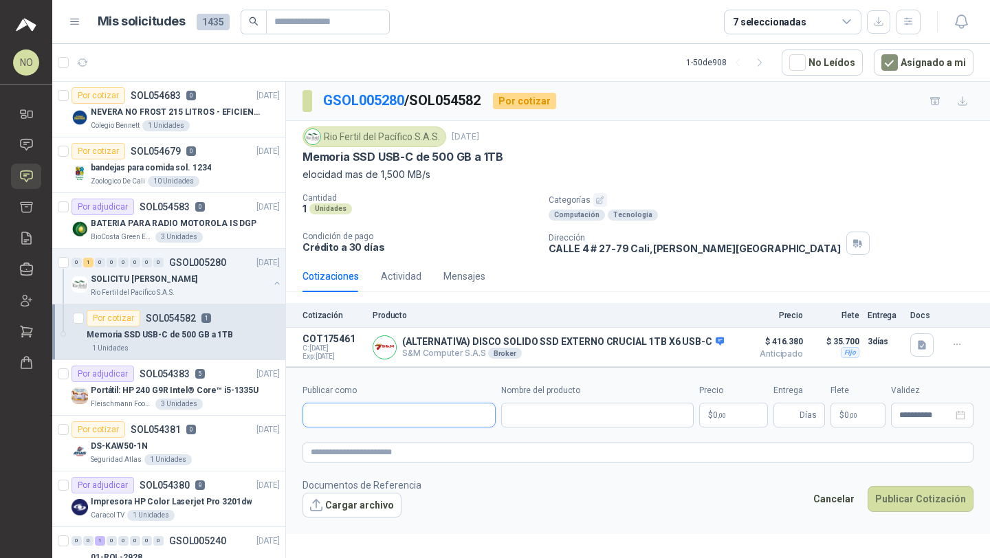
click at [373, 417] on input "Publicar como" at bounding box center [399, 415] width 192 height 23
type input "***"
type input "*******"
click at [378, 361] on p "SYSTORE [GEOGRAPHIC_DATA]" at bounding box center [430, 361] width 191 height 8
type input "**********"
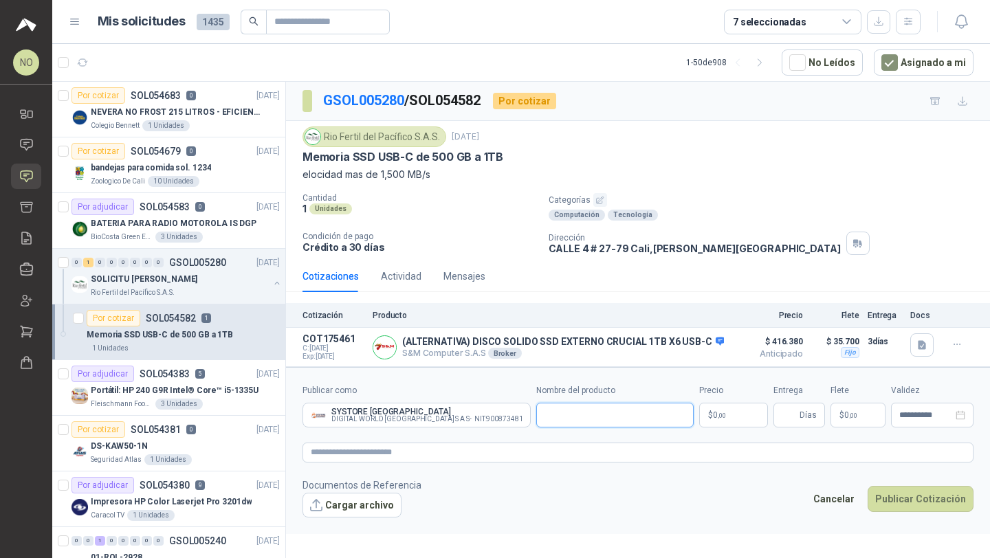
click at [540, 419] on input "Nombre del producto" at bounding box center [614, 415] width 157 height 25
paste input "**********"
type input "**********"
click at [728, 413] on body "NO [PERSON_NAME] Inicio Chat Solicitudes Cotizar Remisiones Compañías Invitacio…" at bounding box center [495, 279] width 990 height 558
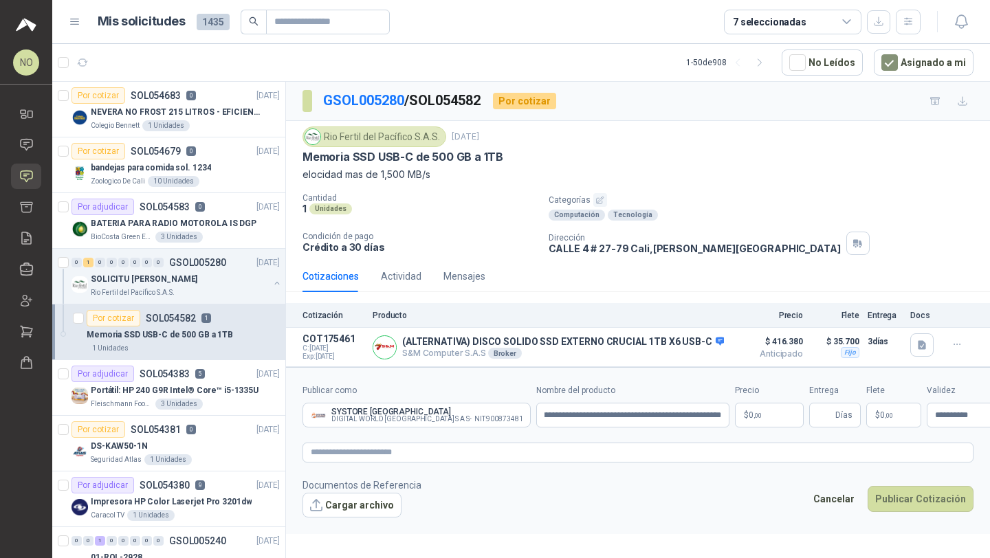
scroll to position [0, 0]
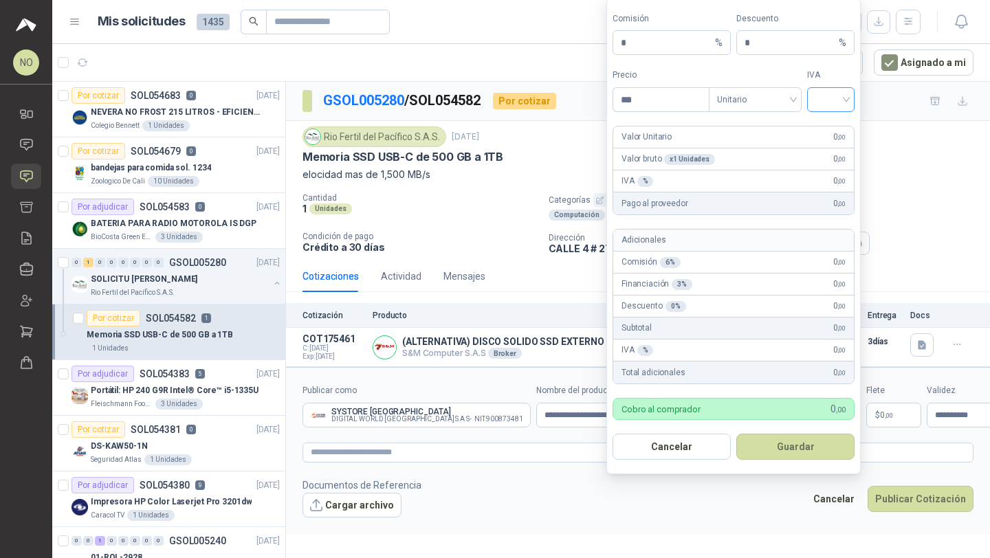
click at [827, 107] on input "search" at bounding box center [831, 98] width 31 height 21
click at [831, 122] on div "19%" at bounding box center [830, 128] width 25 height 15
click at [767, 100] on span "Unitario" at bounding box center [755, 99] width 76 height 21
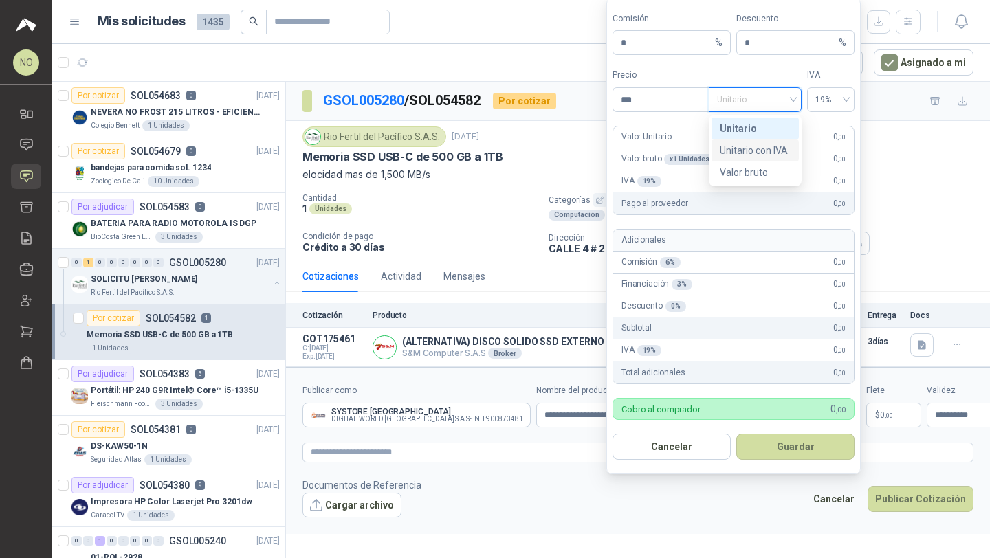
click at [775, 148] on div "Unitario con IVA" at bounding box center [755, 150] width 71 height 15
click at [661, 101] on input "***" at bounding box center [661, 99] width 96 height 23
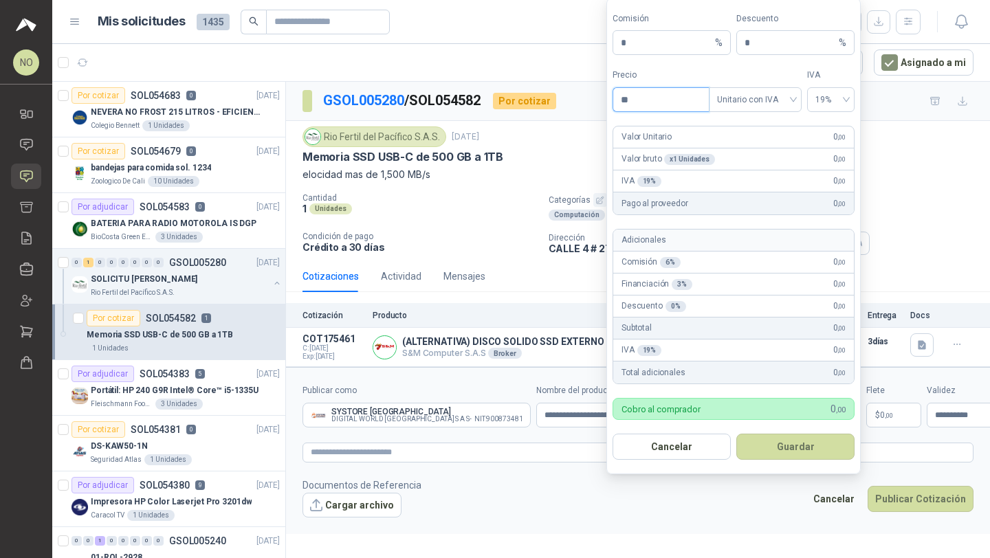
type input "*"
type input "*********"
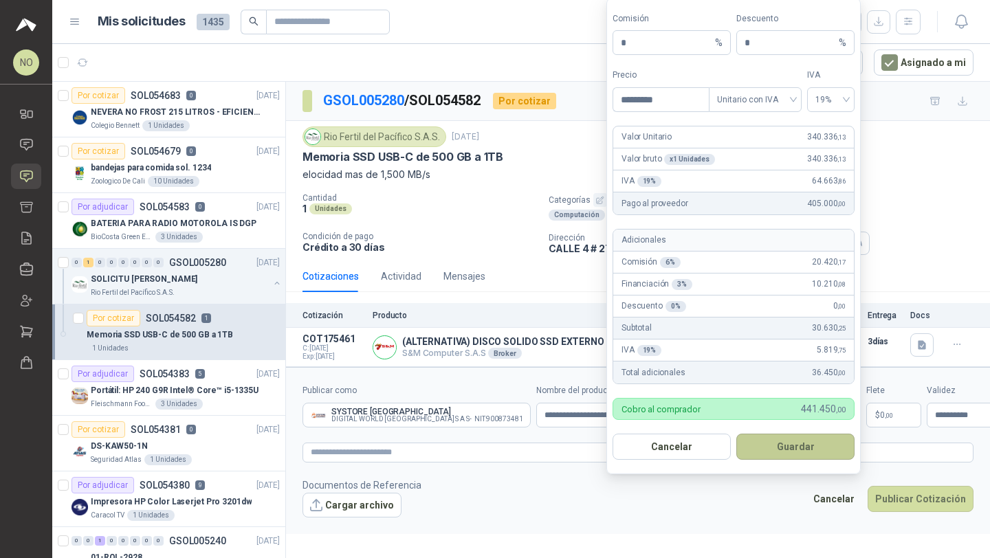
click at [794, 446] on button "Guardar" at bounding box center [795, 447] width 118 height 26
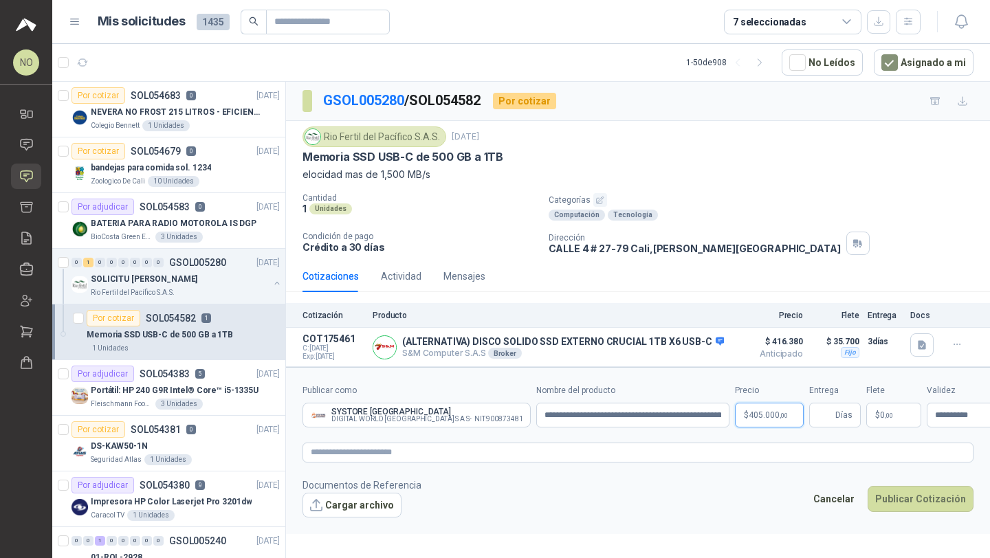
click at [726, 411] on body "NO [PERSON_NAME] Inicio Chat Solicitudes Cotizar Remisiones Compañías Invitacio…" at bounding box center [495, 279] width 990 height 558
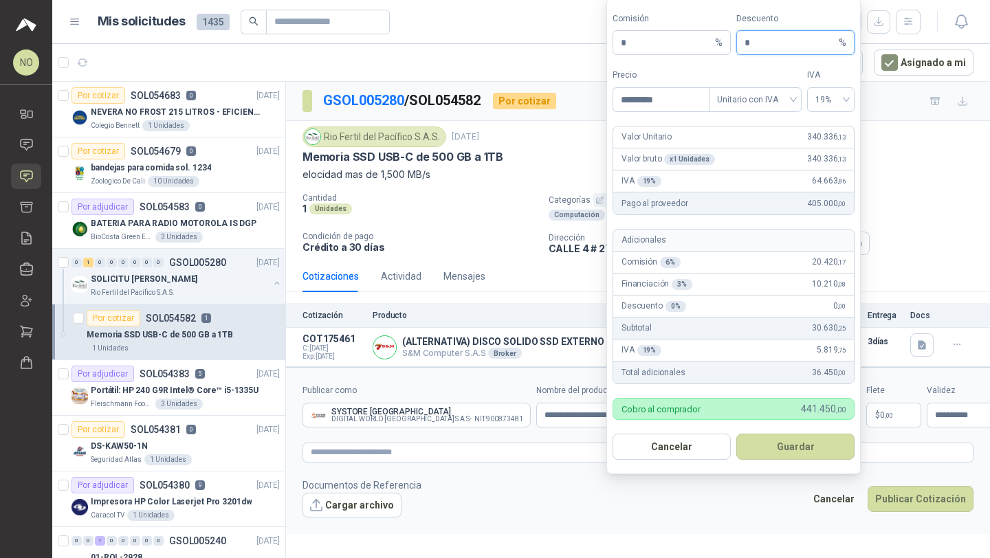
click at [761, 44] on input "*" at bounding box center [790, 42] width 91 height 23
type input "*"
click at [793, 453] on button "Guardar" at bounding box center [795, 447] width 118 height 26
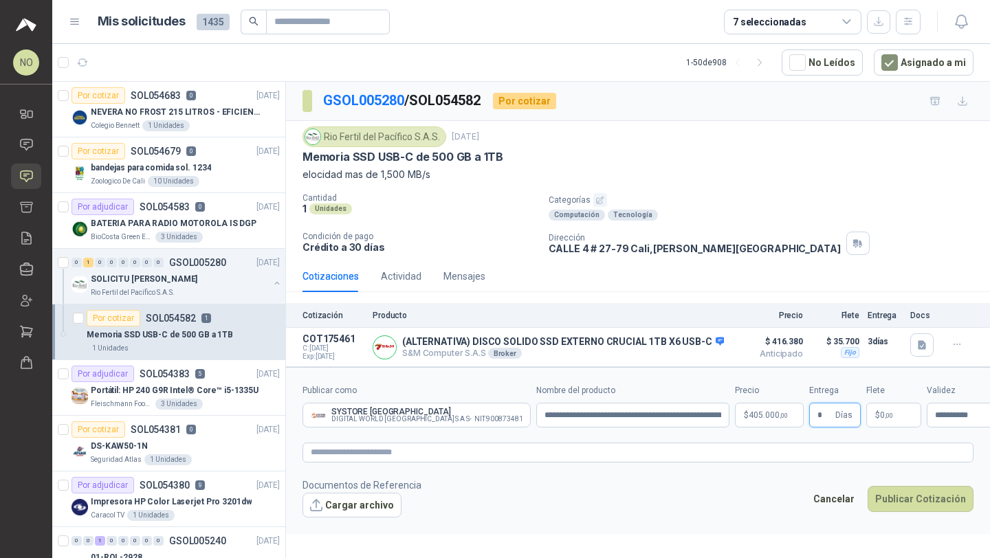
type input "*"
click at [706, 507] on footer "Documentos de Referencia Cargar archivo Cancelar Publicar Cotización" at bounding box center [638, 498] width 671 height 40
click at [866, 411] on p "$ 0 ,00" at bounding box center [893, 415] width 55 height 25
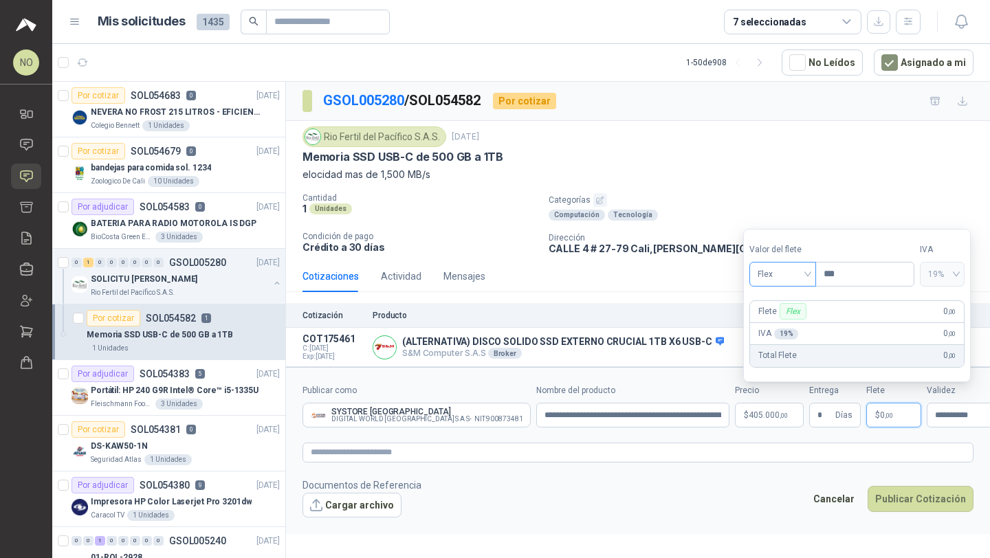
click at [787, 273] on span "Flex" at bounding box center [783, 274] width 50 height 21
click at [779, 345] on div "Fijo" at bounding box center [783, 347] width 45 height 15
click at [850, 279] on input "***" at bounding box center [865, 274] width 98 height 23
type input "*"
type input "********"
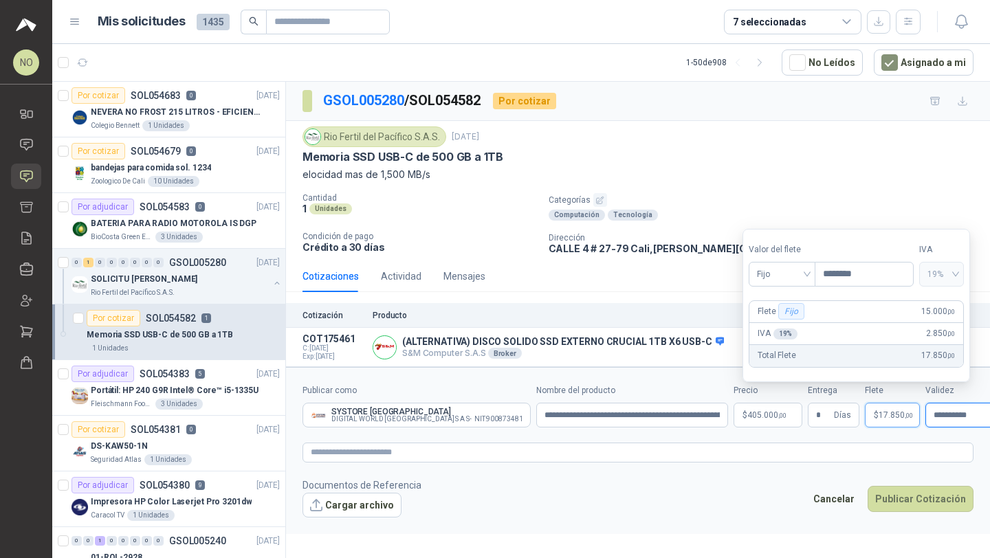
click at [934, 417] on input "**********" at bounding box center [961, 415] width 54 height 9
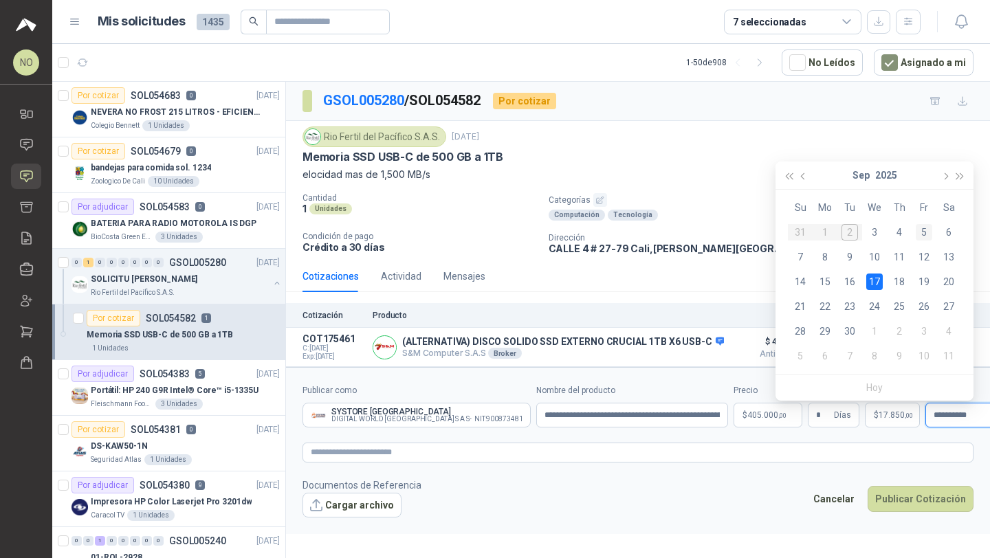
type input "**********"
click at [923, 234] on div "5" at bounding box center [924, 232] width 17 height 17
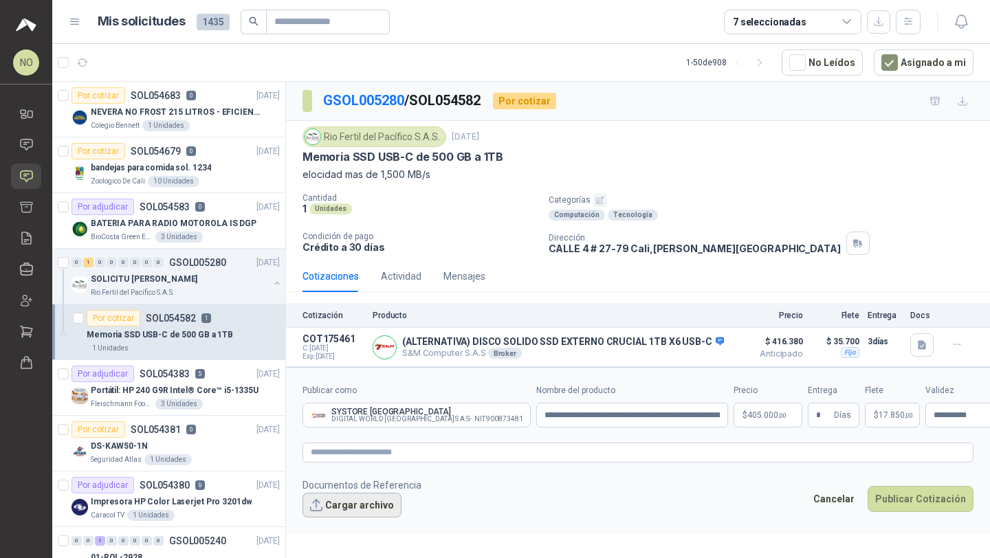
click at [362, 507] on button "Cargar archivo" at bounding box center [352, 505] width 99 height 25
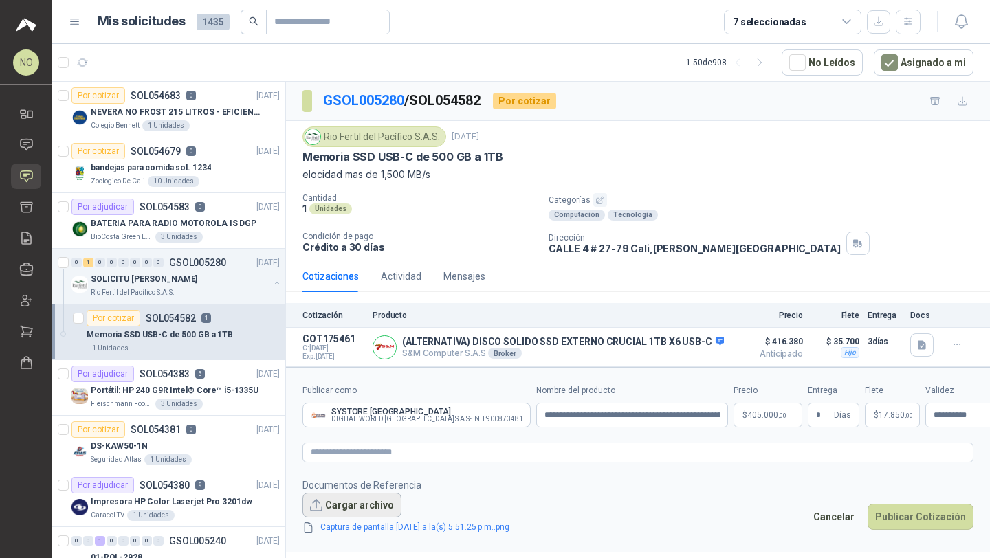
click at [369, 496] on button "Cargar archivo" at bounding box center [352, 505] width 99 height 25
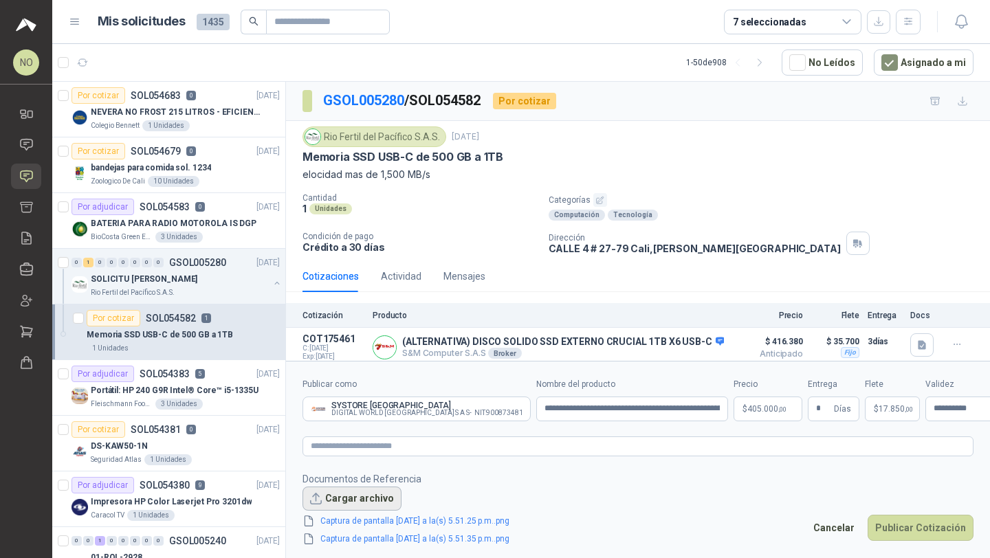
click at [353, 498] on button "Cargar archivo" at bounding box center [352, 499] width 99 height 25
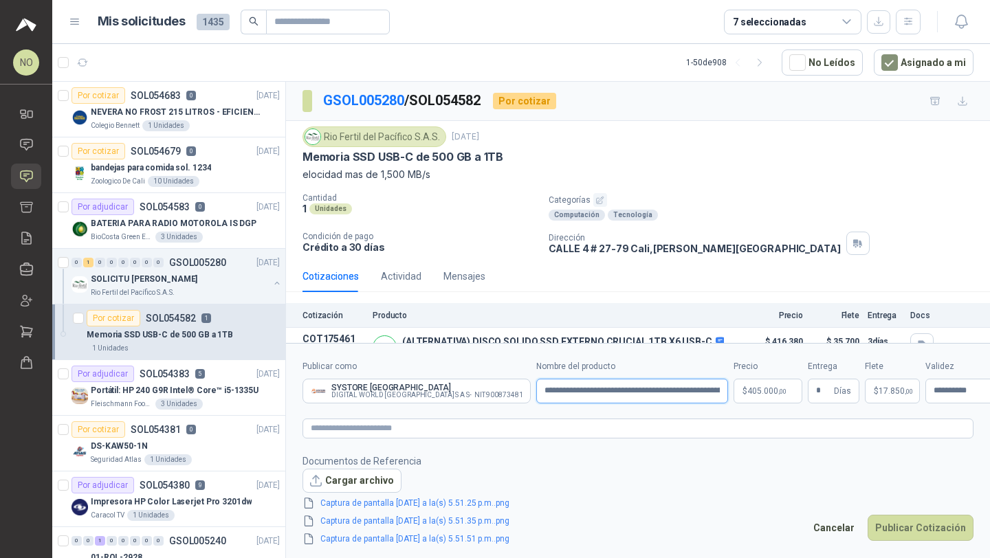
click at [536, 391] on input "**********" at bounding box center [632, 391] width 192 height 25
type input "**********"
click at [951, 534] on button "Publicar Cotización" at bounding box center [921, 528] width 106 height 26
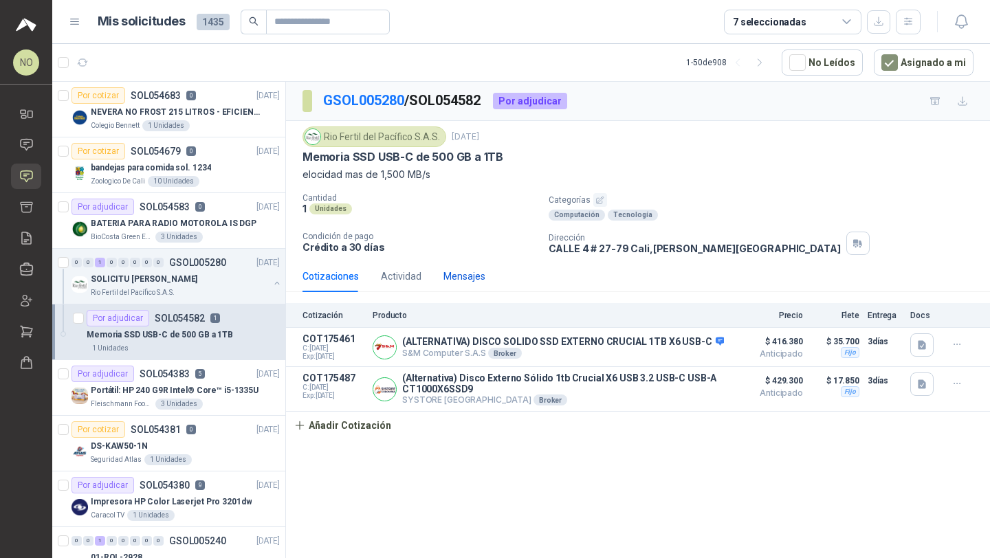
click at [459, 274] on div "Mensajes" at bounding box center [465, 276] width 42 height 15
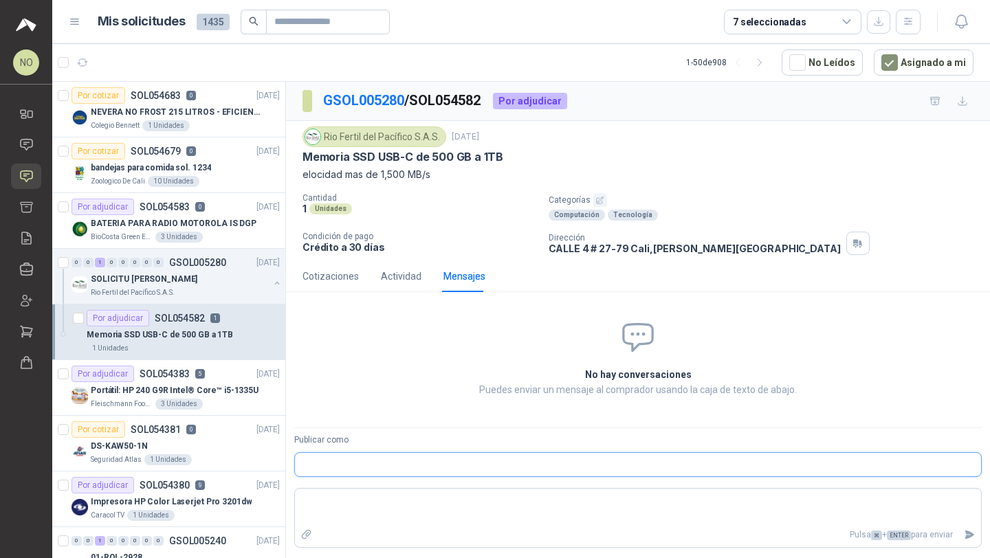
click at [347, 455] on input "Publicar como" at bounding box center [638, 464] width 686 height 23
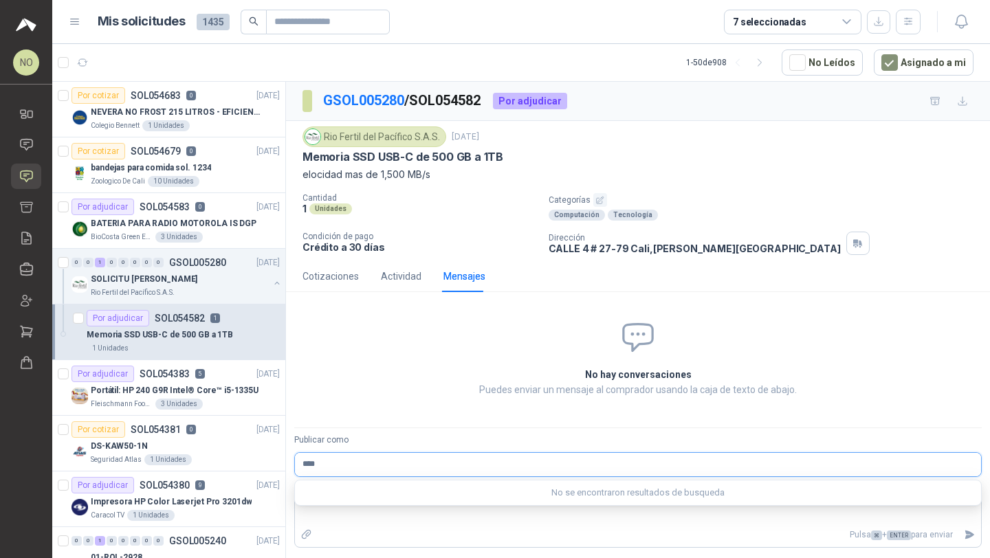
type input "*****"
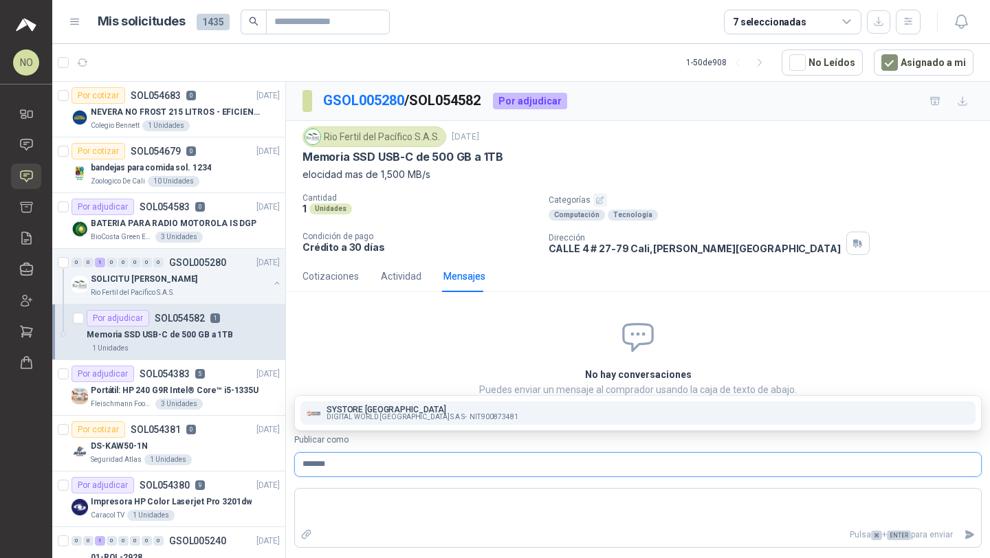
type input "*******"
click at [388, 417] on span "DIGITAL WORLD [GEOGRAPHIC_DATA] S A S -" at bounding box center [397, 417] width 140 height 7
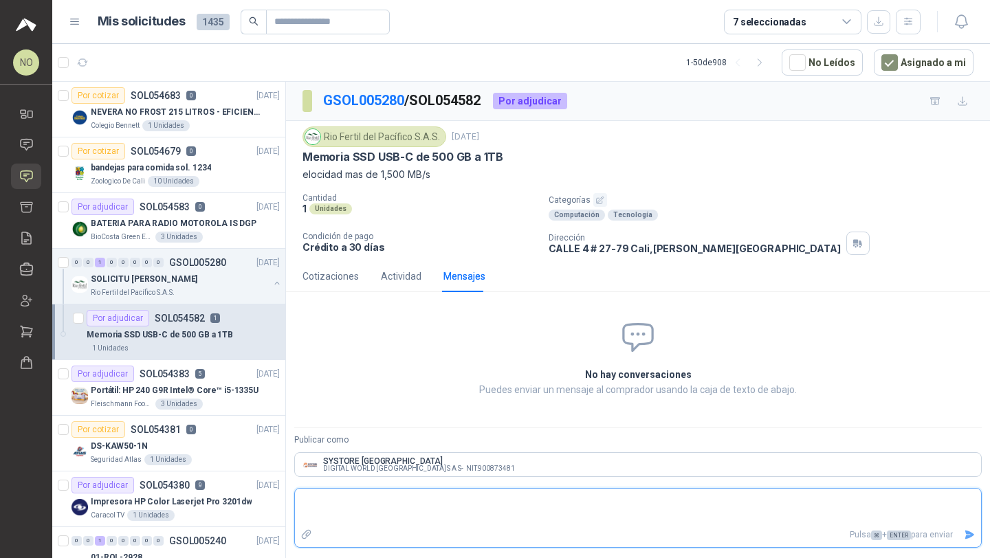
click at [386, 517] on textarea at bounding box center [638, 508] width 686 height 32
type textarea "*"
type textarea "**"
type textarea "***"
type textarea "****"
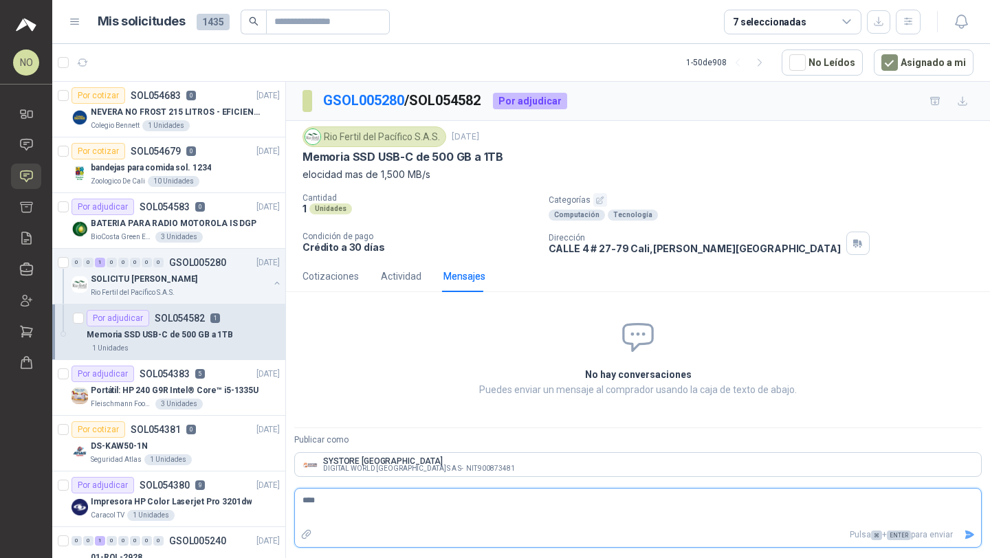
type textarea "*****"
type textarea "******"
type textarea "********"
type textarea "*********"
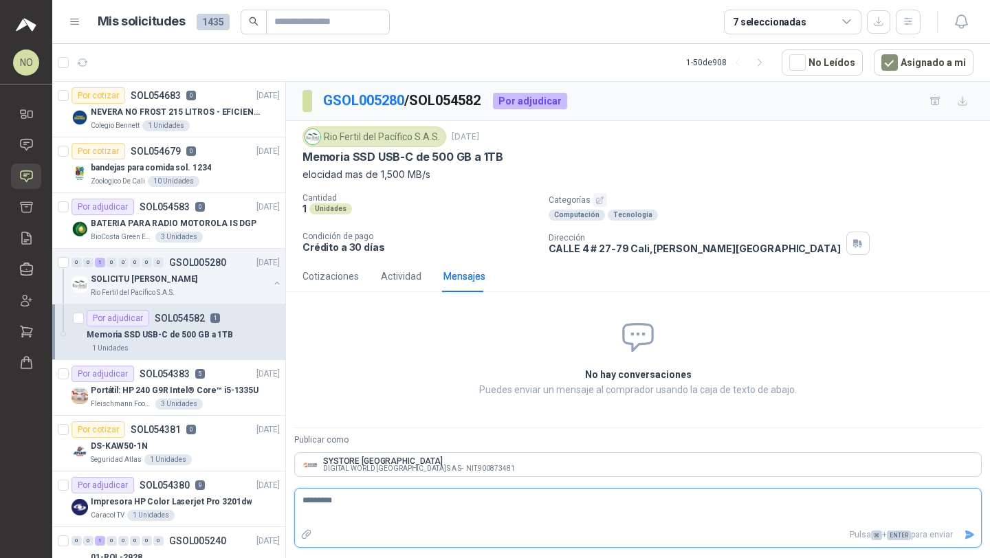
type textarea "**********"
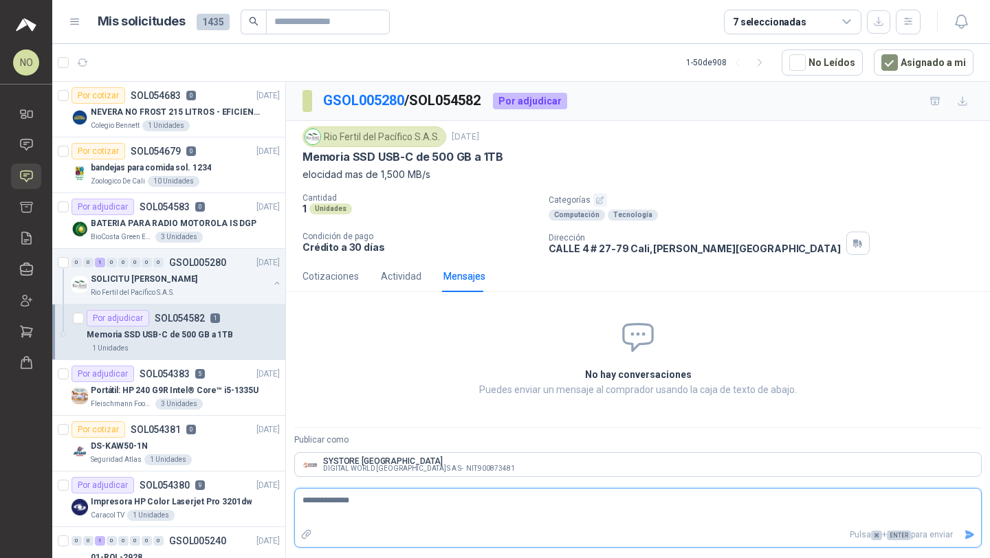
type textarea "**********"
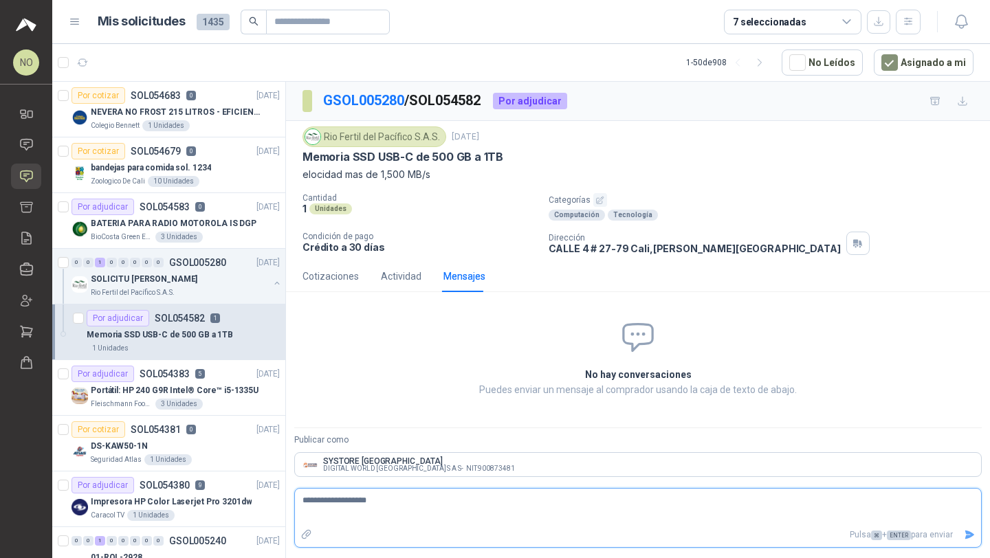
type textarea "**********"
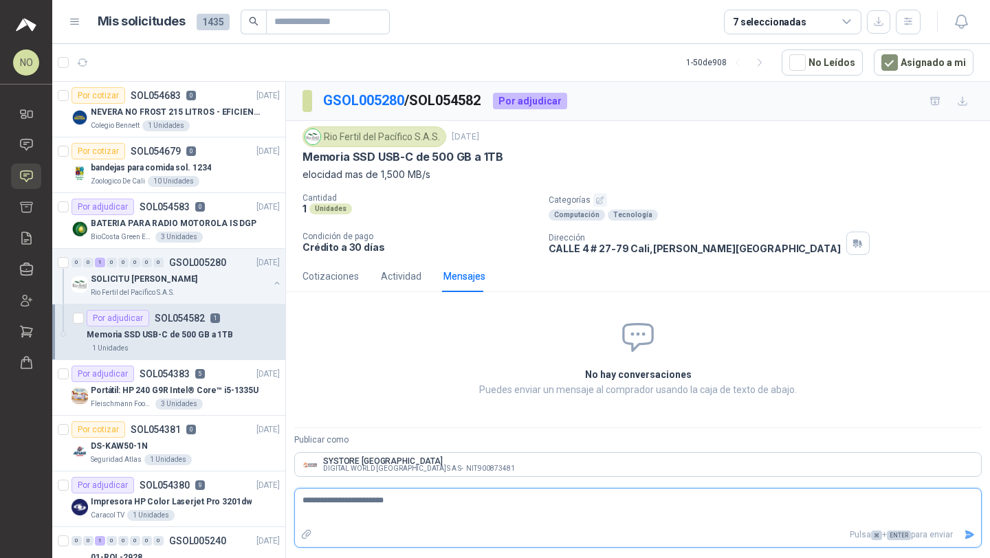
type textarea "**********"
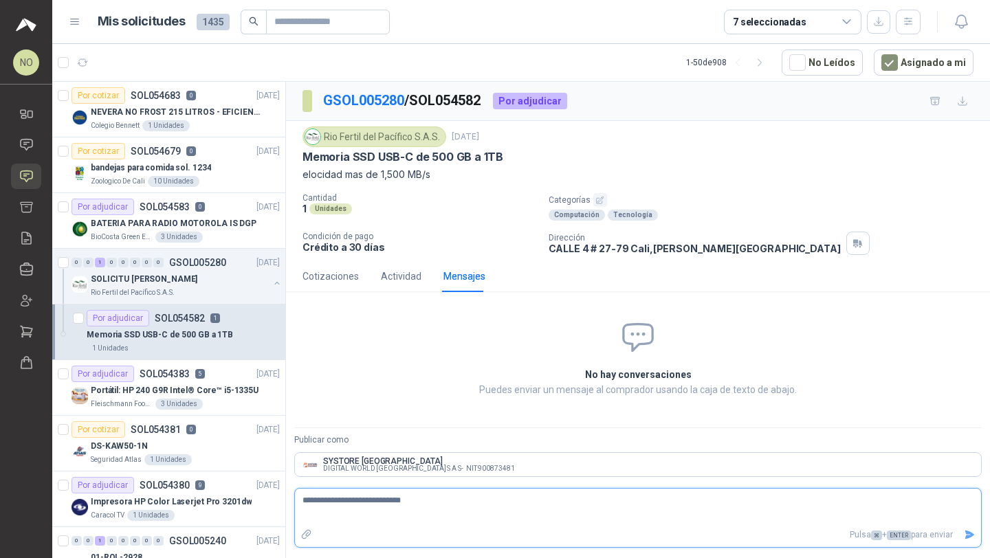
type textarea "**********"
click at [970, 535] on icon "Enviar" at bounding box center [970, 535] width 10 height 9
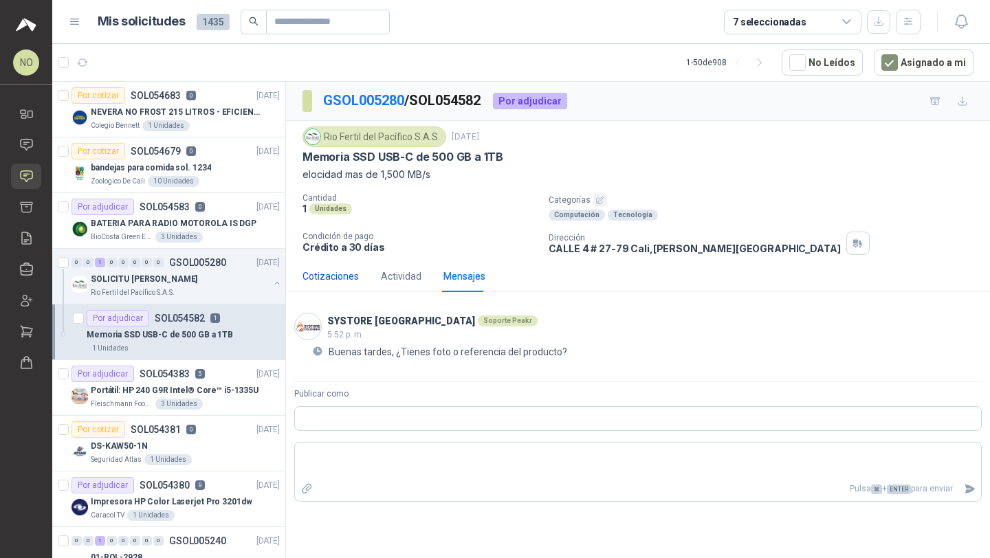
click at [337, 278] on div "Cotizaciones" at bounding box center [331, 276] width 56 height 15
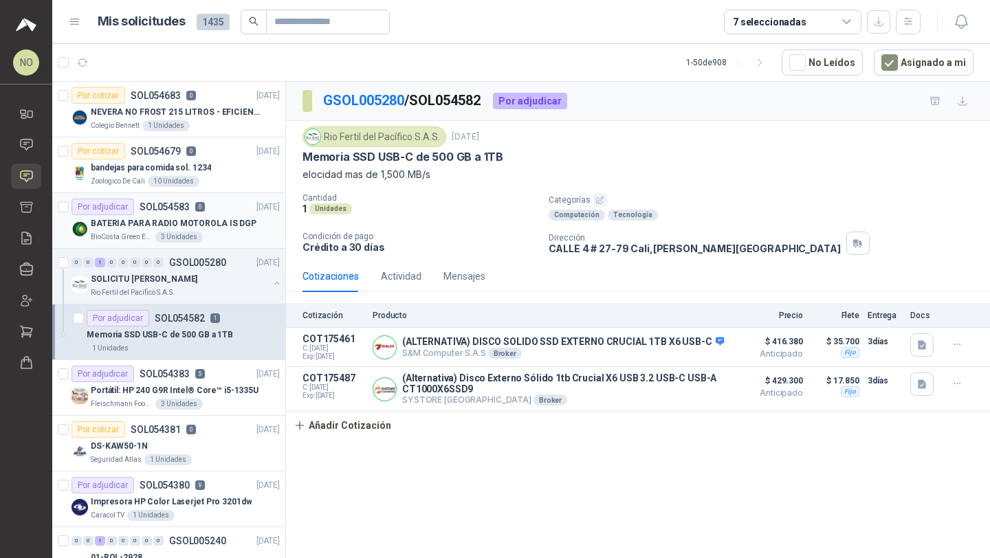
click at [237, 234] on div "BioCosta [PERSON_NAME] Energy S.A.S 3 Unidades" at bounding box center [185, 237] width 189 height 11
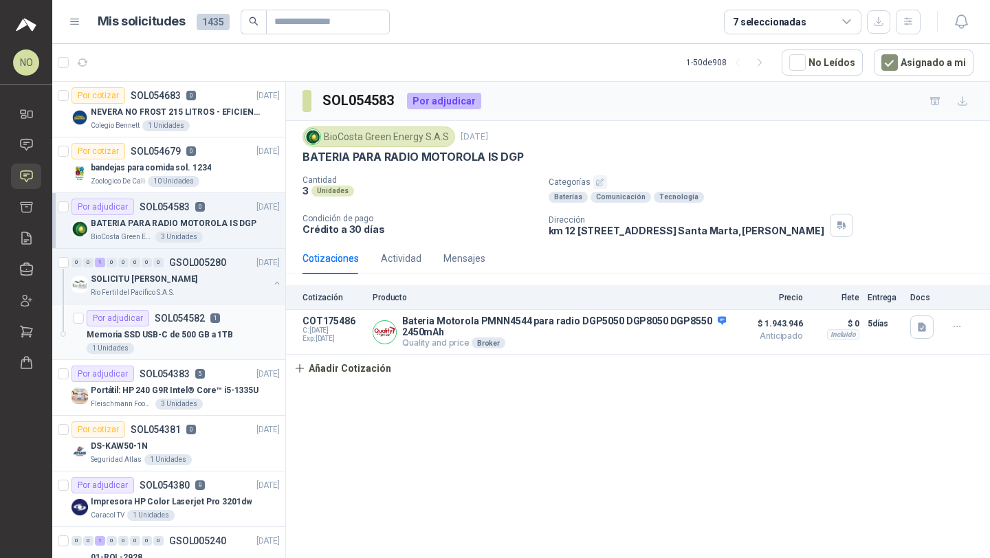
click at [221, 321] on div "Por adjudicar SOL054582 1" at bounding box center [183, 318] width 193 height 17
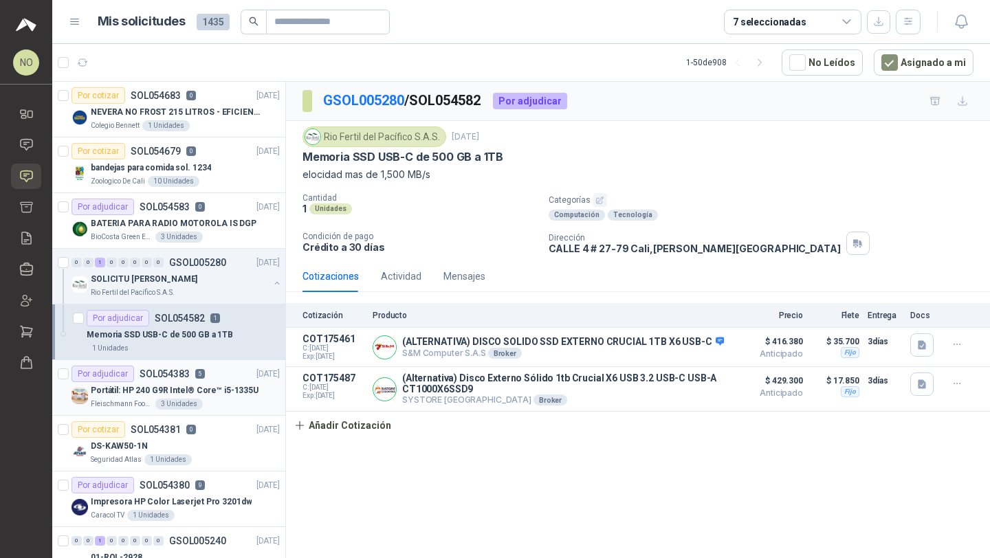
click at [210, 383] on div "Portátil: HP 240 G9R Intel® Core™ i5-1335U" at bounding box center [185, 390] width 189 height 17
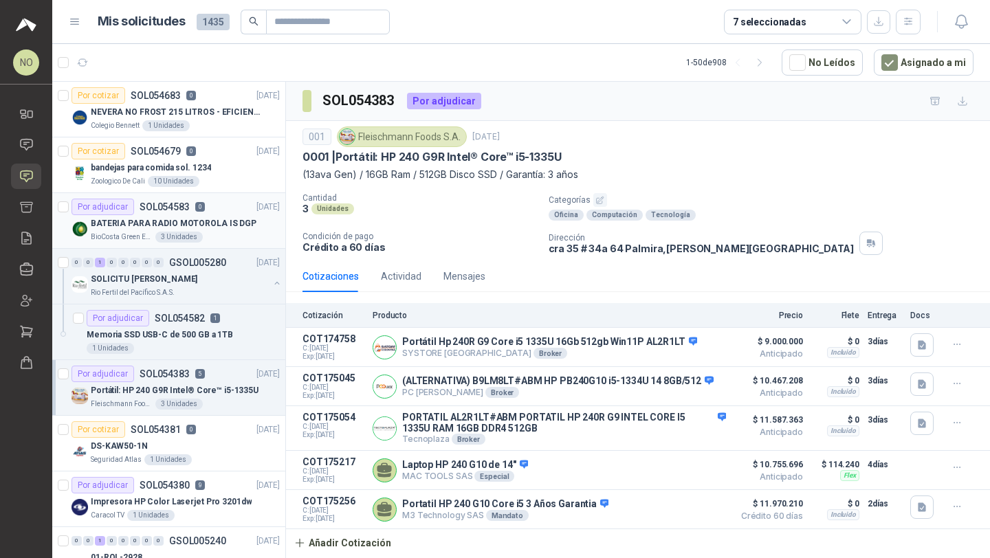
click at [229, 223] on p "BATERIA PARA RADIO MOTOROLA IS DGP" at bounding box center [174, 223] width 166 height 13
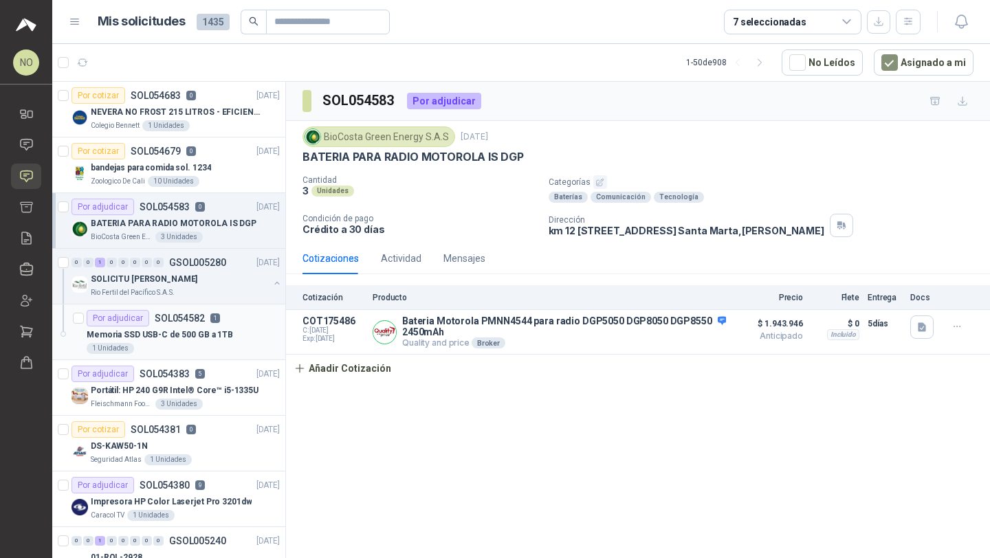
click at [229, 342] on div "Memoria SSD USB-C de 500 GB a 1TB" at bounding box center [183, 335] width 193 height 17
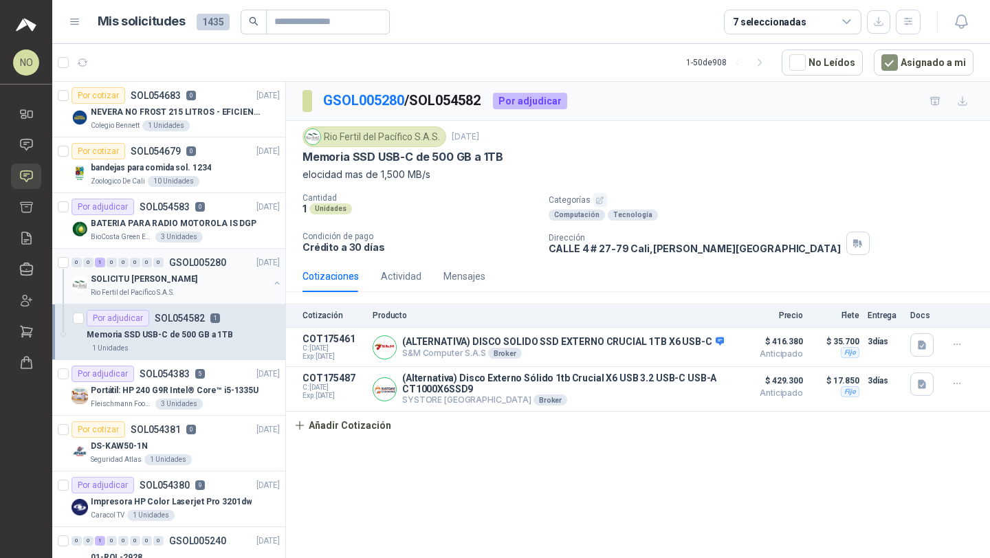
click at [205, 267] on p "GSOL005280" at bounding box center [197, 263] width 57 height 10
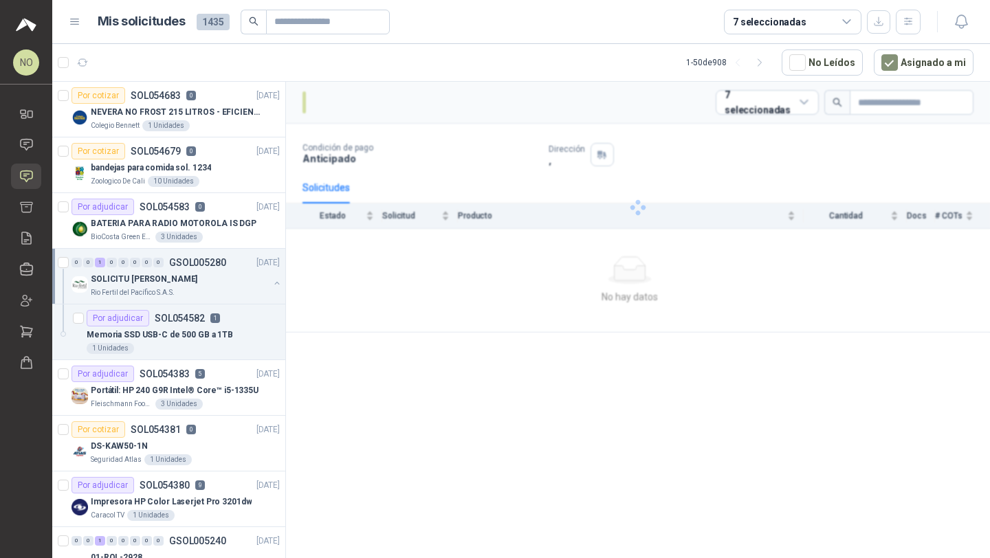
click at [205, 267] on p "GSOL005280" at bounding box center [197, 263] width 57 height 10
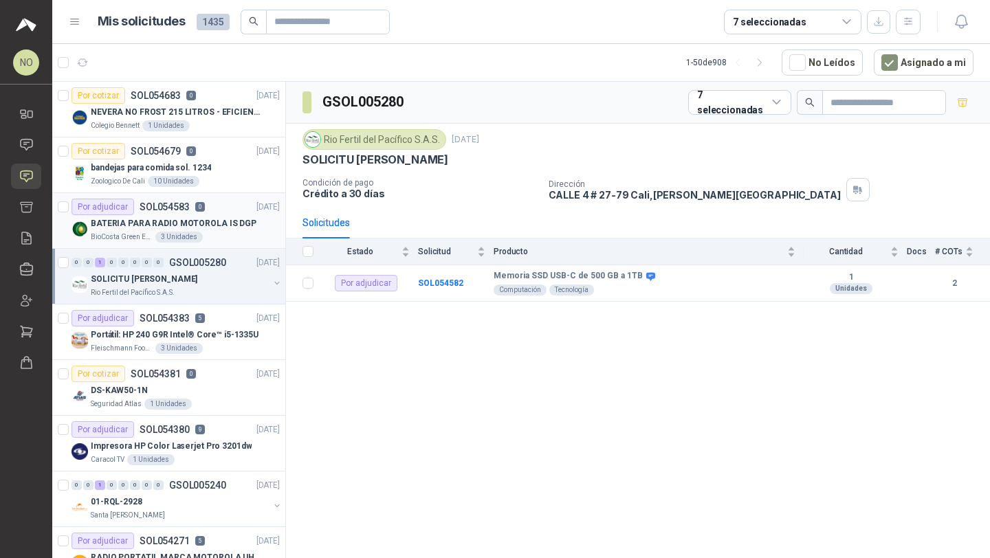
click at [210, 217] on p "BATERIA PARA RADIO MOTOROLA IS DGP" at bounding box center [174, 223] width 166 height 13
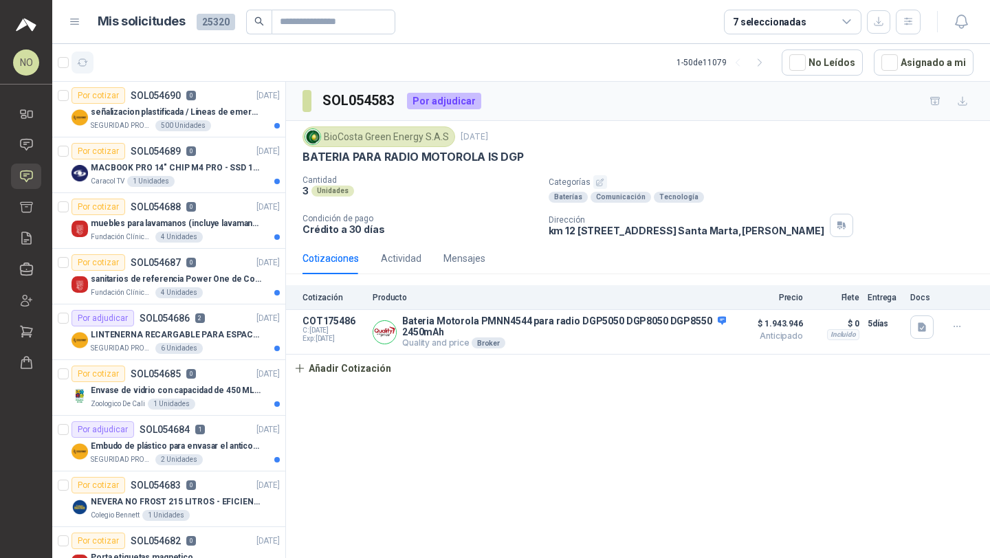
click at [85, 67] on icon "button" at bounding box center [83, 63] width 12 height 12
click at [201, 172] on p "MACBOOK PRO 14" CHIP M4 PRO - SSD 1TB RAM 24GB" at bounding box center [176, 168] width 171 height 13
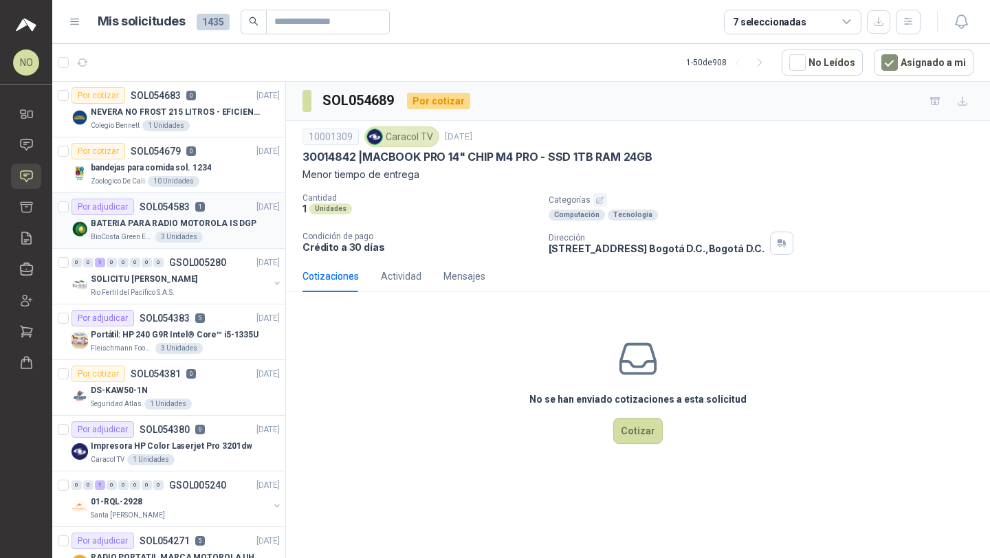
click at [217, 231] on div "BATERIA PARA RADIO MOTOROLA IS DGP" at bounding box center [185, 223] width 189 height 17
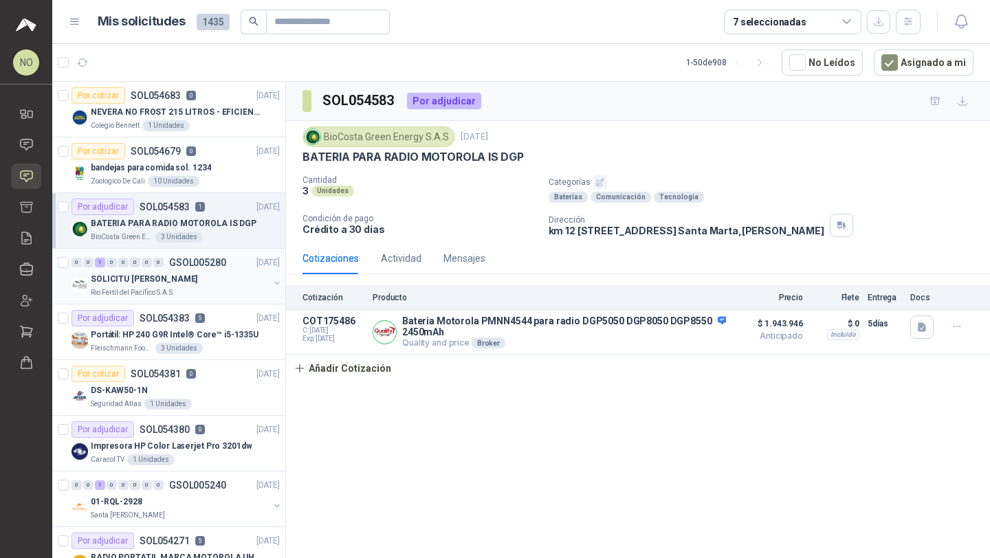
click at [226, 282] on div "SOLICITU [PERSON_NAME]" at bounding box center [180, 279] width 178 height 17
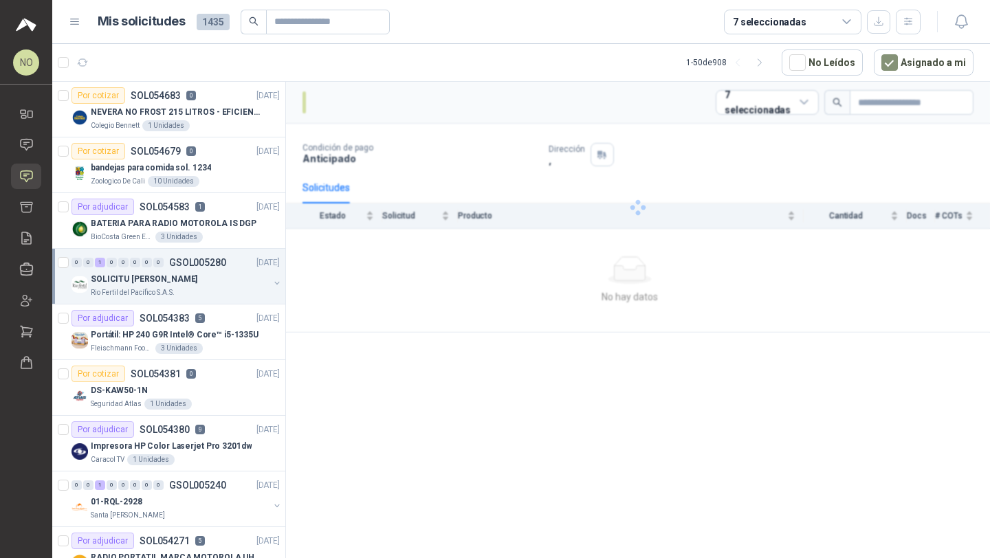
click at [226, 282] on div "SOLICITU [PERSON_NAME]" at bounding box center [180, 279] width 178 height 17
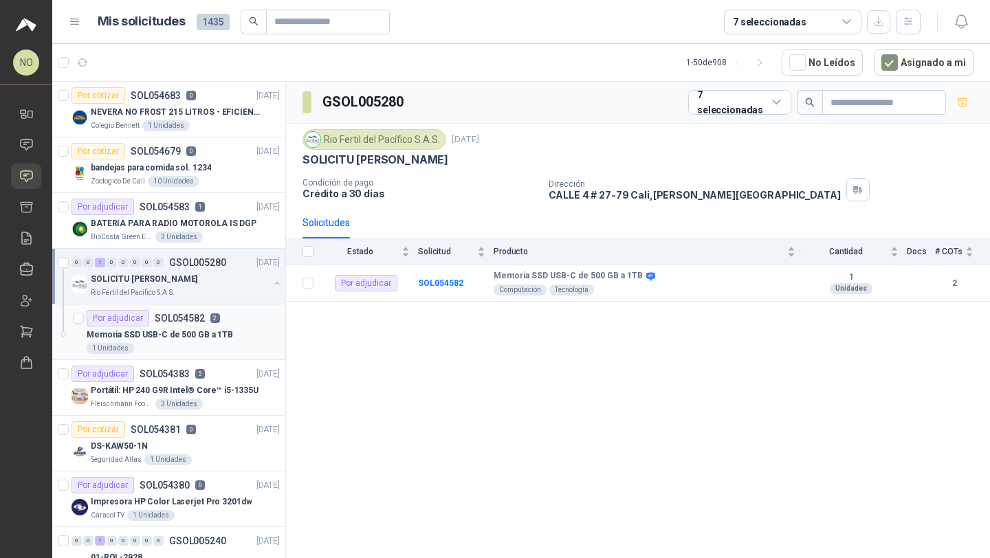
click at [210, 327] on div "Memoria SSD USB-C de 500 GB a 1TB" at bounding box center [183, 335] width 193 height 17
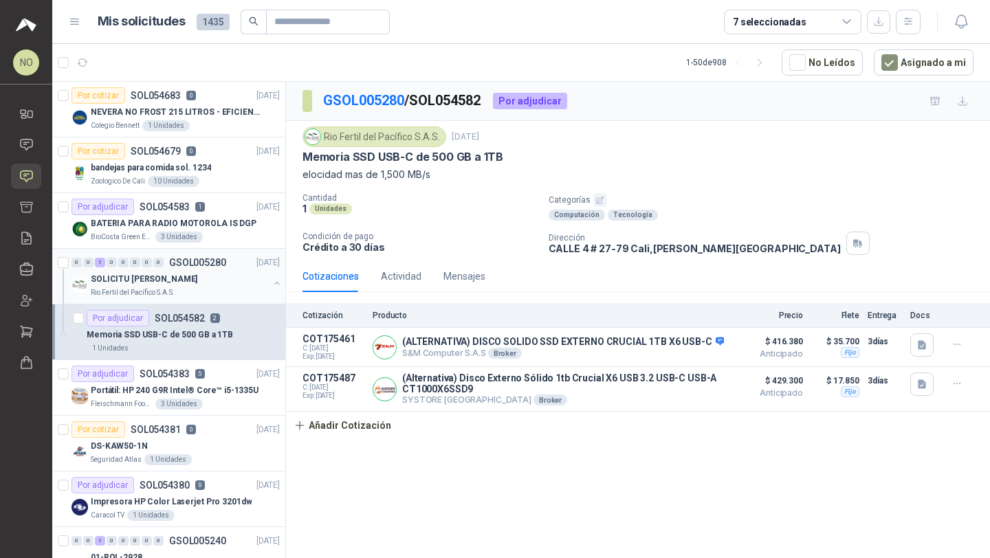
click at [221, 289] on div "Rio Fertil del Pacífico S.A.S." at bounding box center [180, 292] width 178 height 11
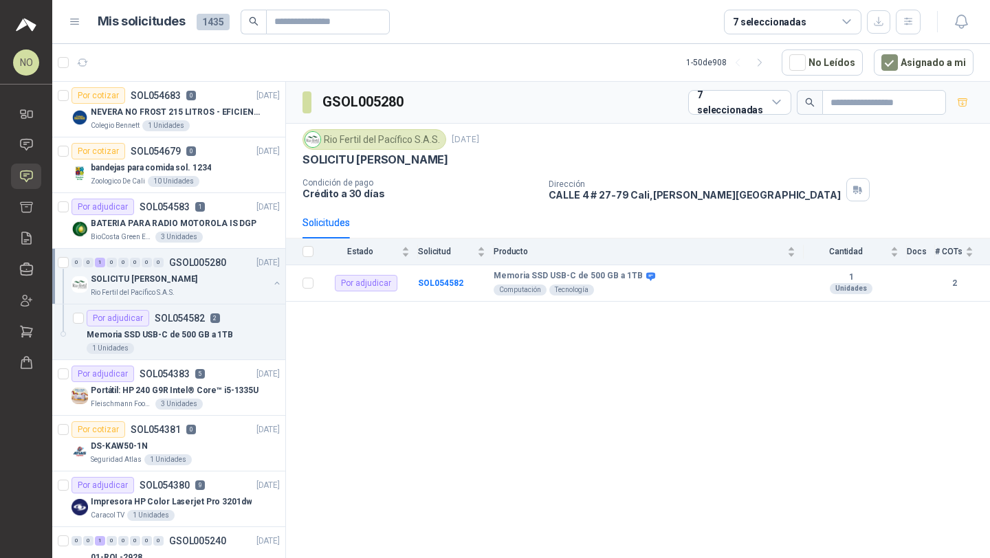
click at [221, 289] on div "Rio Fertil del Pacífico S.A.S." at bounding box center [180, 292] width 178 height 11
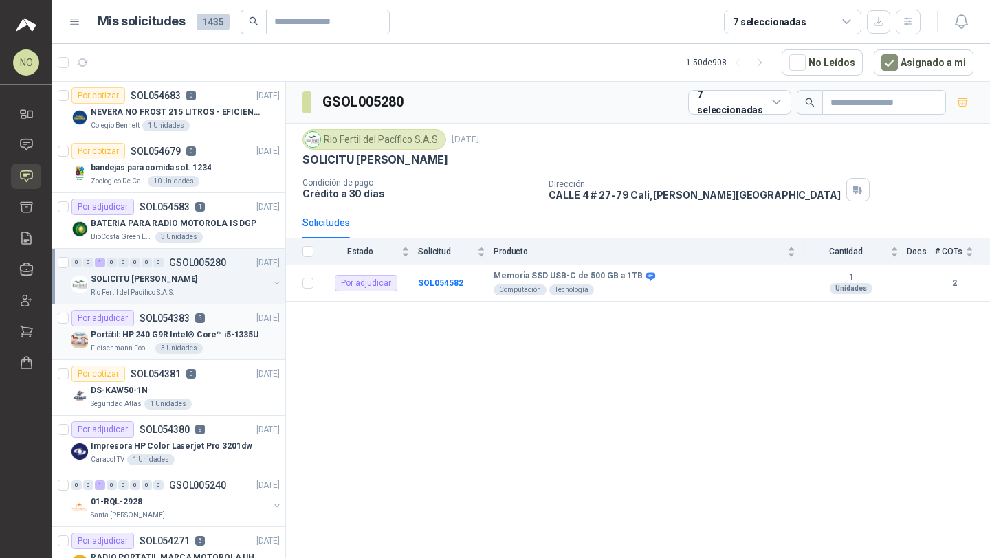
click at [215, 333] on p "Portátil: HP 240 G9R Intel® Core™ i5-1335U" at bounding box center [175, 335] width 168 height 13
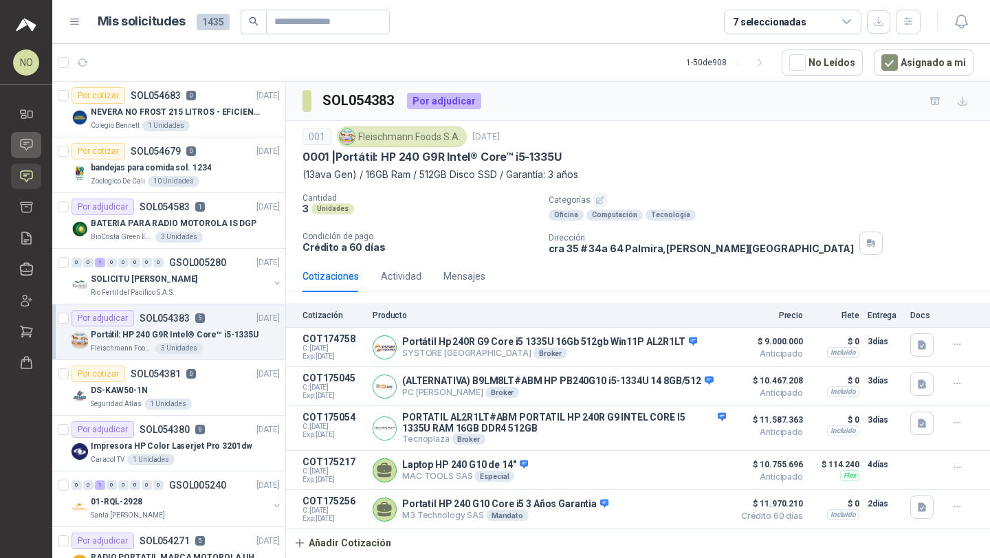
click at [23, 153] on link "Chat" at bounding box center [26, 144] width 30 height 25
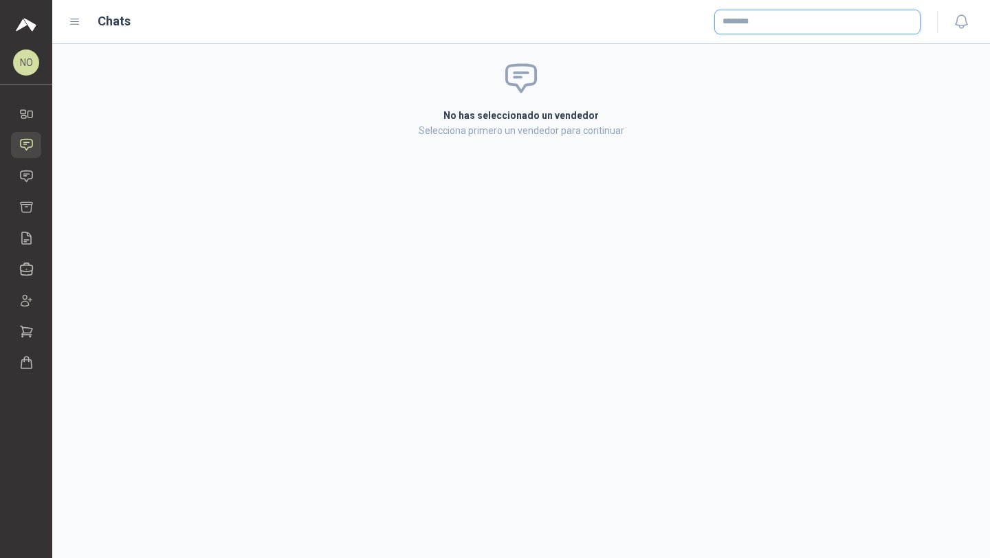
click at [834, 25] on input "text" at bounding box center [817, 21] width 205 height 23
click at [745, 21] on input "*******" at bounding box center [817, 21] width 205 height 23
click at [766, 58] on span "EVACOL SAS -" at bounding box center [768, 59] width 42 height 7
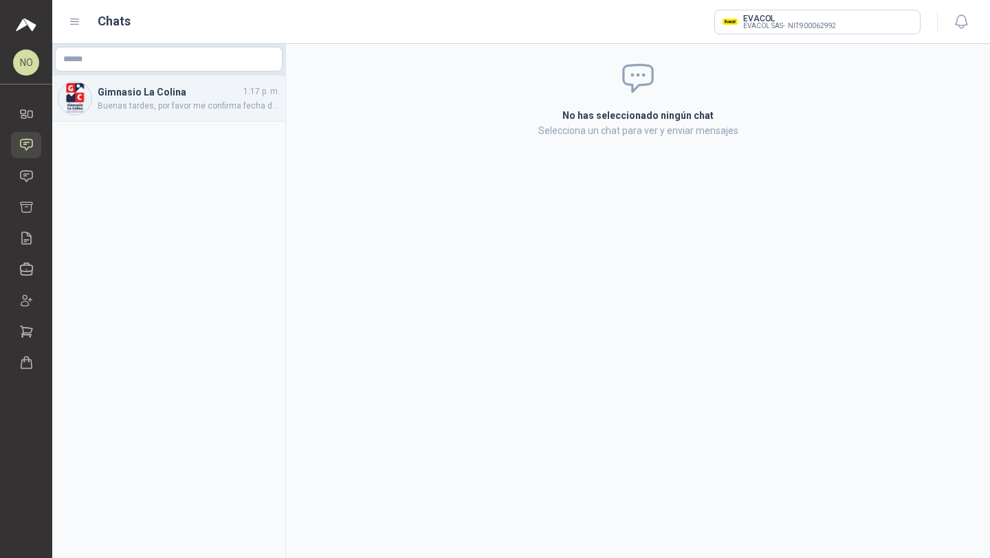
click at [230, 113] on div "Gimnasio La Colina 1:17 p. m. Buenas tardes, por favor me confirma fecha de des…" at bounding box center [168, 99] width 233 height 46
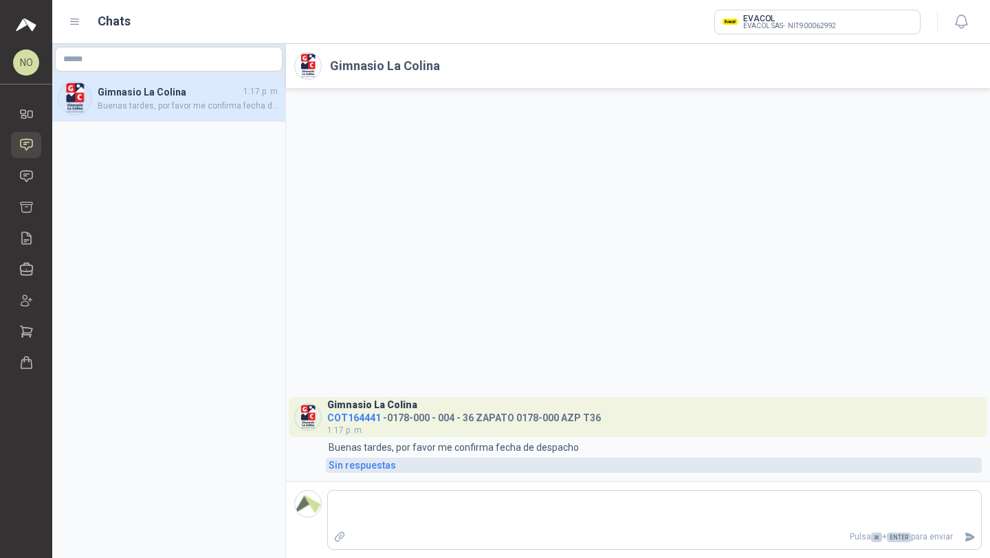
click at [385, 463] on div "Sin respuestas" at bounding box center [362, 465] width 67 height 15
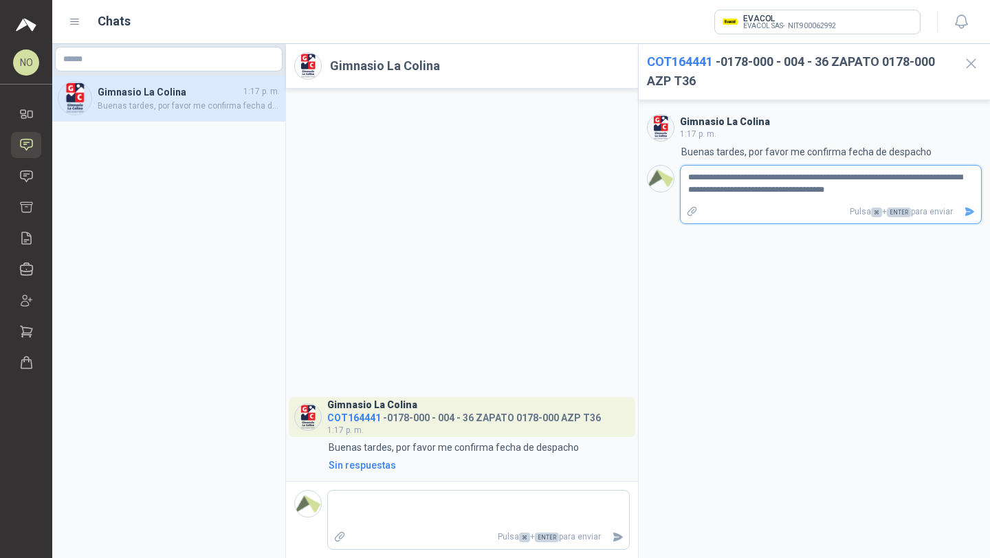
click at [970, 210] on icon "Enviar" at bounding box center [970, 212] width 10 height 9
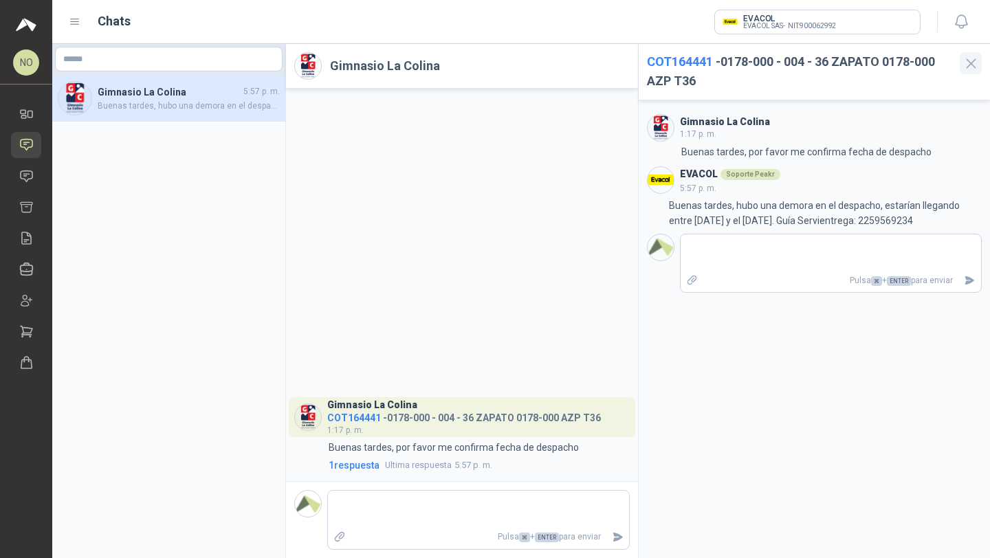
click at [972, 67] on icon "button" at bounding box center [971, 63] width 17 height 17
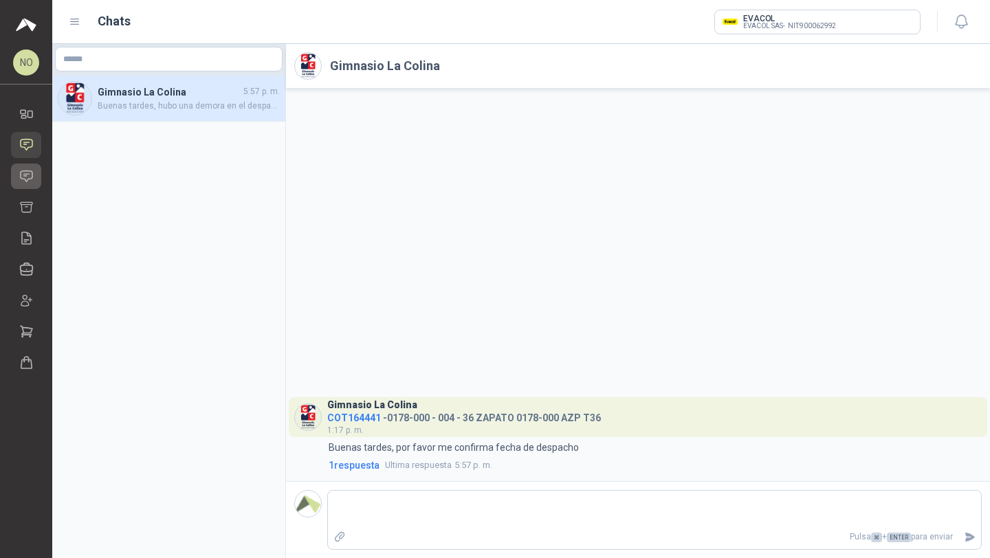
click at [28, 171] on icon at bounding box center [27, 176] width 12 height 11
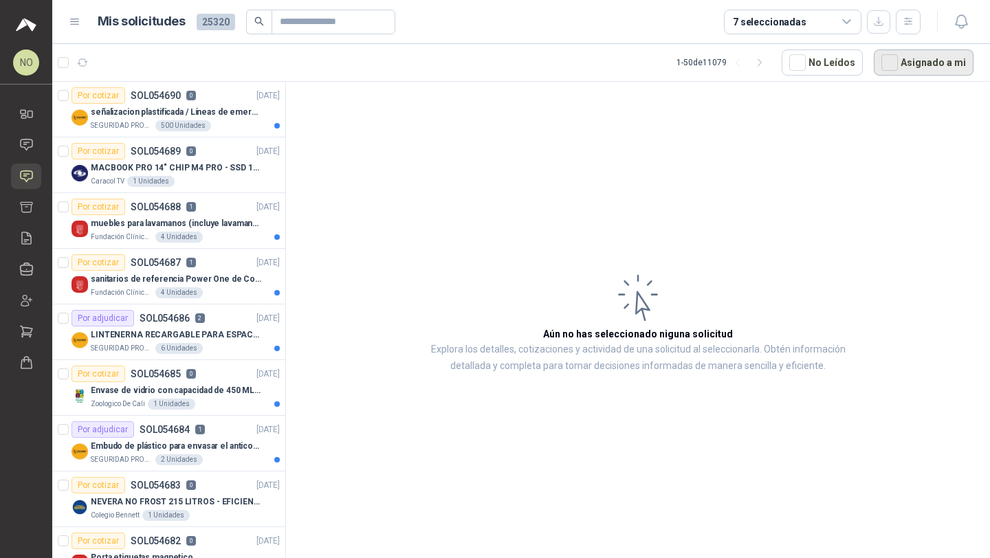
click at [924, 59] on button "Asignado a mi" at bounding box center [924, 63] width 100 height 26
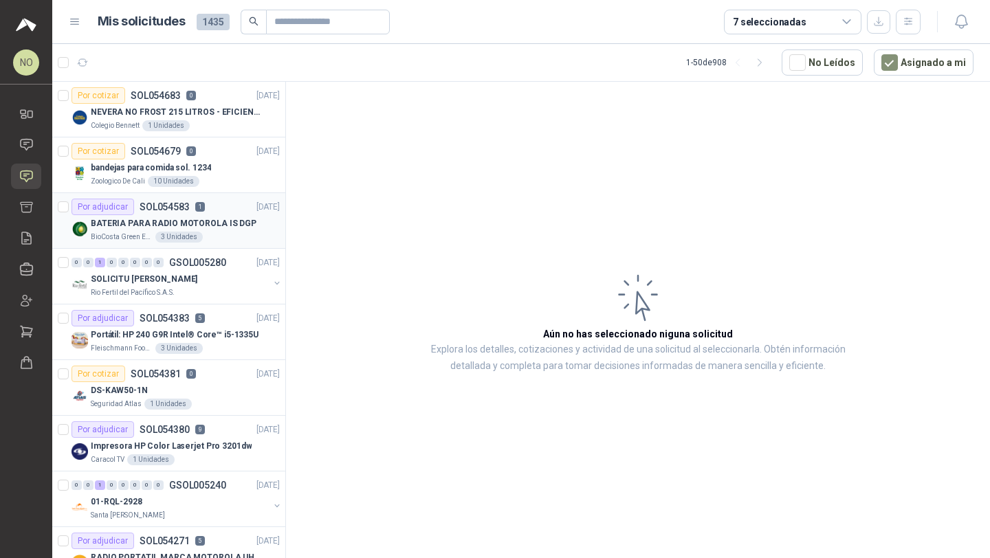
click at [215, 228] on p "BATERIA PARA RADIO MOTOROLA IS DGP" at bounding box center [174, 223] width 166 height 13
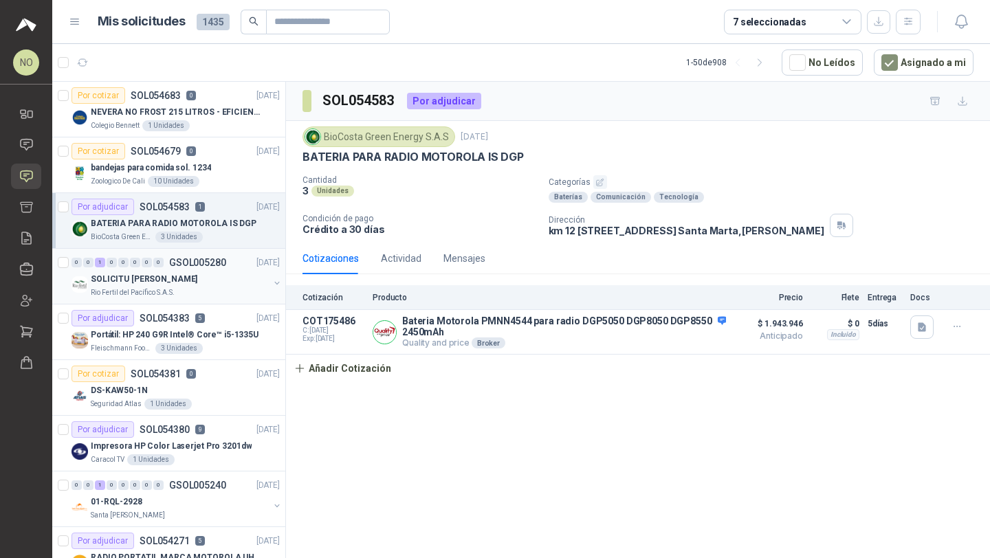
click at [208, 263] on p "GSOL005280" at bounding box center [197, 263] width 57 height 10
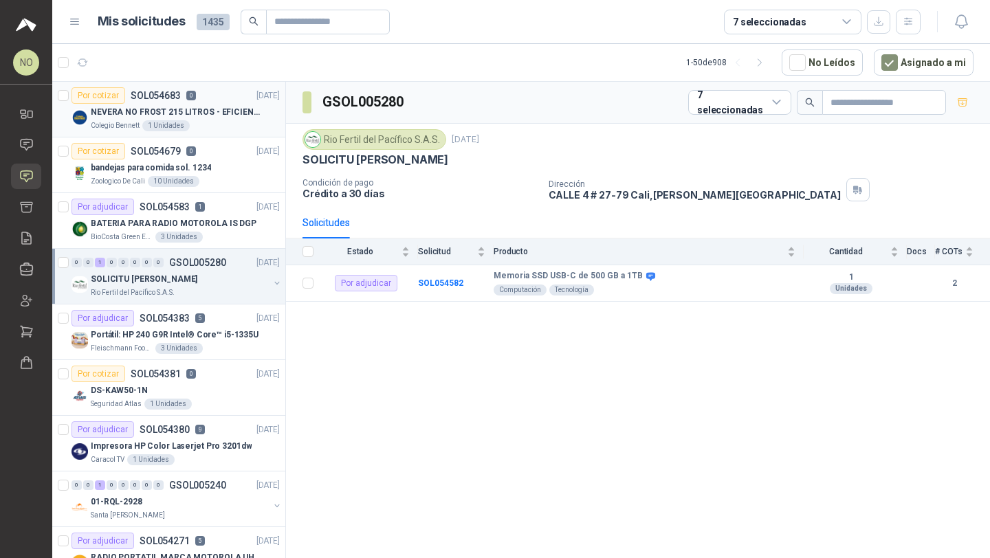
click at [230, 106] on p "NEVERA NO FROST 215 LITROS - EFICIENCIA ENERGETICA A" at bounding box center [176, 112] width 171 height 13
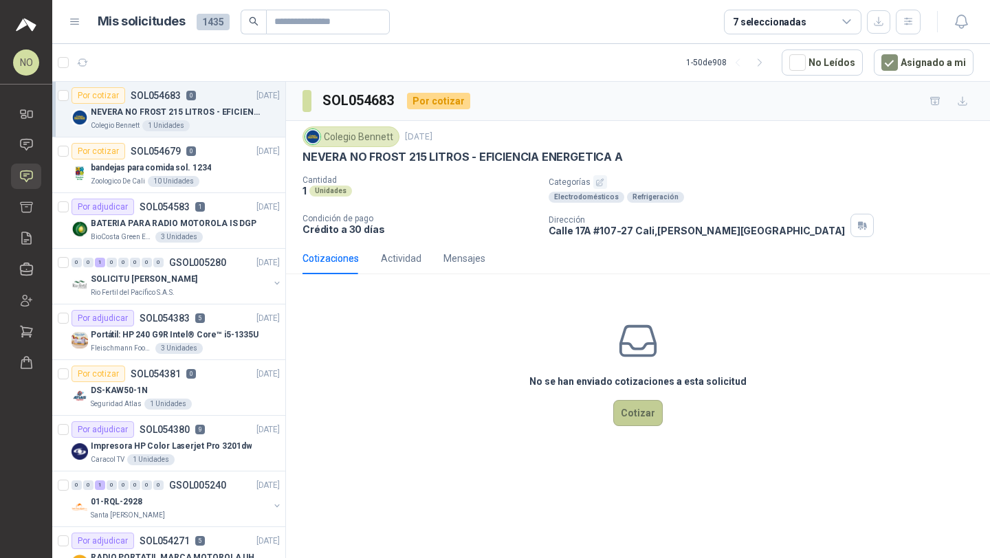
click at [640, 414] on button "Cotizar" at bounding box center [638, 413] width 50 height 26
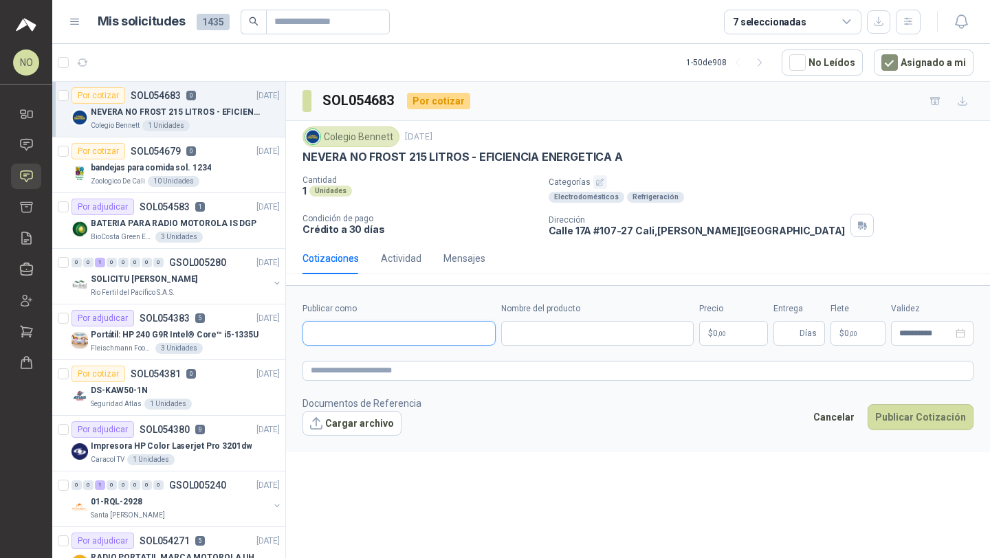
click at [402, 338] on input "Publicar como" at bounding box center [399, 333] width 192 height 23
click at [393, 365] on div "Electrojaponesa NIT : 890306372" at bounding box center [396, 366] width 164 height 15
click at [483, 331] on icon "Limpiar" at bounding box center [484, 334] width 12 height 12
click at [405, 332] on input "Publicar como" at bounding box center [399, 333] width 192 height 23
click at [424, 382] on button "Alkosto Colombiana de Comercio SA y/o Alkosto SA - NIT : 890900943" at bounding box center [399, 389] width 181 height 23
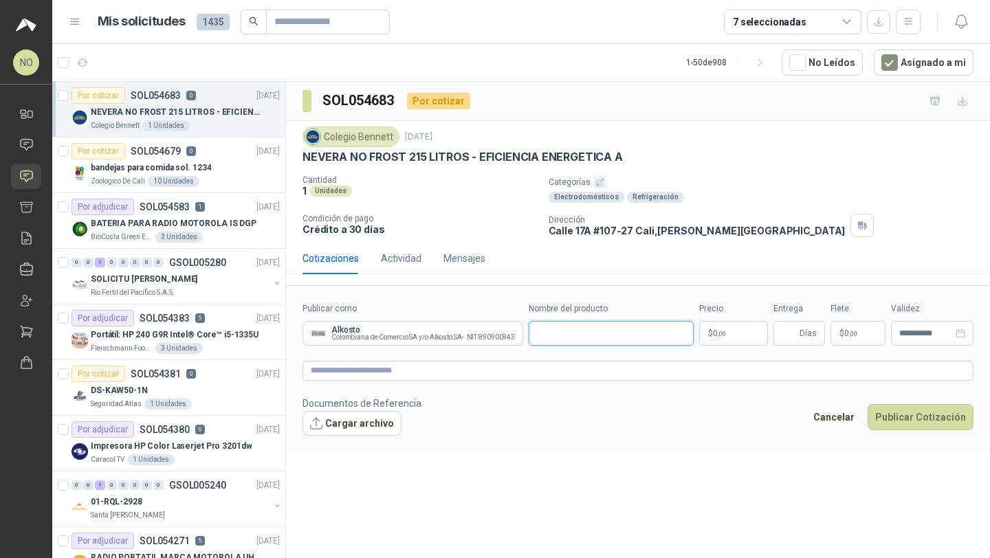
click at [558, 333] on input "Nombre del producto" at bounding box center [611, 333] width 165 height 25
paste input "**********"
drag, startPoint x: 590, startPoint y: 331, endPoint x: 529, endPoint y: 331, distance: 61.2
click at [529, 331] on div "**********" at bounding box center [638, 324] width 671 height 43
paste input "**********"
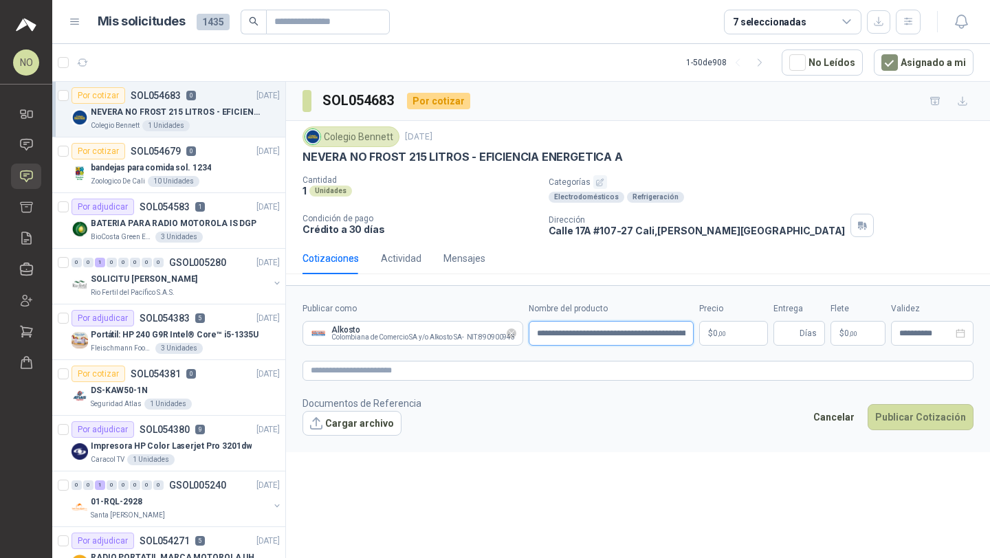
scroll to position [0, 96]
click at [736, 332] on body "NO [PERSON_NAME] Inicio Chat Solicitudes Cotizar Remisiones Compañías Invitacio…" at bounding box center [495, 279] width 990 height 558
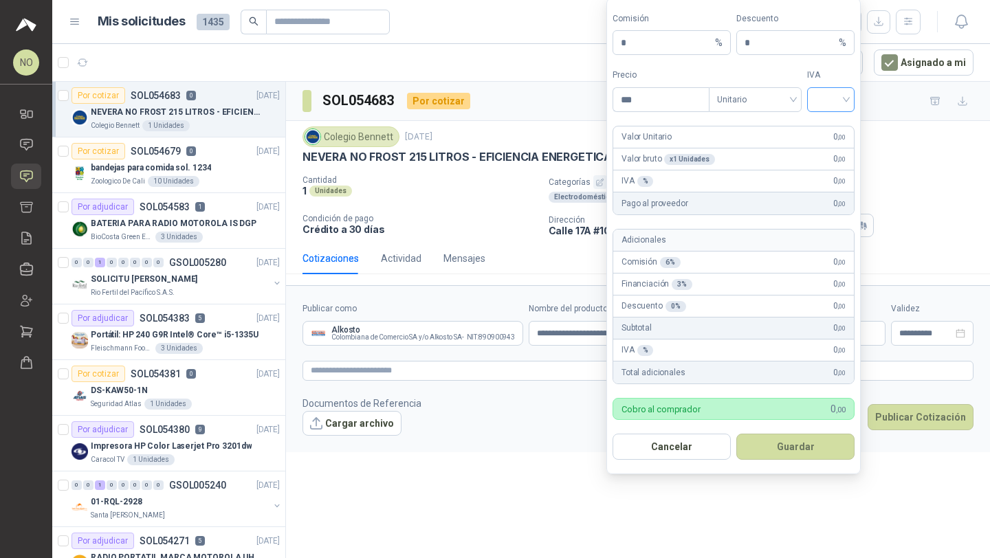
click at [831, 95] on input "search" at bounding box center [831, 98] width 31 height 21
click at [825, 122] on div "19%" at bounding box center [830, 128] width 25 height 15
click at [763, 96] on span "Unitario" at bounding box center [755, 99] width 76 height 21
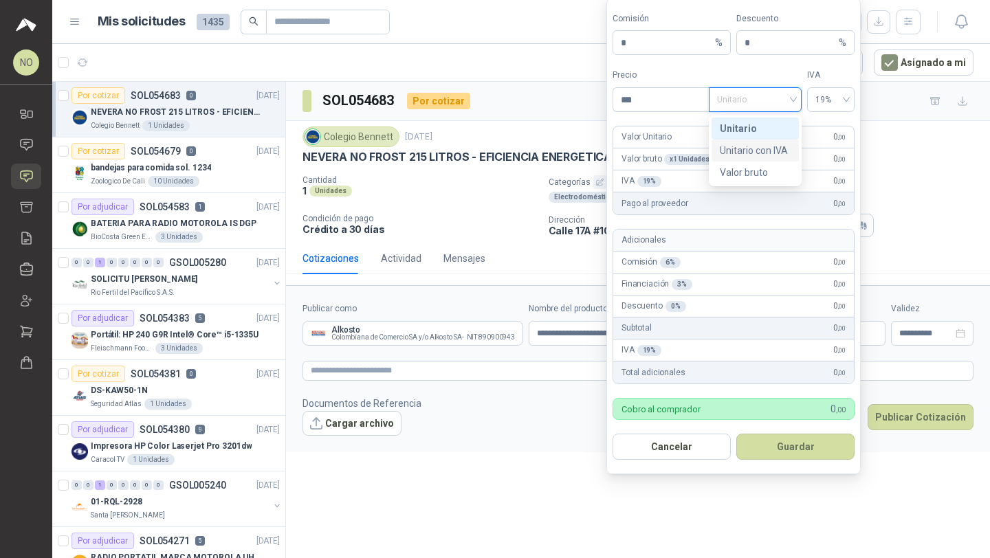
click at [759, 149] on div "Unitario con IVA" at bounding box center [755, 150] width 71 height 15
click at [651, 95] on input "***" at bounding box center [661, 99] width 96 height 23
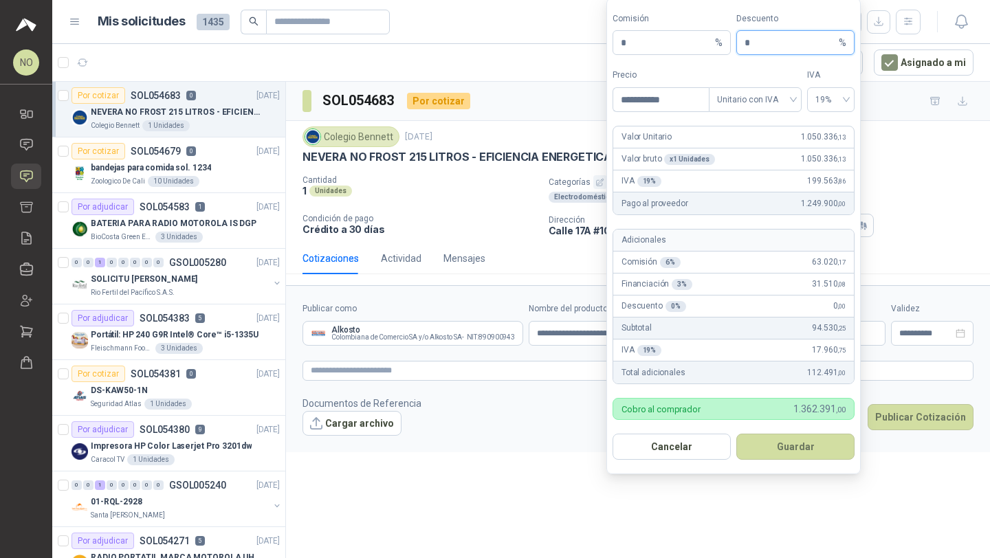
click at [778, 48] on input "*" at bounding box center [790, 42] width 91 height 23
click at [811, 448] on button "Guardar" at bounding box center [795, 447] width 118 height 26
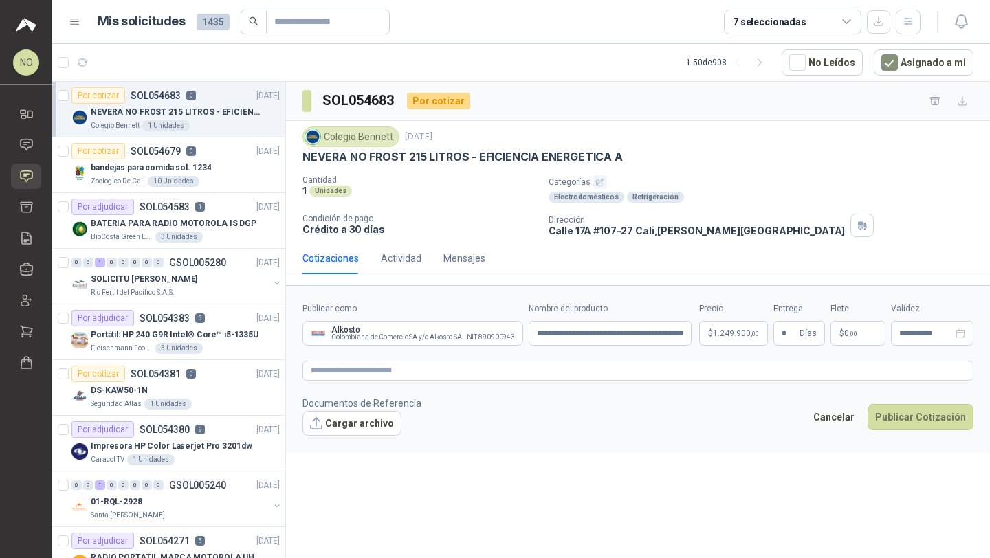
click at [655, 508] on div "**********" at bounding box center [638, 322] width 704 height 481
click at [861, 330] on p "$ 0 ,00" at bounding box center [858, 333] width 55 height 25
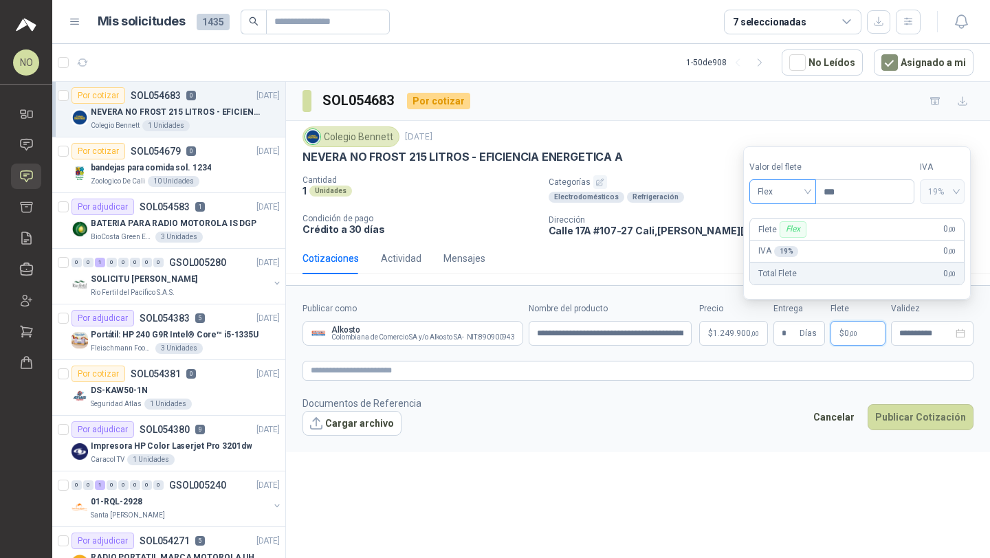
click at [777, 195] on span "Flex" at bounding box center [783, 192] width 50 height 21
click at [789, 237] on div "Incluido" at bounding box center [783, 242] width 45 height 15
click at [924, 342] on div "**********" at bounding box center [932, 333] width 83 height 25
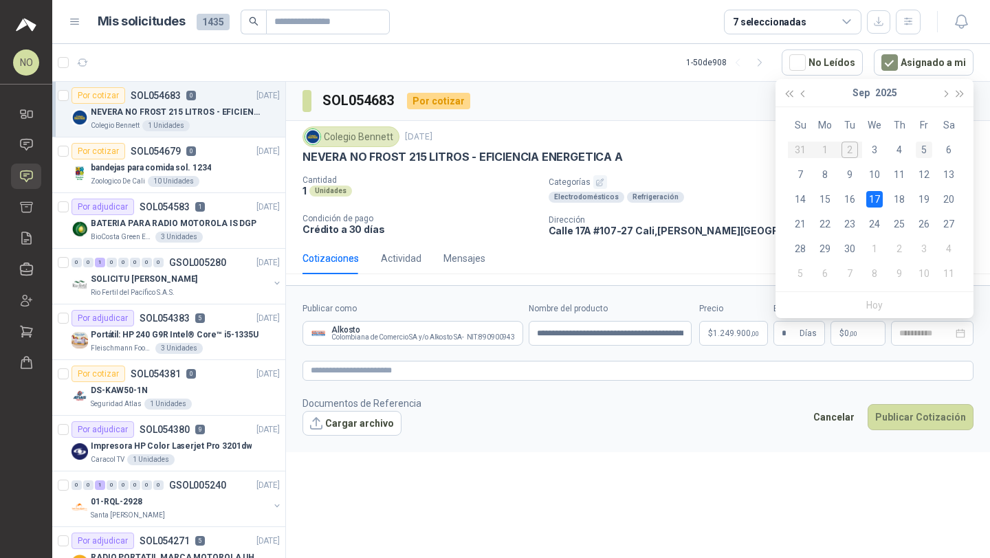
click at [923, 151] on div "5" at bounding box center [924, 150] width 17 height 17
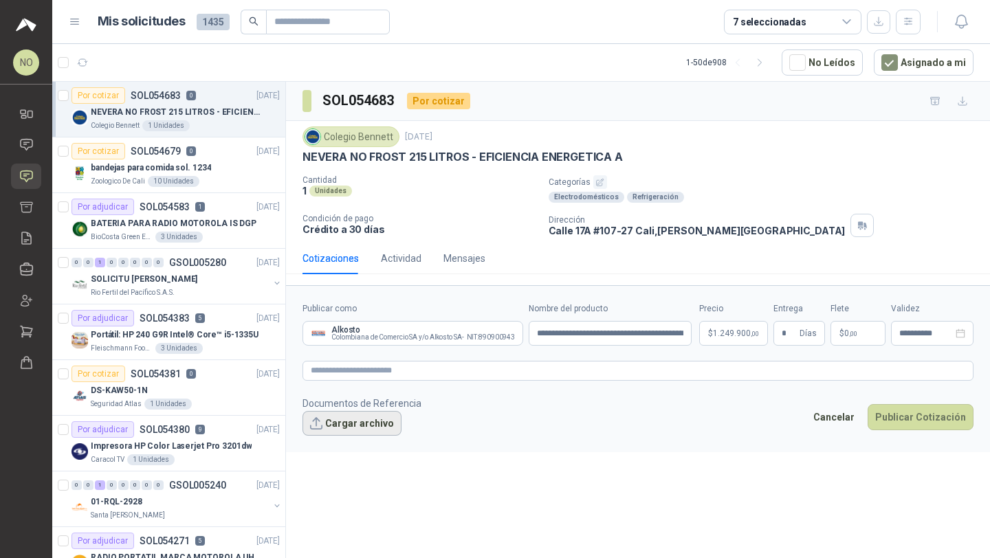
click at [352, 428] on button "Cargar archivo" at bounding box center [352, 423] width 99 height 25
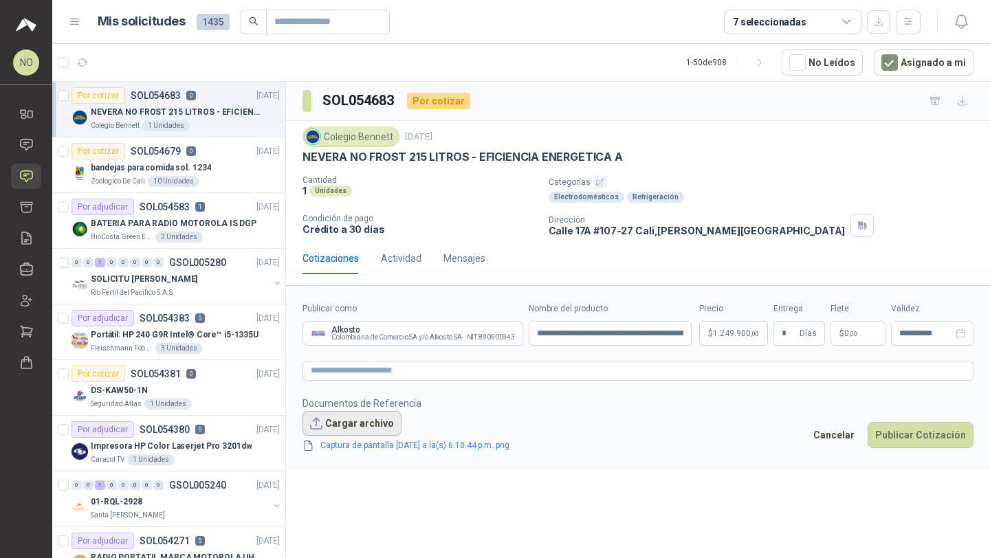
click at [360, 422] on button "Cargar archivo" at bounding box center [352, 423] width 99 height 25
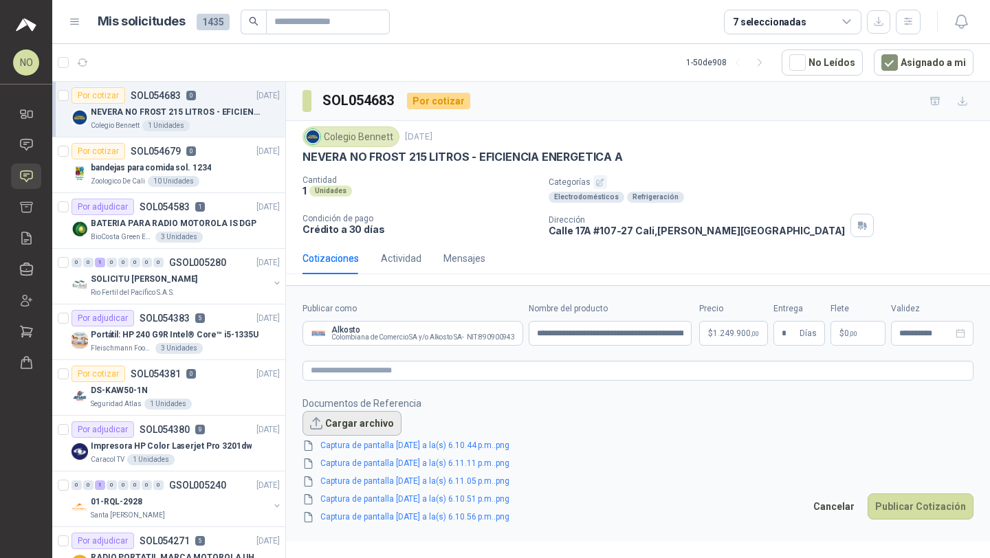
click at [364, 417] on button "Cargar archivo" at bounding box center [352, 423] width 99 height 25
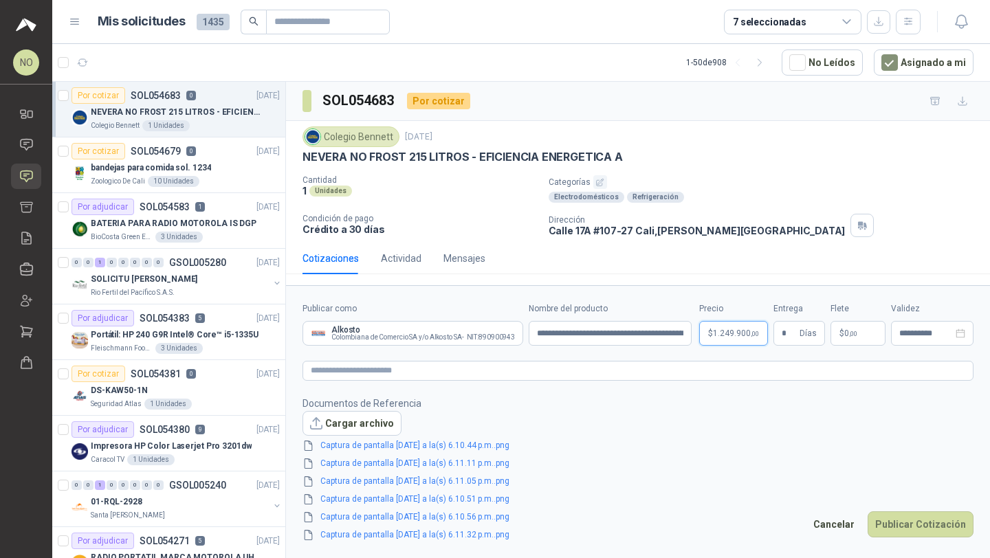
click at [728, 341] on body "NO [PERSON_NAME] Inicio Chat Solicitudes Cotizar Remisiones Compañías Invitacio…" at bounding box center [495, 279] width 990 height 558
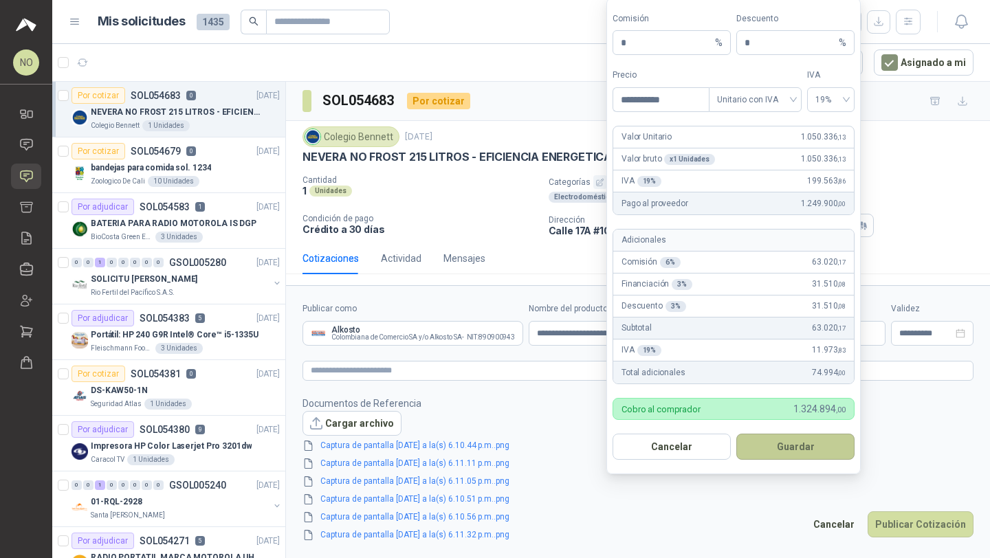
click at [807, 441] on button "Guardar" at bounding box center [795, 447] width 118 height 26
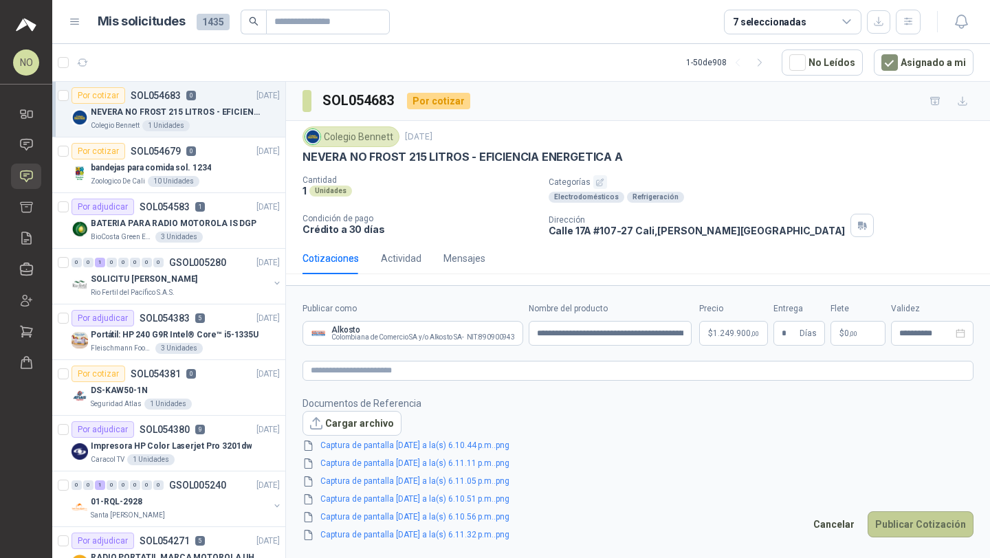
click at [914, 517] on button "Publicar Cotización" at bounding box center [921, 525] width 106 height 26
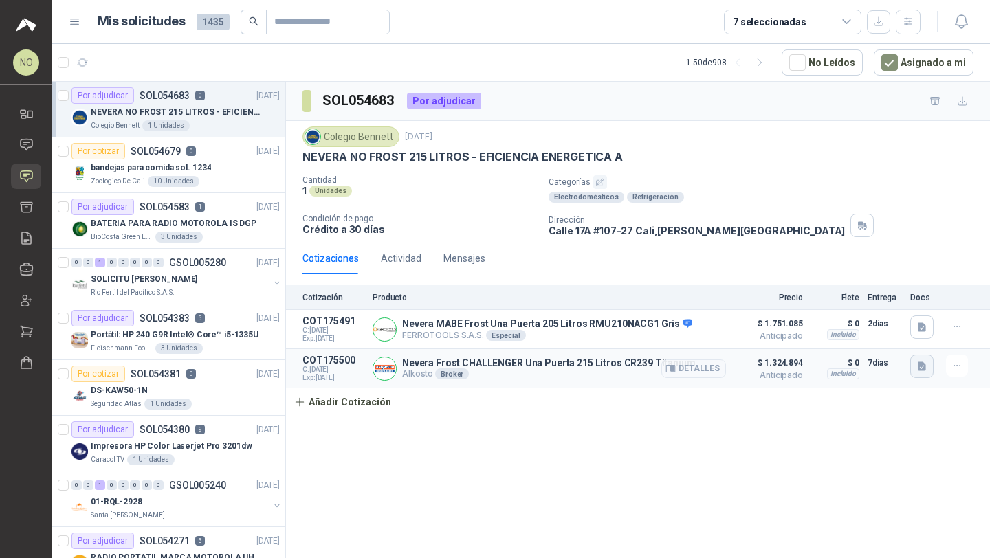
click at [926, 361] on icon "button" at bounding box center [923, 367] width 12 height 12
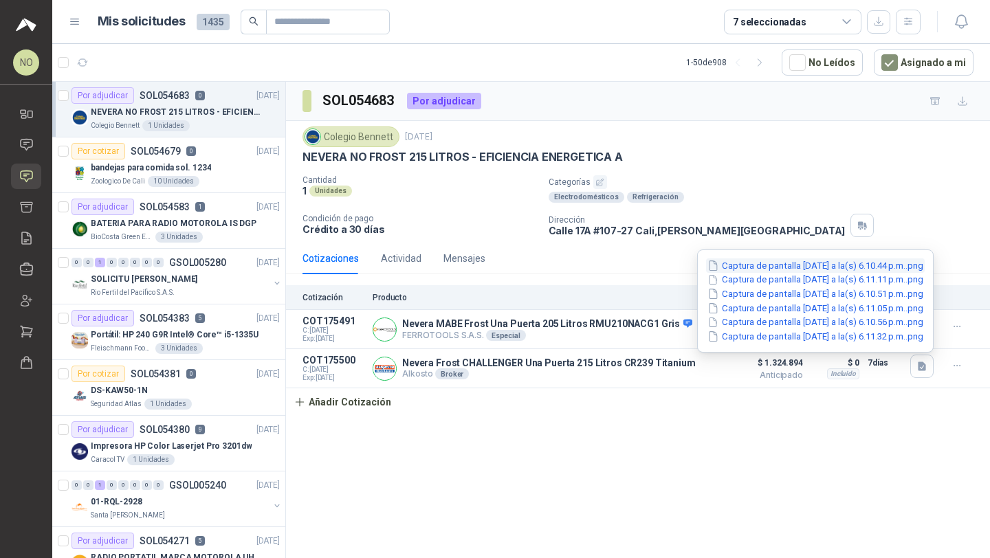
click at [855, 267] on button "Captura de pantalla [DATE] a la(s) 6.10.44 p.m..png" at bounding box center [815, 266] width 219 height 14
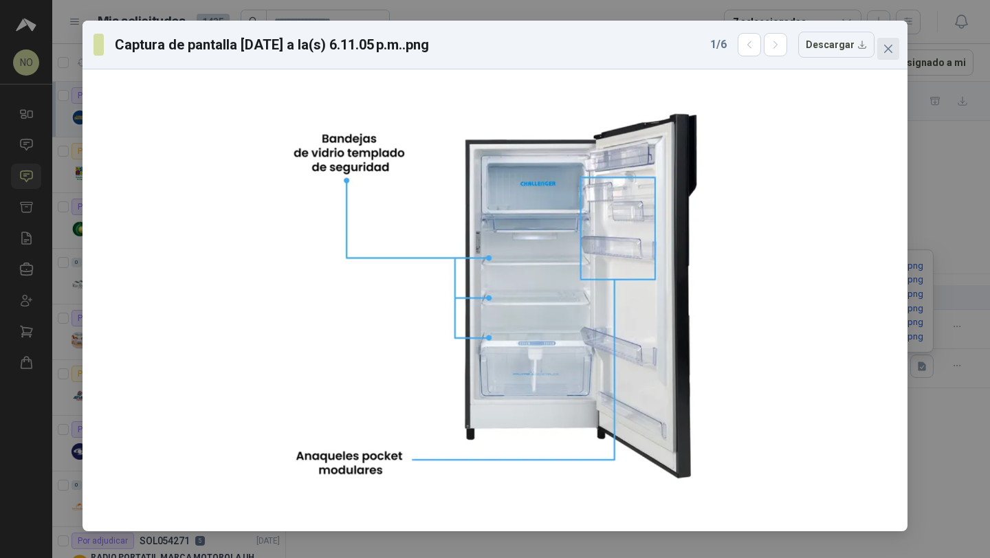
click at [883, 54] on button "Close" at bounding box center [888, 49] width 22 height 22
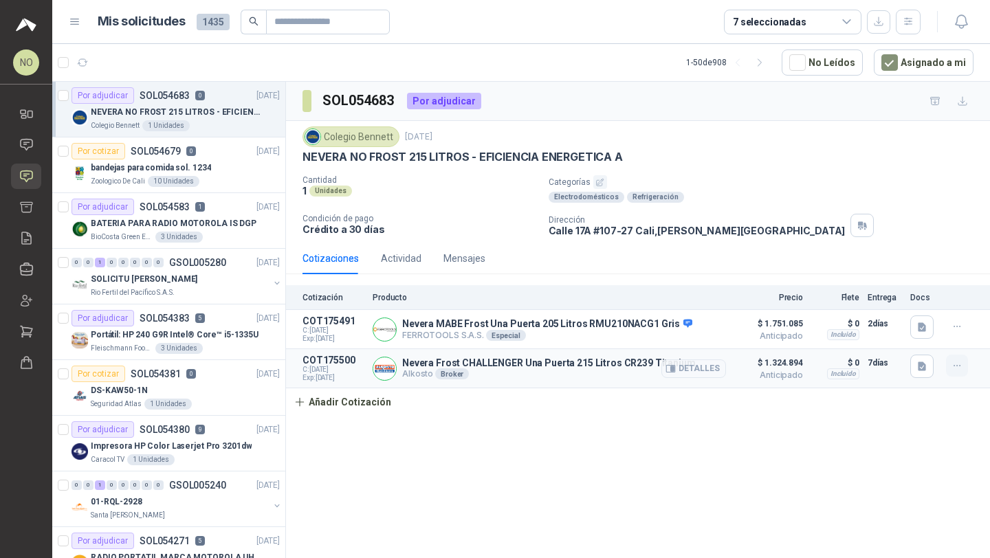
click at [953, 364] on icon "button" at bounding box center [958, 366] width 12 height 12
click at [908, 314] on button "Editar" at bounding box center [930, 311] width 110 height 22
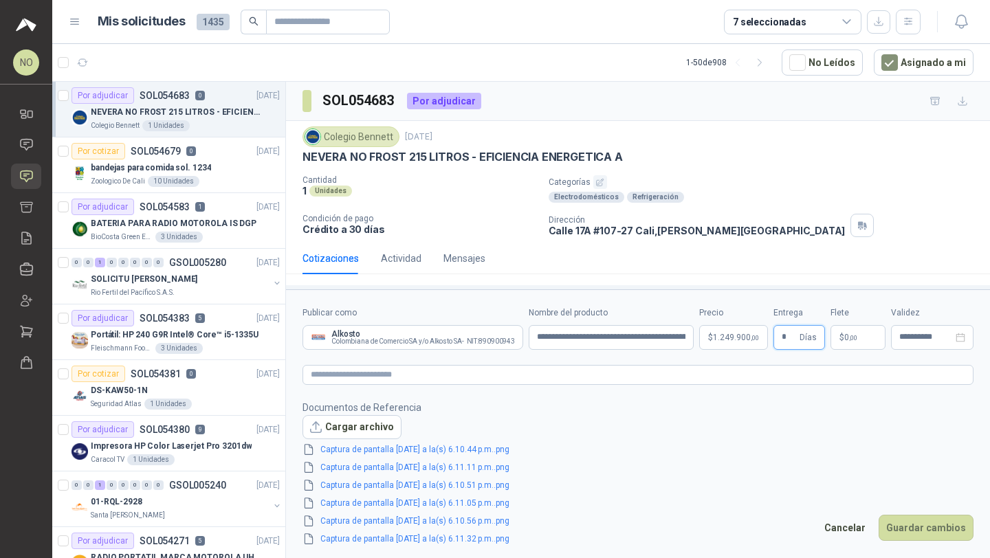
click at [784, 338] on input "*" at bounding box center [789, 337] width 15 height 23
click at [921, 529] on button "Guardar cambios" at bounding box center [926, 528] width 95 height 26
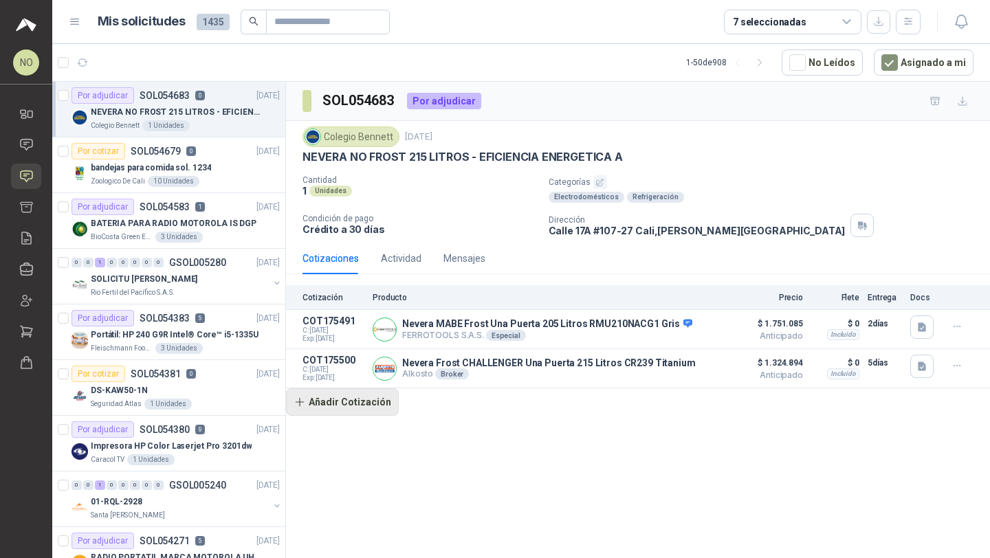
click at [367, 397] on button "Añadir Cotización" at bounding box center [342, 403] width 113 height 28
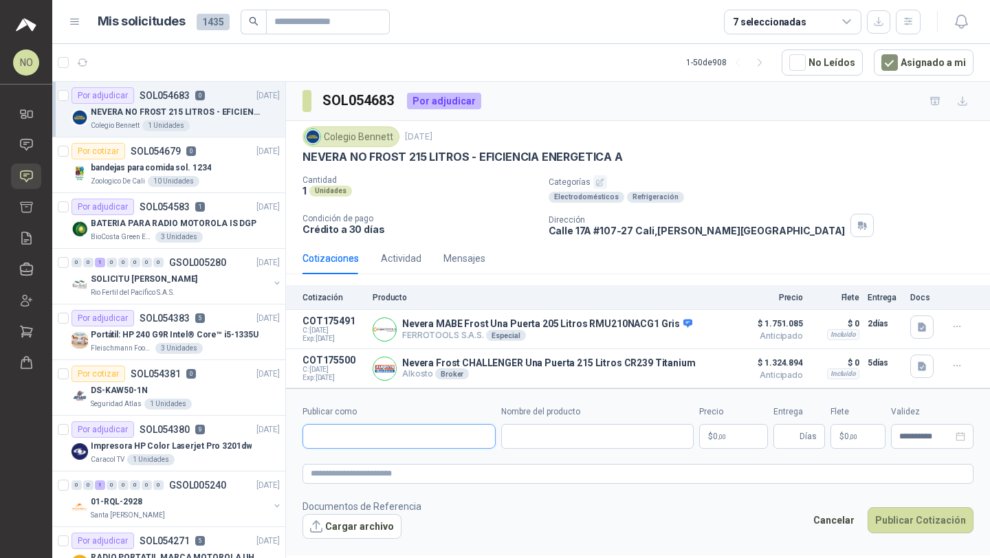
click at [395, 430] on input "Publicar como" at bounding box center [399, 436] width 192 height 23
click at [360, 464] on p "Alkosto" at bounding box center [427, 467] width 184 height 8
click at [548, 446] on input "Nombre del producto" at bounding box center [611, 436] width 165 height 25
paste input "**********"
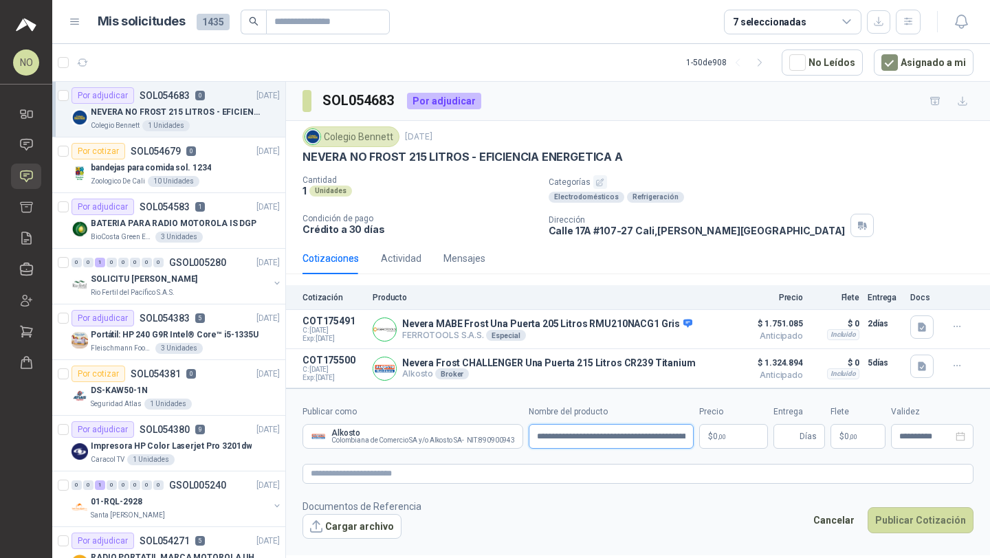
scroll to position [0, 288]
click at [725, 431] on body "NO [PERSON_NAME] Inicio Chat Solicitudes Cotizar Remisiones Compañías Invitacio…" at bounding box center [495, 279] width 990 height 558
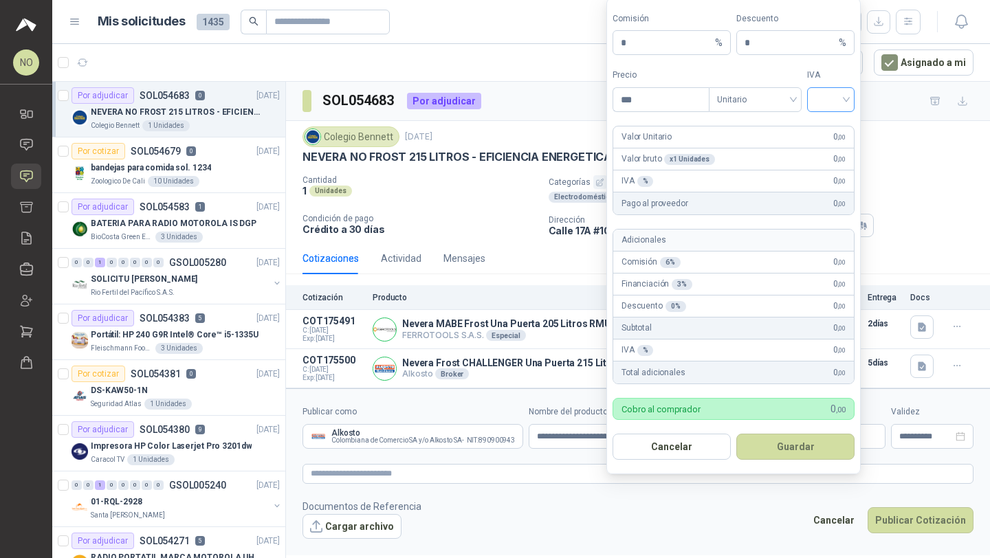
click at [821, 102] on input "search" at bounding box center [831, 98] width 31 height 21
click at [824, 131] on div "19%" at bounding box center [830, 128] width 25 height 15
click at [773, 106] on span "Unitario" at bounding box center [755, 99] width 76 height 21
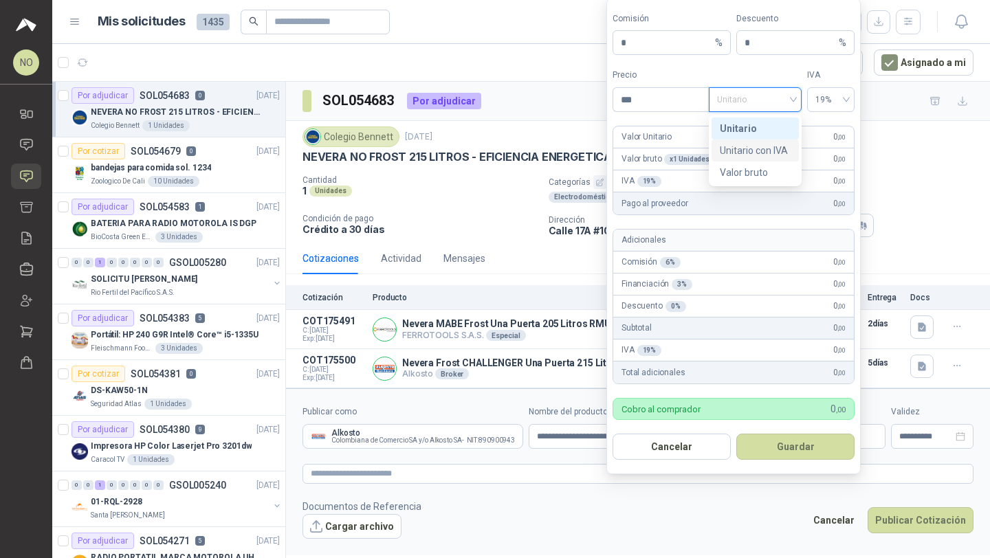
click at [774, 151] on div "Unitario con IVA" at bounding box center [755, 150] width 71 height 15
click at [666, 109] on input "***" at bounding box center [661, 99] width 96 height 23
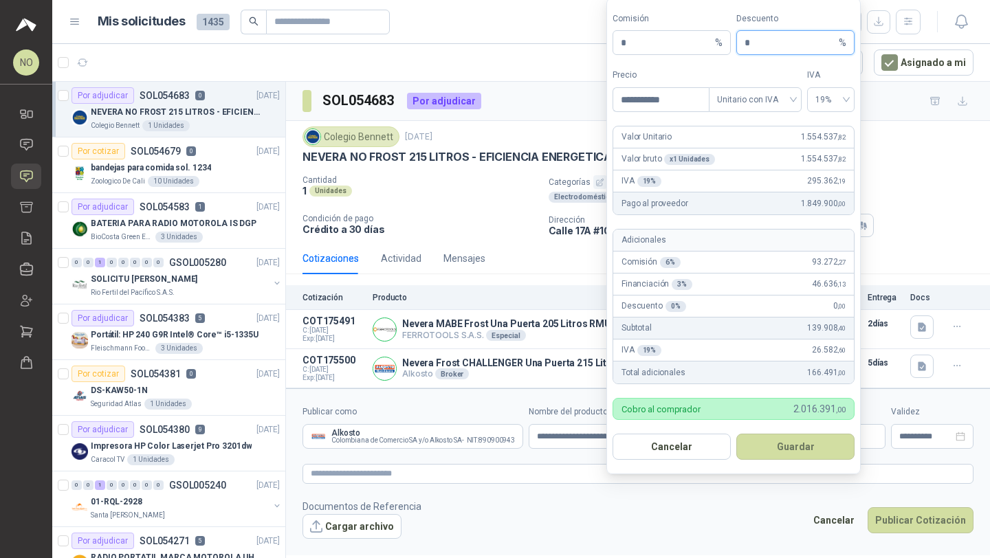
click at [788, 39] on input "*" at bounding box center [790, 42] width 91 height 23
click at [828, 445] on button "Guardar" at bounding box center [795, 447] width 118 height 26
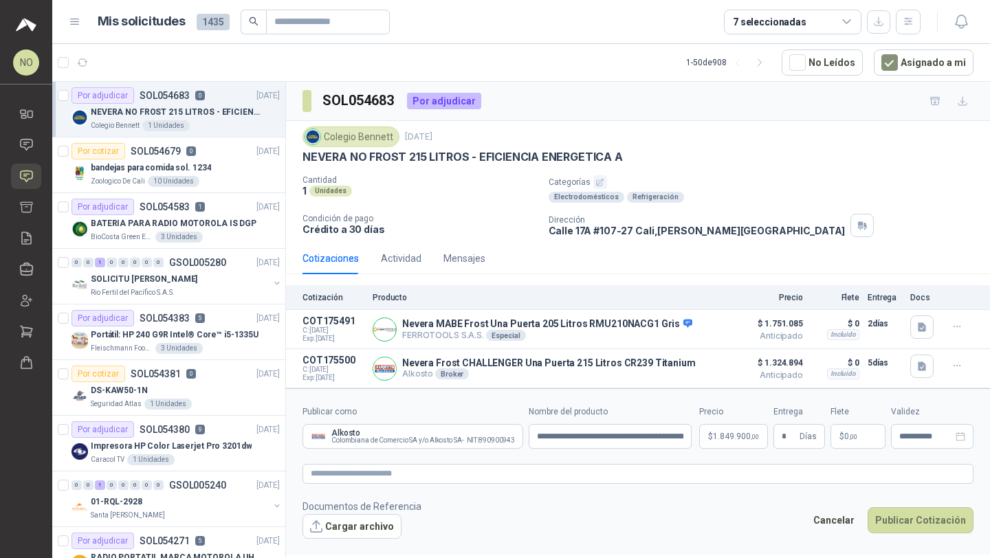
click at [743, 525] on footer "Documentos de Referencia Cargar archivo Cancelar Publicar Cotización" at bounding box center [638, 519] width 671 height 40
click at [862, 435] on p "$ 0 ,00" at bounding box center [858, 436] width 55 height 25
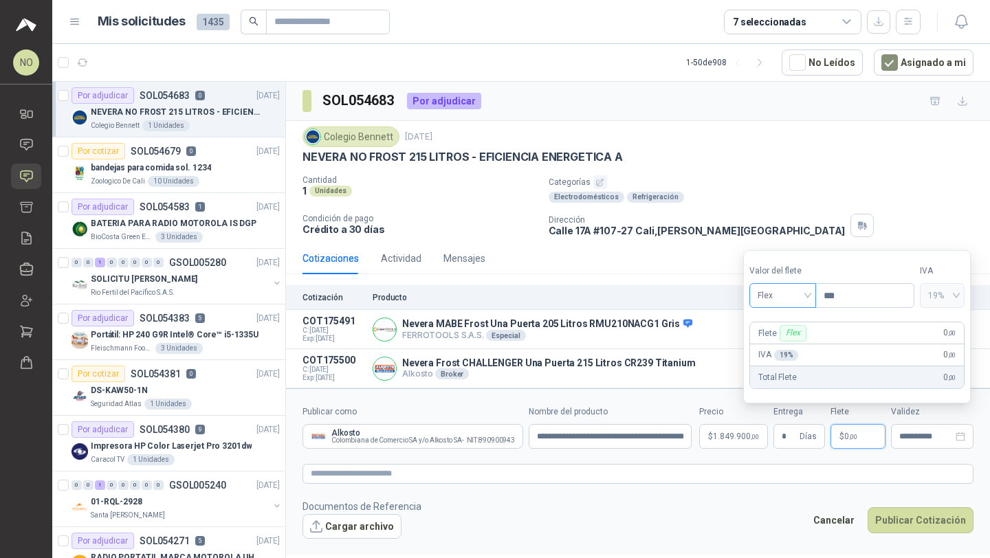
click at [791, 306] on span at bounding box center [783, 295] width 50 height 23
click at [785, 347] on div "Incluido" at bounding box center [783, 346] width 45 height 15
click at [906, 438] on input "**********" at bounding box center [926, 437] width 54 height 9
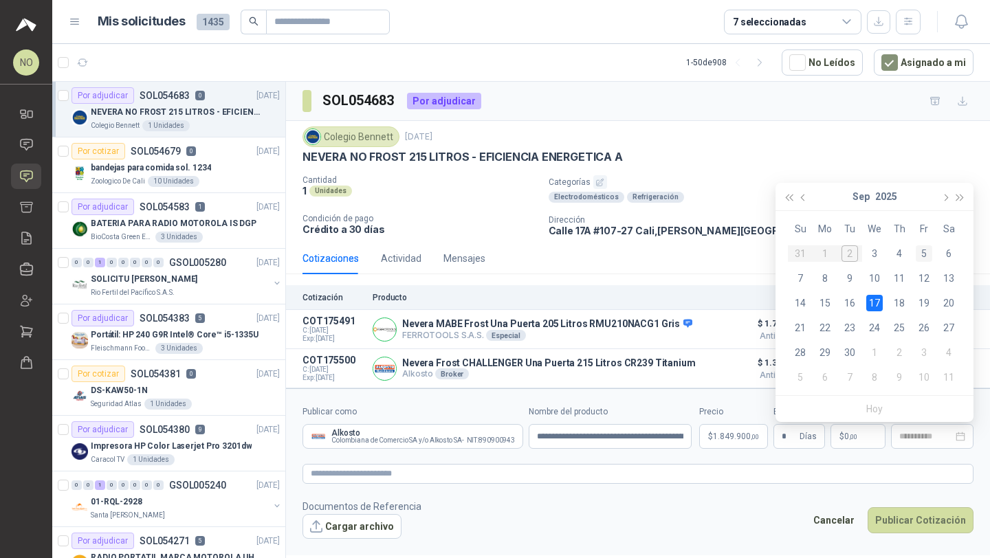
click at [923, 254] on div "5" at bounding box center [924, 253] width 17 height 17
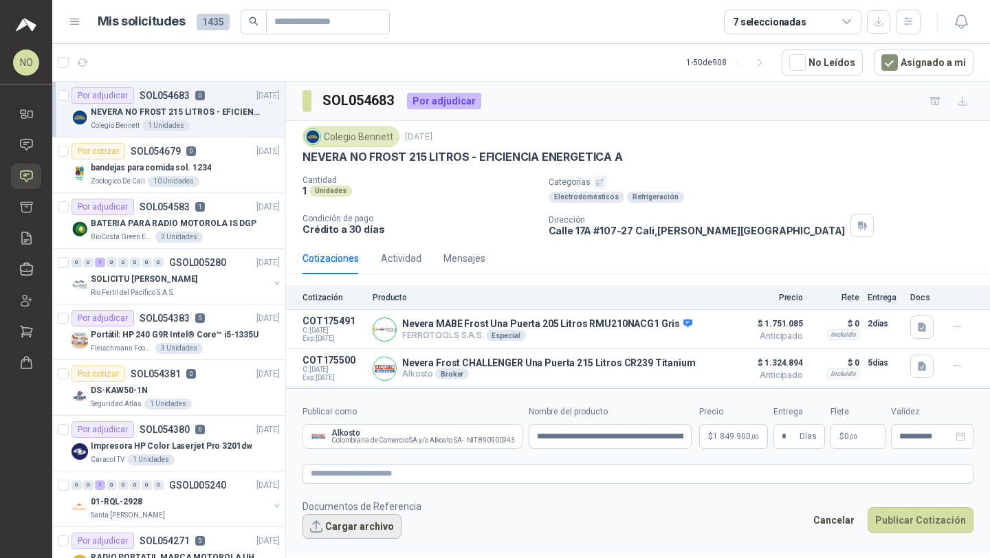
click at [363, 535] on button "Cargar archivo" at bounding box center [352, 526] width 99 height 25
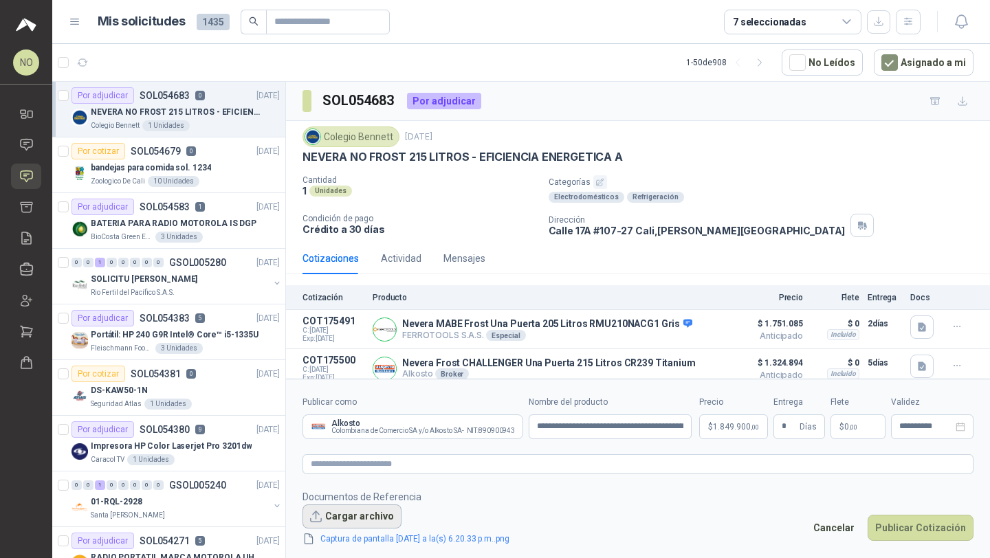
click at [349, 512] on button "Cargar archivo" at bounding box center [352, 517] width 99 height 25
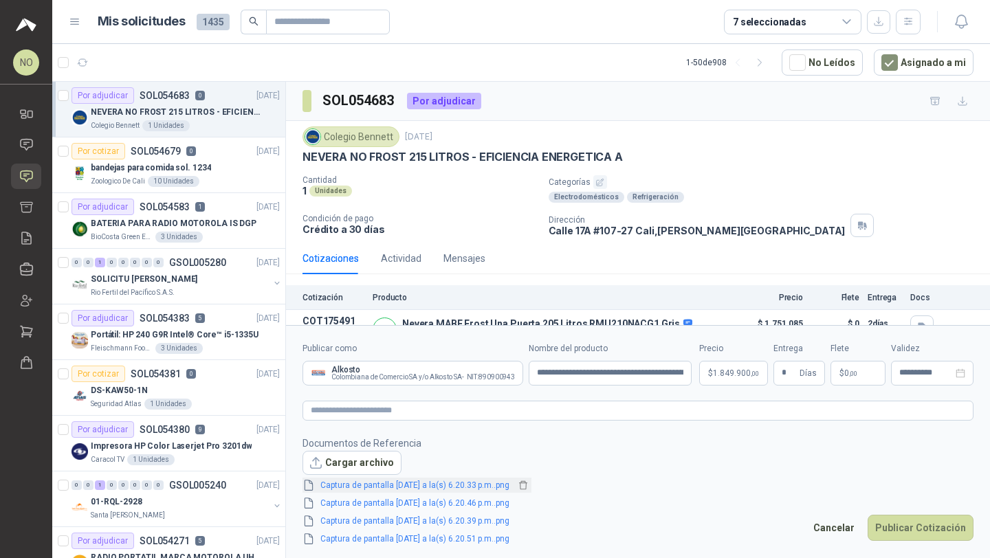
click at [360, 468] on button "Cargar archivo" at bounding box center [352, 463] width 99 height 25
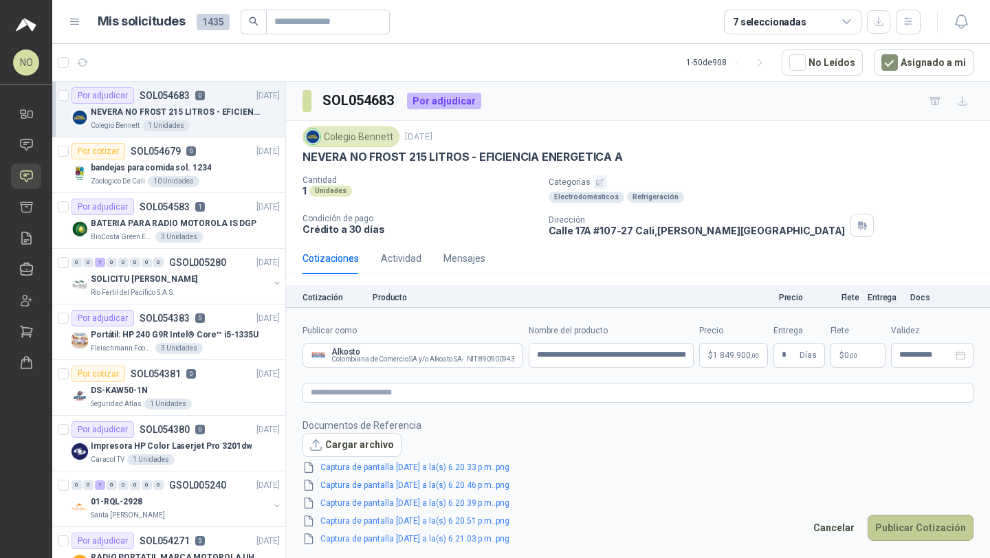
click at [909, 523] on button "Publicar Cotización" at bounding box center [921, 528] width 106 height 26
click at [635, 357] on input "**********" at bounding box center [610, 355] width 163 height 25
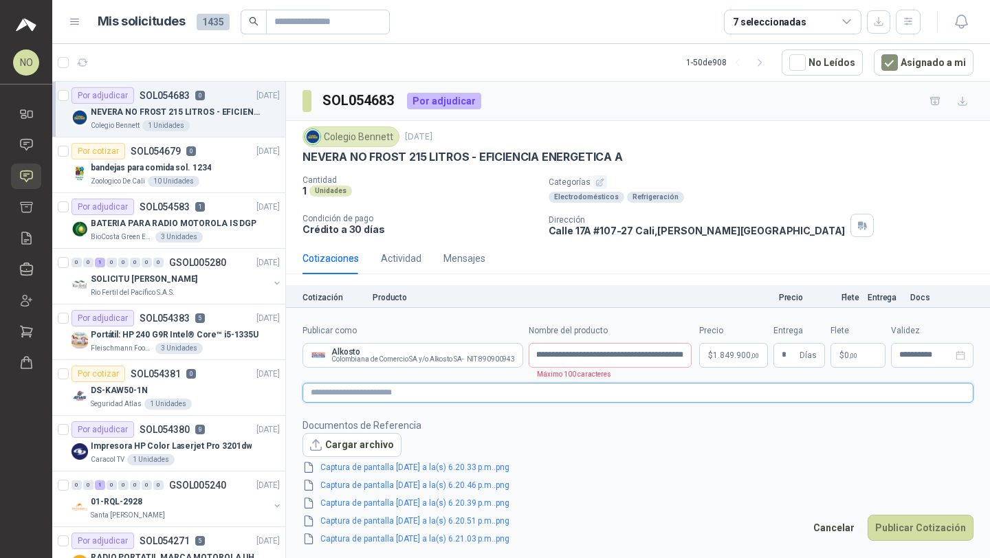
click at [584, 391] on textarea at bounding box center [638, 393] width 671 height 20
paste textarea "**********"
type textarea "**********"
drag, startPoint x: 309, startPoint y: 391, endPoint x: 515, endPoint y: 395, distance: 206.3
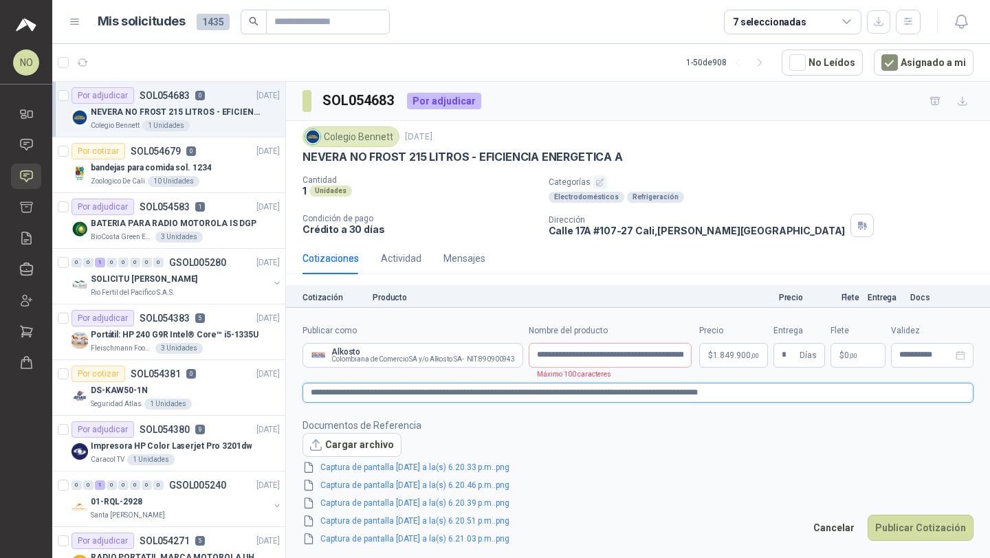
click at [515, 395] on textarea "**********" at bounding box center [638, 393] width 671 height 20
type textarea "**********"
click at [593, 355] on input "**********" at bounding box center [610, 355] width 163 height 25
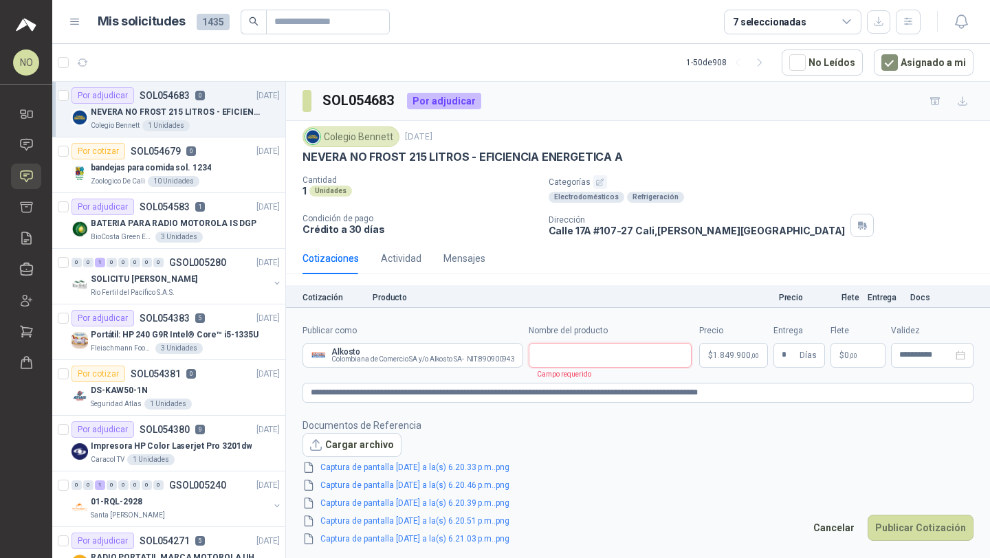
paste input "**********"
type input "**********"
click at [934, 516] on button "Publicar Cotización" at bounding box center [921, 528] width 106 height 26
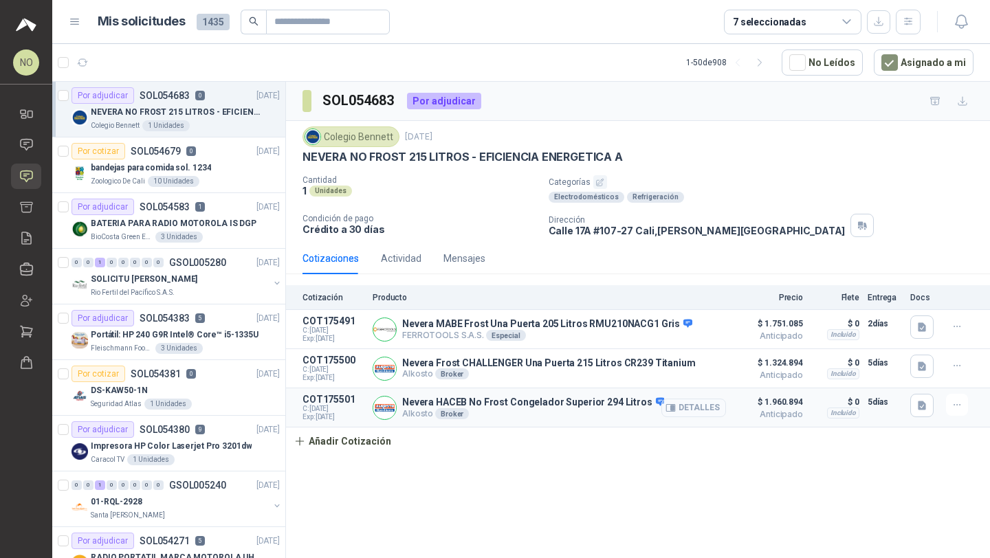
click at [697, 406] on button "Detalles" at bounding box center [693, 408] width 65 height 19
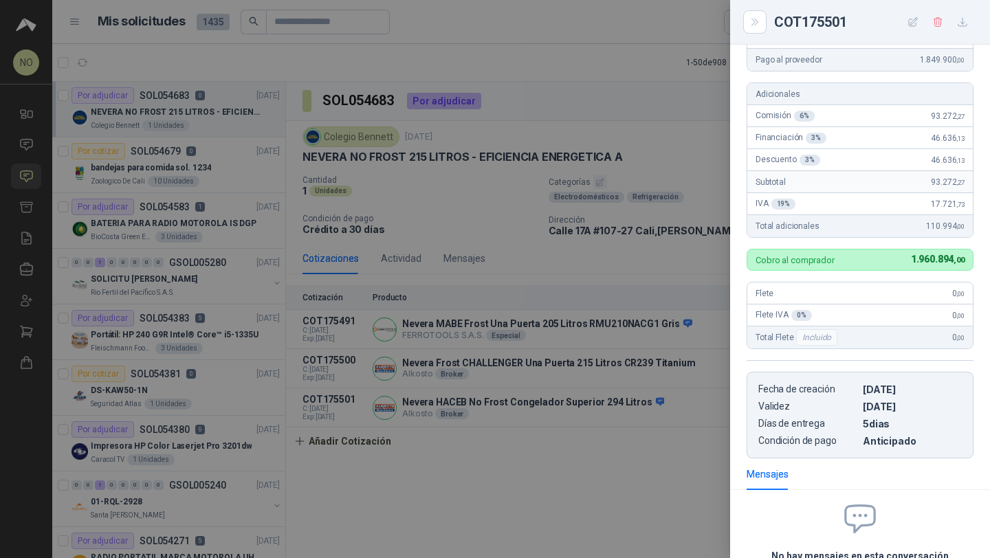
scroll to position [341, 0]
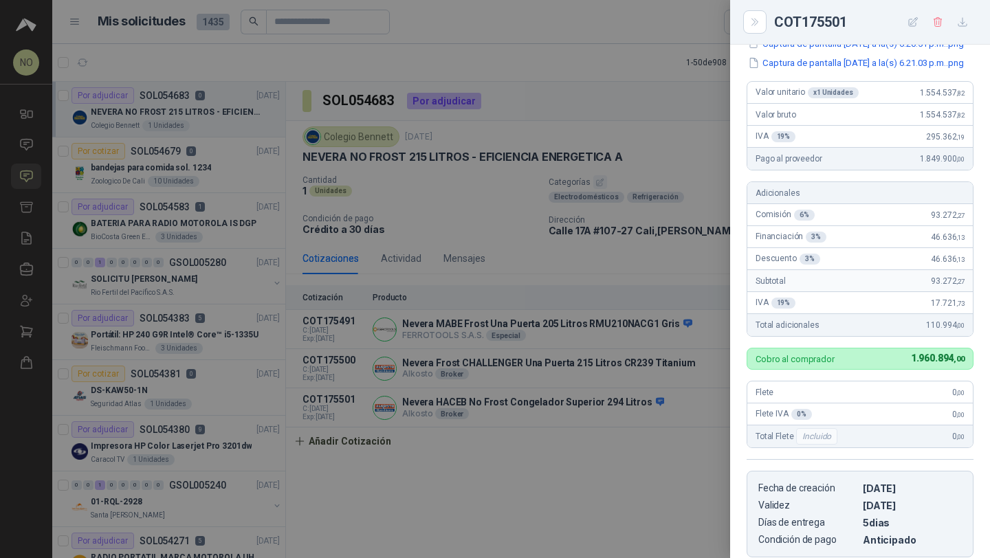
click at [570, 285] on div at bounding box center [495, 279] width 990 height 558
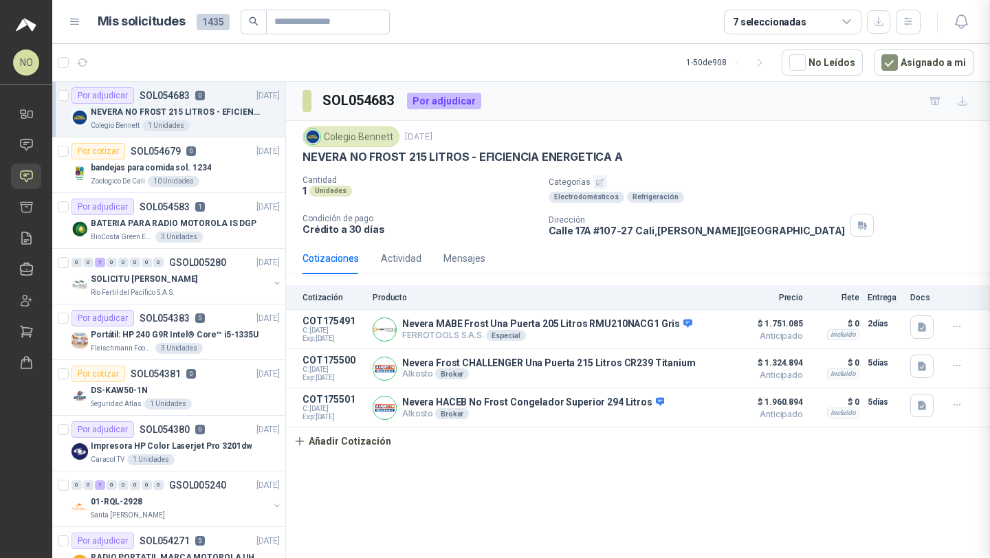
scroll to position [551, 0]
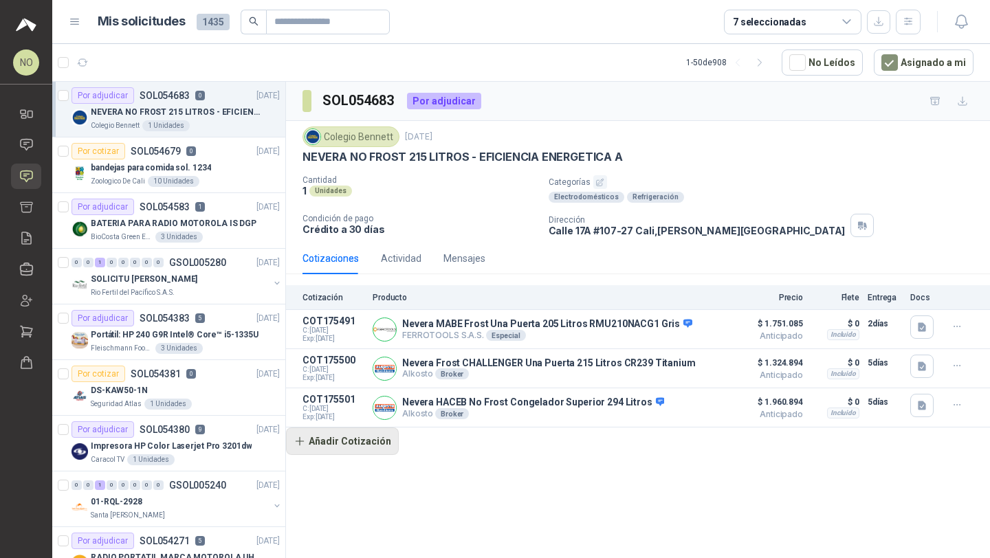
click at [355, 435] on button "Añadir Cotización" at bounding box center [342, 442] width 113 height 28
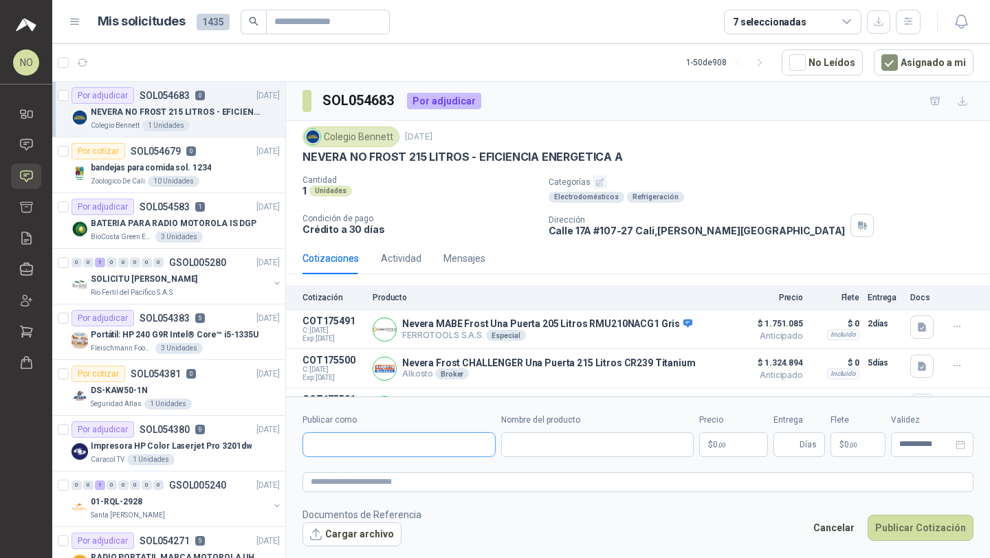
click at [408, 441] on input "Publicar como" at bounding box center [399, 444] width 192 height 23
type input "***"
click at [409, 501] on p "Alkosto" at bounding box center [427, 498] width 184 height 8
type input "**********"
click at [556, 452] on input "Nombre del producto" at bounding box center [611, 445] width 165 height 25
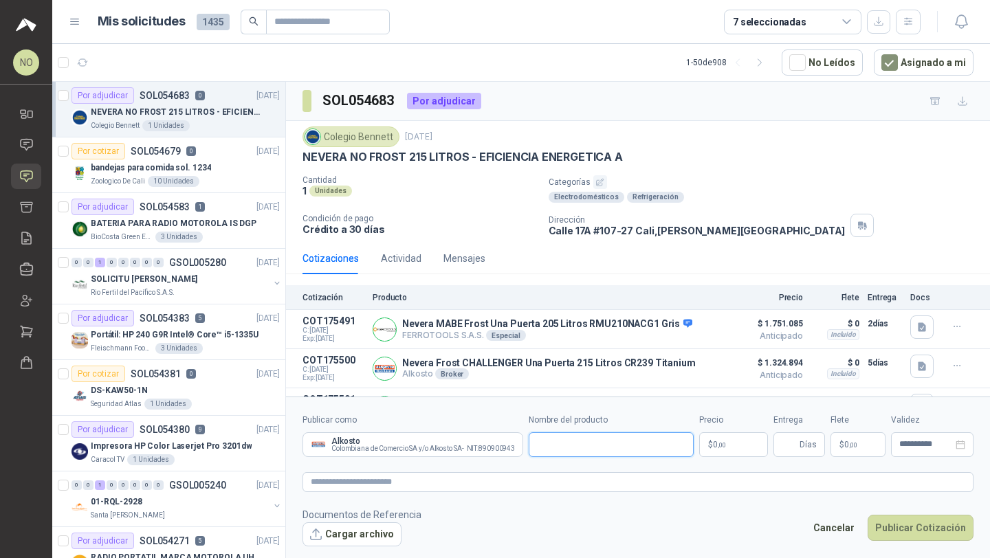
paste input "**********"
type input "**********"
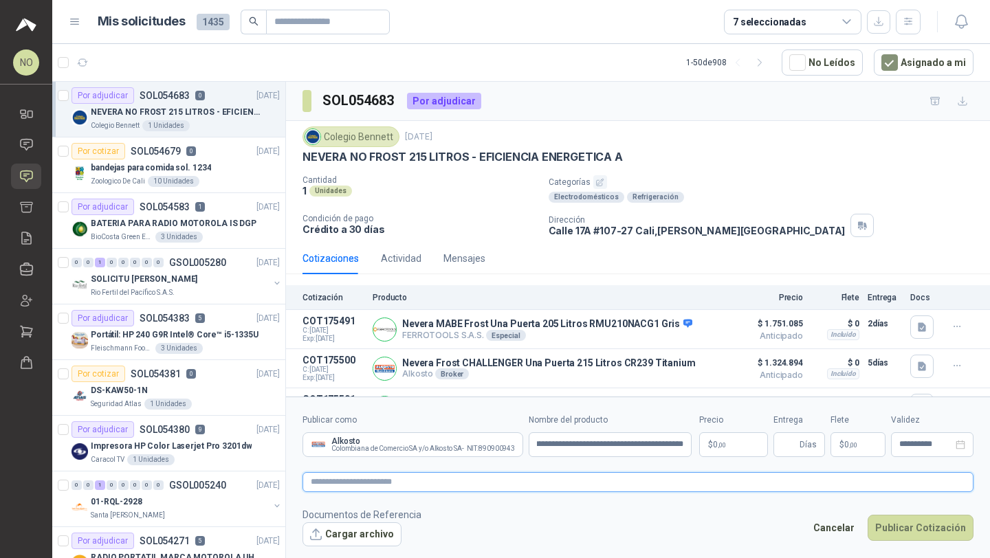
click at [512, 474] on textarea at bounding box center [638, 482] width 671 height 20
paste textarea "**********"
type textarea "**********"
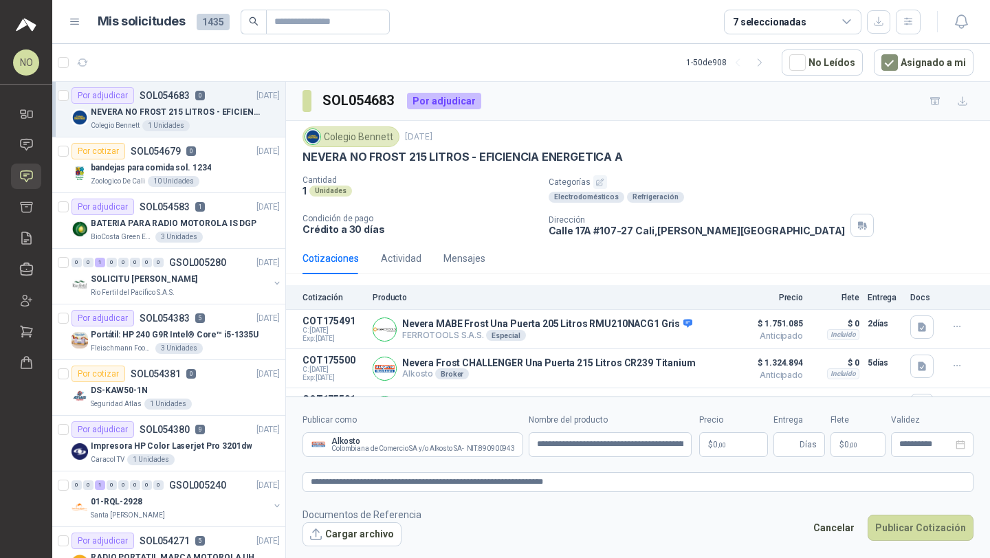
click at [716, 444] on body "NO [PERSON_NAME] Inicio Chat Solicitudes Cotizar Remisiones Compañías Invitacio…" at bounding box center [495, 279] width 990 height 558
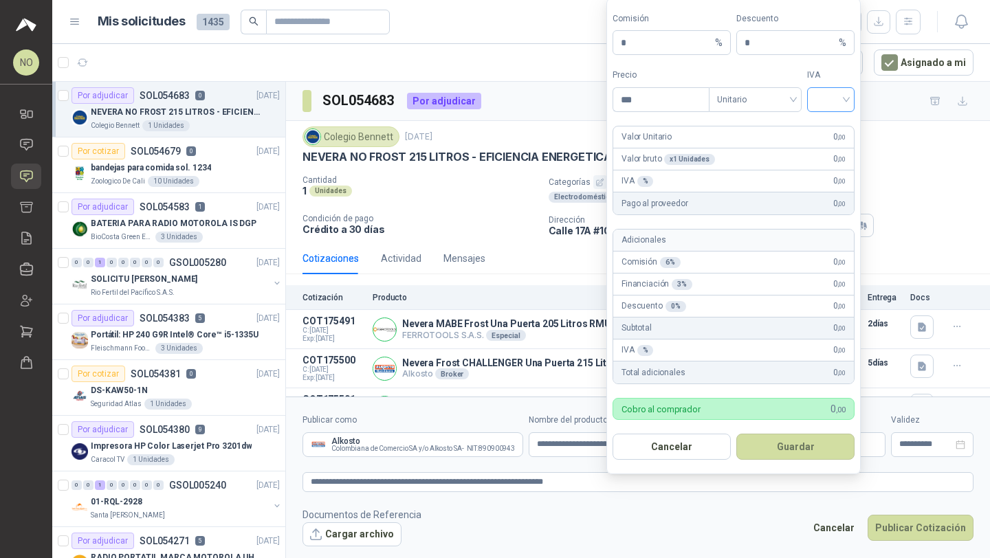
click at [825, 93] on input "search" at bounding box center [831, 98] width 31 height 21
click at [831, 128] on div "19%" at bounding box center [830, 128] width 25 height 15
click at [758, 99] on span "Unitario" at bounding box center [755, 99] width 76 height 21
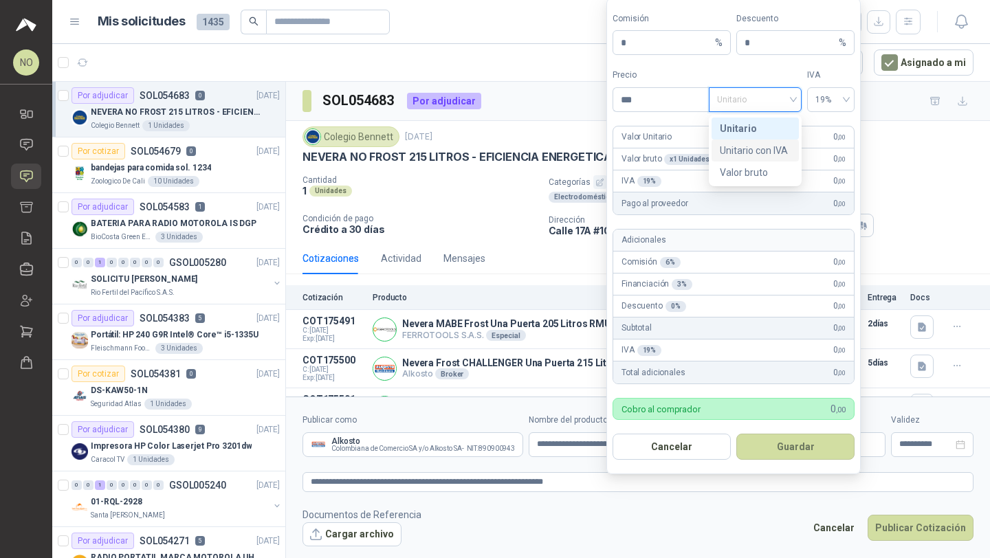
click at [761, 153] on div "Unitario con IVA" at bounding box center [755, 150] width 71 height 15
click at [676, 113] on form "Comisión * % Descuento * % Precio *** Tipo Unitario con IVA Unitario con IVA IV…" at bounding box center [733, 236] width 254 height 477
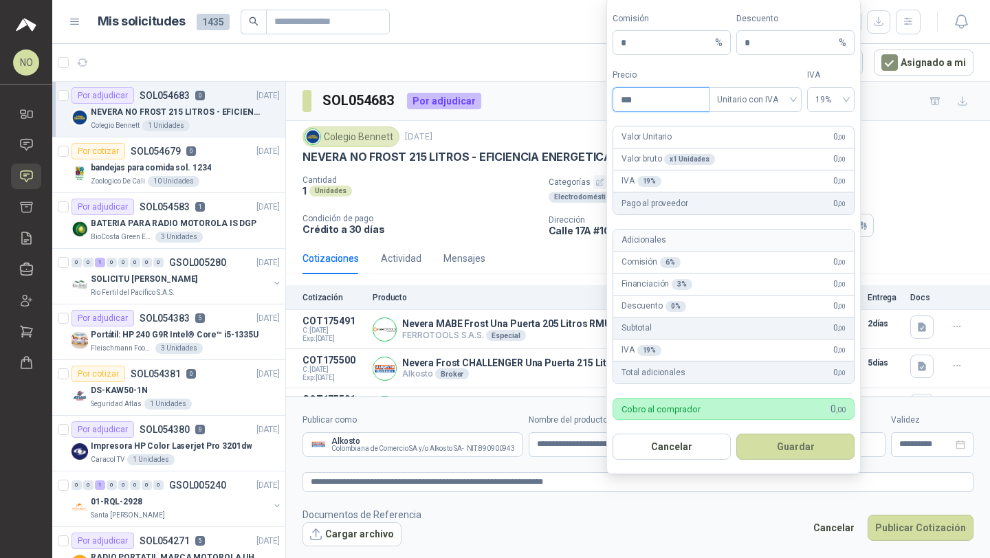
click at [687, 100] on input "***" at bounding box center [661, 99] width 96 height 23
type input "*"
type input "**********"
click at [760, 45] on input "*" at bounding box center [790, 42] width 91 height 23
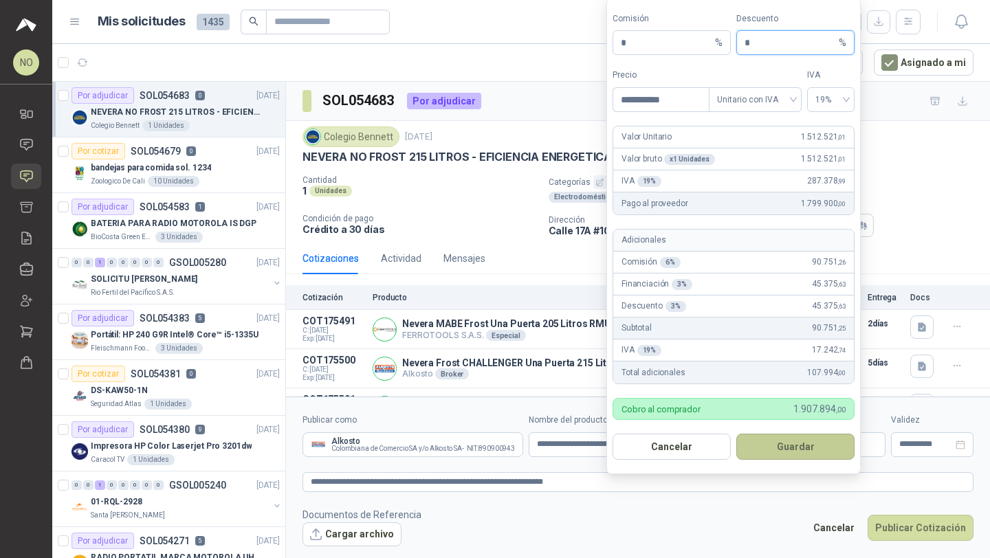
type input "*"
click at [792, 452] on button "Guardar" at bounding box center [795, 447] width 118 height 26
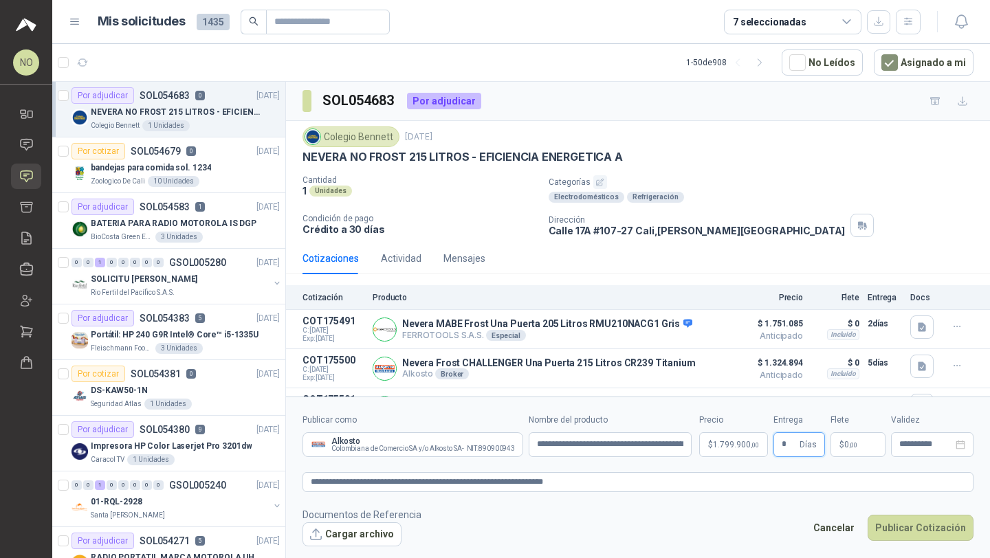
type input "*"
click at [743, 509] on footer "Documentos de Referencia Cargar archivo Cancelar Publicar Cotización" at bounding box center [638, 527] width 671 height 40
click at [853, 450] on p "$ 0 ,00" at bounding box center [858, 445] width 55 height 25
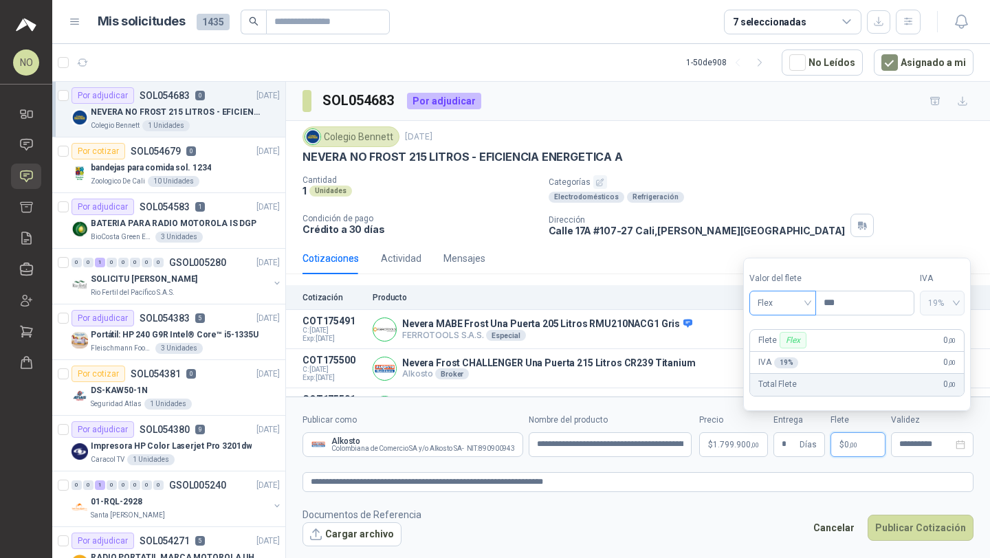
click at [769, 302] on span "Flex" at bounding box center [783, 303] width 50 height 21
click at [780, 357] on div "Incluido" at bounding box center [783, 354] width 45 height 15
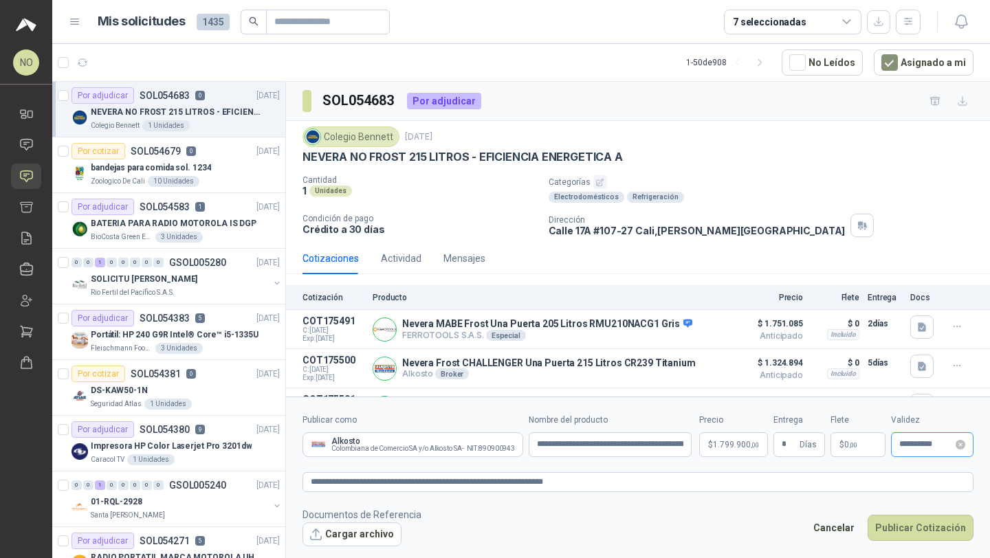
click at [906, 453] on div "**********" at bounding box center [932, 445] width 83 height 25
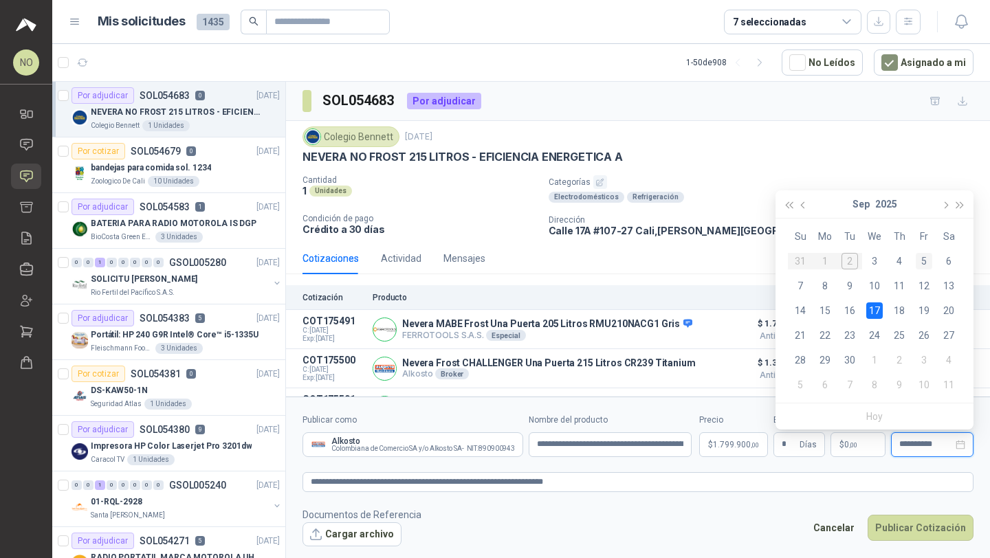
type input "**********"
click at [921, 261] on div "5" at bounding box center [924, 261] width 17 height 17
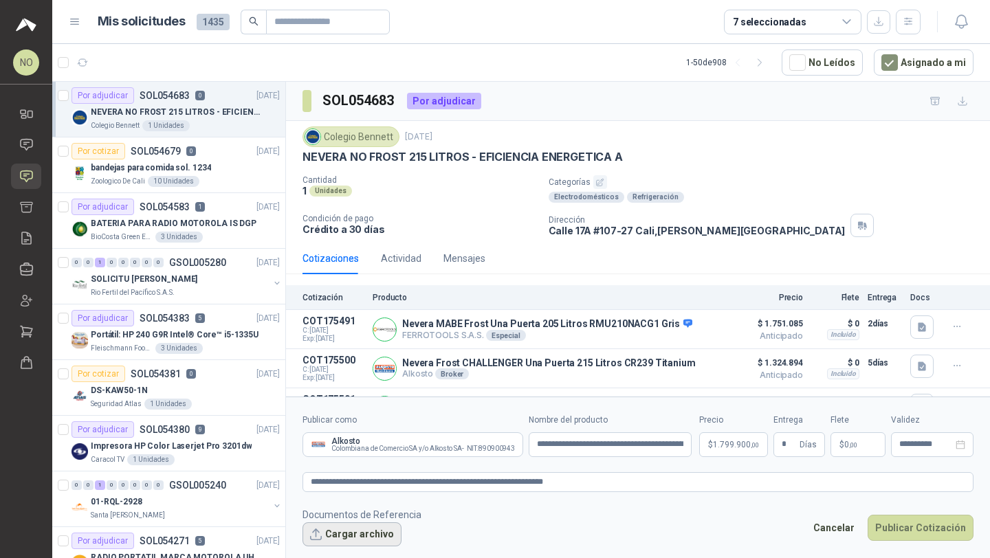
click at [341, 530] on button "Cargar archivo" at bounding box center [352, 535] width 99 height 25
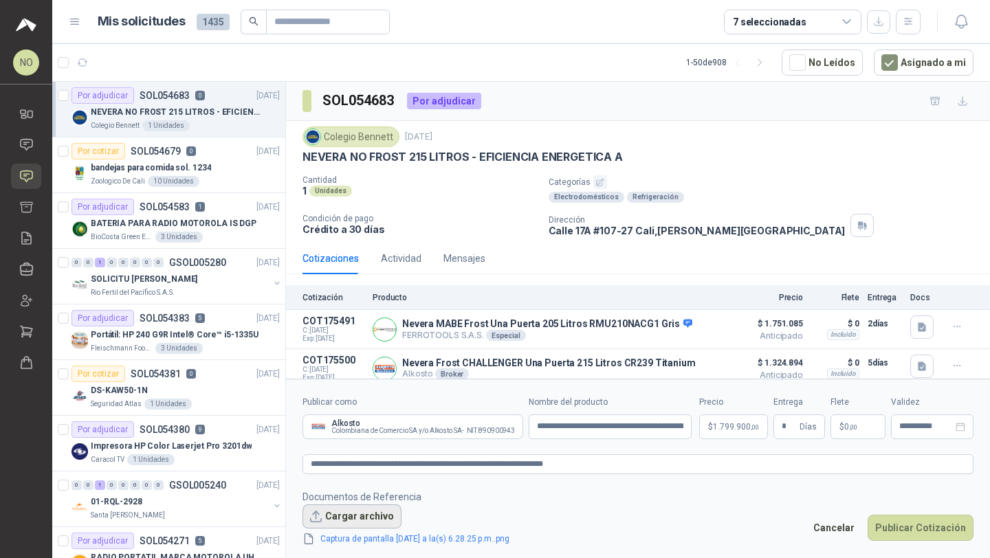
click at [339, 520] on button "Cargar archivo" at bounding box center [352, 517] width 99 height 25
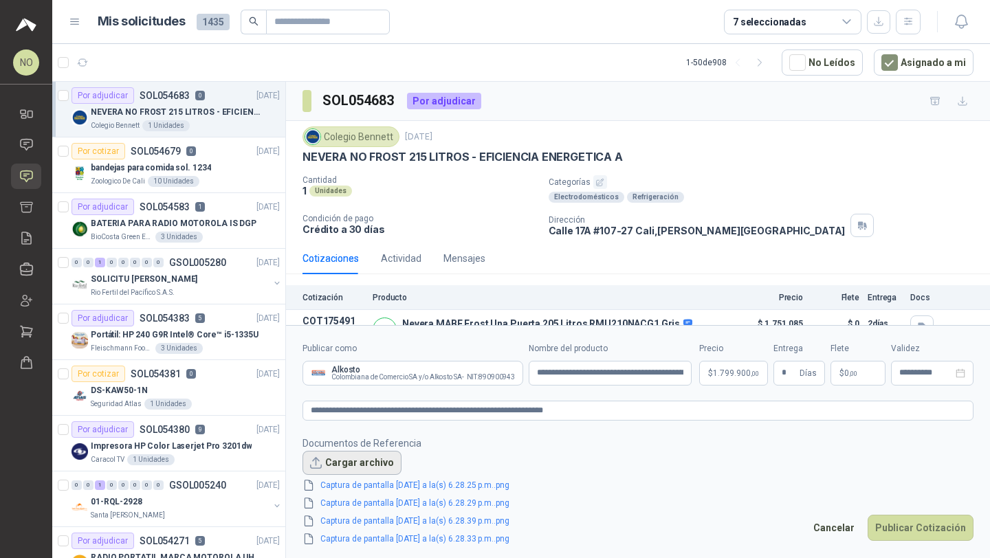
click at [333, 466] on button "Cargar archivo" at bounding box center [352, 463] width 99 height 25
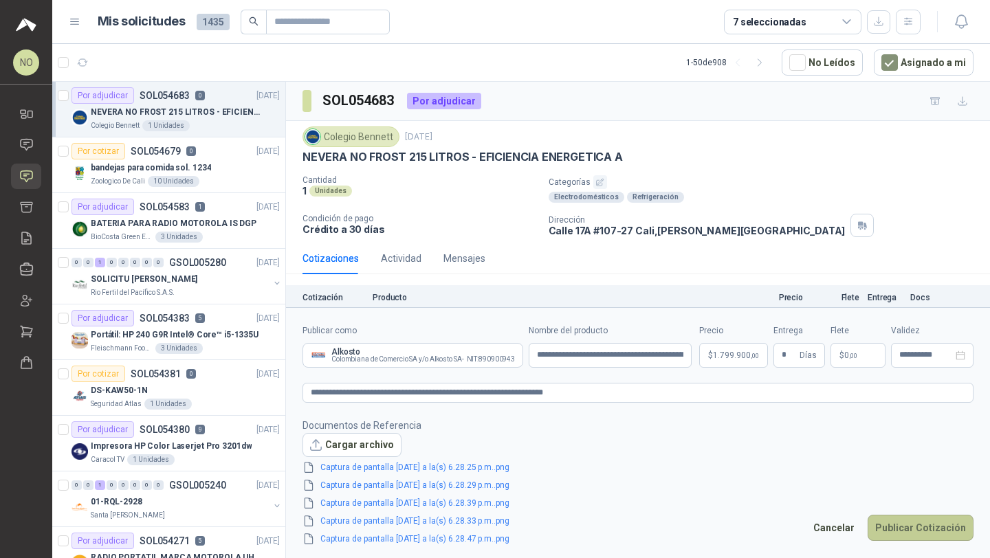
click at [890, 515] on button "Publicar Cotización" at bounding box center [921, 528] width 106 height 26
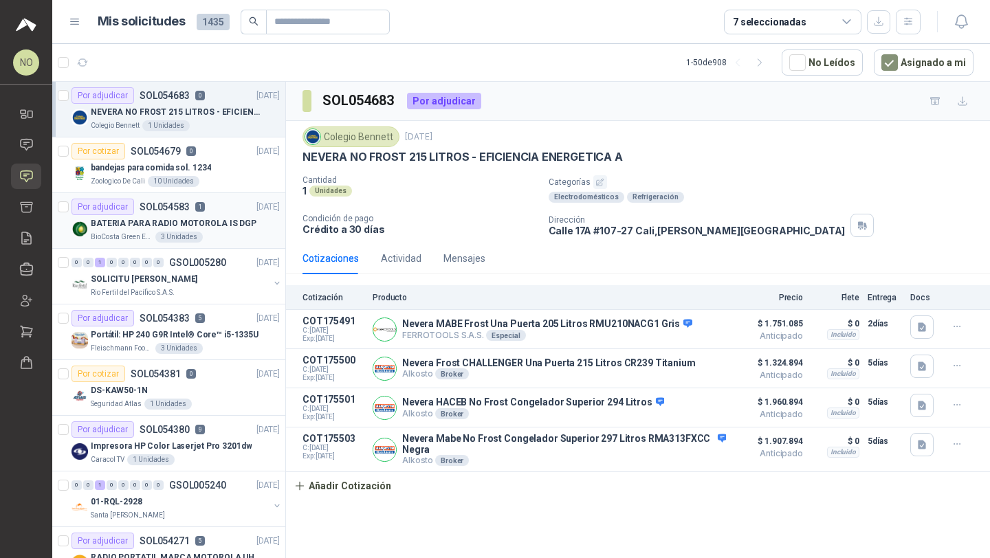
click at [208, 213] on div "Por adjudicar SOL054583 1 02/09/25" at bounding box center [176, 207] width 208 height 17
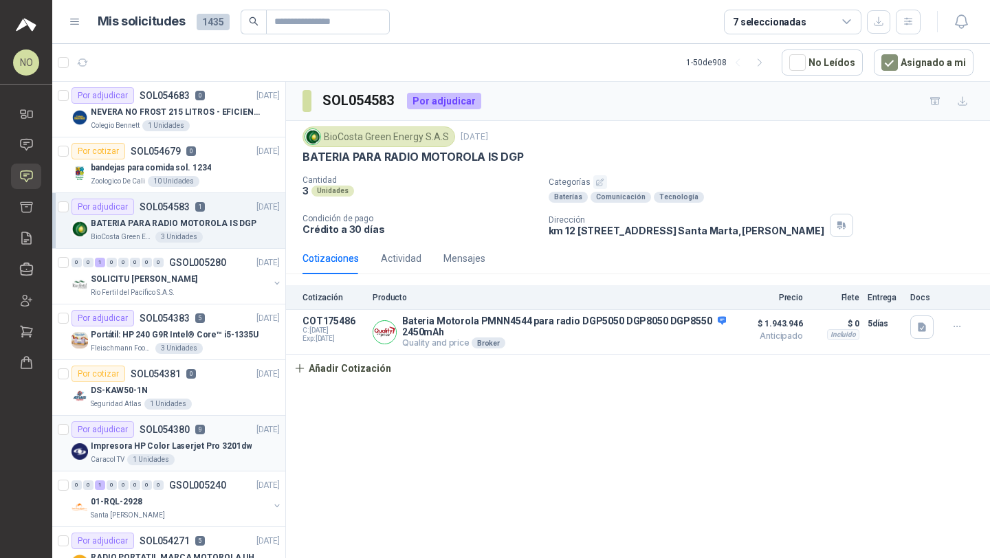
click at [196, 439] on div "Impresora HP Color Laserjet Pro 3201dw" at bounding box center [185, 446] width 189 height 17
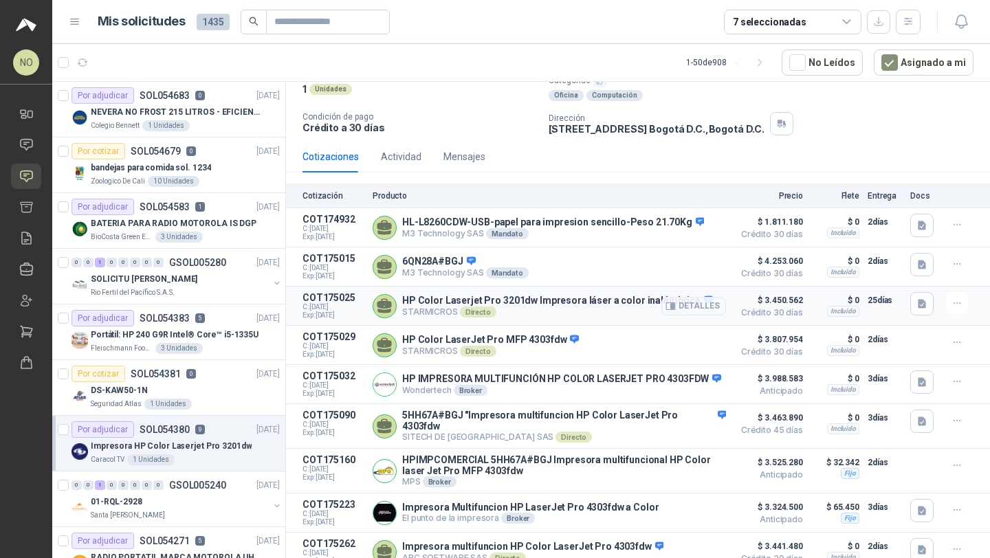
scroll to position [169, 0]
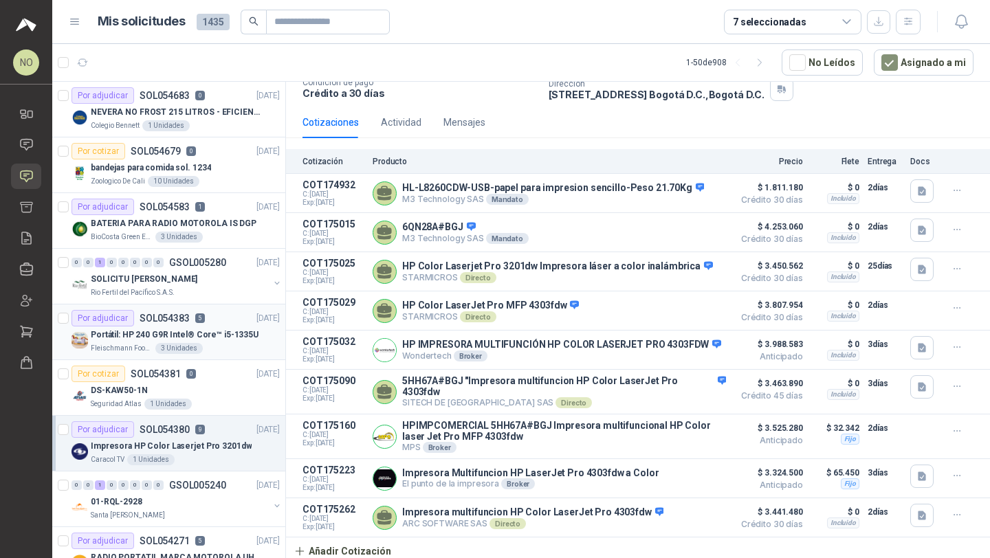
click at [179, 333] on p "Portátil: HP 240 G9R Intel® Core™ i5-1335U" at bounding box center [175, 335] width 168 height 13
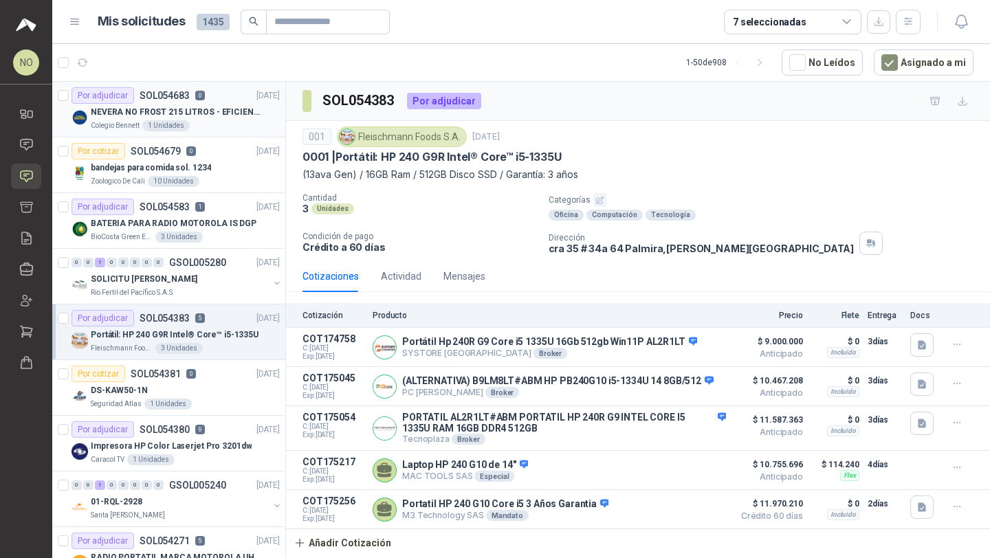
click at [222, 113] on p "NEVERA NO FROST 215 LITROS - EFICIENCIA ENERGETICA A" at bounding box center [176, 112] width 171 height 13
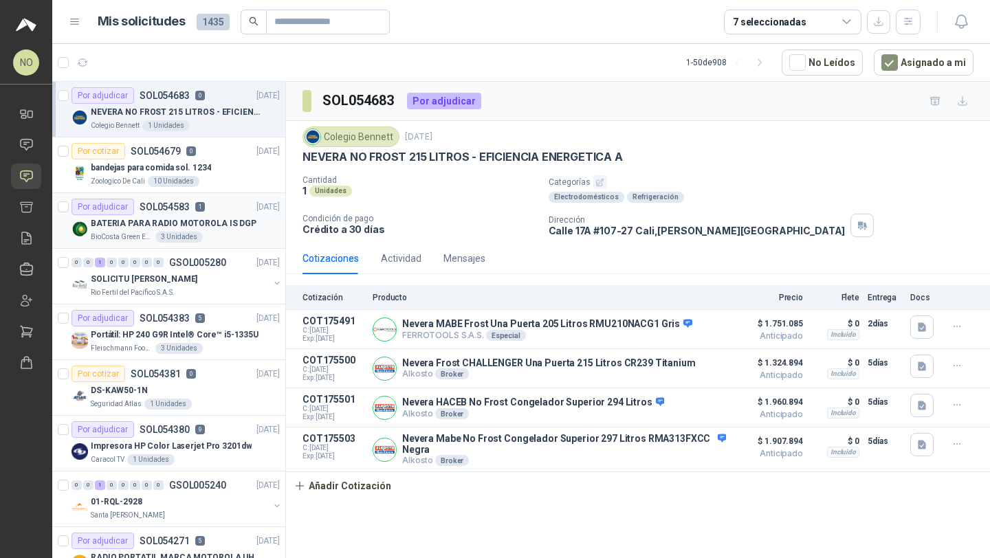
click at [204, 233] on div "BioCosta [PERSON_NAME] Energy S.A.S 3 Unidades" at bounding box center [185, 237] width 189 height 11
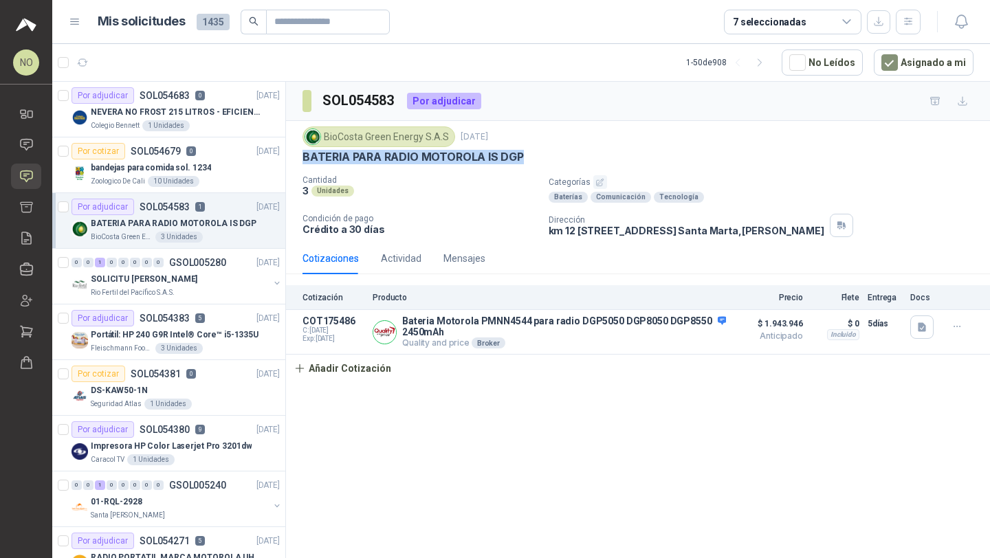
drag, startPoint x: 300, startPoint y: 155, endPoint x: 532, endPoint y: 158, distance: 231.7
click at [532, 158] on div "BioCosta [PERSON_NAME] Energy S.A.S [DATE] BATERIA PARA RADIO MOTOROLA IS DGP C…" at bounding box center [638, 182] width 704 height 122
copy p "BATERIA PARA RADIO MOTOROLA IS DGP"
click at [239, 129] on div "Colegio [PERSON_NAME] 1 Unidades" at bounding box center [185, 125] width 189 height 11
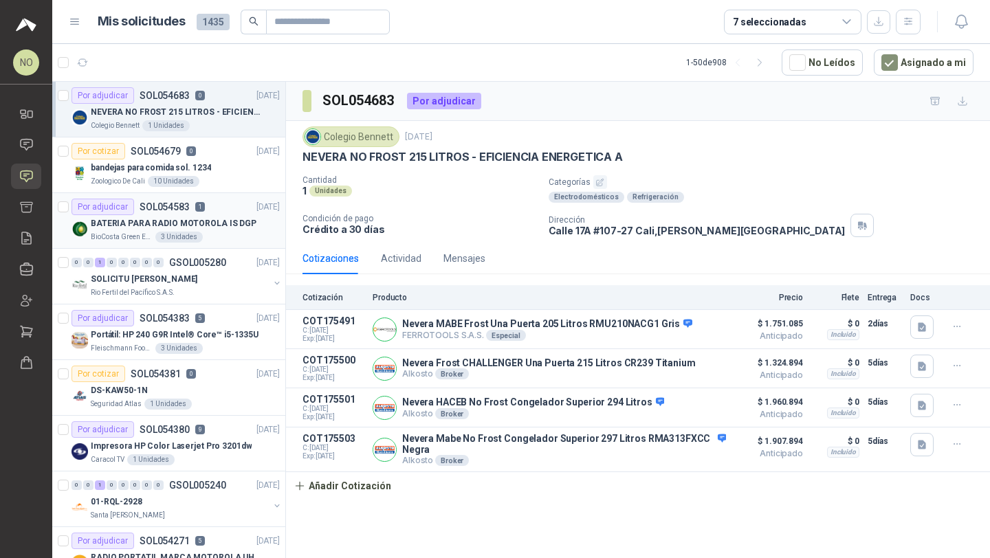
click at [223, 218] on p "BATERIA PARA RADIO MOTOROLA IS DGP" at bounding box center [174, 223] width 166 height 13
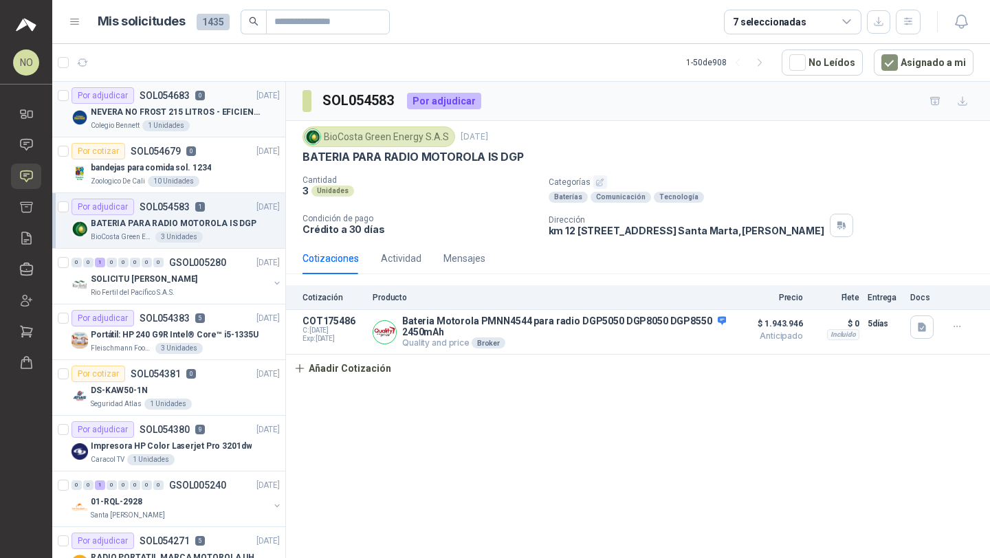
click at [226, 109] on p "NEVERA NO FROST 215 LITROS - EFICIENCIA ENERGETICA A" at bounding box center [176, 112] width 171 height 13
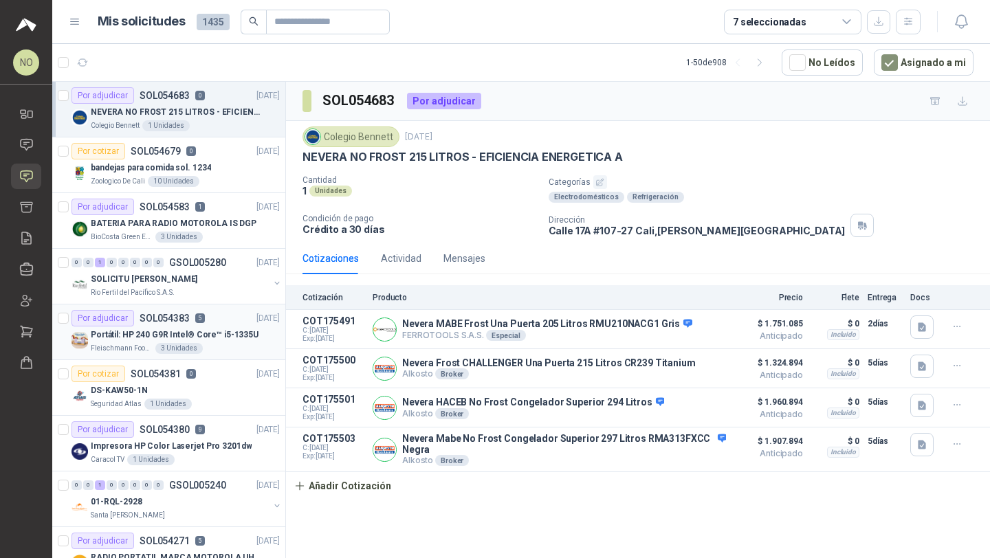
click at [210, 329] on p "Portátil: HP 240 G9R Intel® Core™ i5-1335U" at bounding box center [175, 335] width 168 height 13
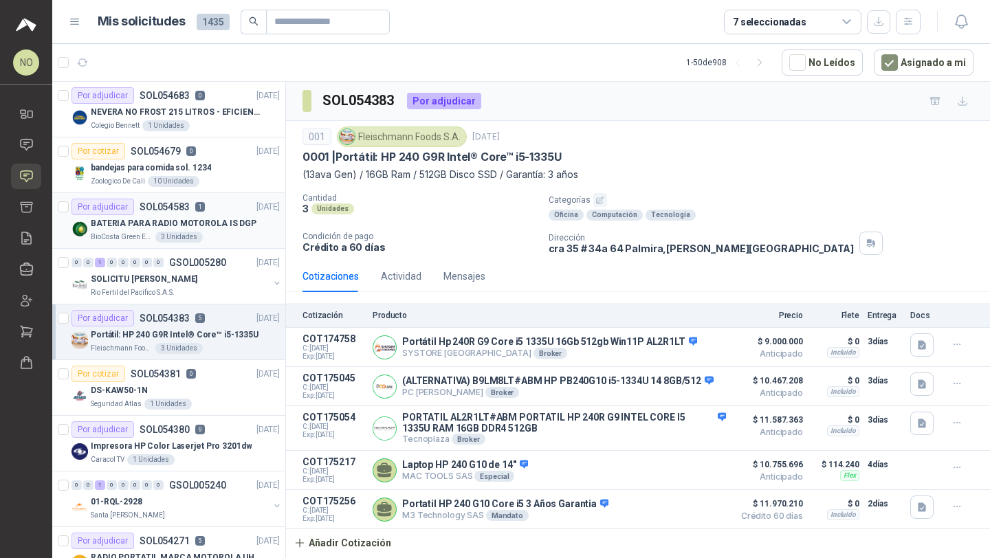
click at [212, 220] on p "BATERIA PARA RADIO MOTOROLA IS DGP" at bounding box center [174, 223] width 166 height 13
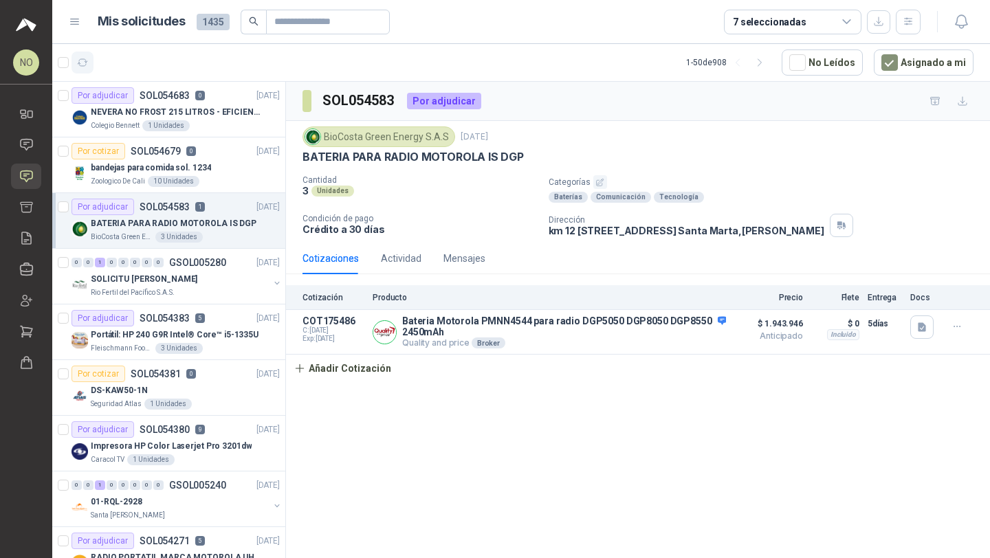
click at [80, 63] on icon "button" at bounding box center [83, 63] width 12 height 12
click at [941, 58] on button "Asignado a mi" at bounding box center [924, 63] width 100 height 26
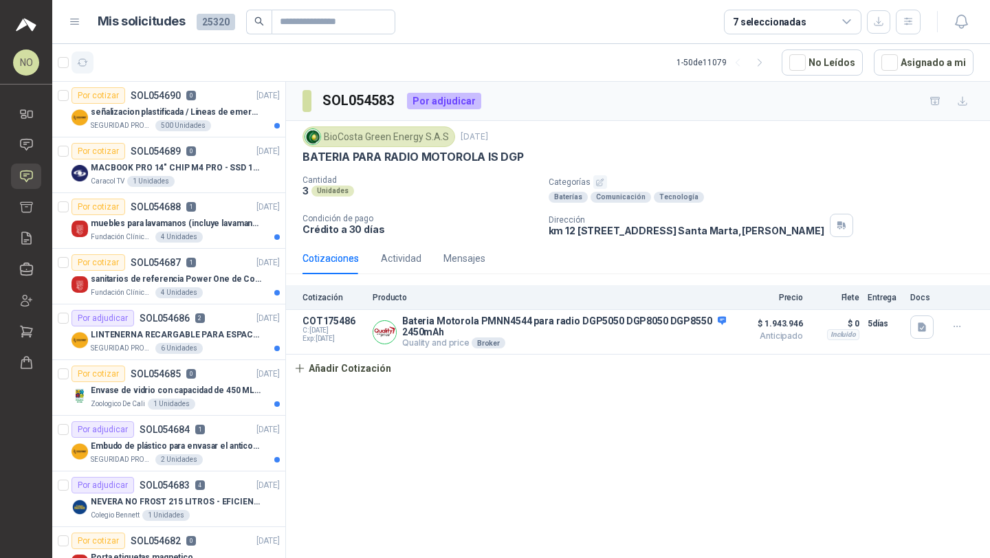
click at [91, 65] on button "button" at bounding box center [83, 63] width 22 height 22
click at [76, 67] on button "button" at bounding box center [83, 63] width 22 height 22
click at [906, 59] on button "Asignado a mi" at bounding box center [924, 63] width 100 height 26
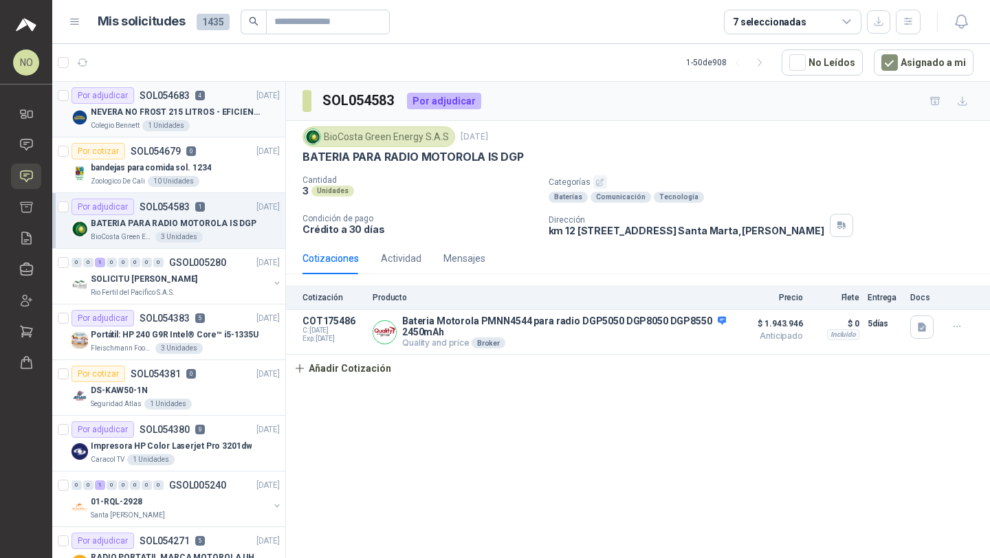
click at [206, 124] on div "Colegio [PERSON_NAME] 1 Unidades" at bounding box center [185, 125] width 189 height 11
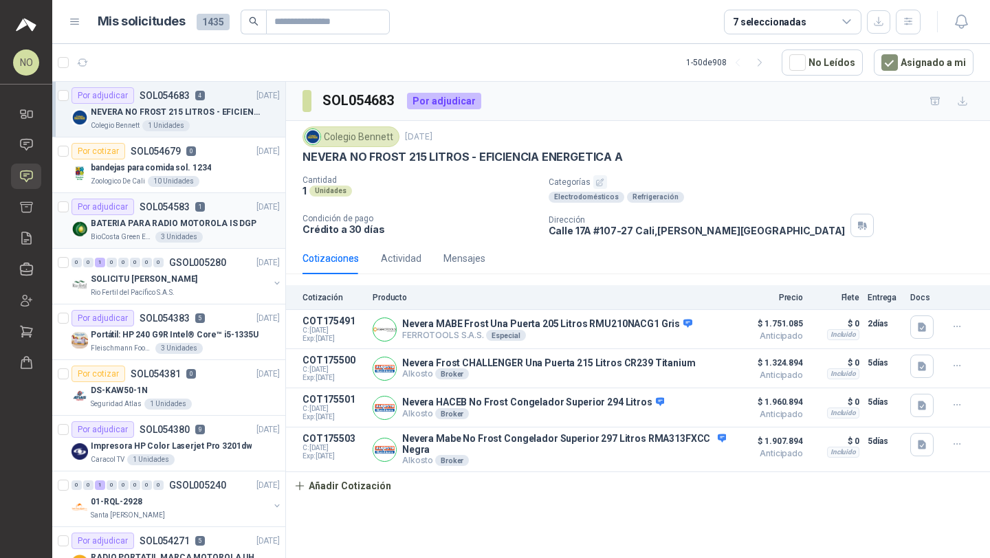
click at [195, 231] on div "BATERIA PARA RADIO MOTOROLA IS DGP" at bounding box center [185, 223] width 189 height 17
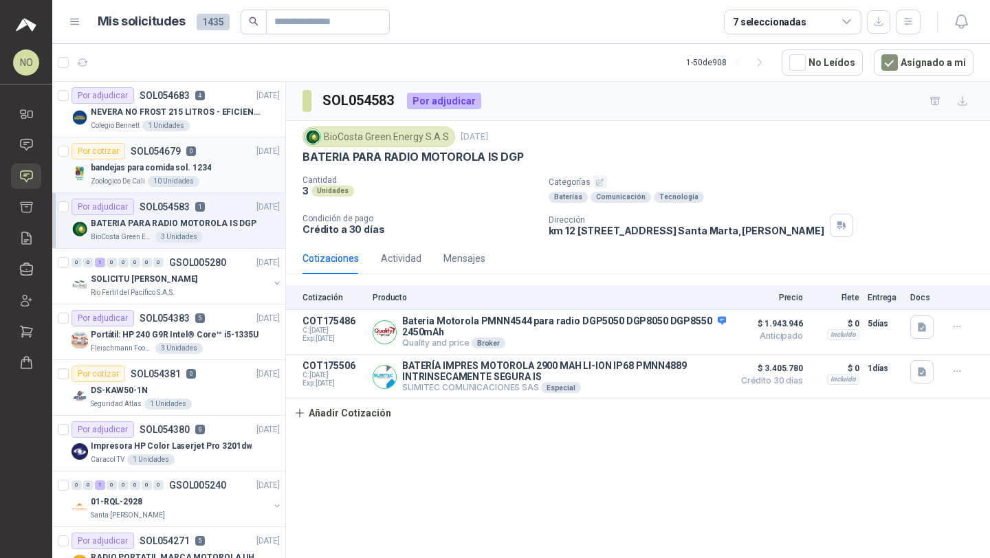
click at [214, 157] on div "Por cotizar SOL054679 0 02/09/25" at bounding box center [176, 151] width 208 height 17
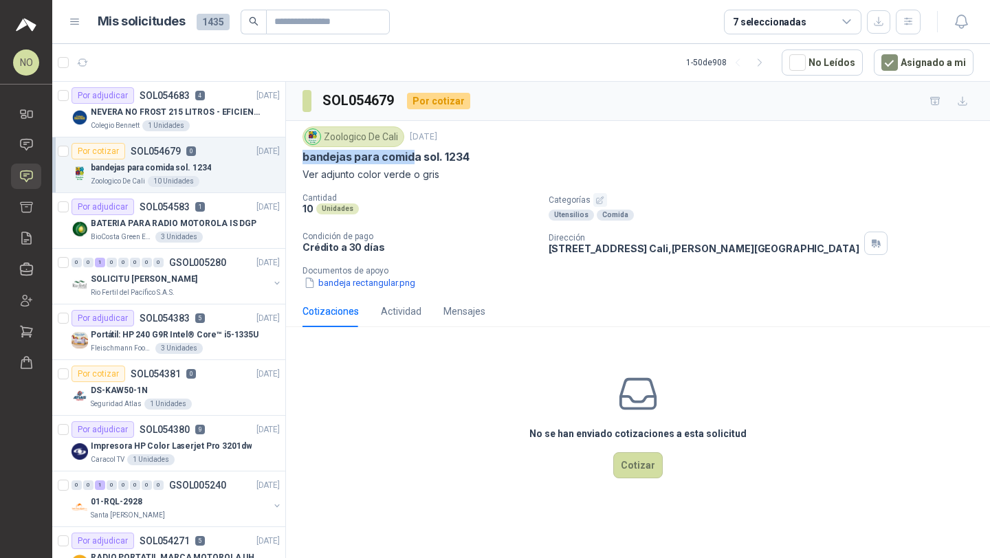
drag, startPoint x: 301, startPoint y: 157, endPoint x: 410, endPoint y: 157, distance: 108.6
click at [410, 157] on div "Zoologico De Cali [DATE] bandejas para comida sol. 1234 Ver adjunto color verde…" at bounding box center [638, 208] width 704 height 175
click at [212, 105] on div "NEVERA NO FROST 215 LITROS - EFICIENCIA ENERGETICA A" at bounding box center [185, 112] width 189 height 17
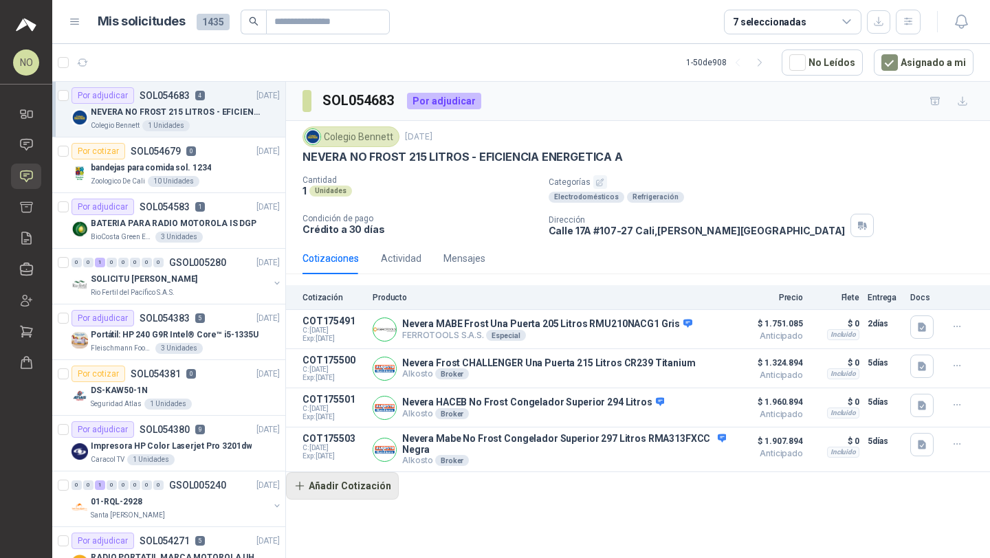
click at [357, 489] on button "Añadir Cotización" at bounding box center [342, 486] width 113 height 28
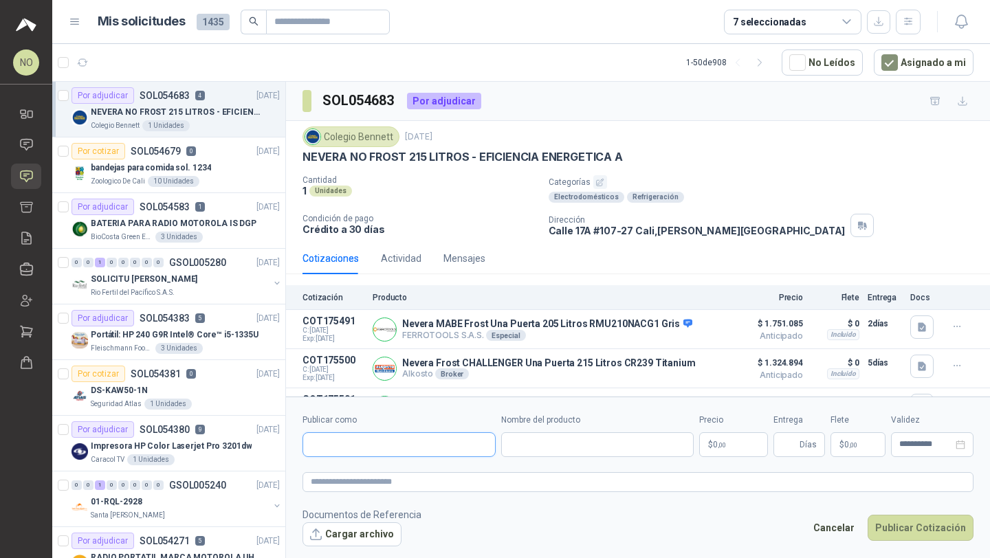
click at [383, 443] on input "Publicar como" at bounding box center [399, 444] width 192 height 23
type input "*********"
click at [413, 471] on div "Electrojaponesa NIT : 890306372" at bounding box center [399, 477] width 170 height 15
type input "**********"
click at [534, 445] on input "Nombre del producto" at bounding box center [597, 445] width 193 height 25
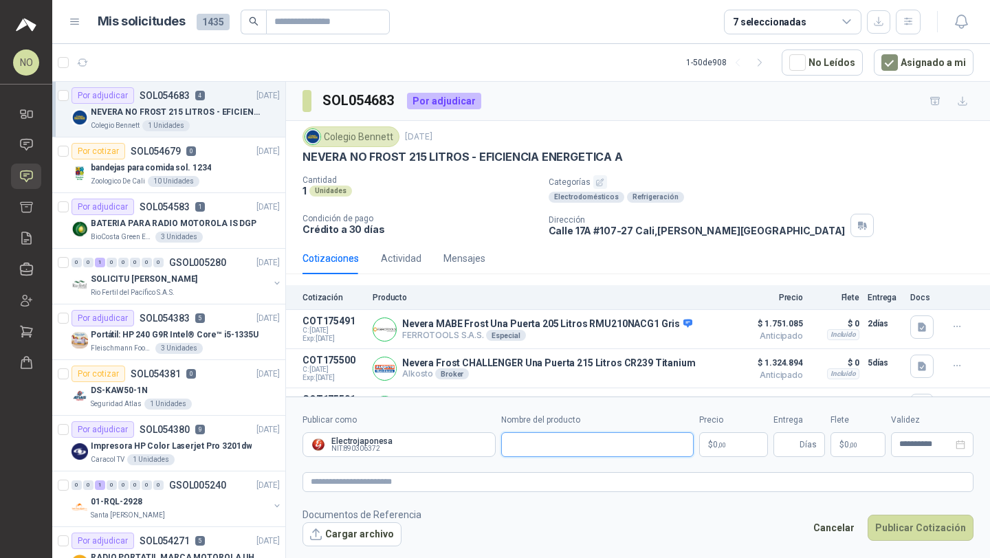
paste input "**********"
type input "**********"
click at [723, 441] on body "NO Nathalia Ortega Inicio Chat Solicitudes Cotizar Remisiones Compañías Invitac…" at bounding box center [495, 279] width 990 height 558
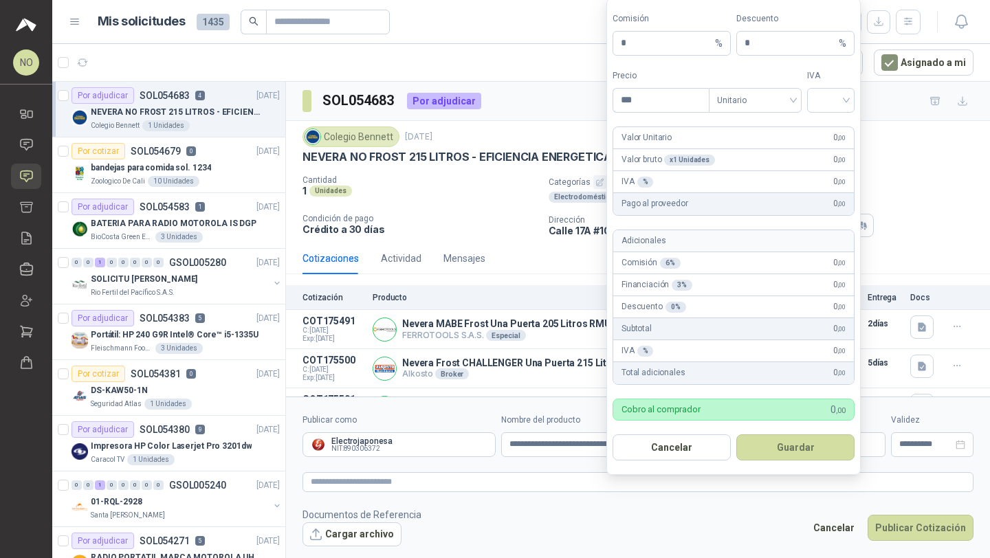
scroll to position [0, 0]
click at [836, 89] on input "search" at bounding box center [831, 98] width 31 height 21
click at [823, 129] on div "19%" at bounding box center [830, 128] width 25 height 15
click at [769, 98] on span "Unitario" at bounding box center [755, 99] width 76 height 21
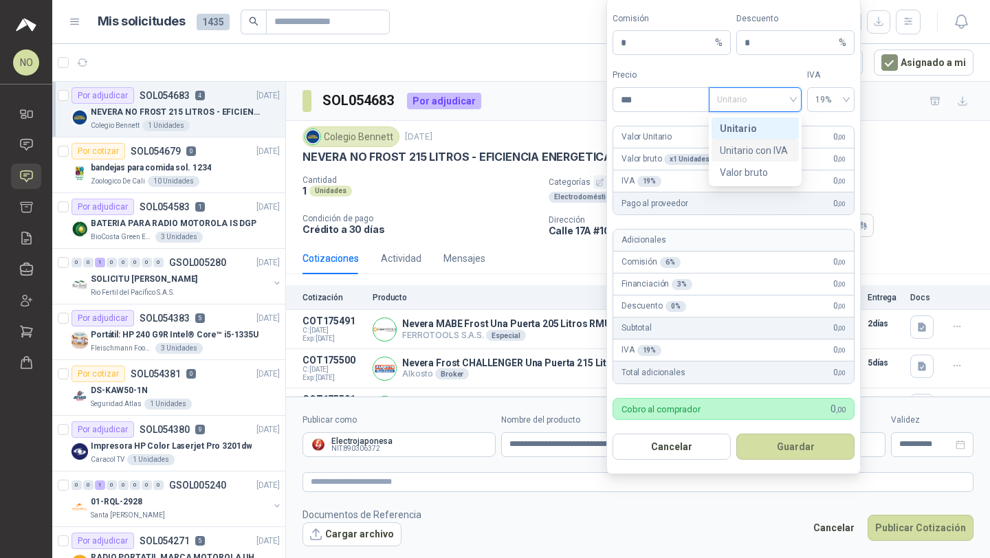
click at [774, 150] on div "Unitario con IVA" at bounding box center [755, 150] width 71 height 15
click at [700, 98] on input "***" at bounding box center [661, 99] width 96 height 23
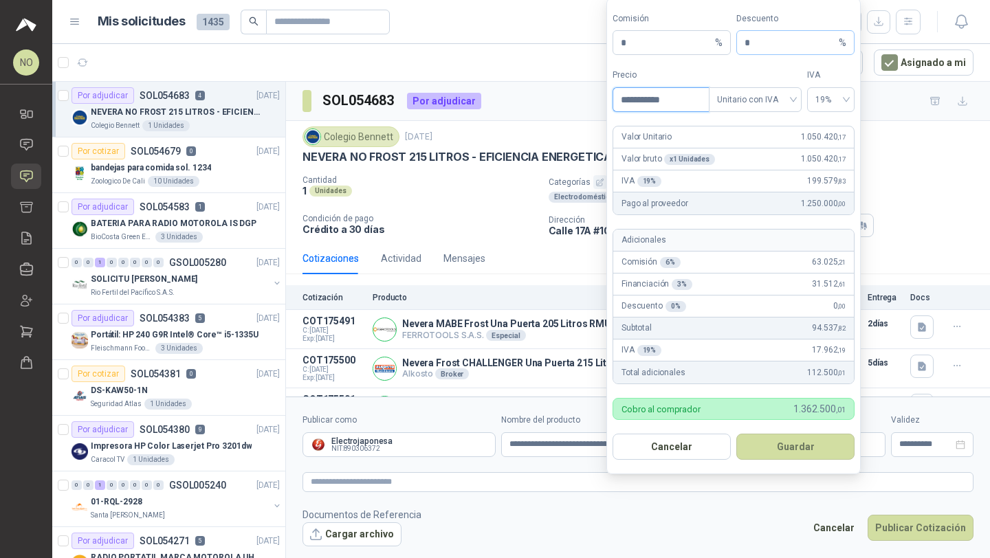
type input "**********"
click at [768, 49] on input "*" at bounding box center [790, 42] width 91 height 23
type input "*"
click at [800, 434] on button "Guardar" at bounding box center [795, 447] width 118 height 26
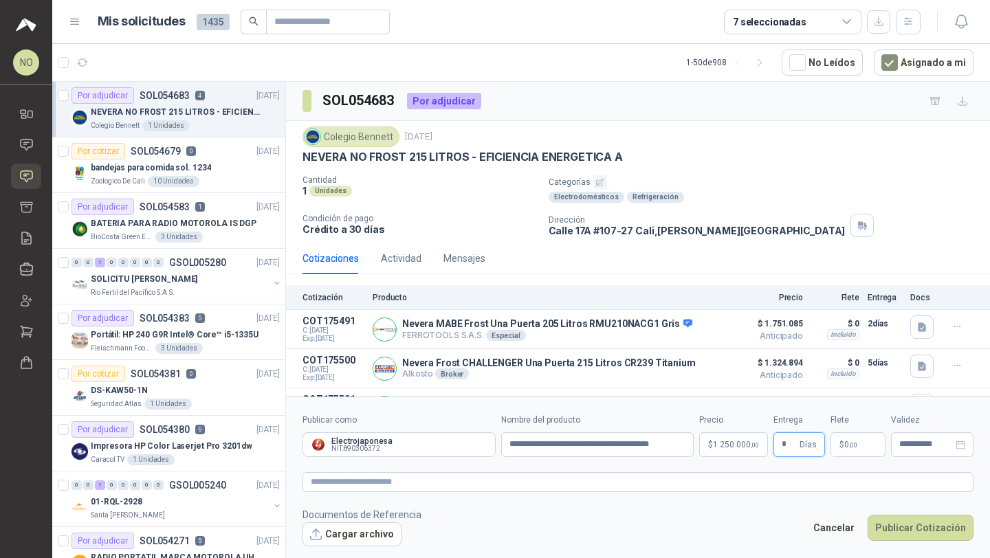
type input "*"
click at [769, 553] on form "**********" at bounding box center [638, 480] width 704 height 166
click at [856, 441] on span "0 ,00" at bounding box center [850, 445] width 13 height 8
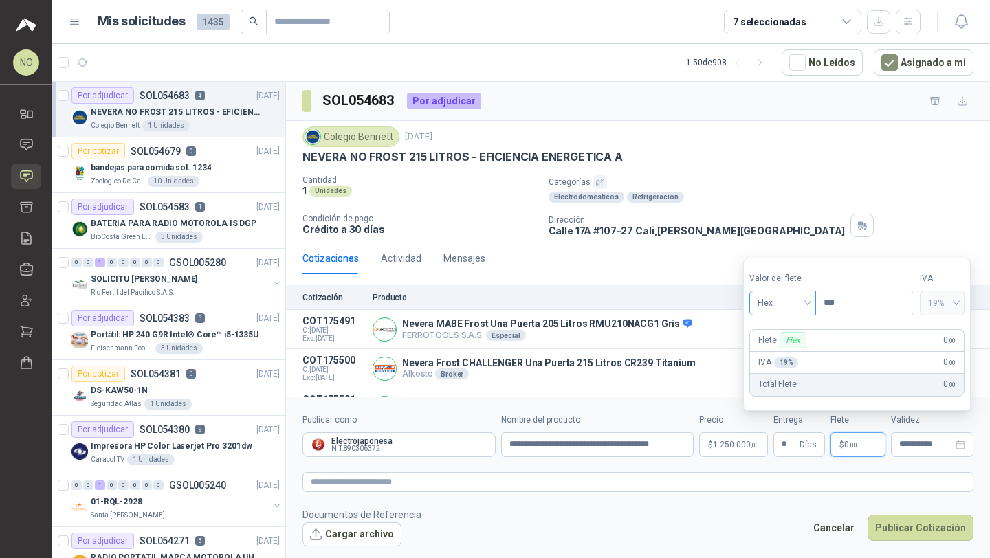
click at [783, 297] on span "Flex" at bounding box center [783, 303] width 50 height 21
click at [780, 350] on div "Incluido" at bounding box center [783, 354] width 45 height 15
click at [919, 440] on input "**********" at bounding box center [926, 444] width 54 height 9
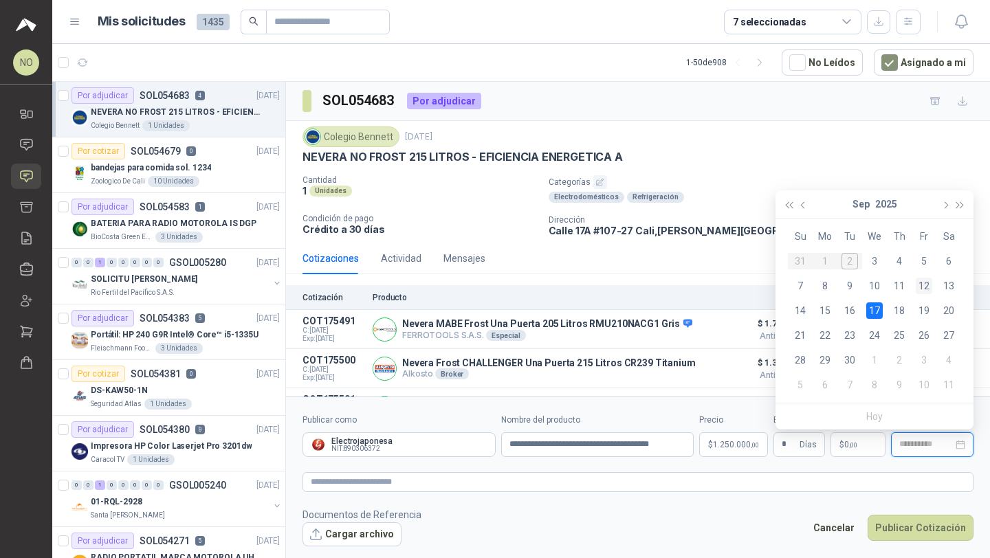
type input "**********"
click at [922, 284] on div "12" at bounding box center [924, 286] width 17 height 17
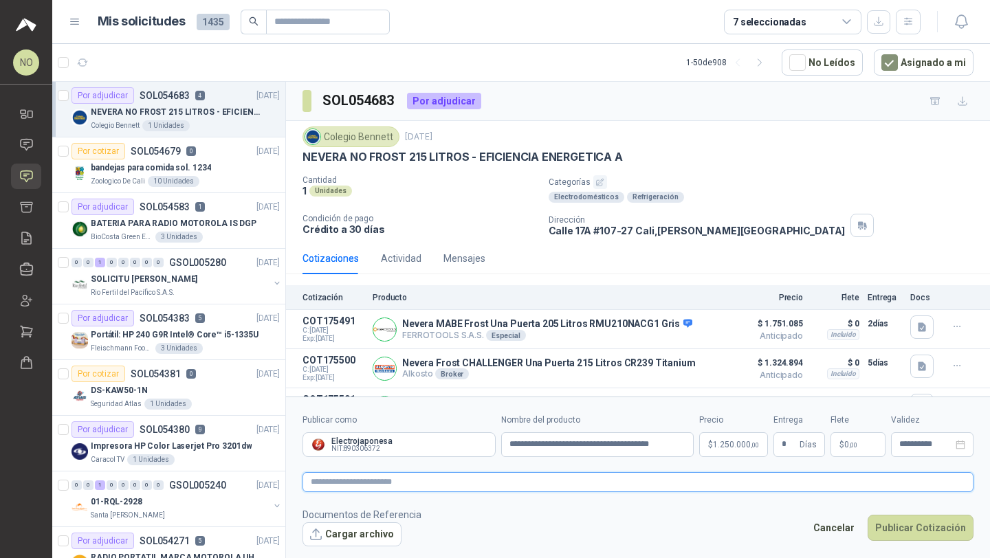
click at [368, 480] on textarea at bounding box center [638, 482] width 671 height 20
paste textarea "*****"
type textarea "*****"
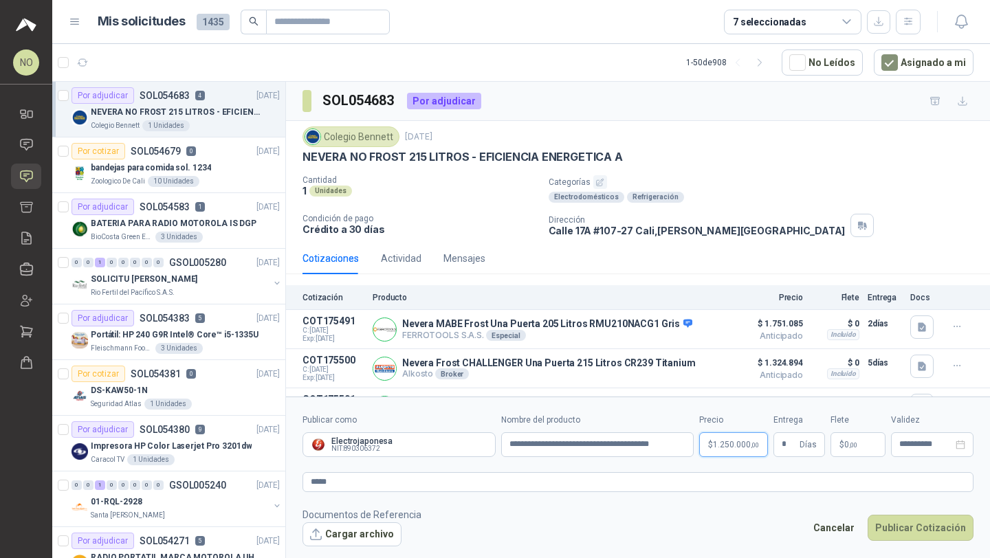
click at [723, 441] on body "NO Nathalia Ortega Inicio Chat Solicitudes Cotizar Remisiones Compañías Invitac…" at bounding box center [495, 279] width 990 height 558
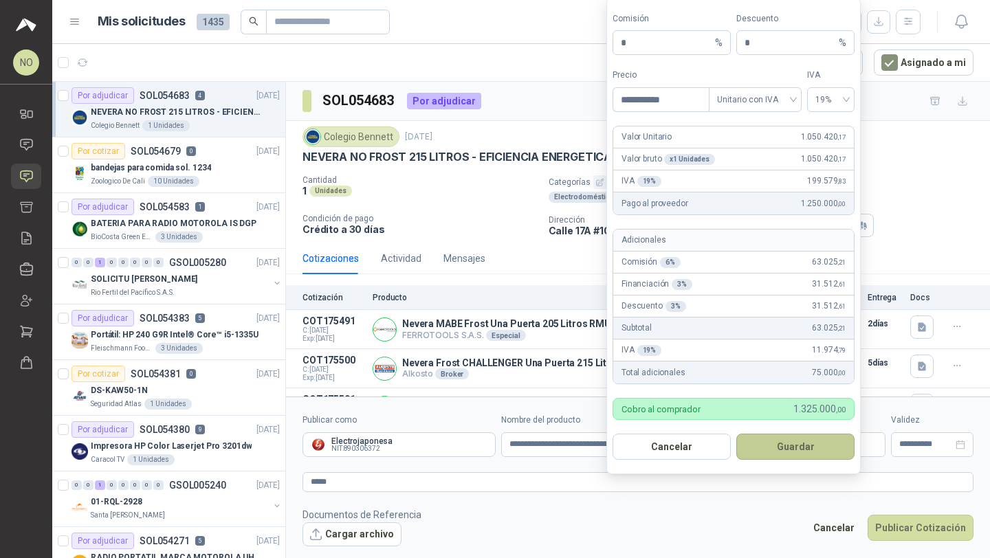
click at [801, 441] on button "Guardar" at bounding box center [795, 447] width 118 height 26
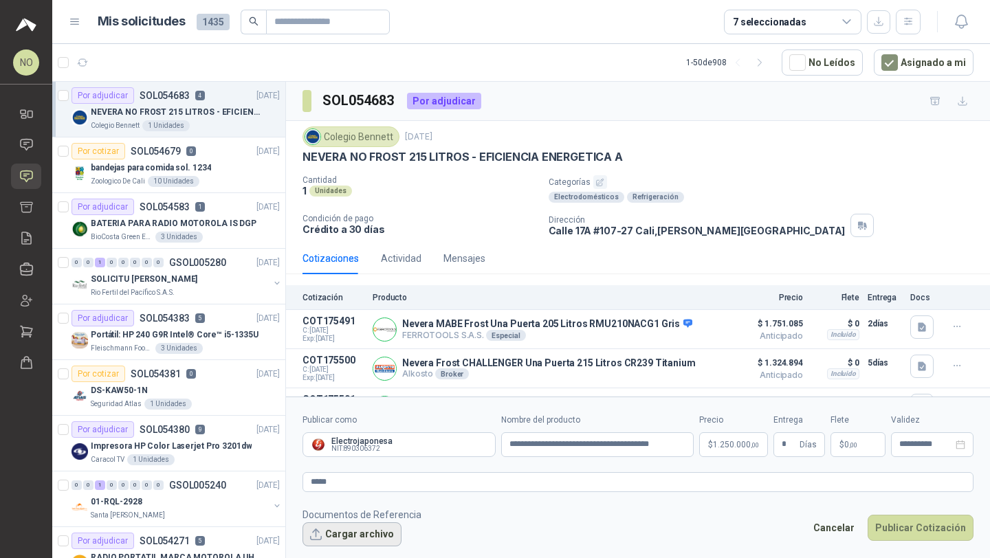
click at [336, 530] on button "Cargar archivo" at bounding box center [352, 535] width 99 height 25
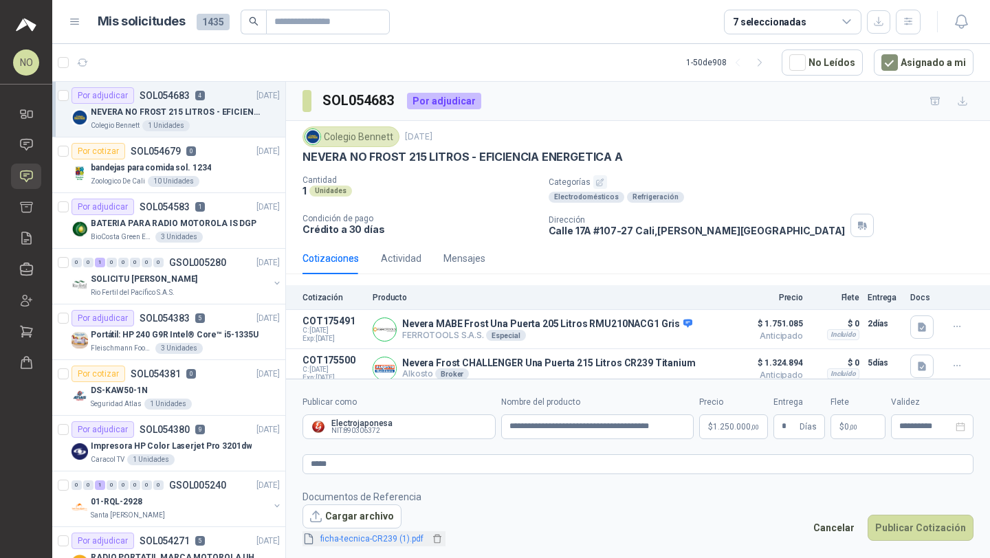
click at [378, 538] on link "ficha-tecnica-CR239 (1).pdf" at bounding box center [372, 539] width 114 height 13
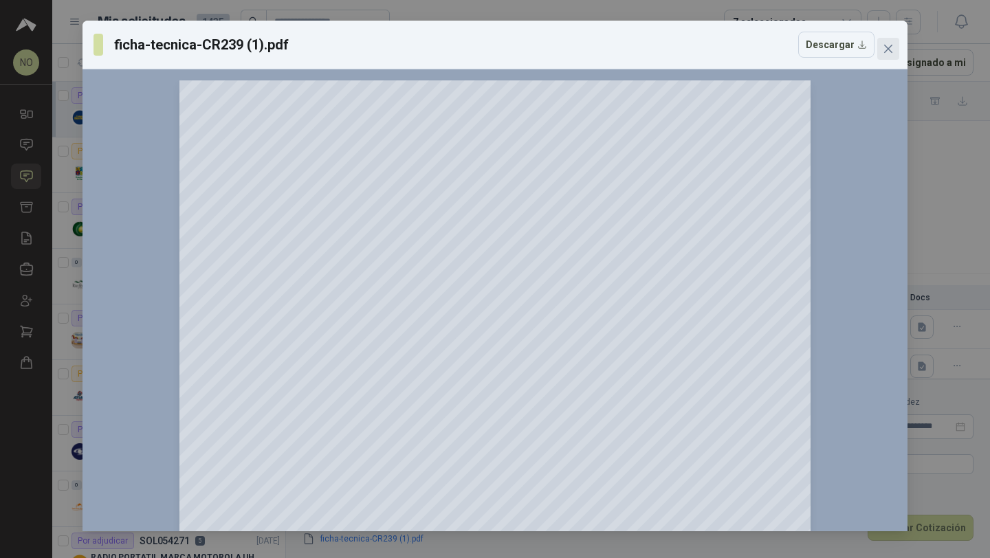
click at [885, 44] on icon "close" at bounding box center [888, 48] width 11 height 11
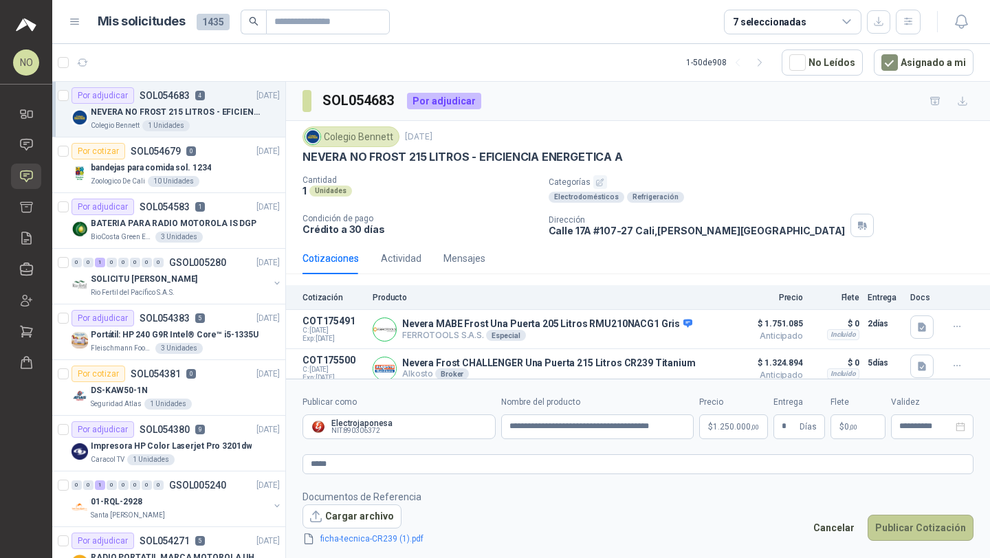
click at [909, 526] on button "Publicar Cotización" at bounding box center [921, 528] width 106 height 26
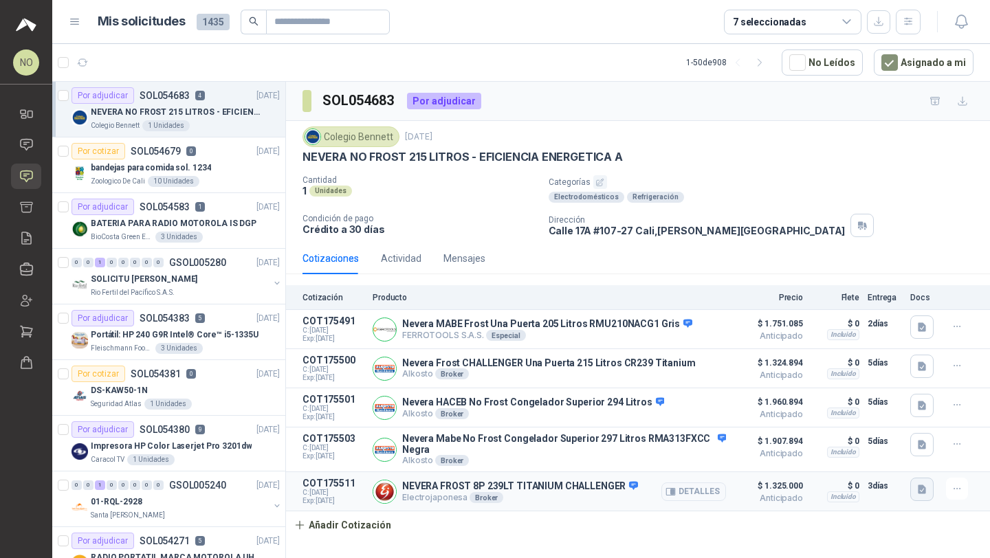
click at [923, 490] on icon "button" at bounding box center [922, 489] width 8 height 9
click at [856, 459] on button "ficha-tecnica-CR239 (1).pdf" at bounding box center [860, 461] width 129 height 14
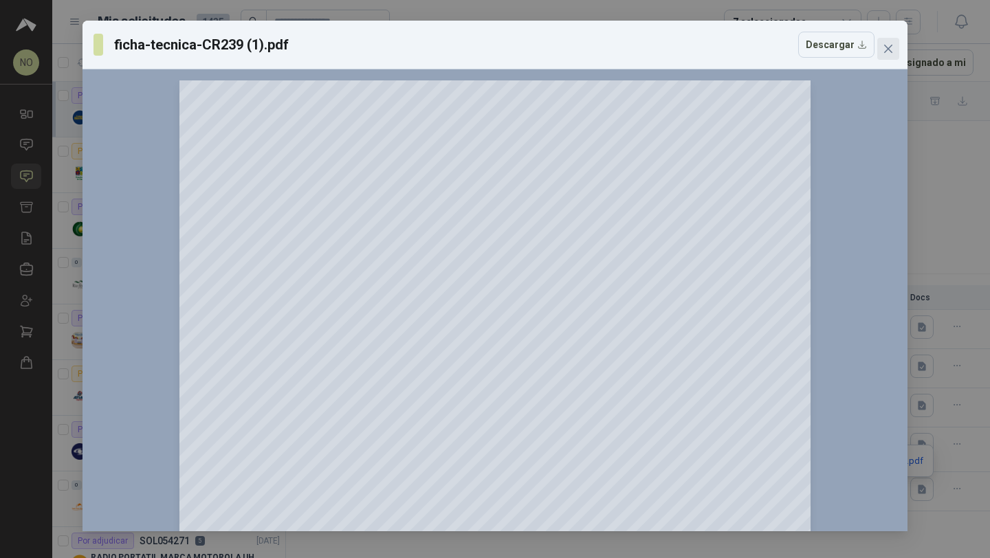
click at [888, 46] on icon "close" at bounding box center [888, 48] width 11 height 11
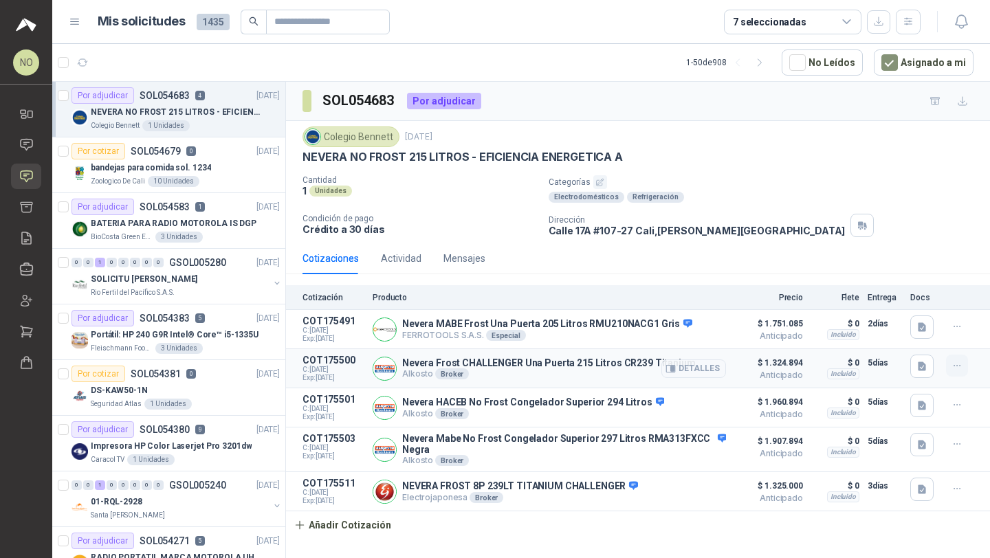
click at [950, 367] on button "button" at bounding box center [957, 366] width 22 height 22
click at [915, 317] on button "Editar" at bounding box center [930, 311] width 110 height 22
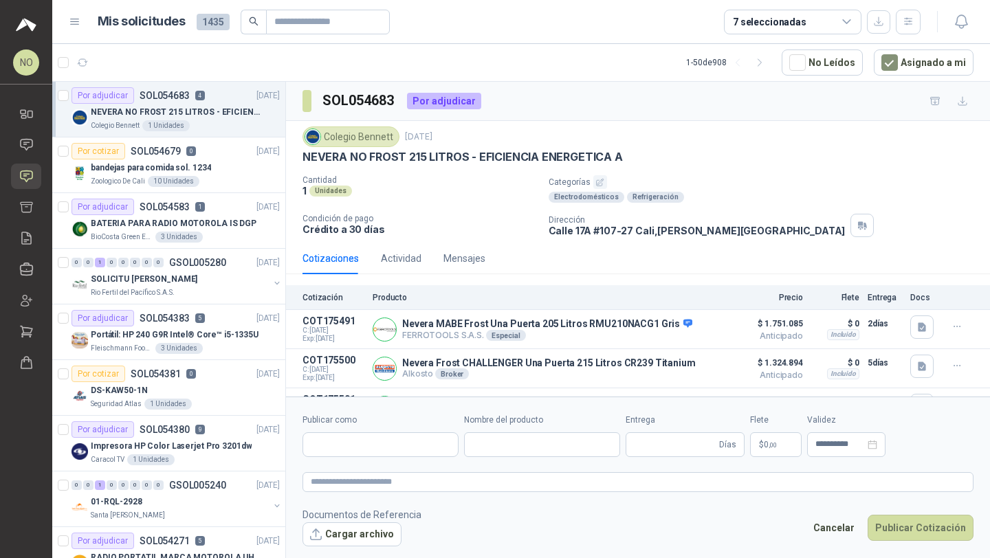
type input "**********"
type input "*"
type input "**********"
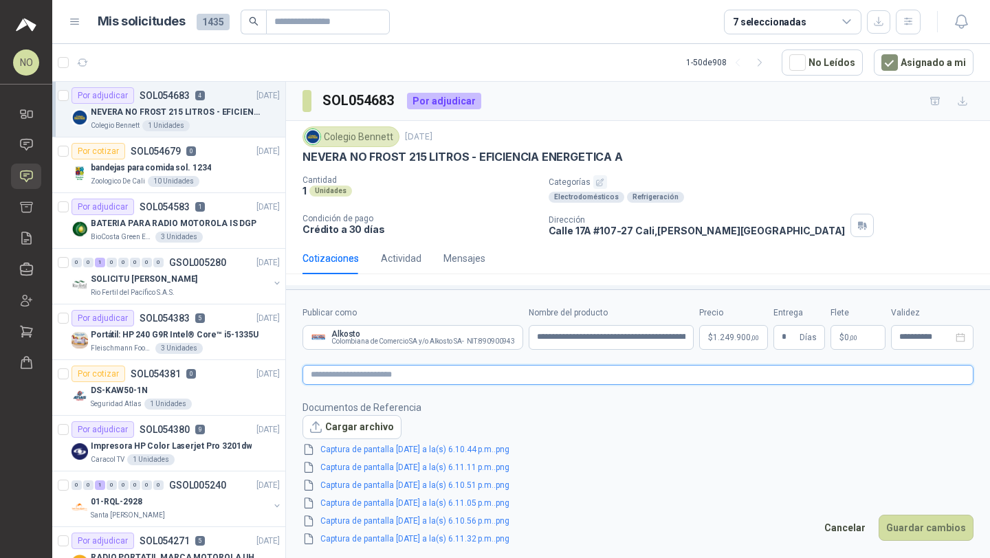
click at [424, 377] on textarea at bounding box center [638, 375] width 671 height 20
type textarea "*"
type textarea "**"
type textarea "****"
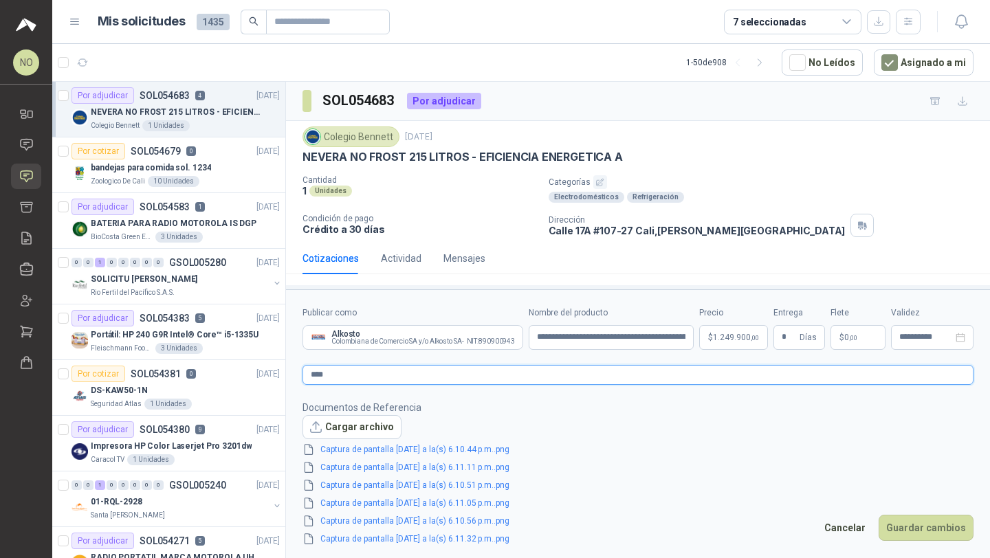
type textarea "*****"
type textarea "******"
type textarea "*******"
type textarea "********"
click at [907, 533] on button "Guardar cambios" at bounding box center [926, 528] width 95 height 26
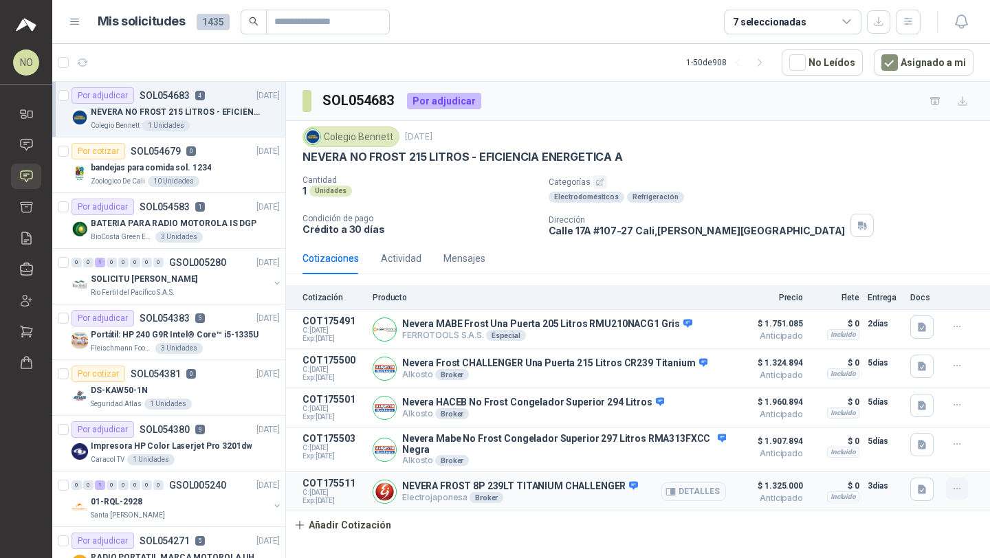
click at [959, 492] on icon "button" at bounding box center [958, 489] width 12 height 12
click at [923, 431] on button "Editar" at bounding box center [930, 436] width 110 height 22
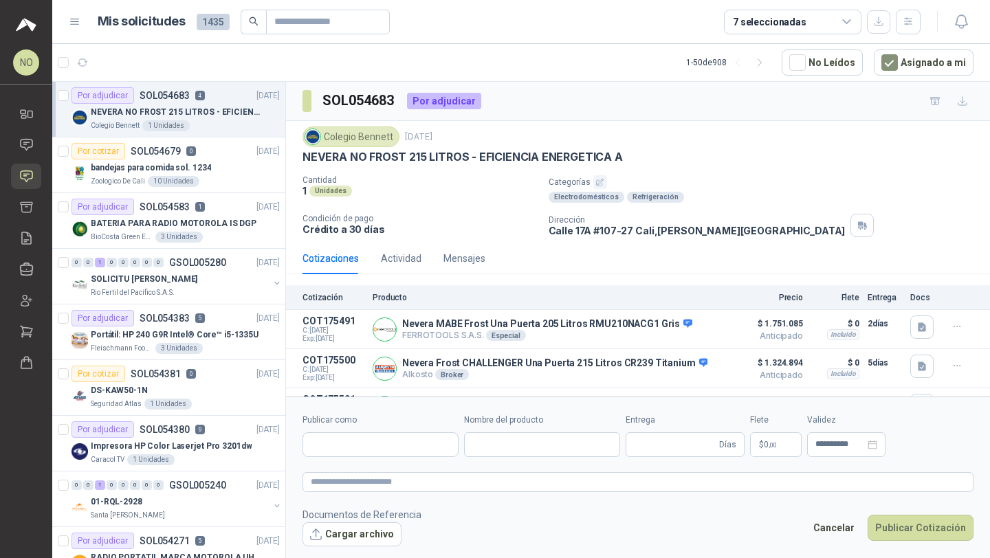
type input "**********"
type input "*"
type input "**********"
type textarea "*****"
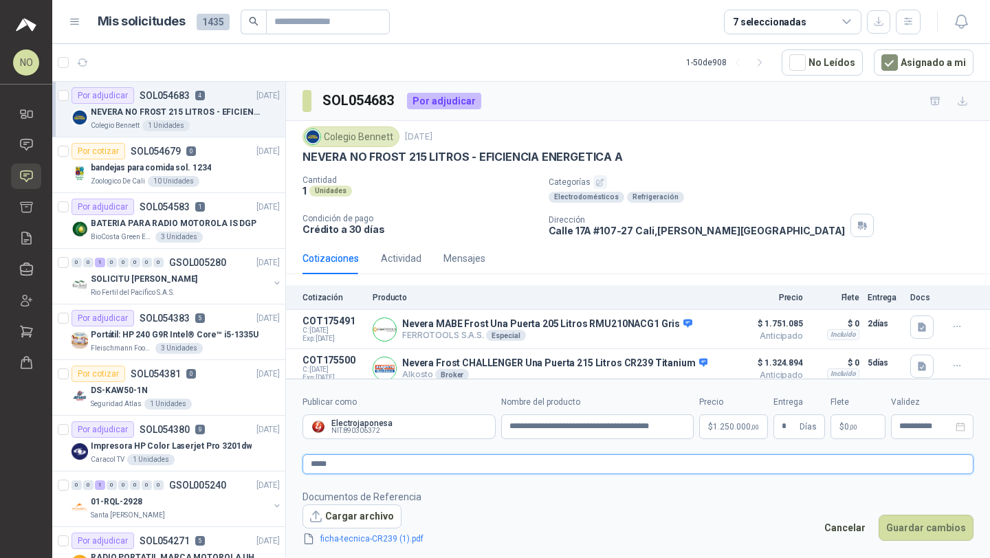
click at [384, 461] on textarea "*****" at bounding box center [638, 465] width 671 height 20
click at [311, 466] on textarea "*****" at bounding box center [638, 465] width 671 height 20
type textarea "******"
type textarea "*******"
type textarea "********"
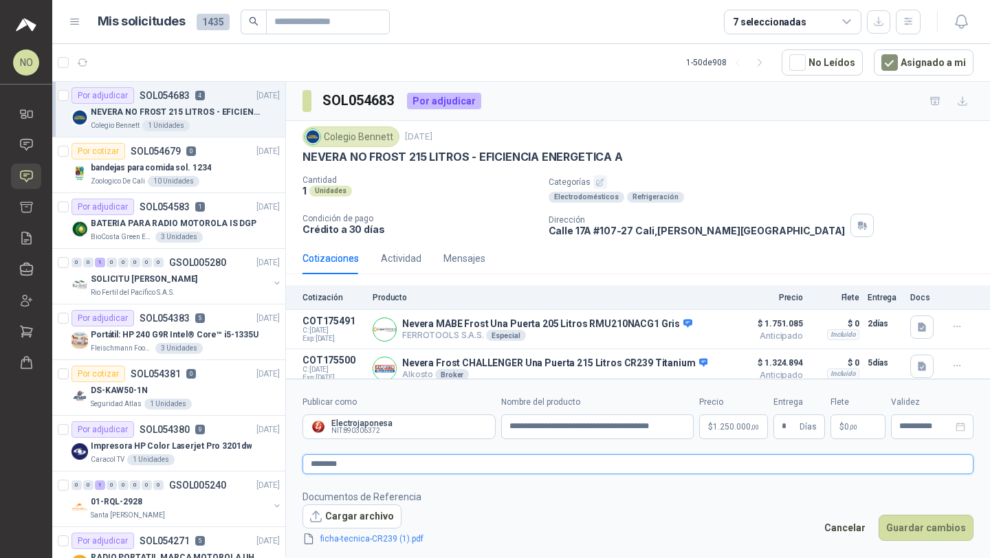
type textarea "*********"
type textarea "**********"
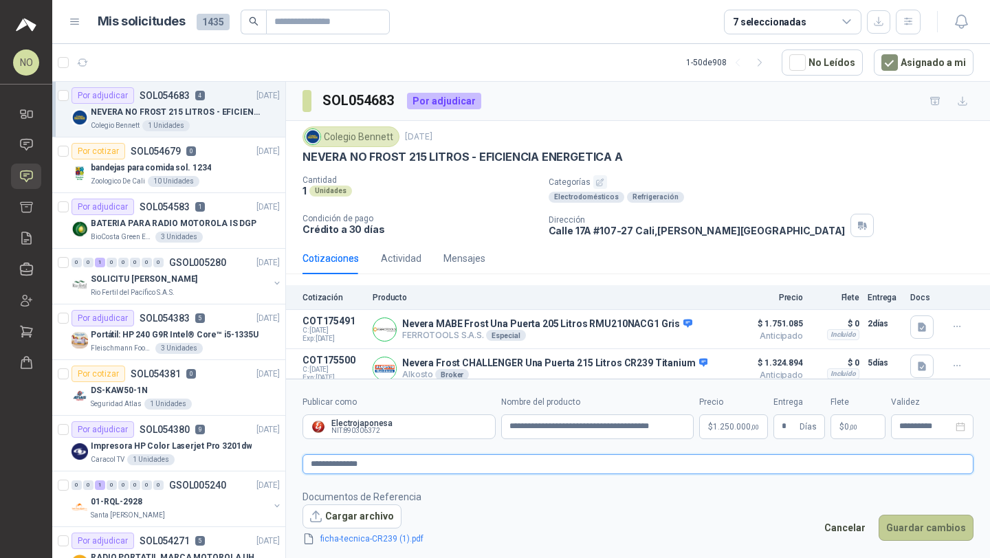
type textarea "**********"
click at [910, 522] on button "Guardar cambios" at bounding box center [926, 528] width 95 height 26
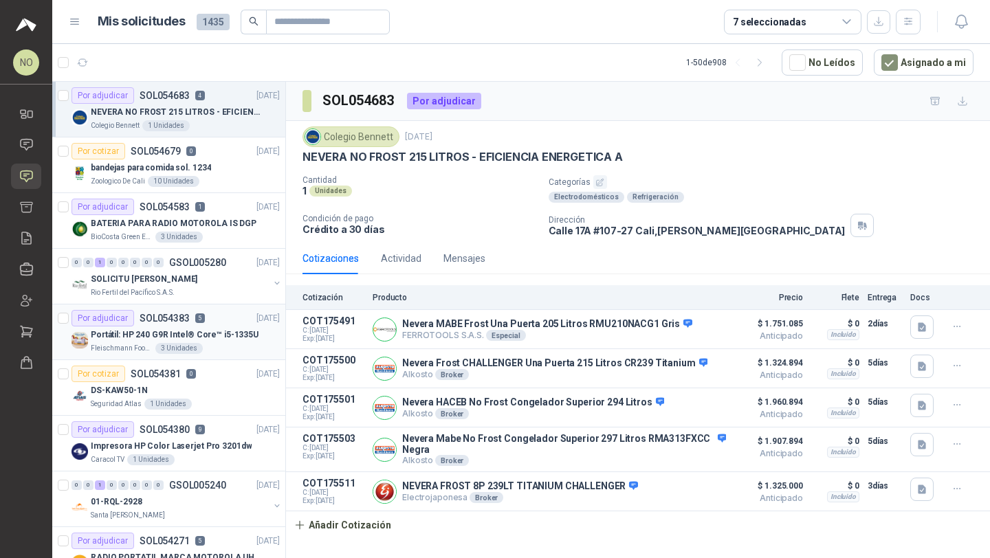
click at [175, 335] on p "Portátil: HP 240 G9R Intel® Core™ i5-1335U" at bounding box center [175, 335] width 168 height 13
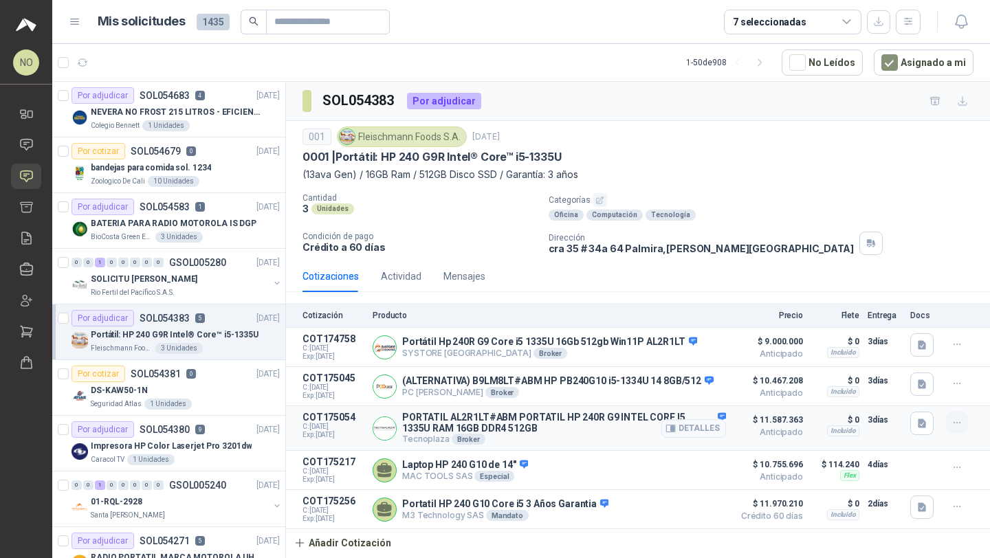
click at [950, 422] on button "button" at bounding box center [957, 423] width 22 height 22
click at [897, 367] on button "Editar" at bounding box center [930, 369] width 110 height 22
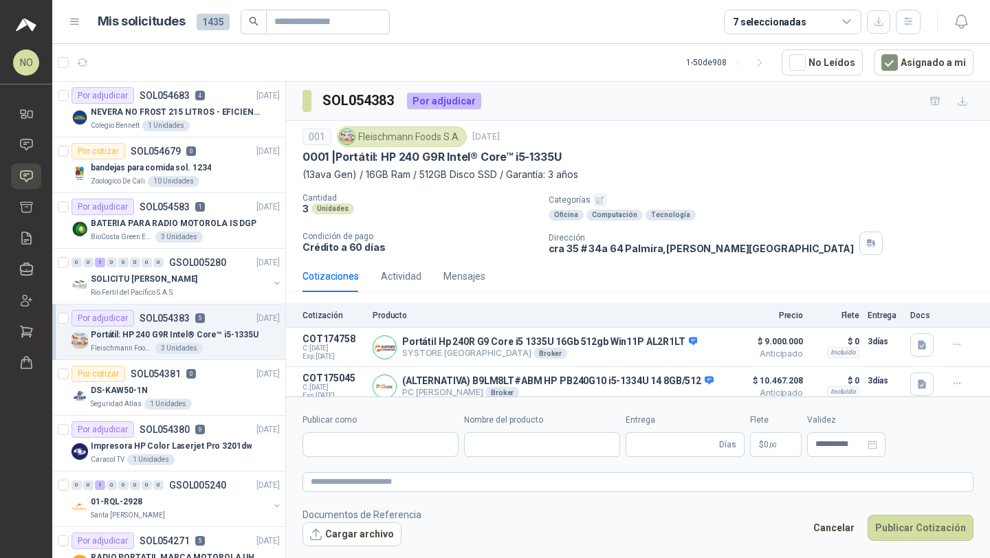
type input "**********"
type input "*"
type input "**********"
type textarea "**********"
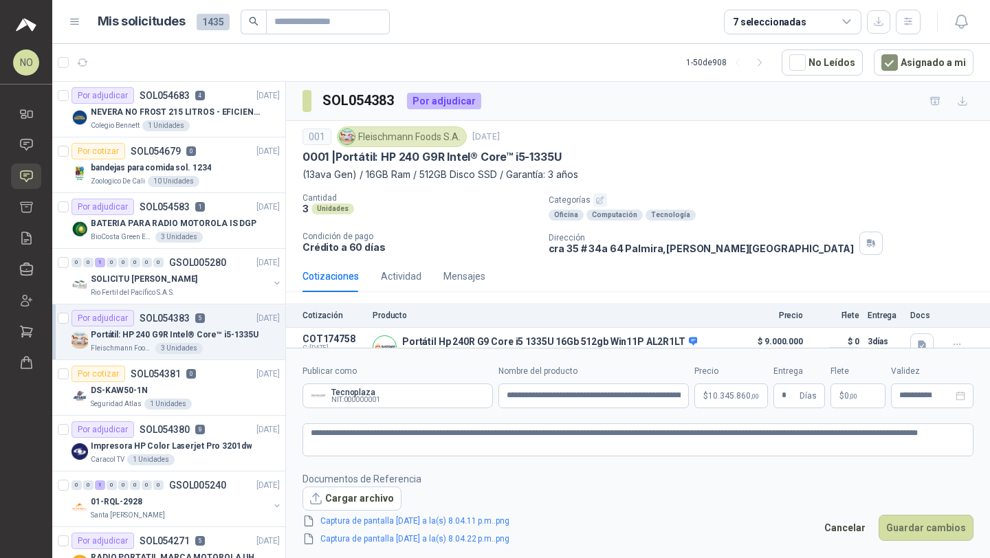
click at [722, 393] on body "NO Nathalia Ortega Inicio Chat Solicitudes Cotizar Remisiones Compañías Invitac…" at bounding box center [495, 279] width 990 height 558
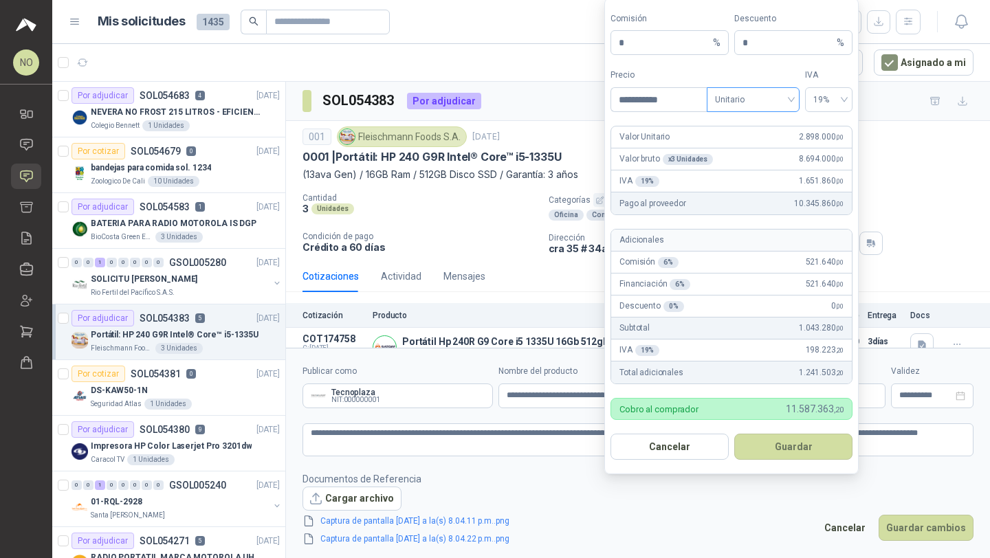
click at [758, 98] on span "Unitario" at bounding box center [753, 99] width 76 height 21
click at [754, 157] on div "Unitario con IVA" at bounding box center [753, 150] width 71 height 15
click at [668, 100] on input "**********" at bounding box center [661, 99] width 96 height 23
type input "*"
type input "**********"
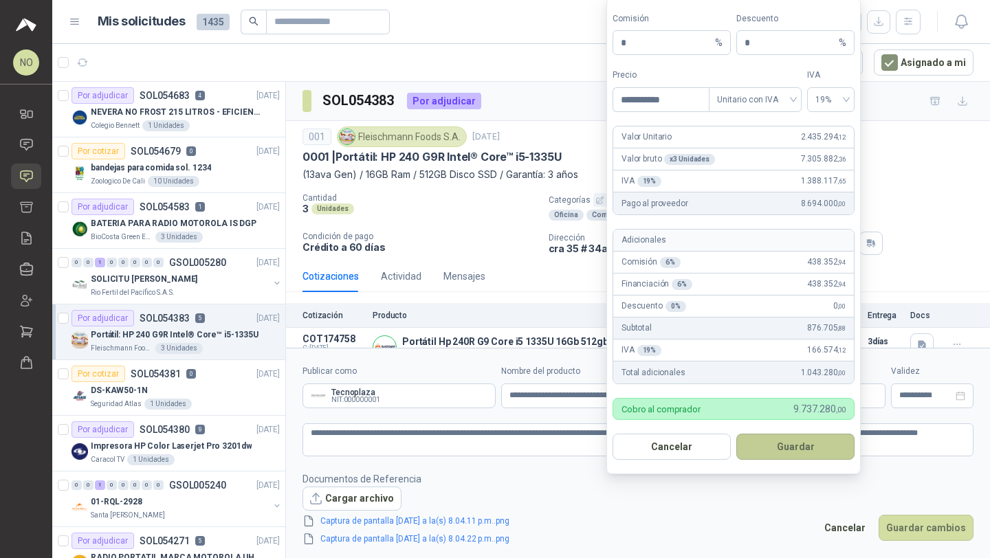
click at [817, 447] on button "Guardar" at bounding box center [795, 447] width 118 height 26
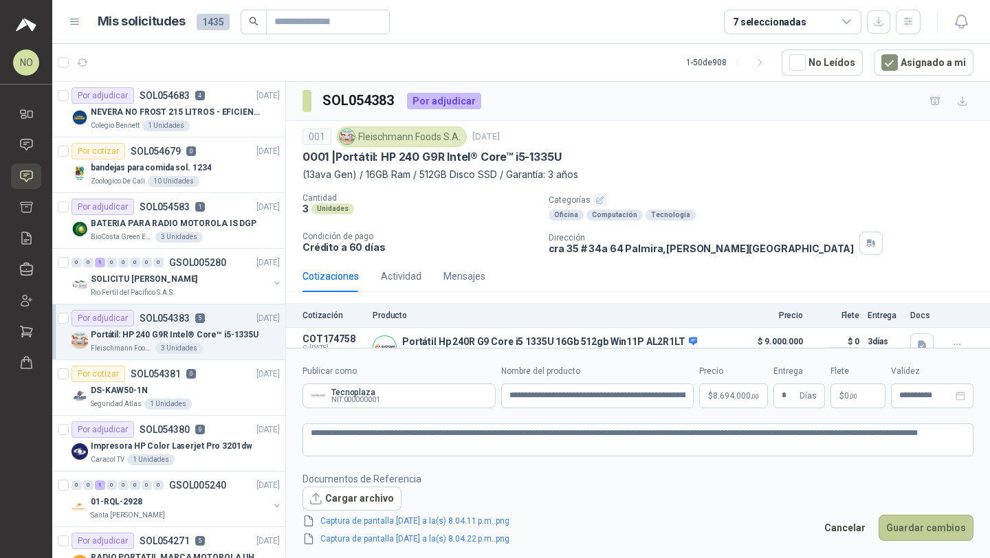
click at [915, 524] on button "Guardar cambios" at bounding box center [926, 528] width 95 height 26
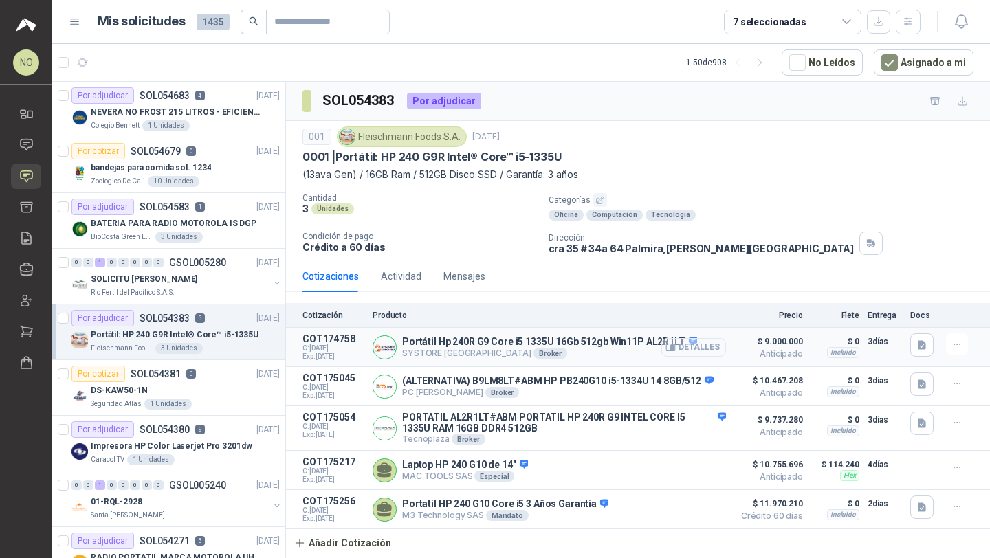
click at [713, 351] on button "Detalles" at bounding box center [693, 347] width 65 height 19
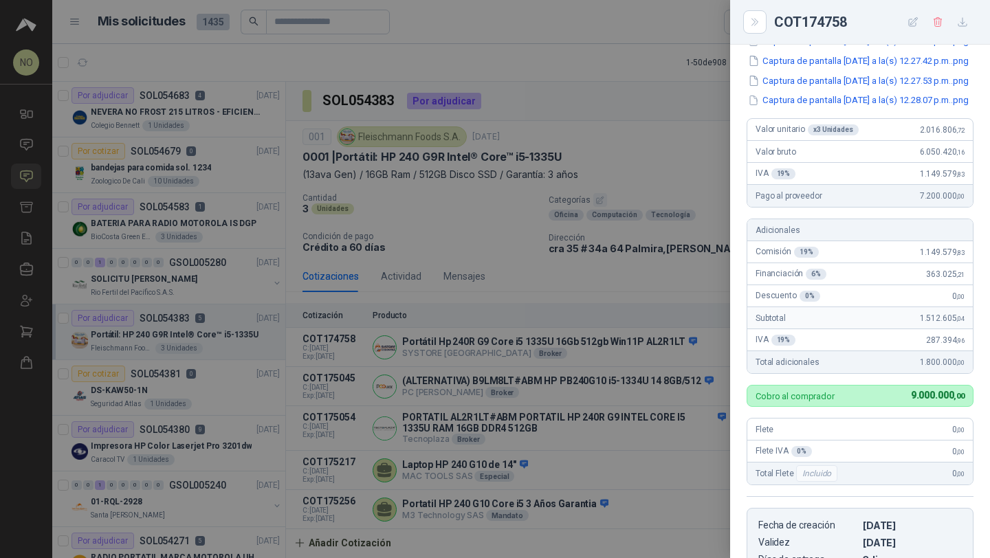
scroll to position [219, 0]
click at [353, 331] on div at bounding box center [495, 279] width 990 height 558
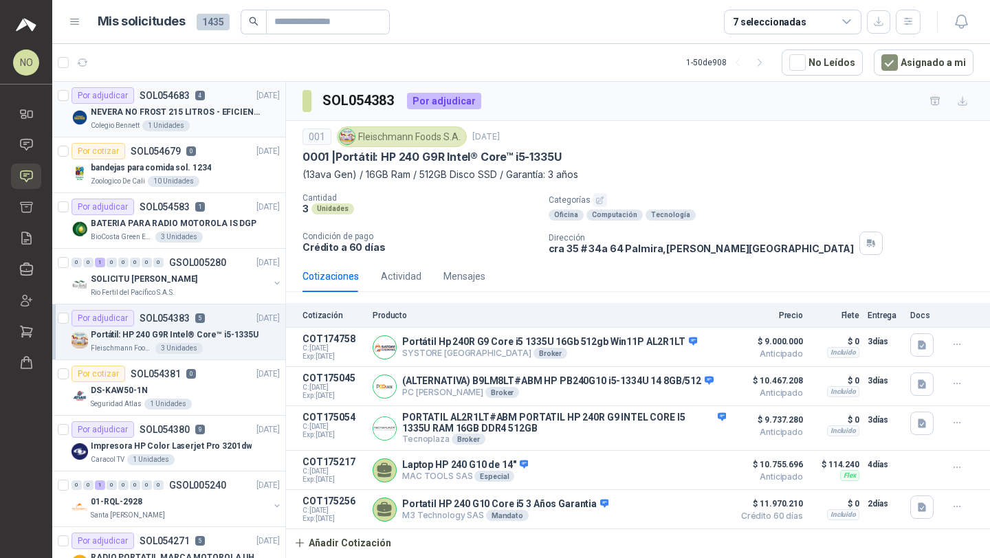
click at [223, 105] on div "NEVERA NO FROST 215 LITROS - EFICIENCIA ENERGETICA A" at bounding box center [185, 112] width 189 height 17
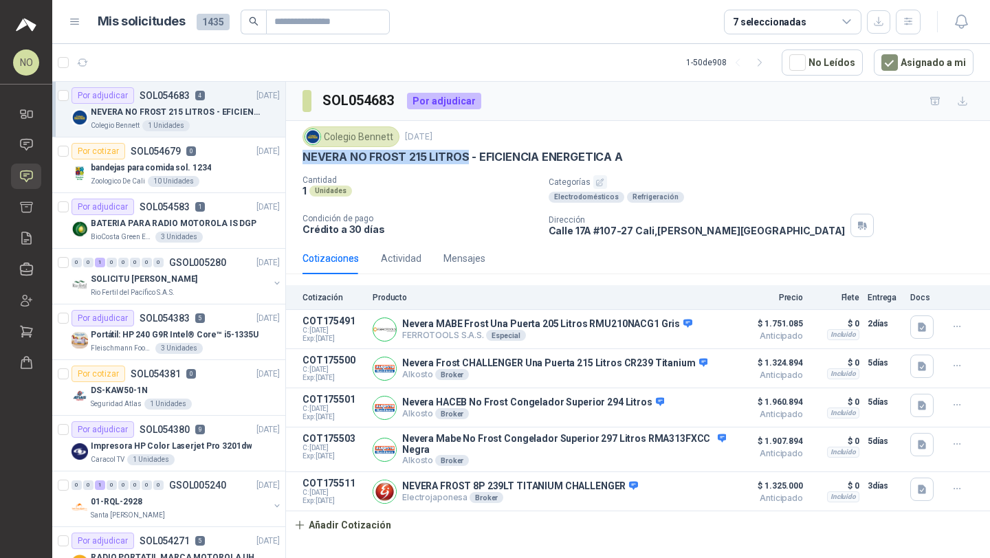
drag, startPoint x: 304, startPoint y: 155, endPoint x: 465, endPoint y: 163, distance: 161.1
click at [465, 163] on p "NEVERA NO FROST 215 LITROS - EFICIENCIA ENERGETICA A" at bounding box center [463, 157] width 320 height 14
copy p "NEVERA NO FROST 215 LITROS"
click at [360, 532] on button "Añadir Cotización" at bounding box center [342, 526] width 113 height 28
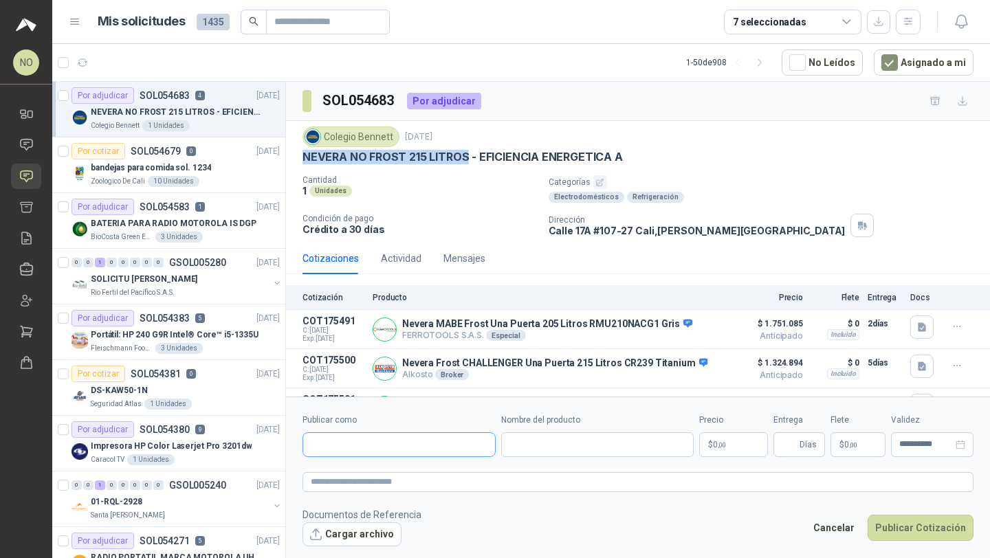
click at [410, 448] on input "Publicar como" at bounding box center [399, 444] width 192 height 23
type input "**"
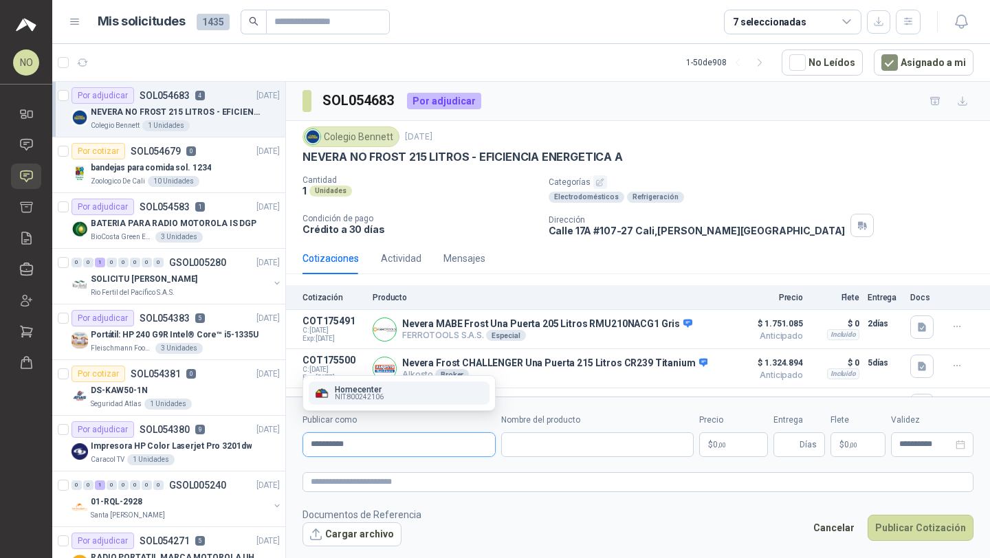
type input "**********"
click at [395, 386] on div "Homecenter NIT : 800242106" at bounding box center [399, 393] width 170 height 15
type input "**********"
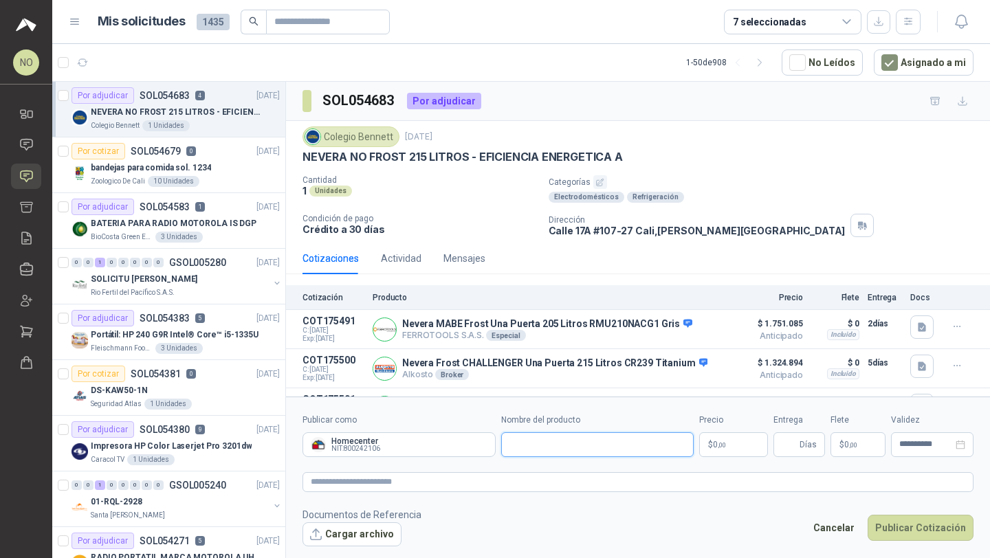
click at [565, 455] on input "Nombre del producto" at bounding box center [597, 445] width 193 height 25
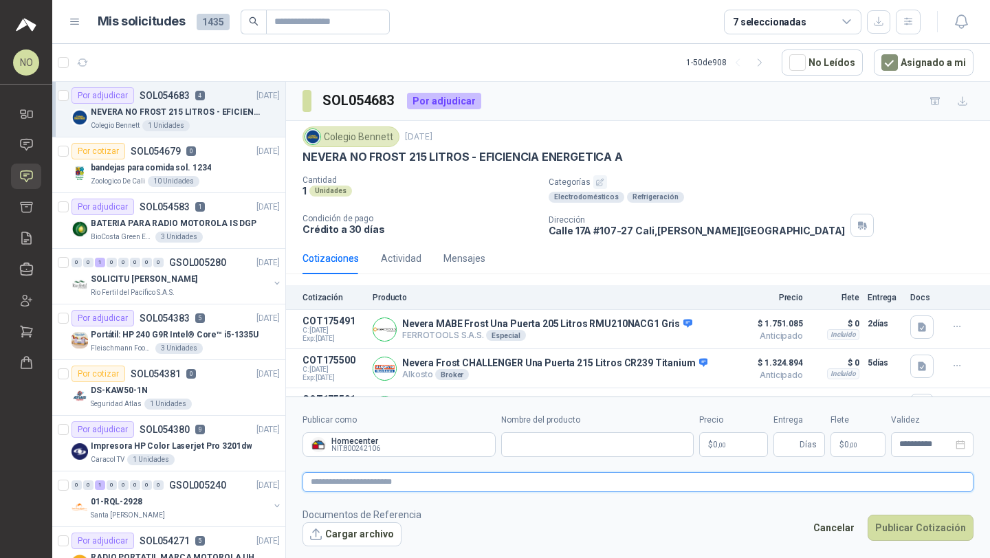
click at [485, 481] on textarea at bounding box center [638, 482] width 671 height 20
paste textarea "**********"
type textarea "**********"
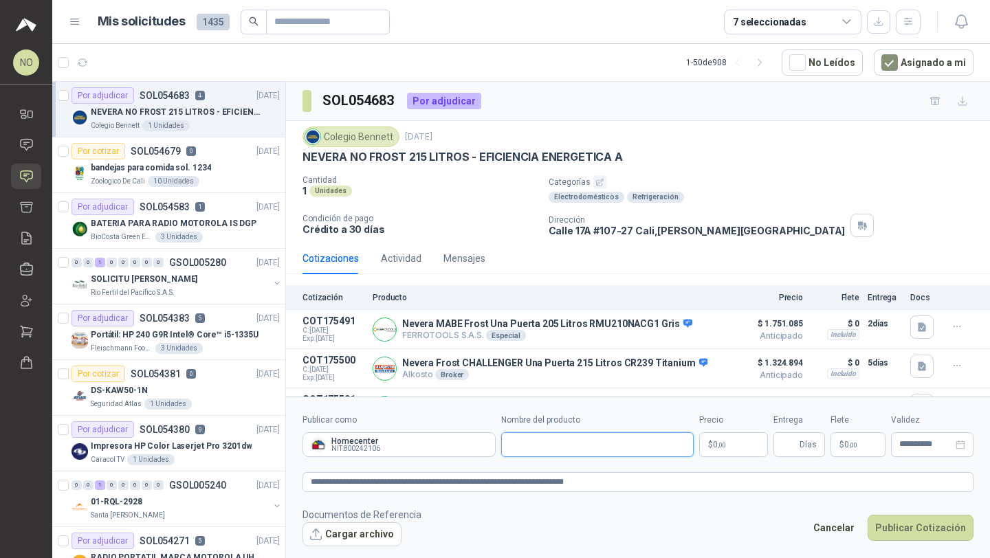
click at [556, 444] on input "Nombre del producto" at bounding box center [597, 445] width 193 height 25
paste input "**********"
type input "**********"
click at [726, 448] on body "NO Nathalia Ortega Inicio Chat Solicitudes Cotizar Remisiones Compañías Invitac…" at bounding box center [495, 279] width 990 height 558
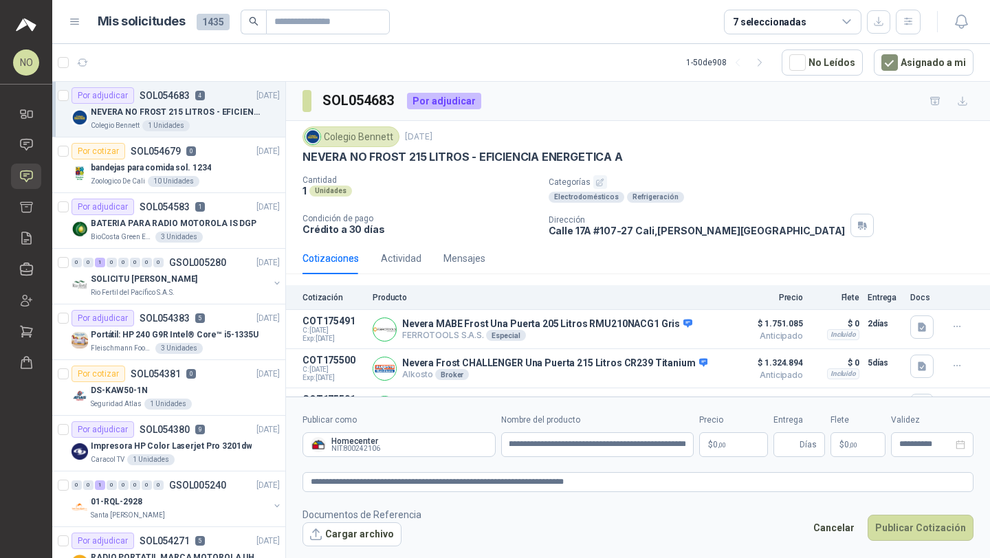
scroll to position [0, 0]
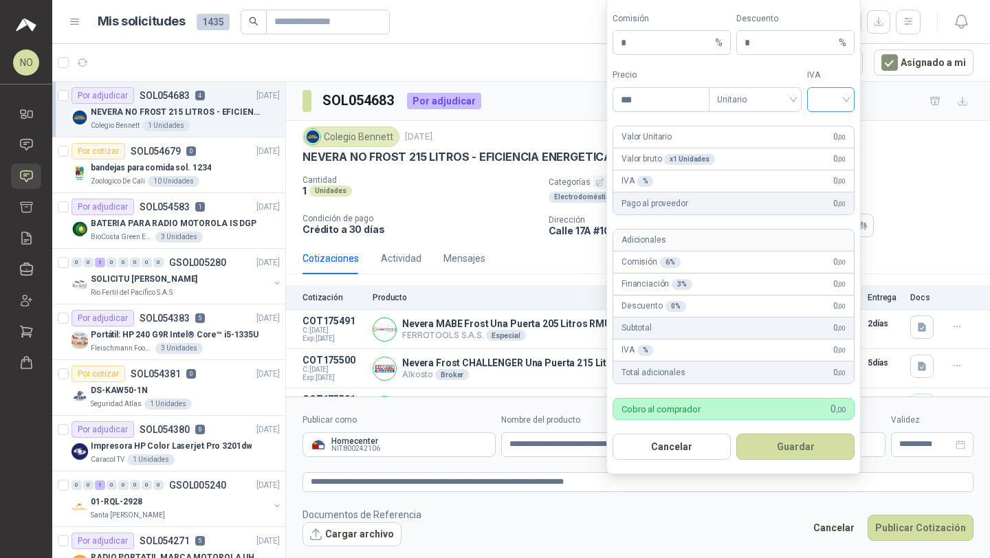
click at [824, 102] on input "search" at bounding box center [831, 98] width 31 height 21
